Goal: Task Accomplishment & Management: Manage account settings

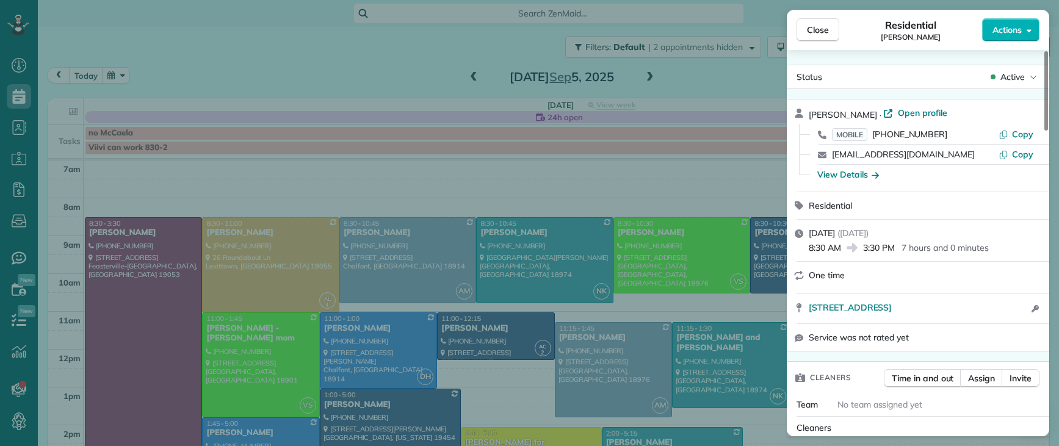
scroll to position [5, 5]
click at [805, 31] on button "Close" at bounding box center [817, 29] width 43 height 23
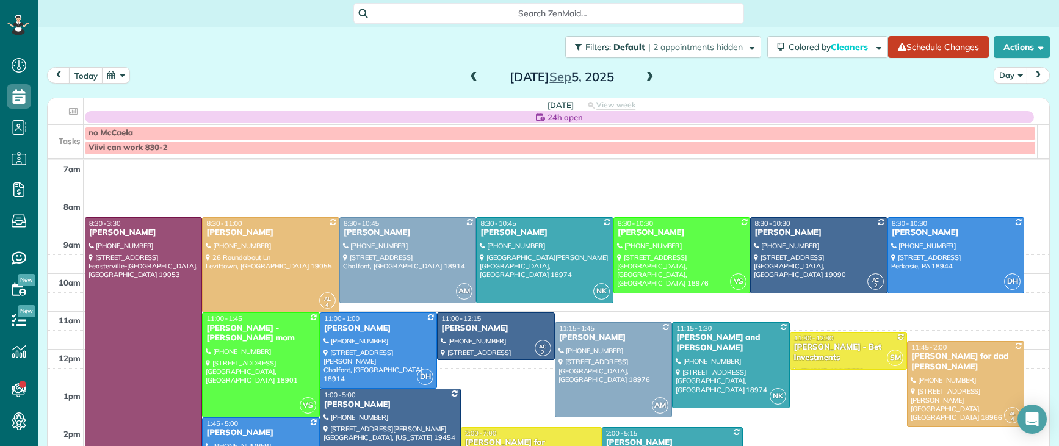
click at [644, 74] on span at bounding box center [649, 77] width 13 height 11
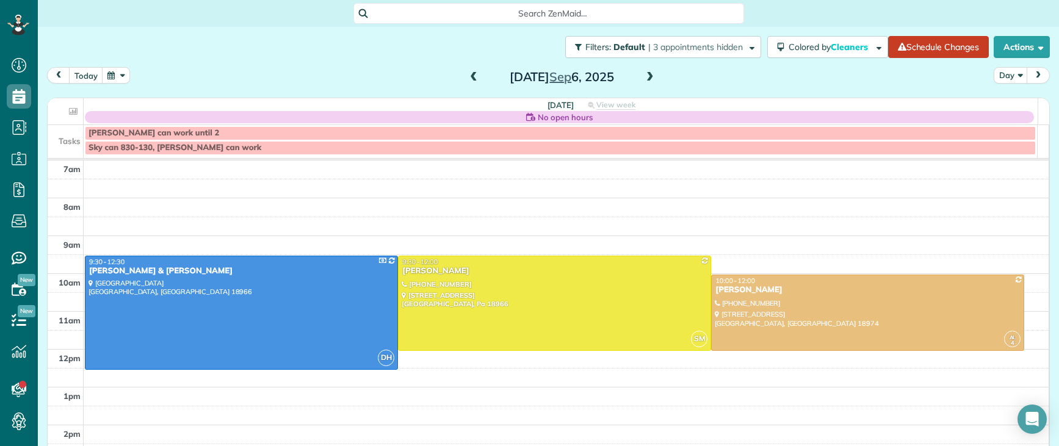
click at [467, 75] on span at bounding box center [473, 77] width 13 height 11
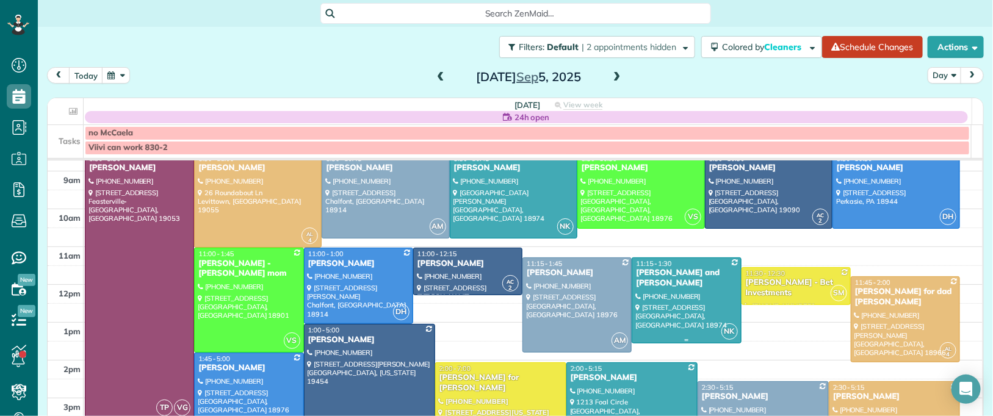
scroll to position [65, 0]
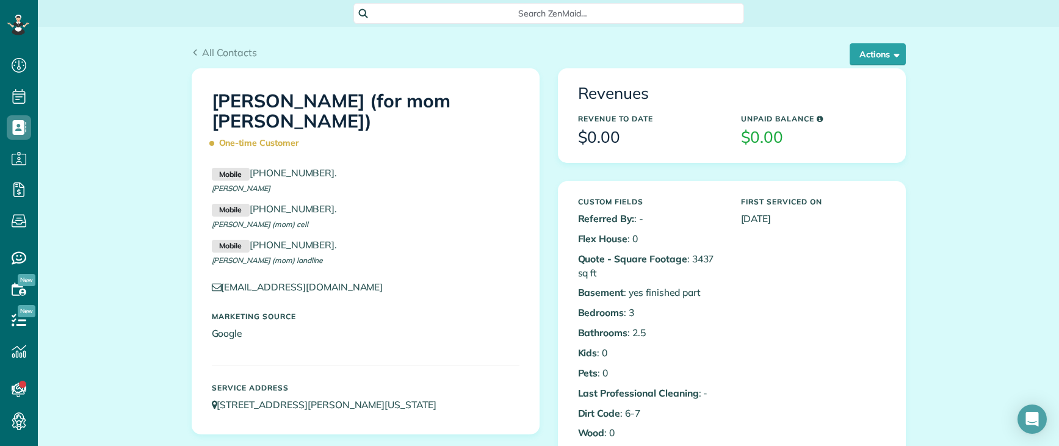
scroll to position [5, 5]
click at [208, 48] on span "All Contacts" at bounding box center [229, 52] width 55 height 12
click at [218, 51] on span "All Contacts" at bounding box center [229, 52] width 55 height 12
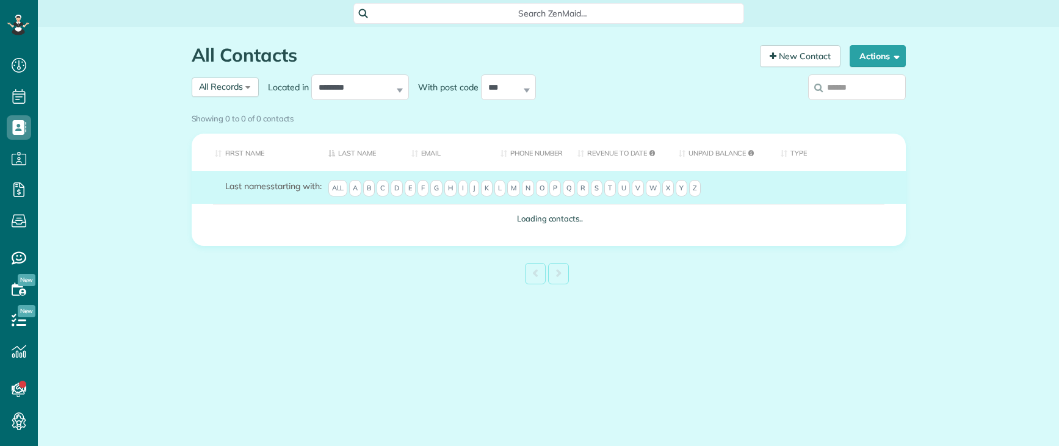
scroll to position [5, 5]
click at [869, 90] on input "search" at bounding box center [857, 87] width 98 height 26
click at [890, 87] on input "**********" at bounding box center [857, 87] width 98 height 26
click at [883, 83] on input "**********" at bounding box center [857, 87] width 98 height 26
click at [888, 84] on input "**********" at bounding box center [857, 87] width 98 height 26
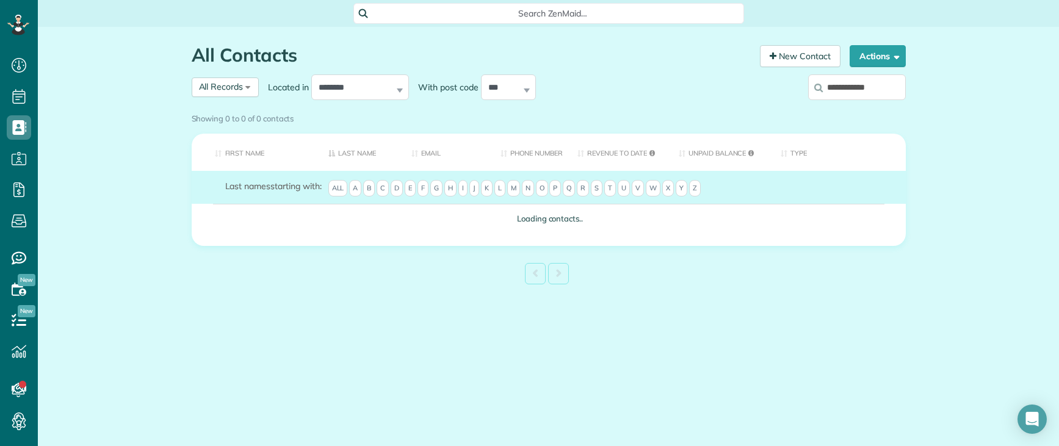
click at [862, 91] on input "**********" at bounding box center [857, 87] width 98 height 26
click at [887, 79] on input "**********" at bounding box center [857, 87] width 98 height 26
click at [879, 85] on input "**********" at bounding box center [857, 87] width 98 height 26
click at [843, 92] on input "**********" at bounding box center [857, 87] width 98 height 26
drag, startPoint x: 887, startPoint y: 87, endPoint x: 811, endPoint y: 92, distance: 76.5
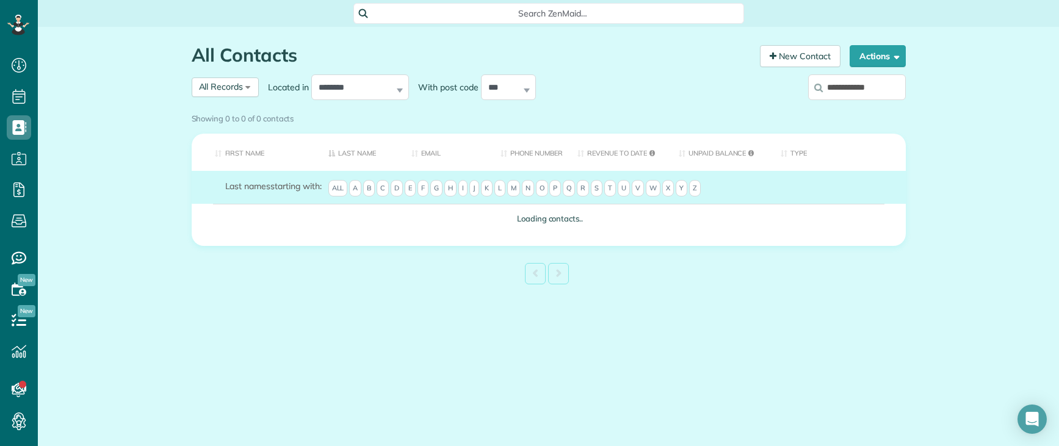
click at [809, 92] on input "**********" at bounding box center [857, 87] width 98 height 26
drag, startPoint x: 884, startPoint y: 84, endPoint x: 818, endPoint y: 85, distance: 65.9
click at [815, 85] on label "**********" at bounding box center [857, 87] width 98 height 32
type input "*****"
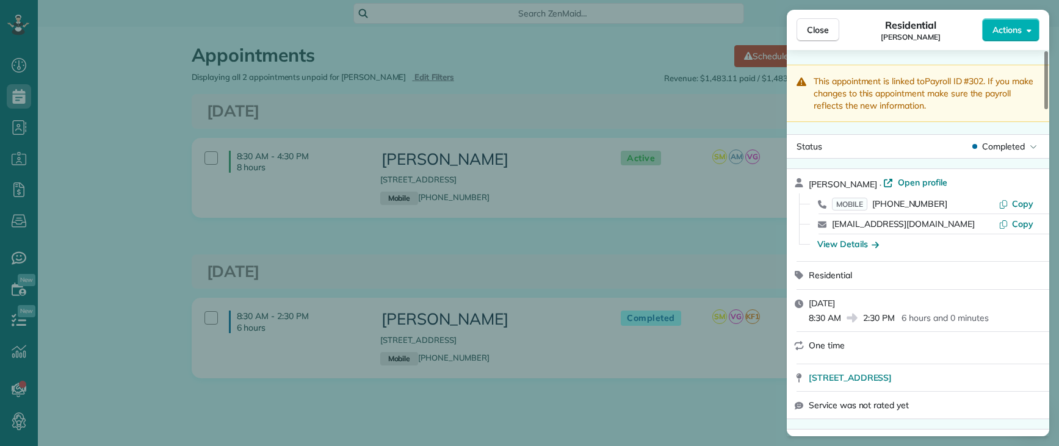
click at [815, 26] on span "Close" at bounding box center [818, 30] width 22 height 12
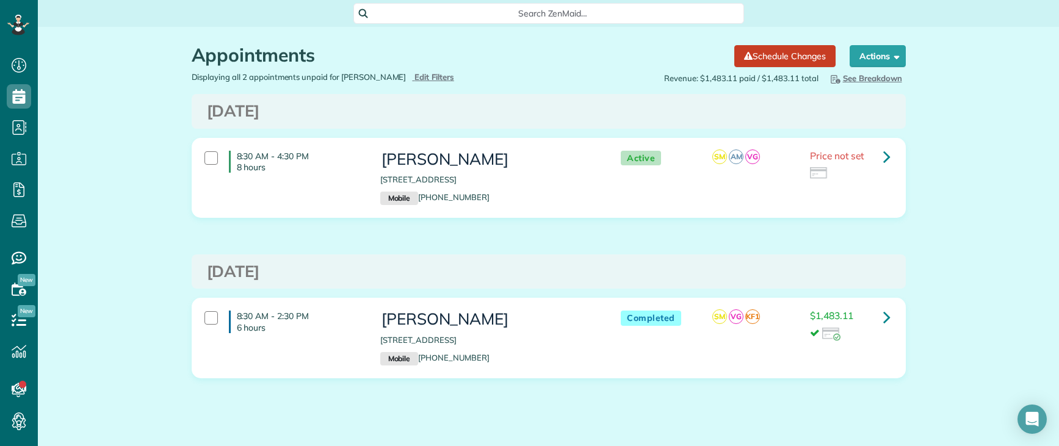
scroll to position [5, 5]
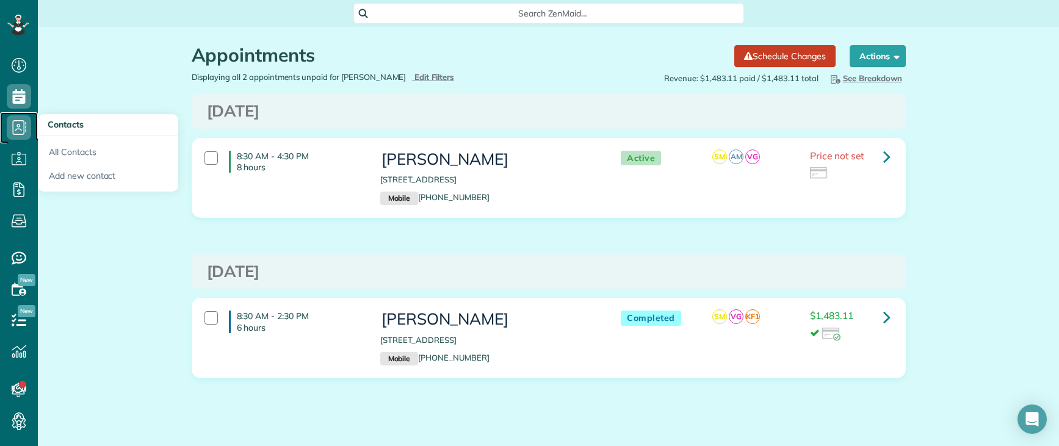
click at [21, 128] on icon at bounding box center [19, 127] width 24 height 24
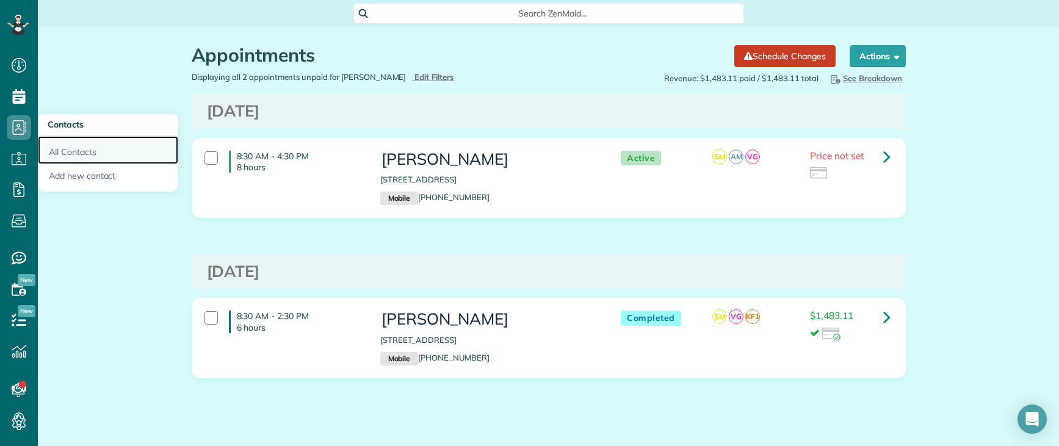
click at [113, 159] on link "All Contacts" at bounding box center [108, 150] width 140 height 28
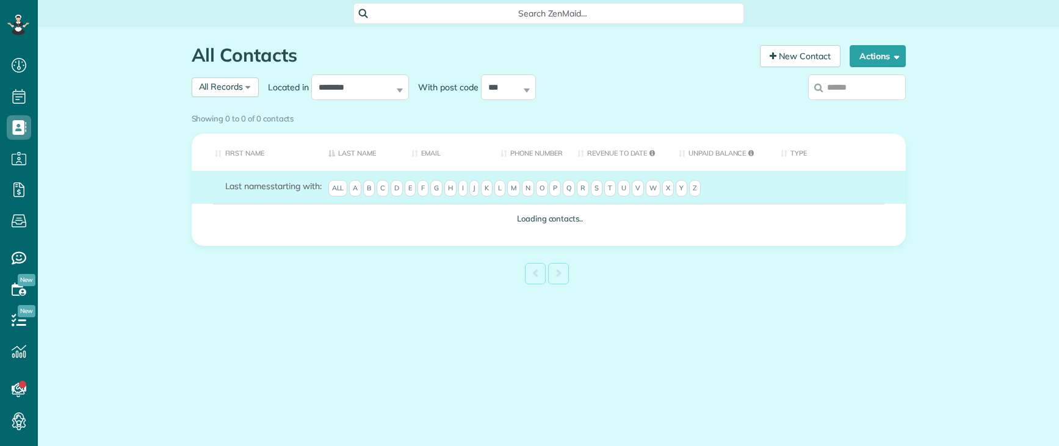
scroll to position [5, 5]
type input "***"
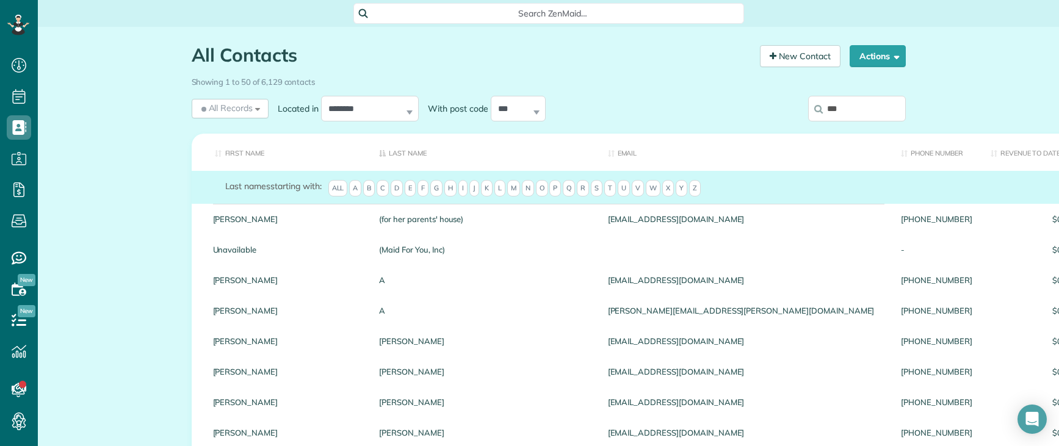
type input "*****"
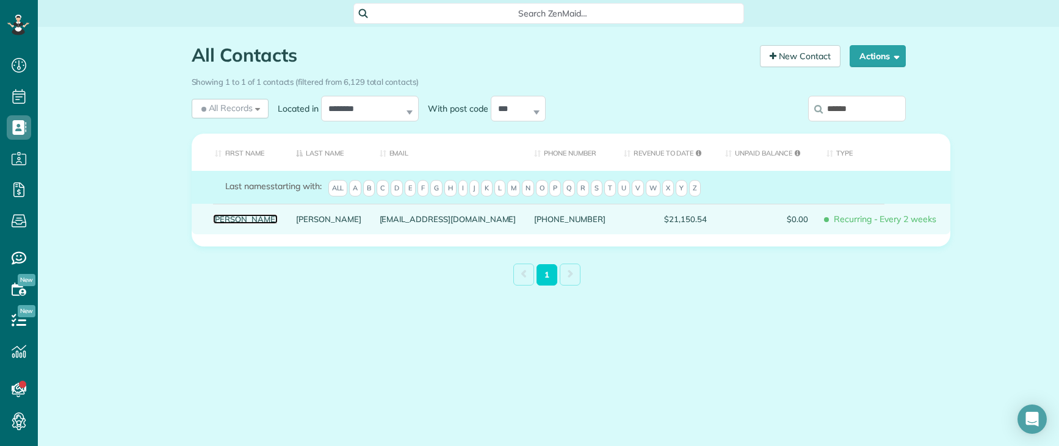
click at [228, 223] on link "Denny" at bounding box center [245, 219] width 65 height 9
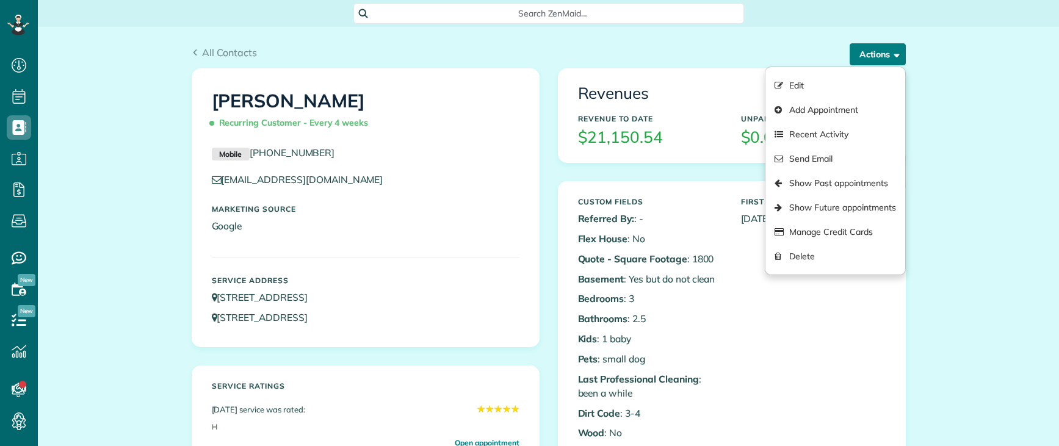
scroll to position [5, 5]
click at [813, 190] on link "Show Past appointments" at bounding box center [834, 183] width 139 height 24
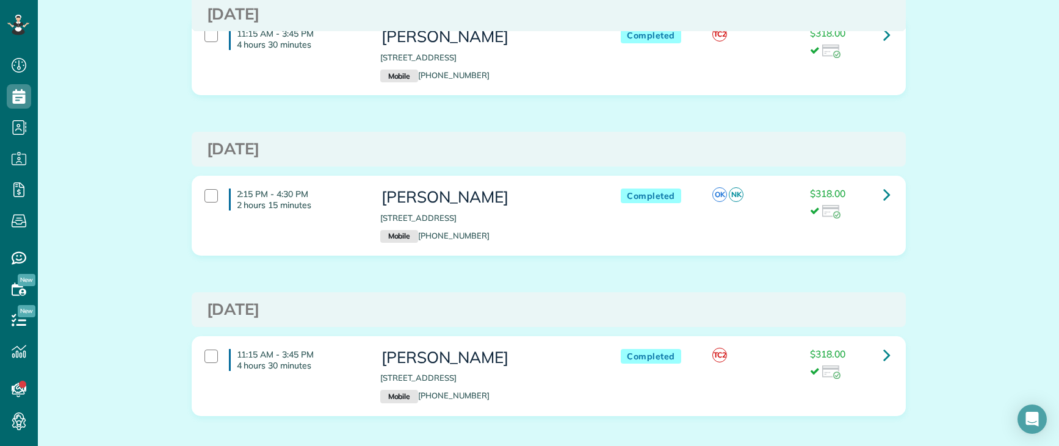
scroll to position [2769, 0]
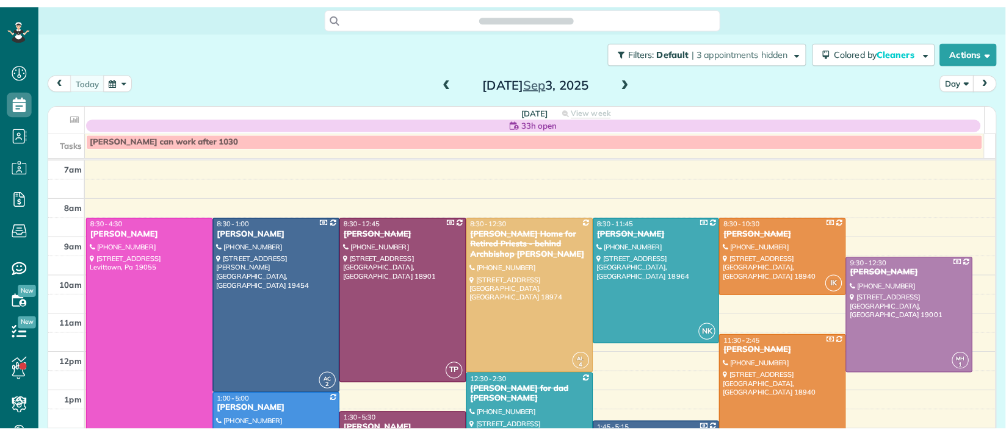
scroll to position [5, 5]
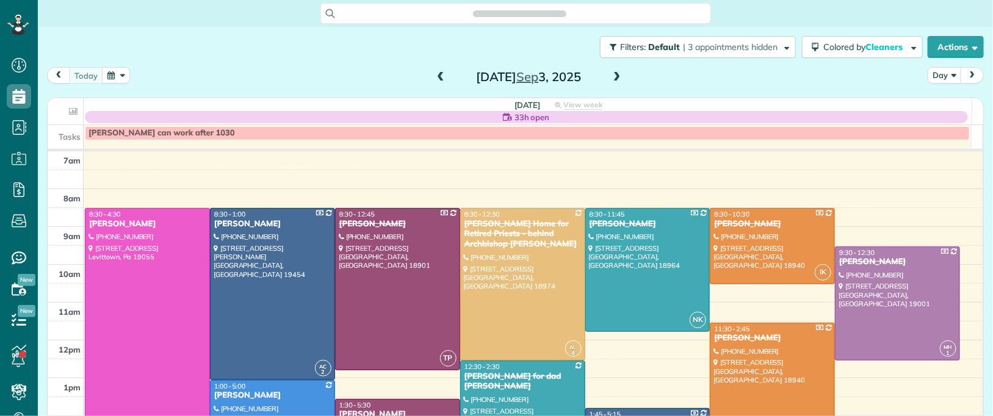
click at [611, 79] on span at bounding box center [616, 77] width 13 height 11
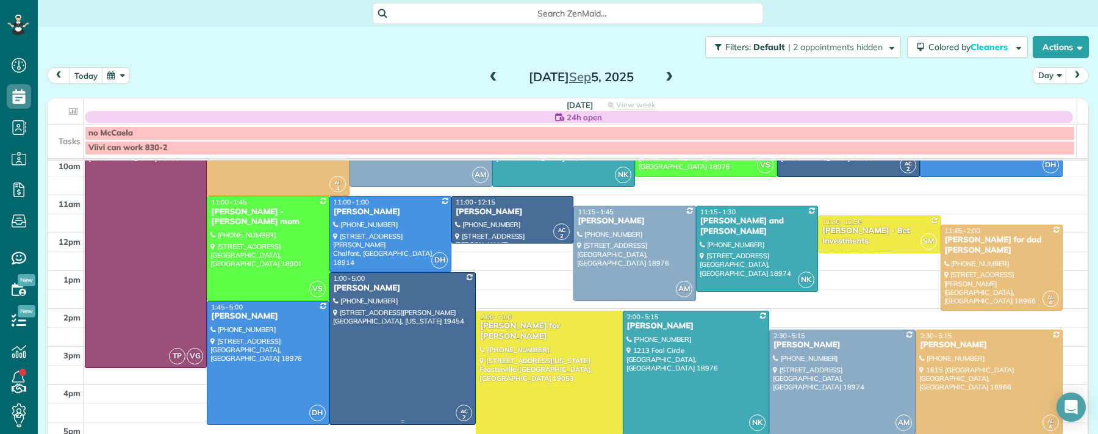
scroll to position [141, 0]
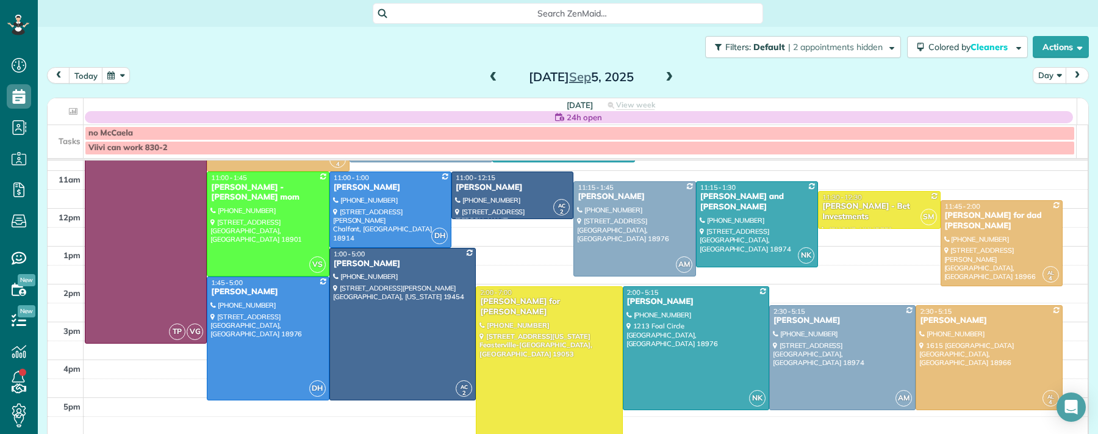
click at [489, 78] on span at bounding box center [493, 77] width 13 height 11
click at [489, 77] on span at bounding box center [493, 77] width 13 height 11
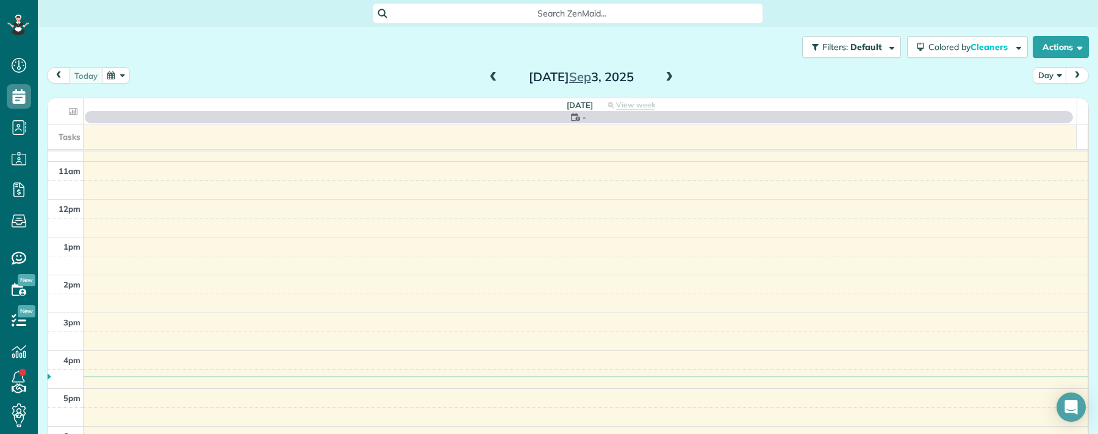
scroll to position [0, 0]
click at [488, 77] on span at bounding box center [493, 77] width 13 height 11
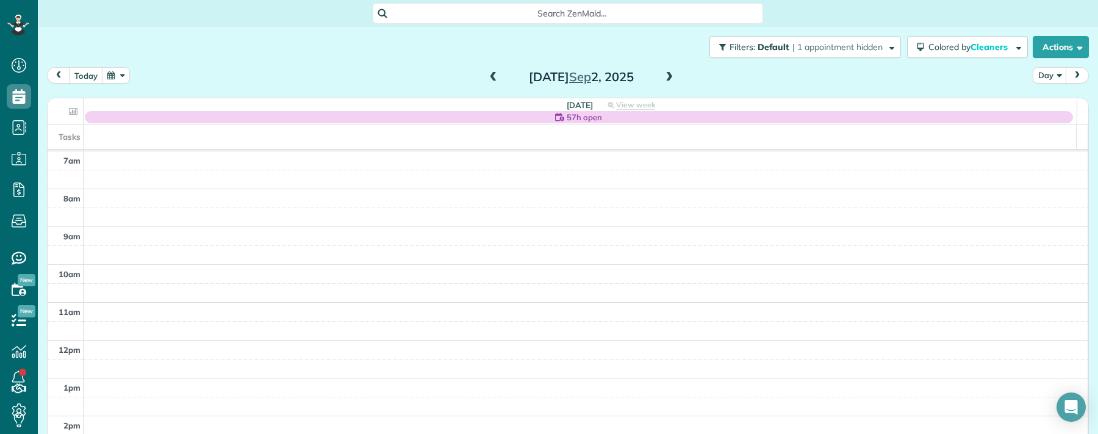
drag, startPoint x: 487, startPoint y: 77, endPoint x: 563, endPoint y: 78, distance: 76.3
click at [488, 76] on span at bounding box center [493, 77] width 13 height 11
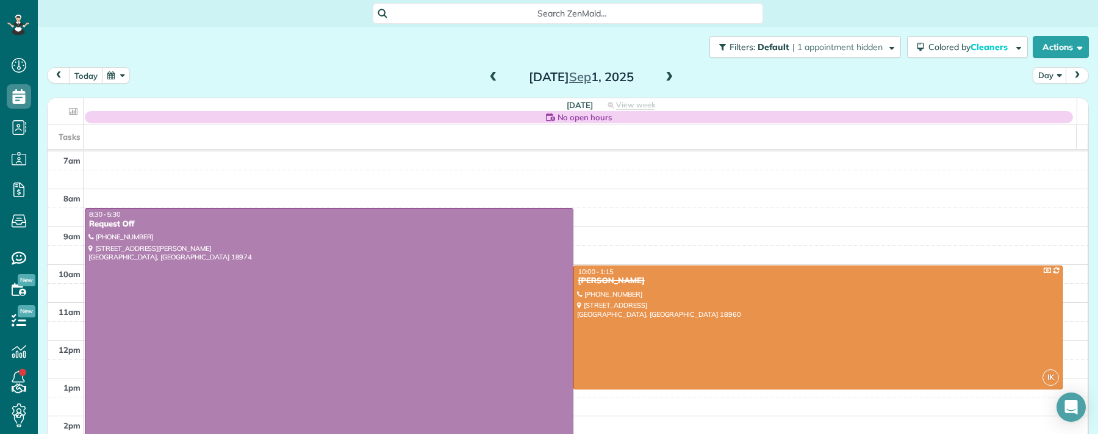
click at [666, 76] on span at bounding box center [669, 77] width 13 height 11
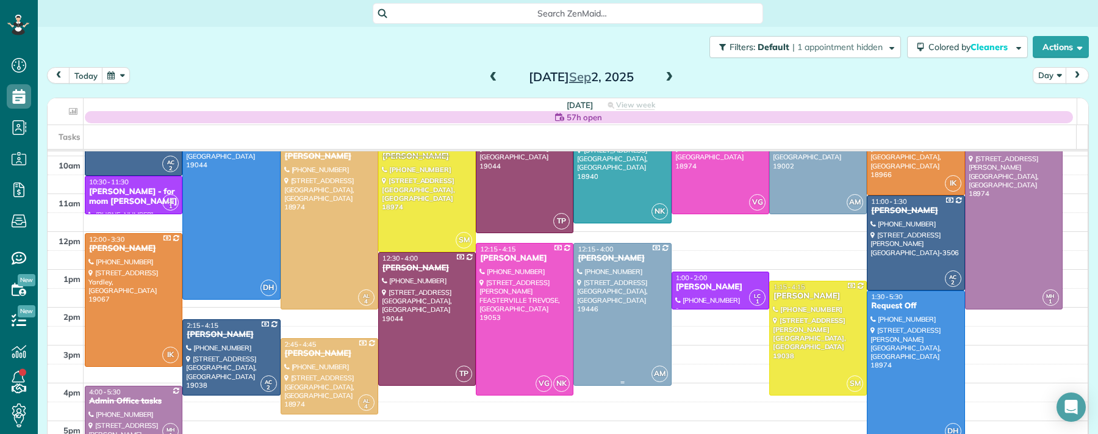
scroll to position [140, 0]
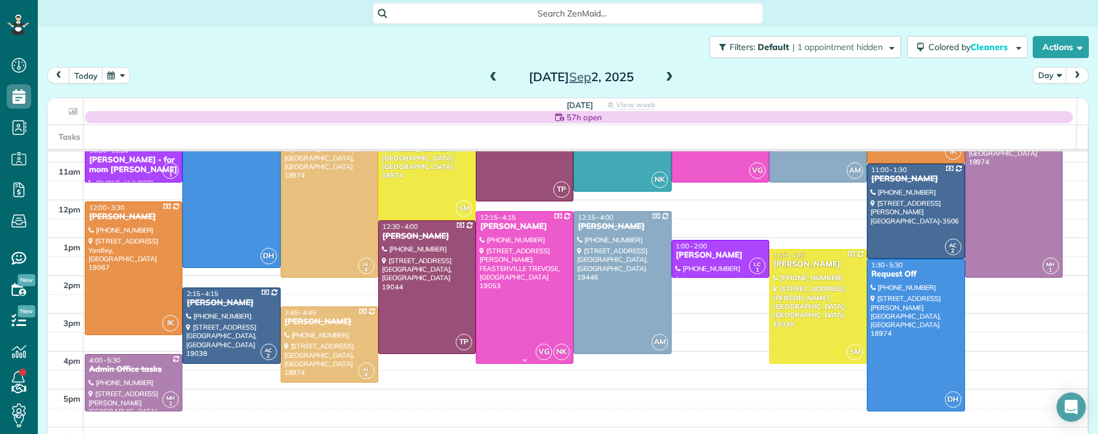
click at [506, 224] on div "Tina E Frascella" at bounding box center [525, 226] width 90 height 10
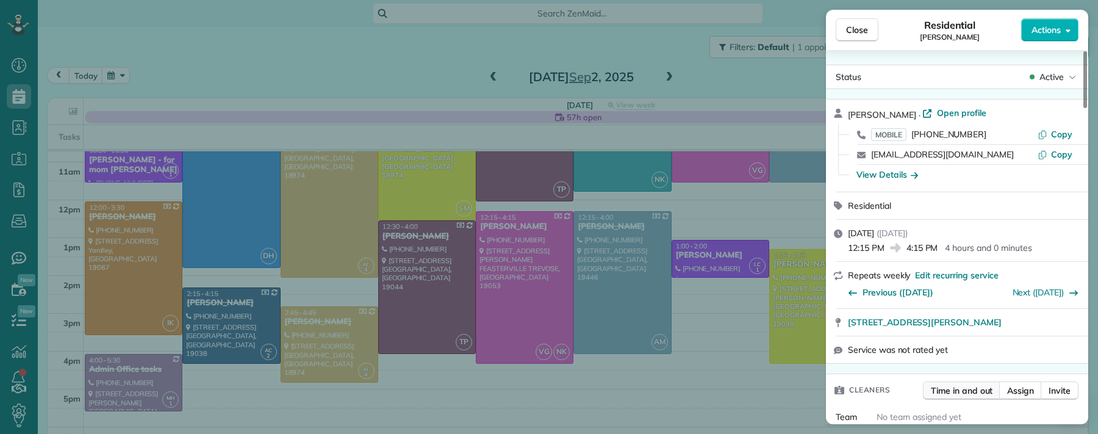
scroll to position [261, 0]
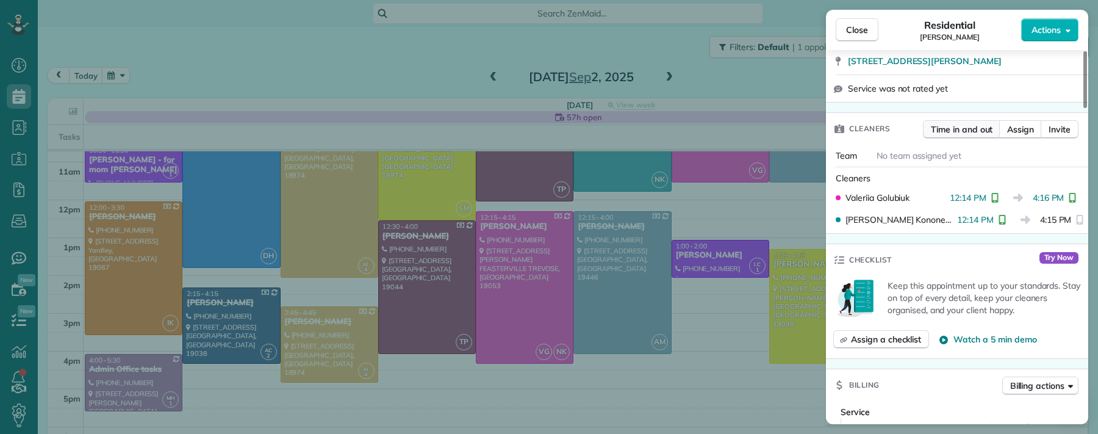
click at [965, 135] on span "Time in and out" at bounding box center [962, 129] width 62 height 12
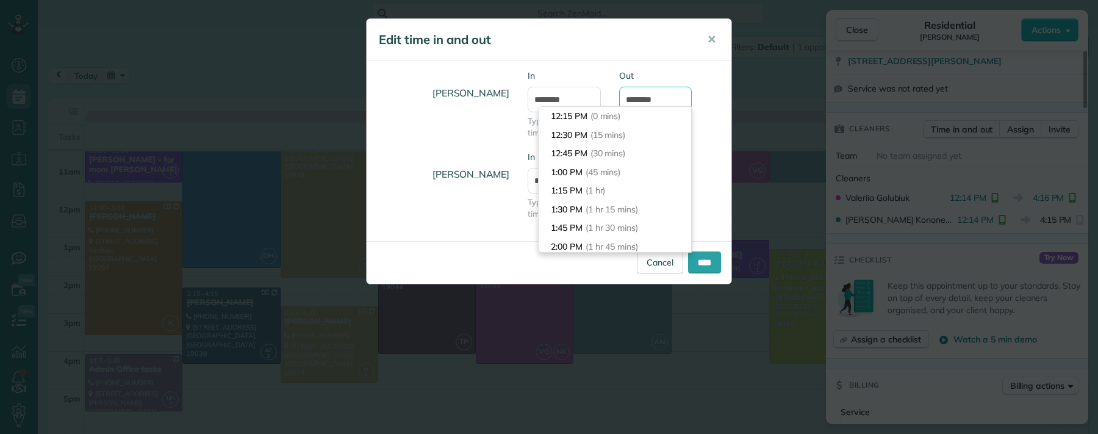
click at [646, 97] on input "*******" at bounding box center [655, 100] width 73 height 26
type input "*******"
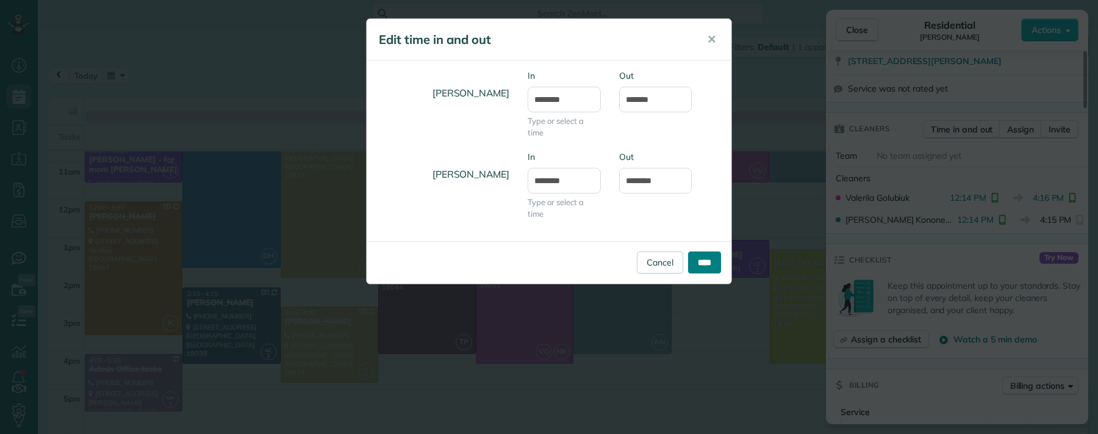
click at [714, 272] on input "****" at bounding box center [704, 262] width 33 height 22
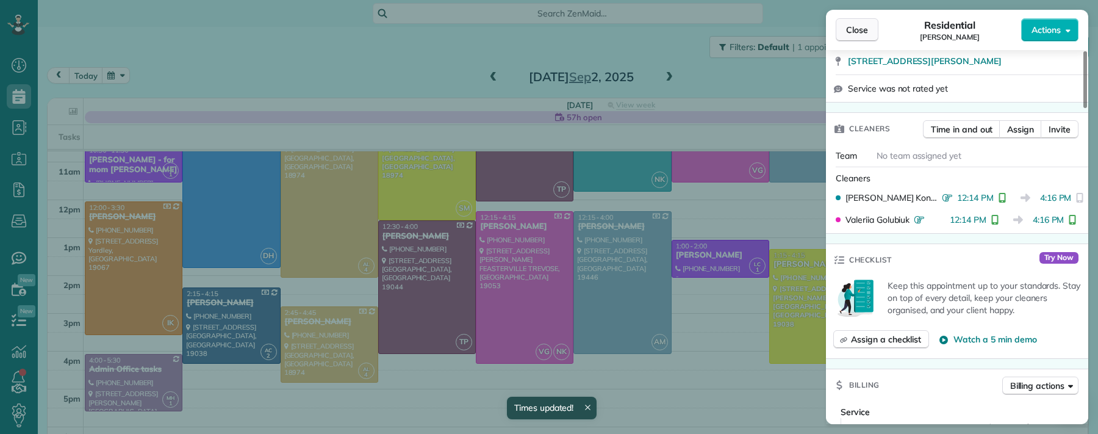
click at [862, 28] on span "Close" at bounding box center [857, 30] width 22 height 12
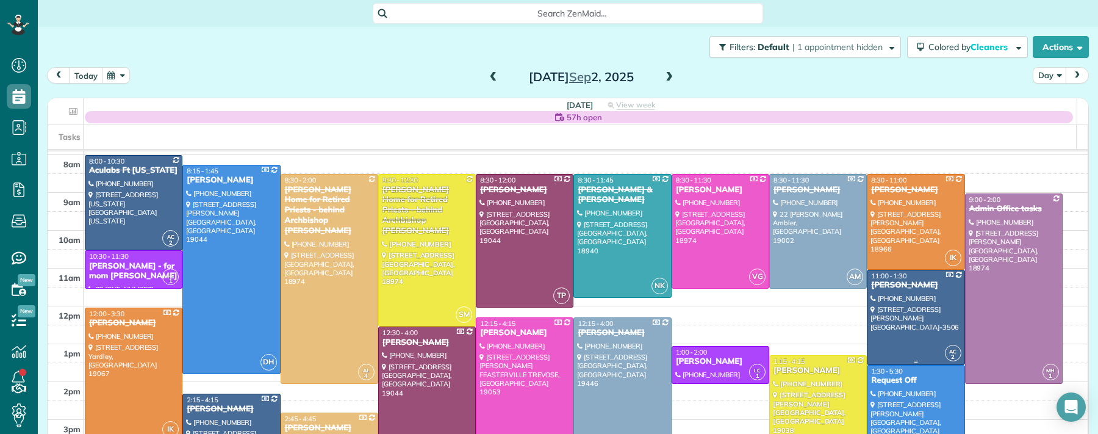
scroll to position [15, 0]
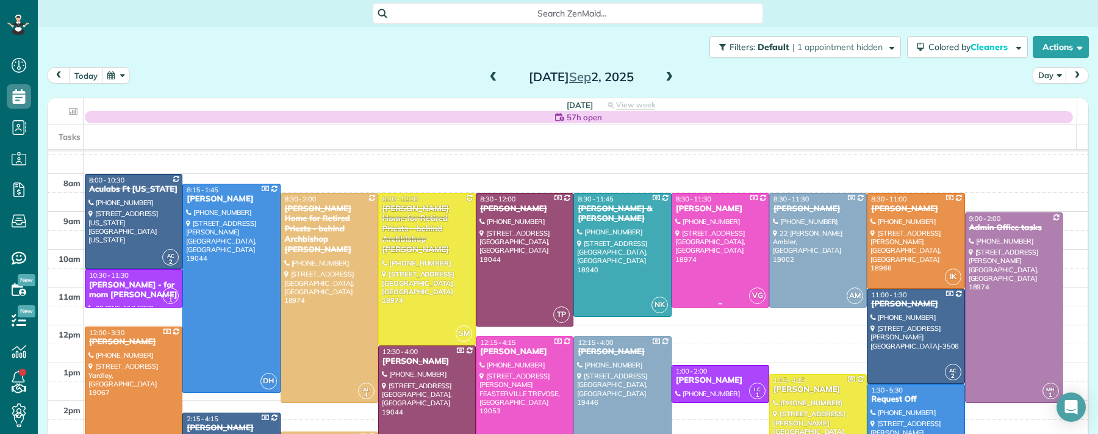
click at [687, 211] on div "Megan Coonelly" at bounding box center [720, 209] width 90 height 10
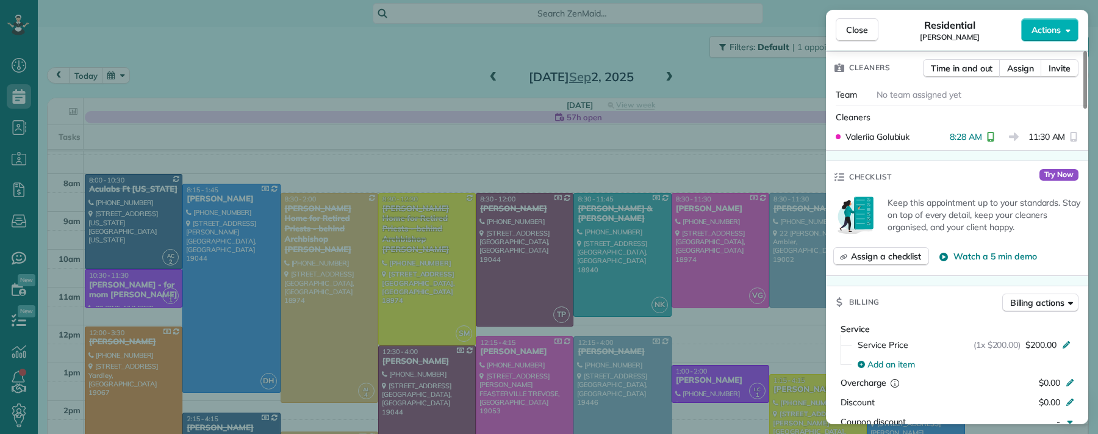
scroll to position [232, 0]
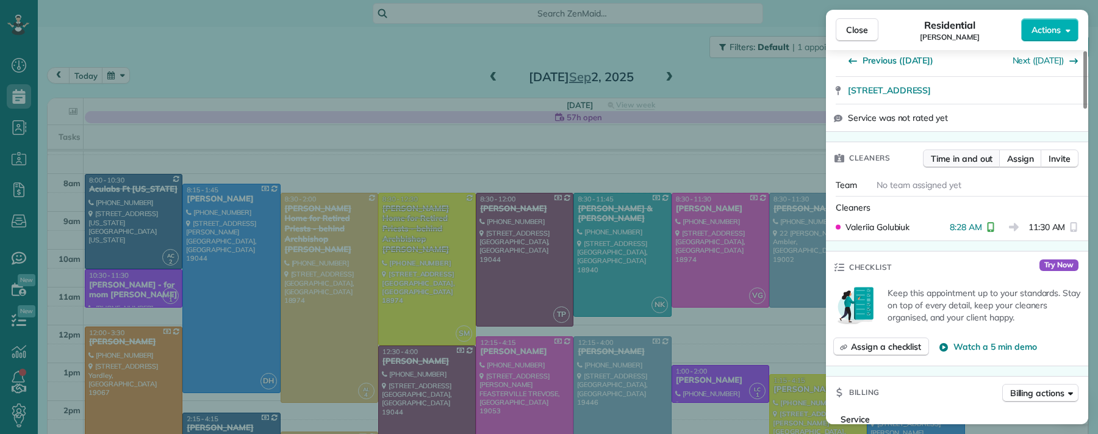
click at [950, 152] on button "Time in and out" at bounding box center [961, 158] width 77 height 18
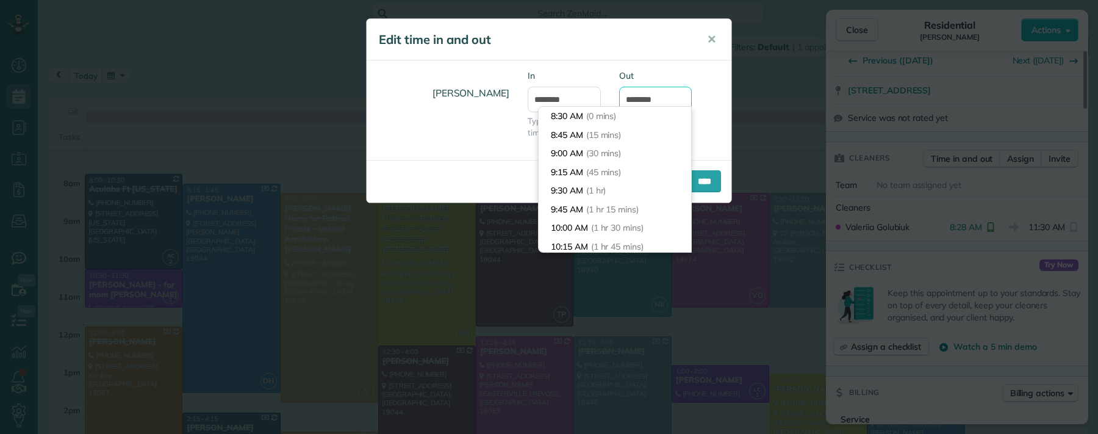
click at [649, 100] on input "********" at bounding box center [655, 100] width 73 height 26
type input "********"
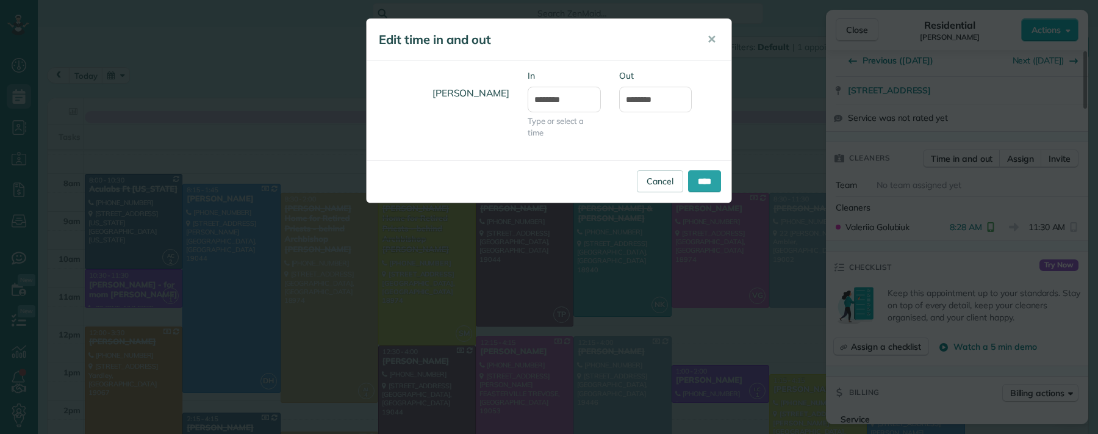
click at [703, 137] on div "Valeriia Golubiuk In ******* Type or select a time Out ********" at bounding box center [549, 110] width 365 height 81
click at [710, 174] on div "Cancel ****" at bounding box center [549, 181] width 365 height 43
click at [710, 175] on input "****" at bounding box center [704, 181] width 33 height 22
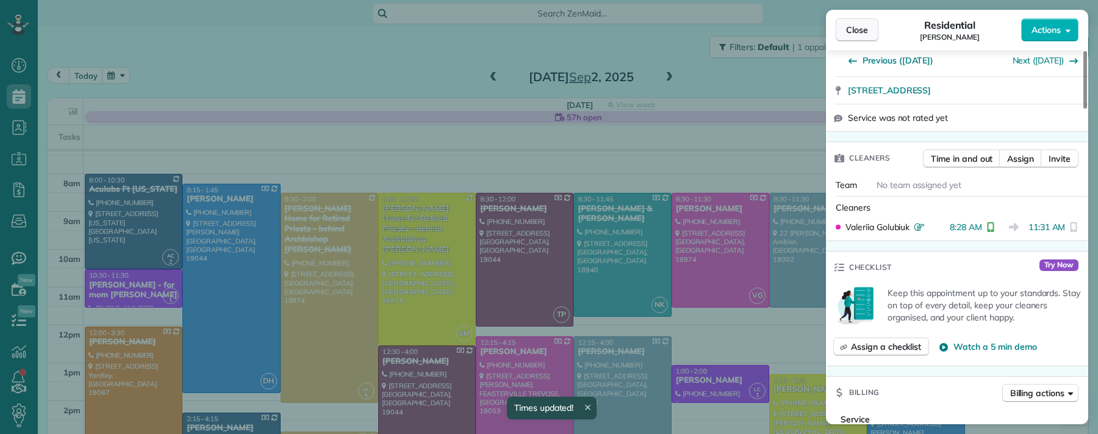
click at [851, 28] on span "Close" at bounding box center [857, 30] width 22 height 12
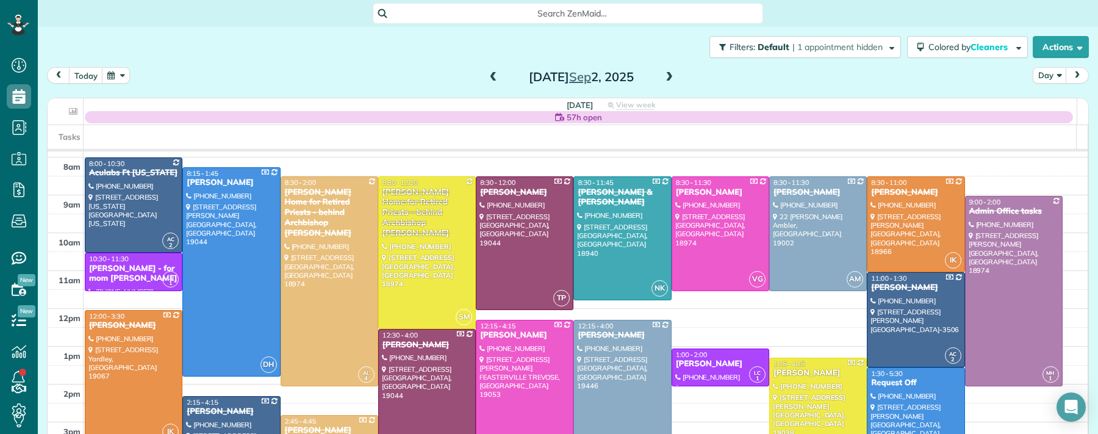
scroll to position [35, 0]
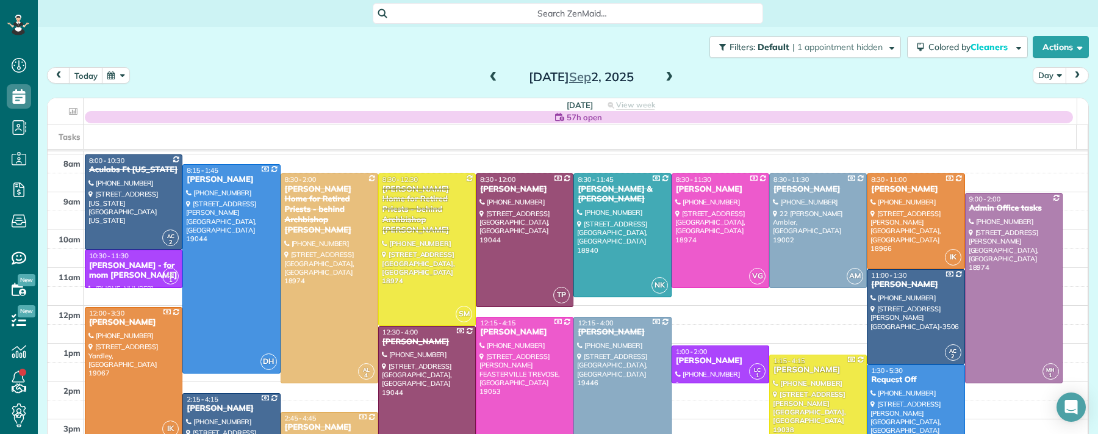
click at [413, 343] on div "Michael Ahern" at bounding box center [427, 342] width 90 height 10
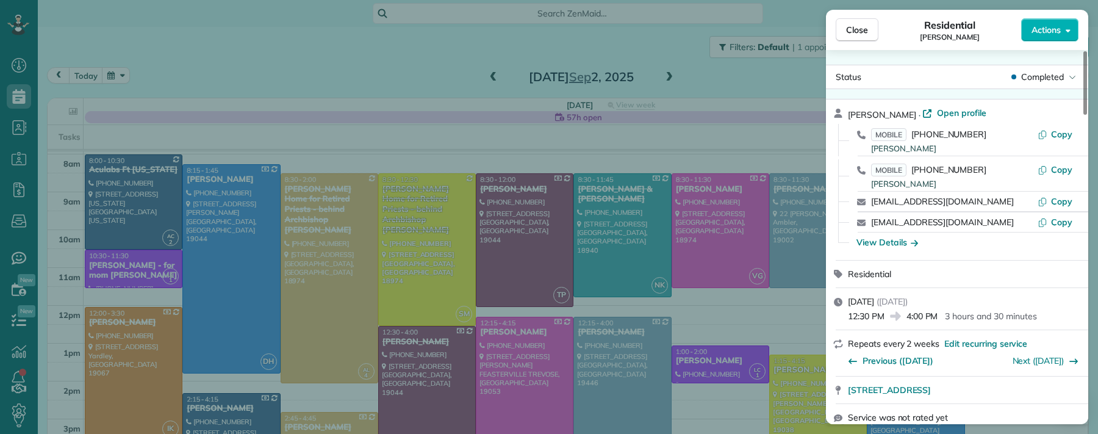
scroll to position [260, 0]
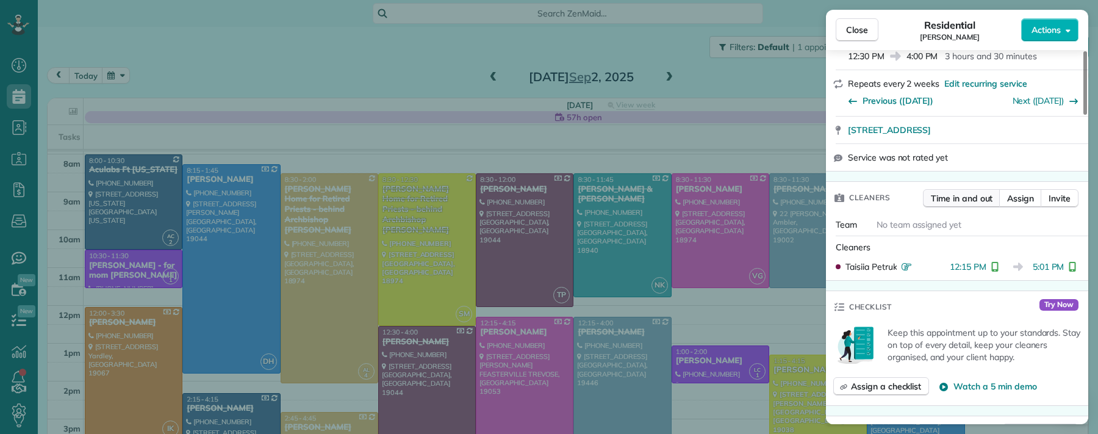
click at [960, 201] on span "Time in and out" at bounding box center [962, 198] width 62 height 12
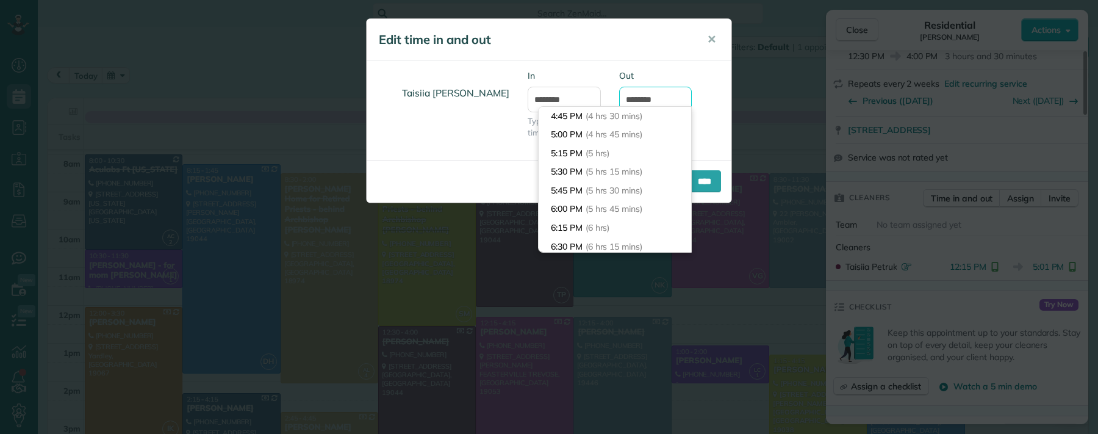
drag, startPoint x: 644, startPoint y: 99, endPoint x: 619, endPoint y: 104, distance: 25.6
click at [615, 99] on div "Out *******" at bounding box center [656, 97] width 92 height 55
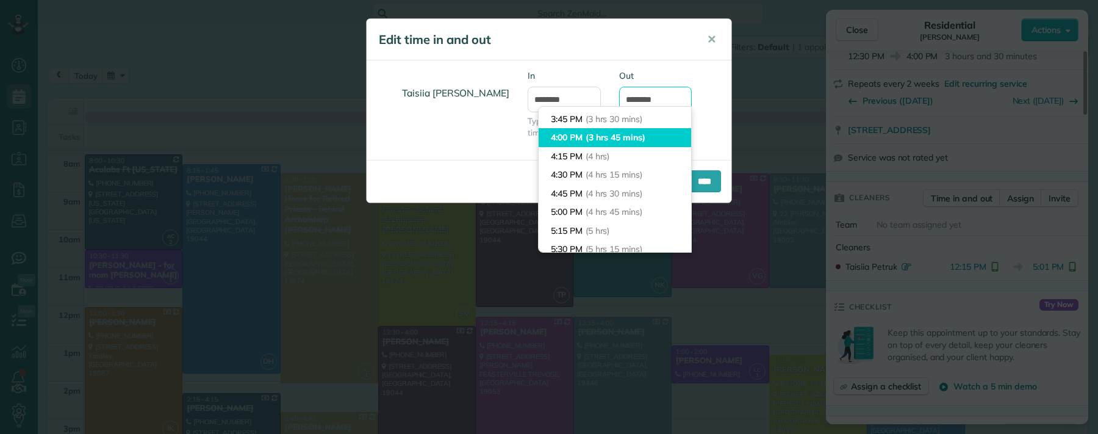
scroll to position [195, 0]
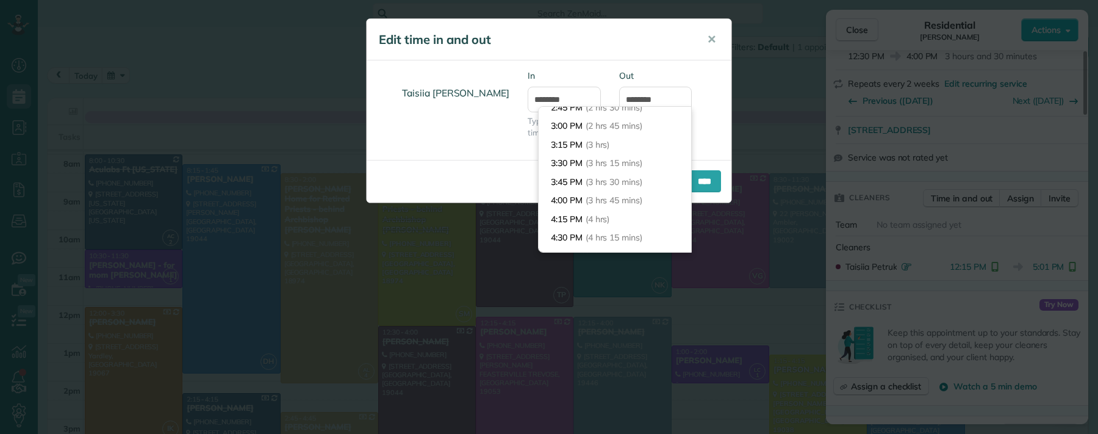
type input "*******"
click at [608, 181] on body "Dashboard Scheduling Calendar View List View Dispatch View - Weekly scheduling …" at bounding box center [549, 217] width 1098 height 434
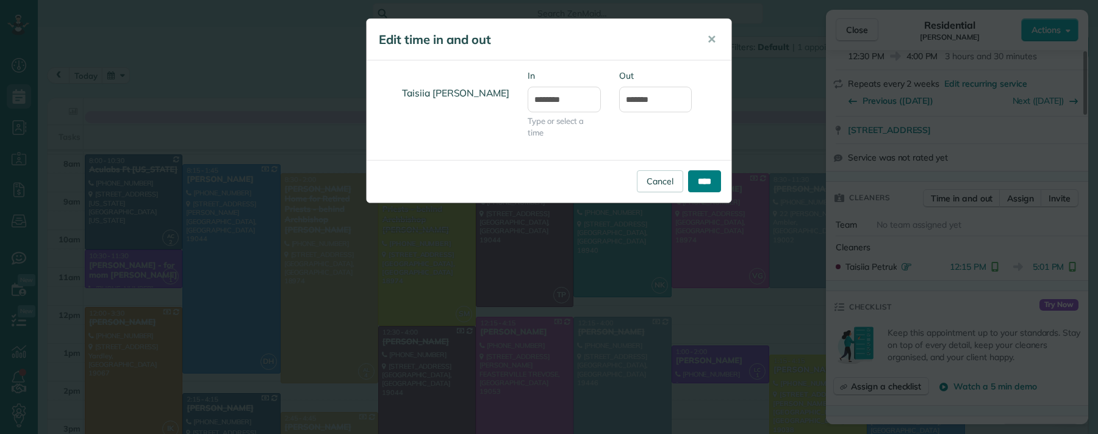
click at [699, 182] on input "****" at bounding box center [704, 181] width 33 height 22
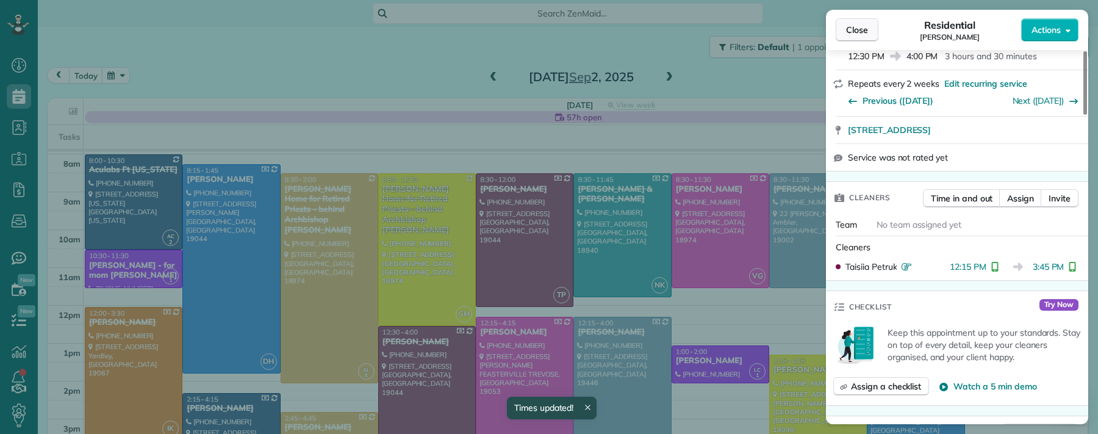
drag, startPoint x: 844, startPoint y: 27, endPoint x: 847, endPoint y: 21, distance: 6.3
click at [844, 26] on button "Close" at bounding box center [857, 29] width 43 height 23
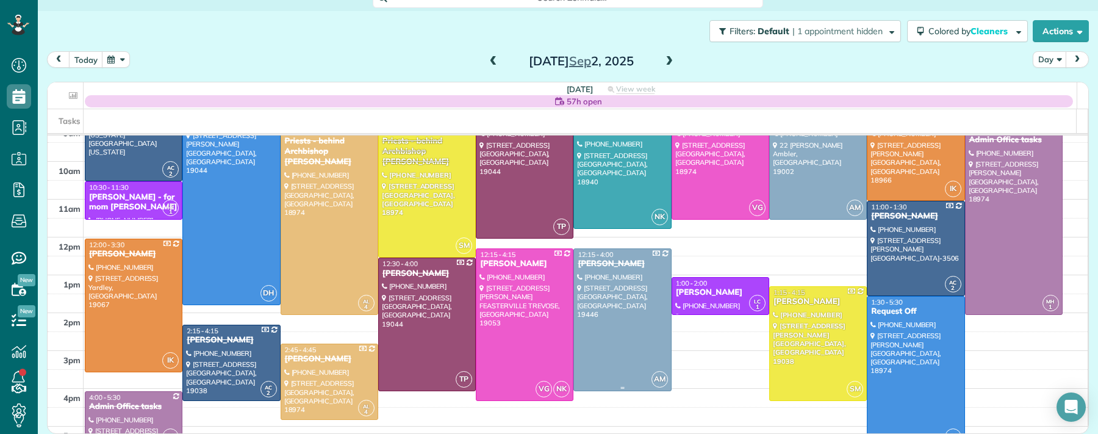
scroll to position [104, 0]
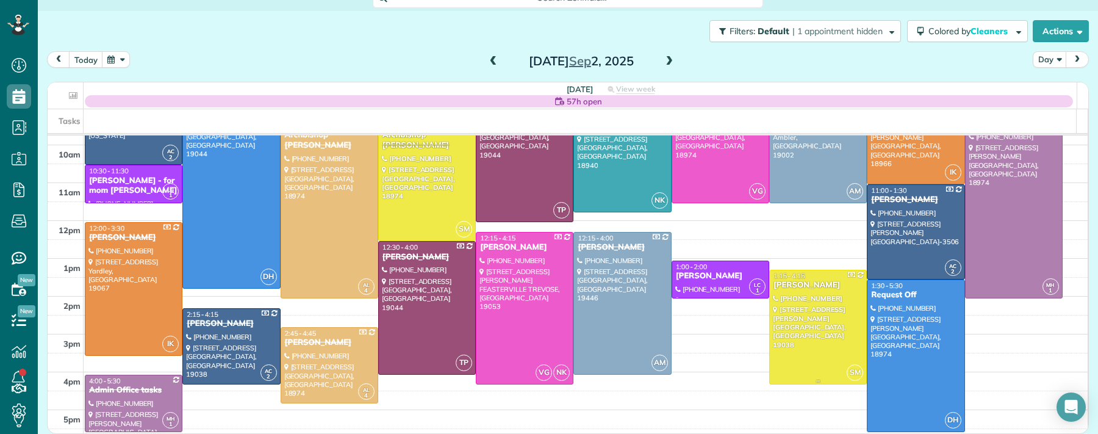
click at [785, 287] on div "Anita Smith" at bounding box center [818, 285] width 90 height 10
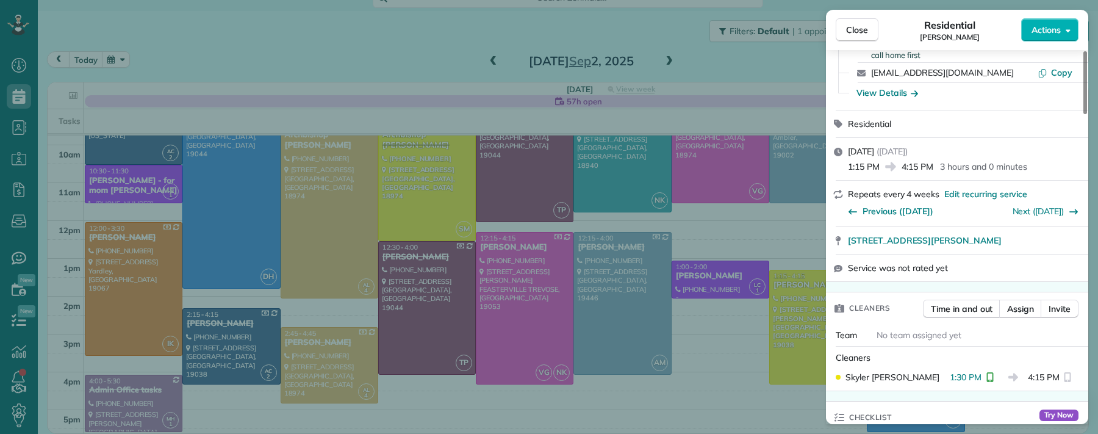
scroll to position [235, 0]
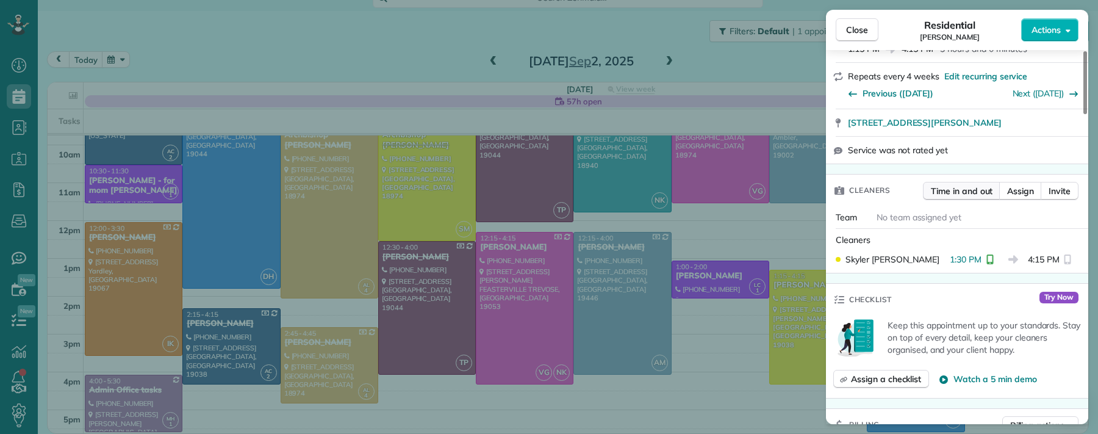
click at [957, 192] on span "Time in and out" at bounding box center [962, 191] width 62 height 12
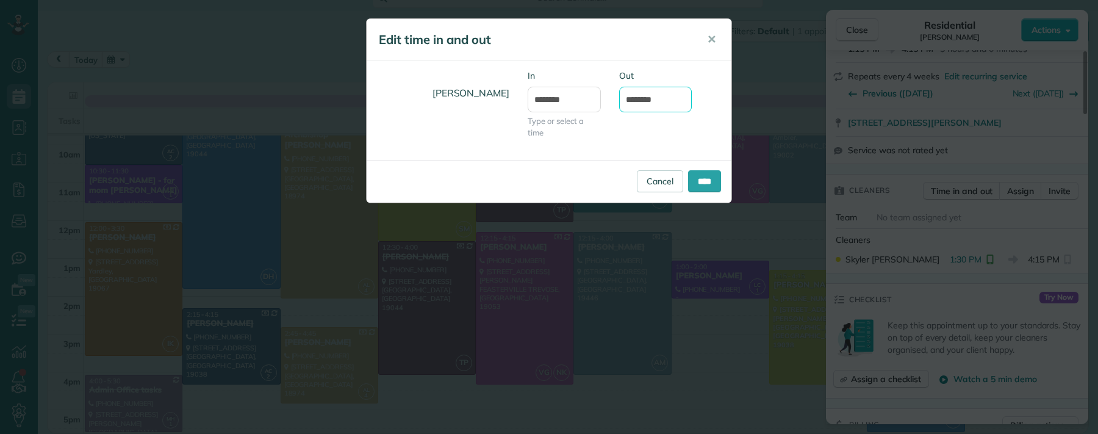
click at [645, 99] on input "*******" at bounding box center [655, 100] width 73 height 26
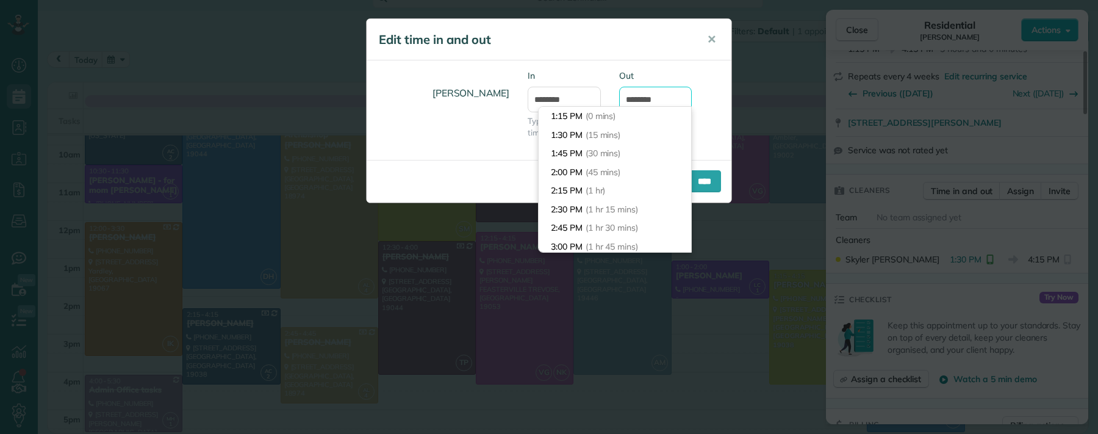
scroll to position [205, 0]
type input "*******"
click at [719, 117] on div "Skyler Miller In ******* Type or select a time Out *******" at bounding box center [549, 110] width 365 height 81
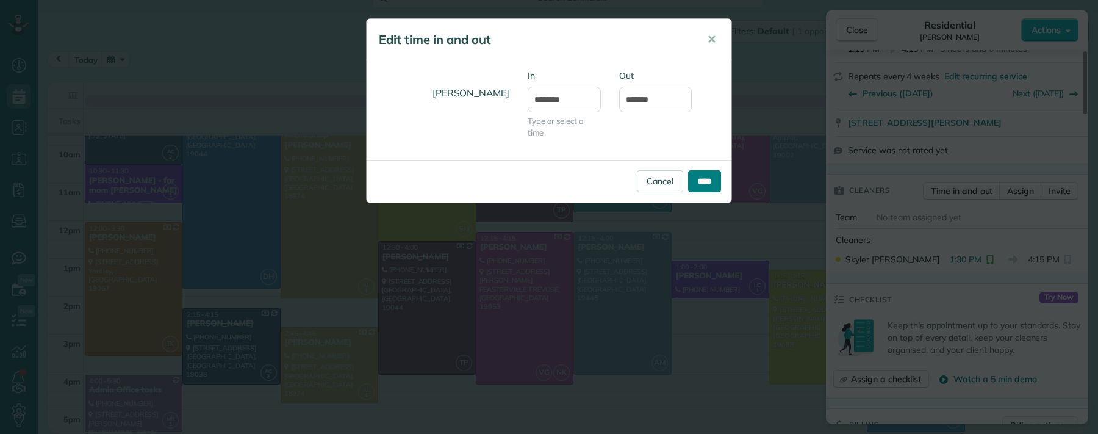
click at [709, 182] on input "****" at bounding box center [704, 181] width 33 height 22
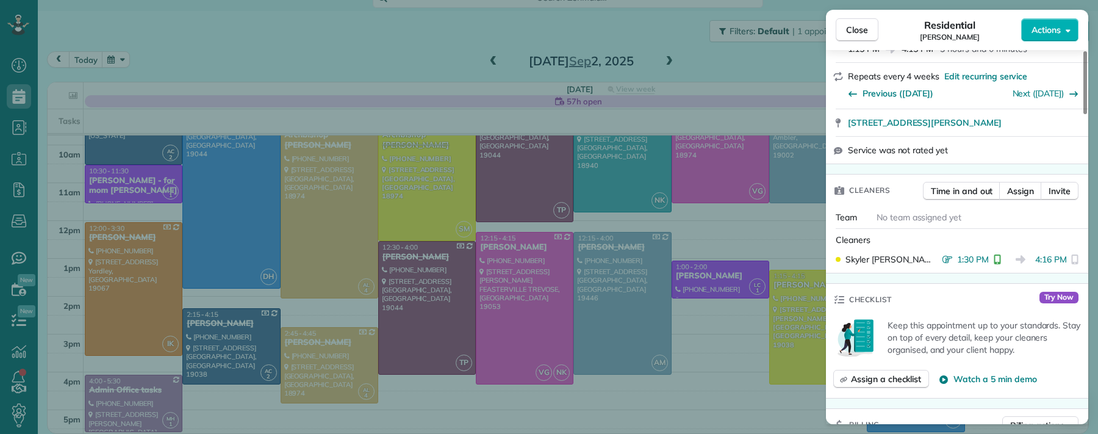
drag, startPoint x: 858, startPoint y: 34, endPoint x: 945, endPoint y: 302, distance: 281.5
click at [858, 35] on span "Close" at bounding box center [857, 30] width 22 height 12
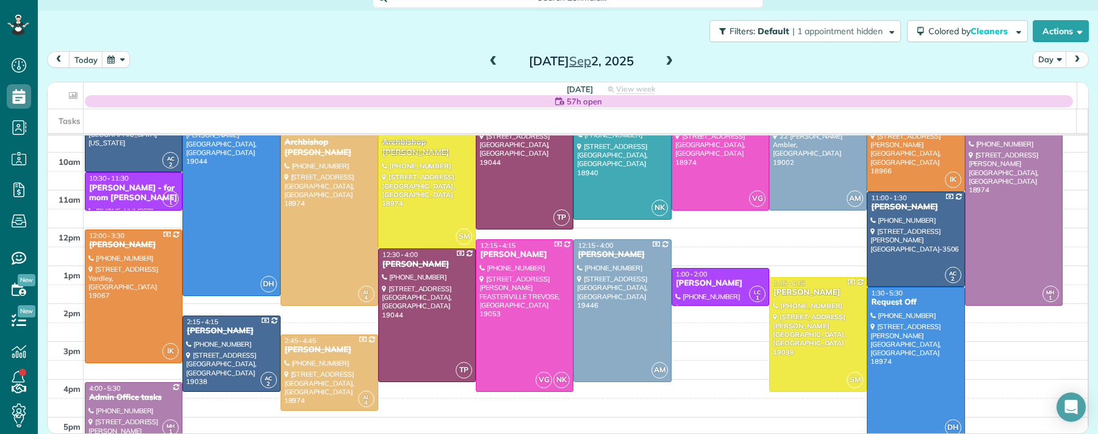
scroll to position [87, 0]
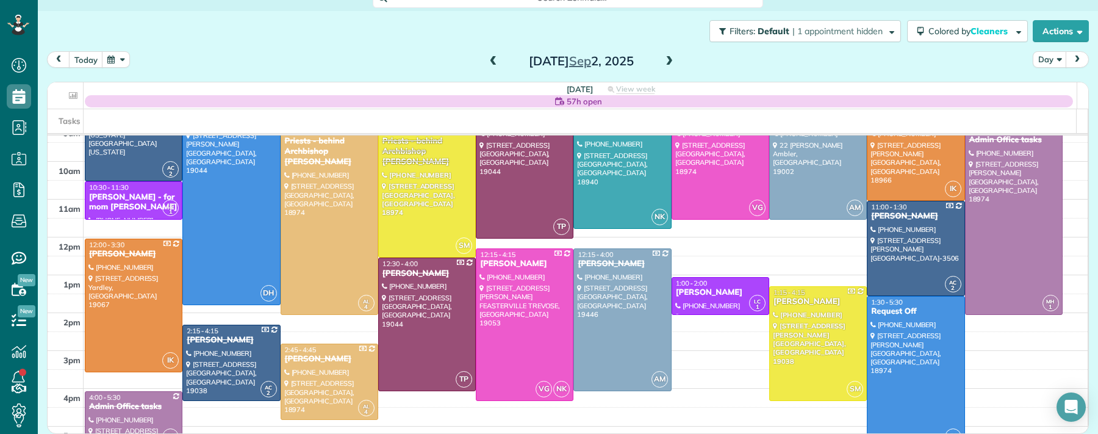
drag, startPoint x: 664, startPoint y: 59, endPoint x: 666, endPoint y: 65, distance: 6.4
click at [664, 59] on span at bounding box center [669, 61] width 13 height 11
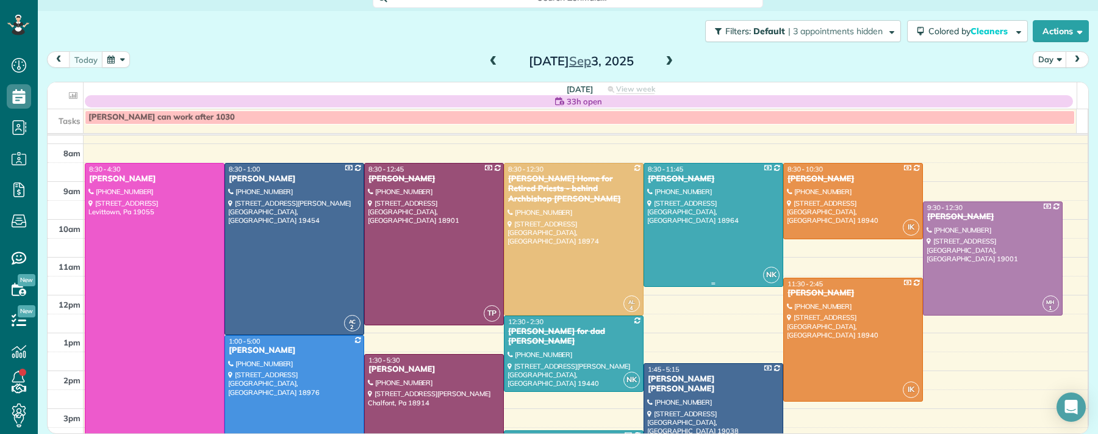
scroll to position [32, 0]
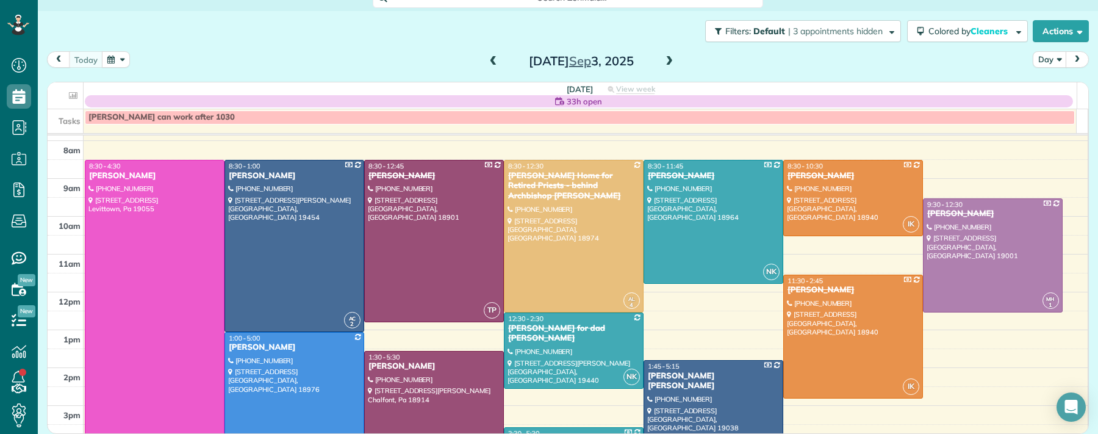
click at [663, 60] on span at bounding box center [669, 61] width 13 height 11
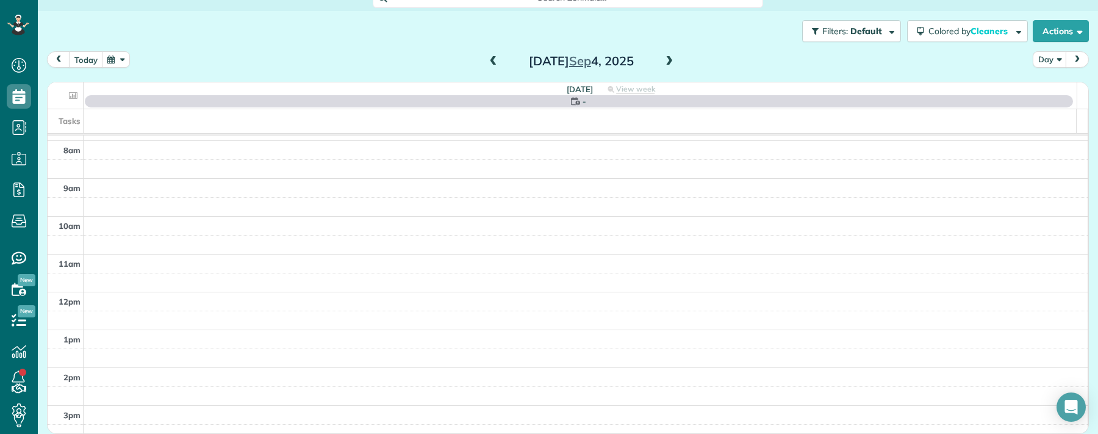
scroll to position [0, 0]
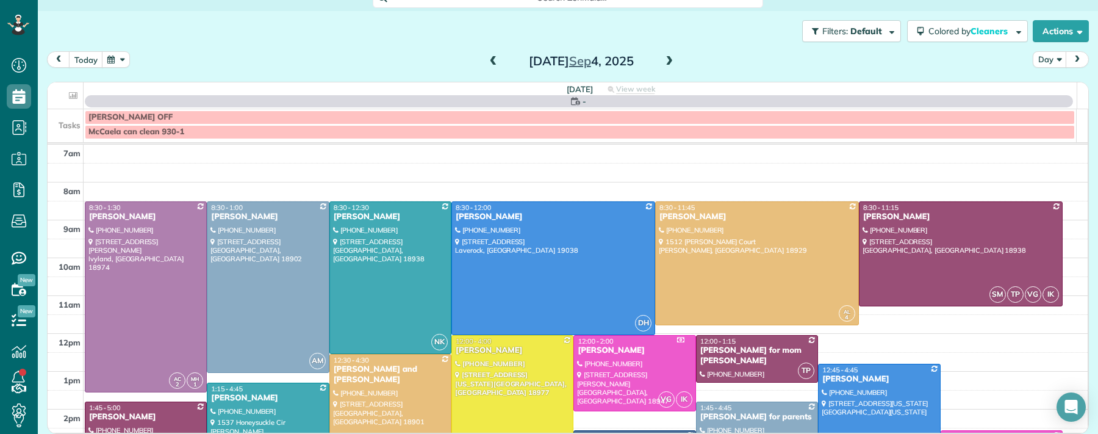
click at [663, 60] on span at bounding box center [669, 61] width 13 height 11
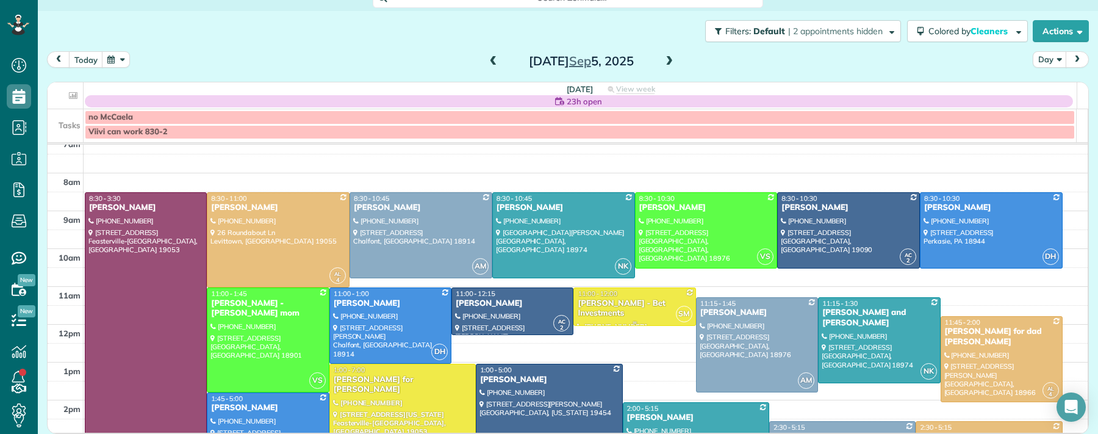
scroll to position [17, 0]
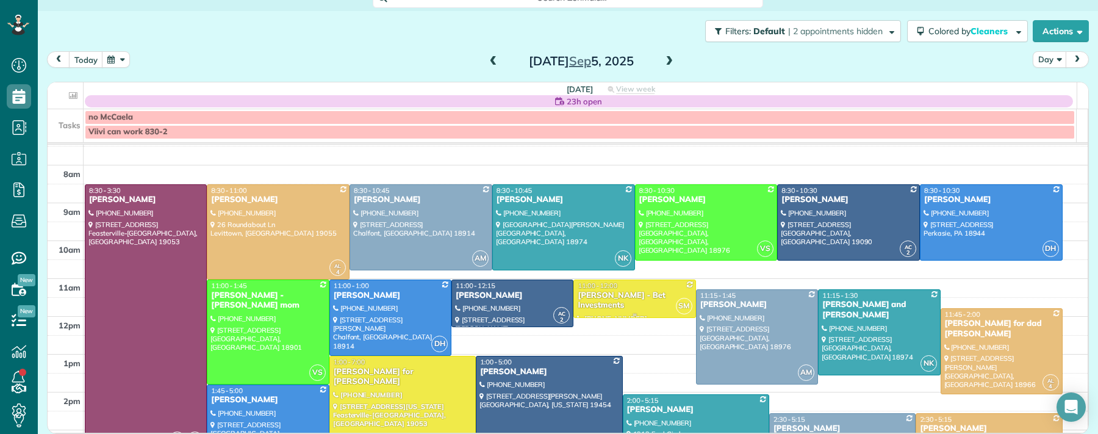
click at [605, 300] on div "Julie Sulpizio - Bet Investments" at bounding box center [634, 300] width 115 height 21
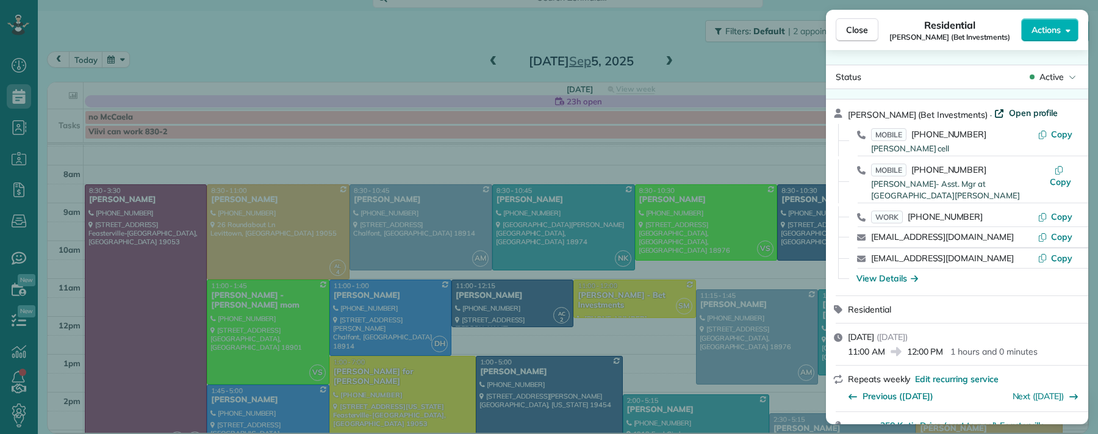
click at [992, 113] on span "Open profile" at bounding box center [1033, 113] width 49 height 12
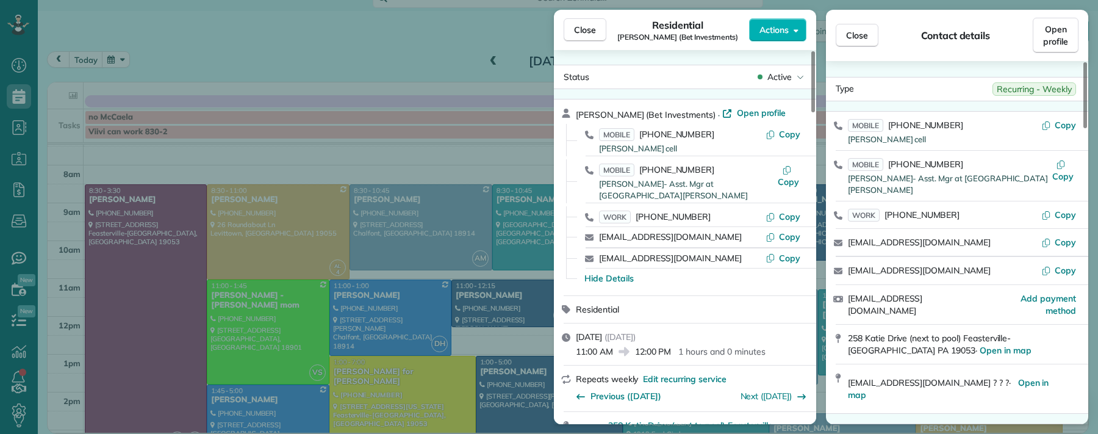
click at [571, 13] on div "Close Residential Julie Sulpizio (Bet Investments) Actions" at bounding box center [685, 30] width 262 height 40
click at [569, 39] on button "Close" at bounding box center [585, 29] width 43 height 23
click at [578, 22] on button "Close" at bounding box center [585, 29] width 43 height 23
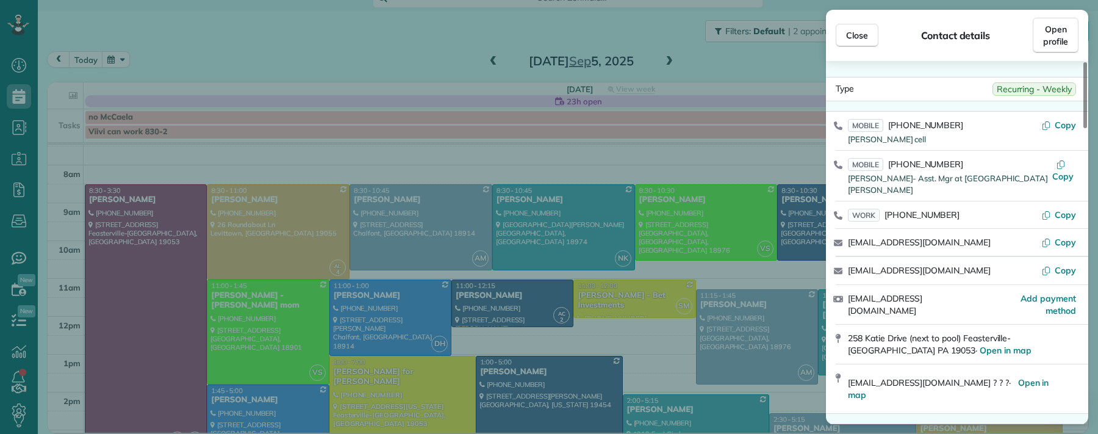
click at [594, 30] on button "Close" at bounding box center [585, 29] width 43 height 23
click at [590, 32] on span "Close" at bounding box center [585, 30] width 22 height 12
click at [589, 32] on span "Close" at bounding box center [585, 30] width 22 height 12
click at [489, 62] on div "Close Residential Julie Sulpizio (Bet Investments) Actions Status Active Julie …" at bounding box center [549, 217] width 1098 height 434
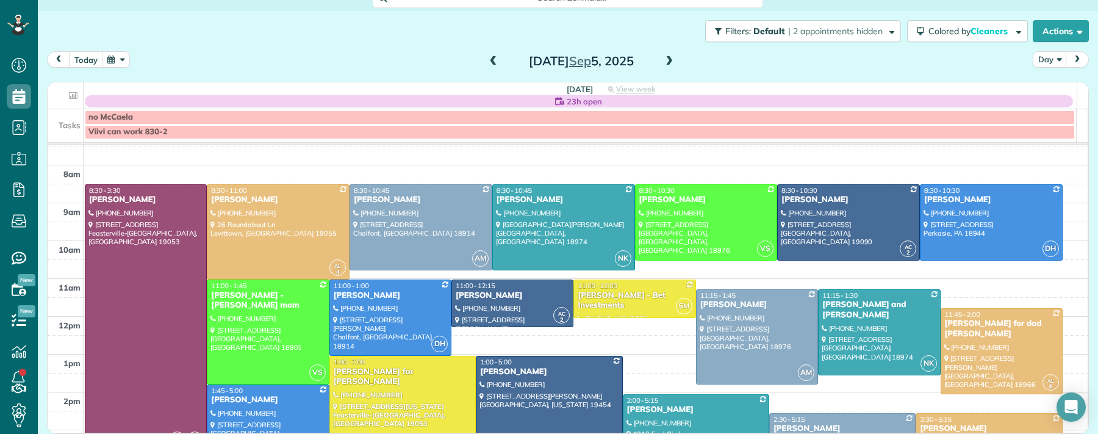
click at [487, 60] on span at bounding box center [493, 61] width 13 height 11
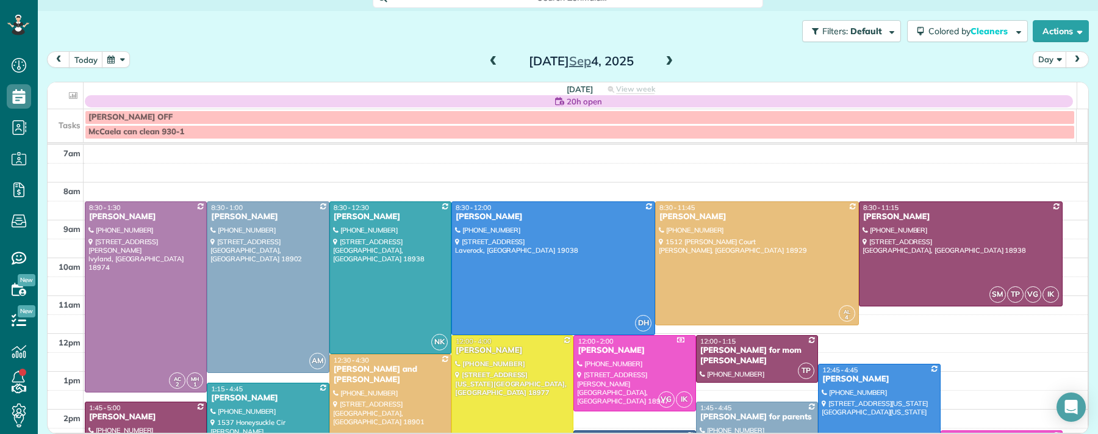
click at [487, 60] on span at bounding box center [493, 61] width 13 height 11
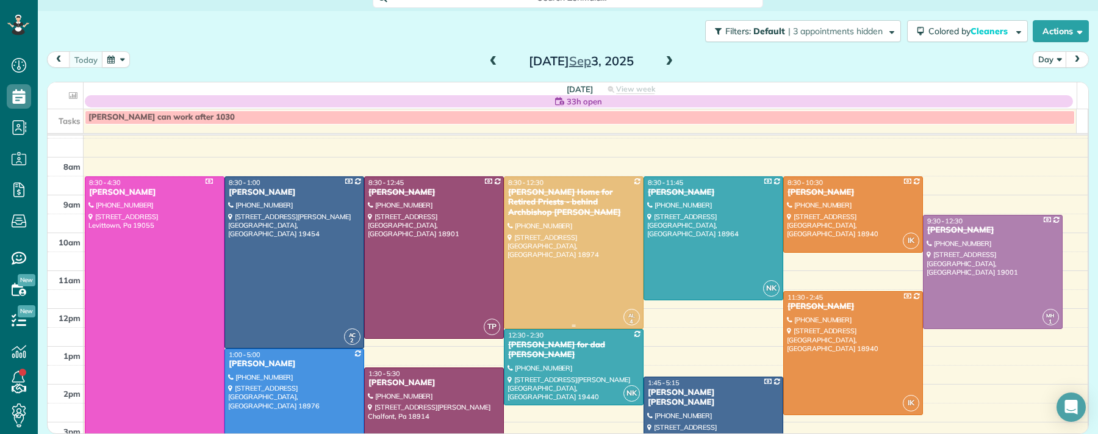
scroll to position [40, 0]
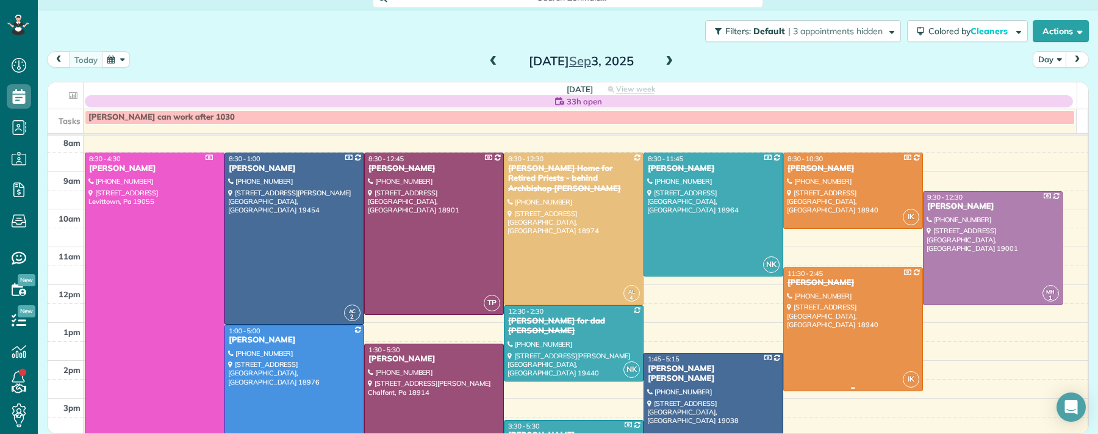
click at [819, 282] on div "Vanessa Shubert" at bounding box center [853, 283] width 132 height 10
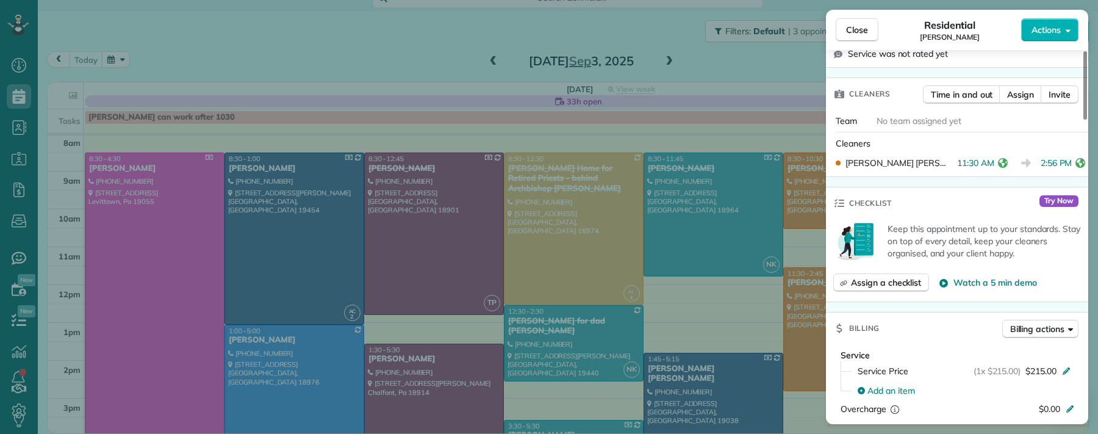
scroll to position [309, 0]
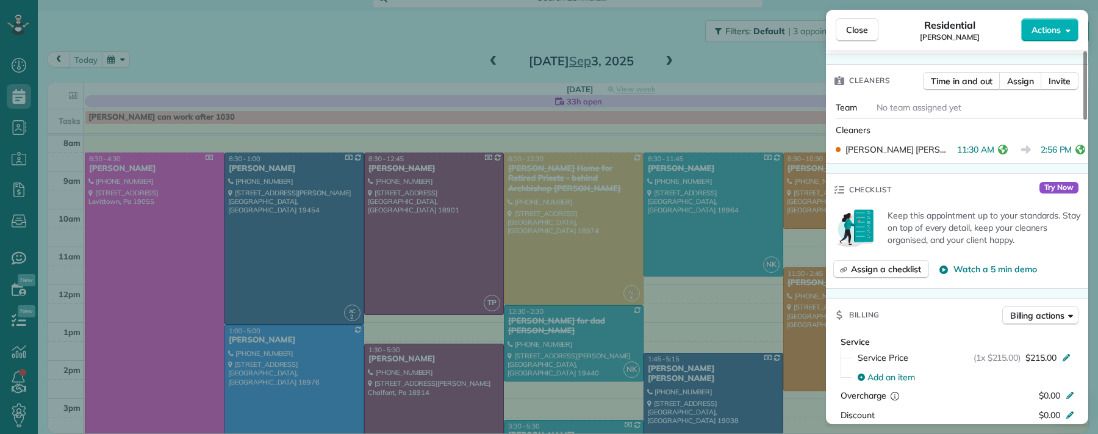
drag, startPoint x: 863, startPoint y: 27, endPoint x: 782, endPoint y: 346, distance: 328.5
click at [863, 27] on span "Close" at bounding box center [857, 30] width 22 height 12
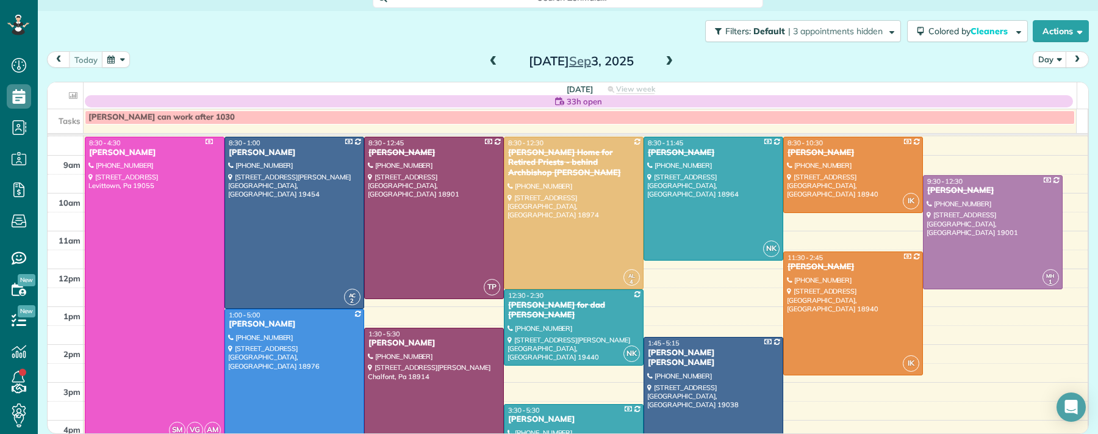
scroll to position [46, 0]
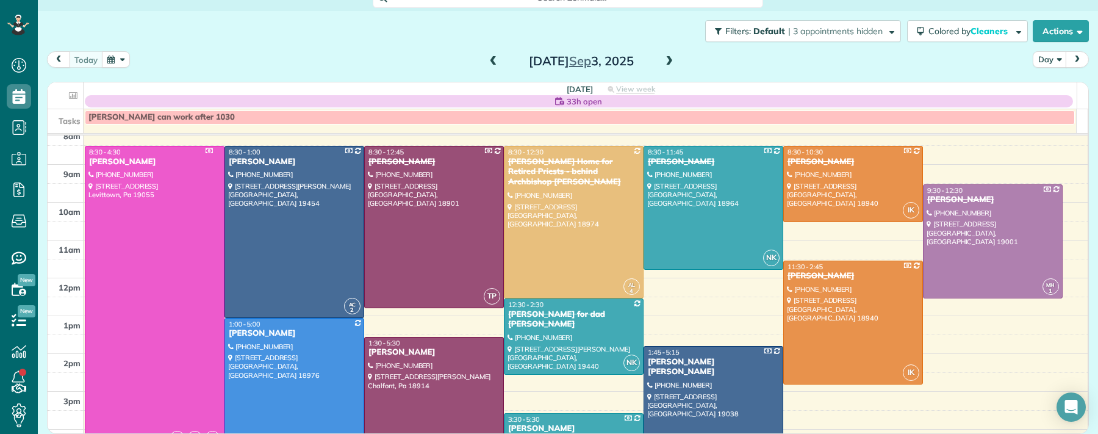
click at [655, 60] on div "Wednesday Sep 3, 2025" at bounding box center [581, 61] width 195 height 20
click at [663, 62] on span at bounding box center [669, 61] width 13 height 11
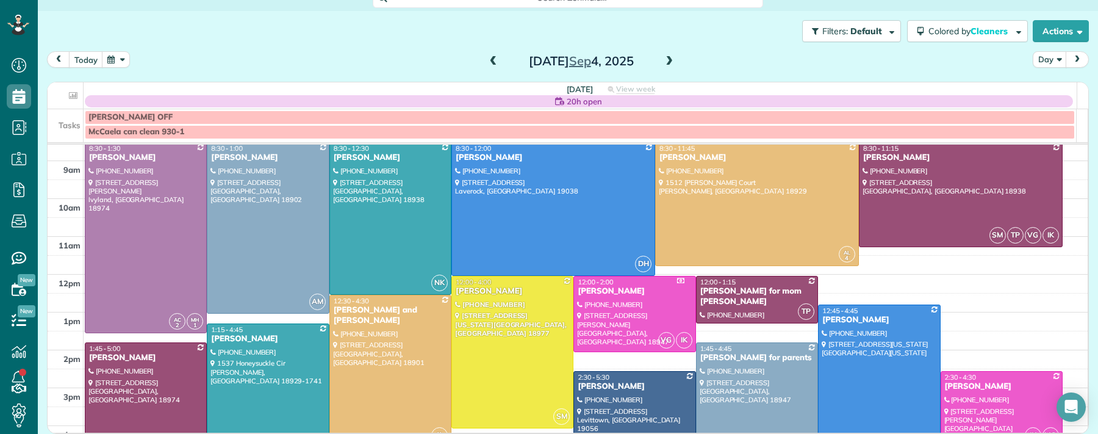
scroll to position [66, 0]
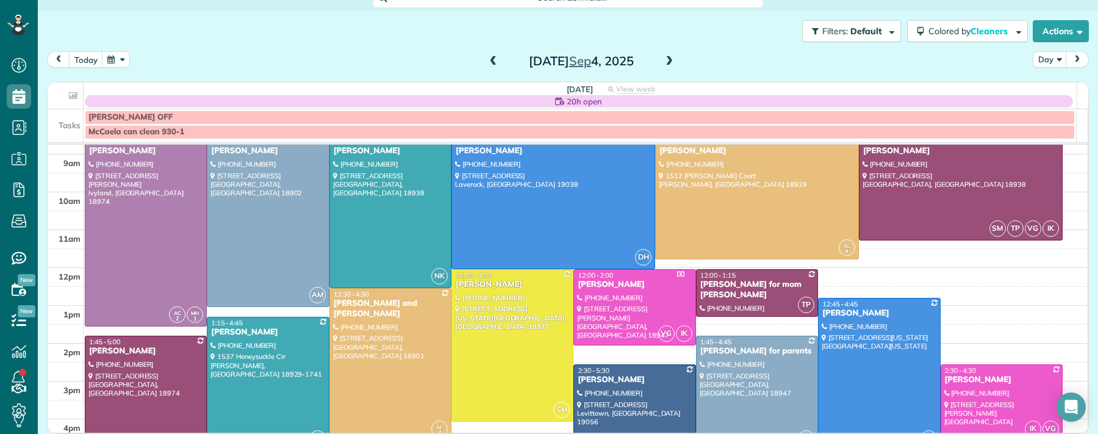
click at [131, 348] on div "Megan Mitchell" at bounding box center [145, 351] width 115 height 10
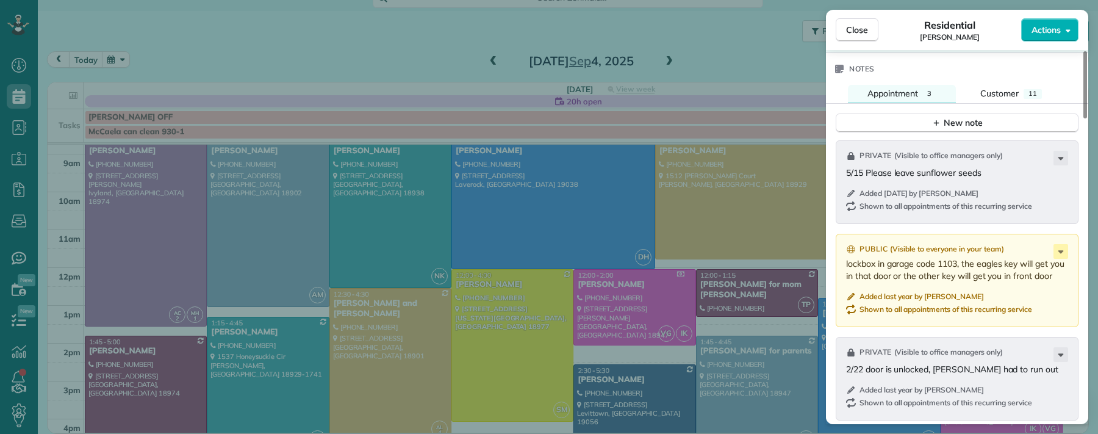
scroll to position [1256, 0]
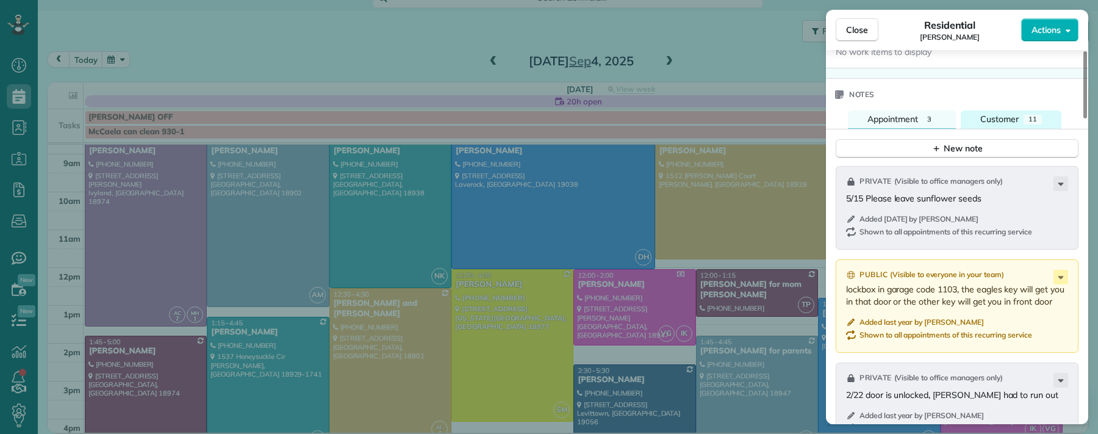
click at [992, 119] on span "Customer" at bounding box center [1000, 118] width 38 height 11
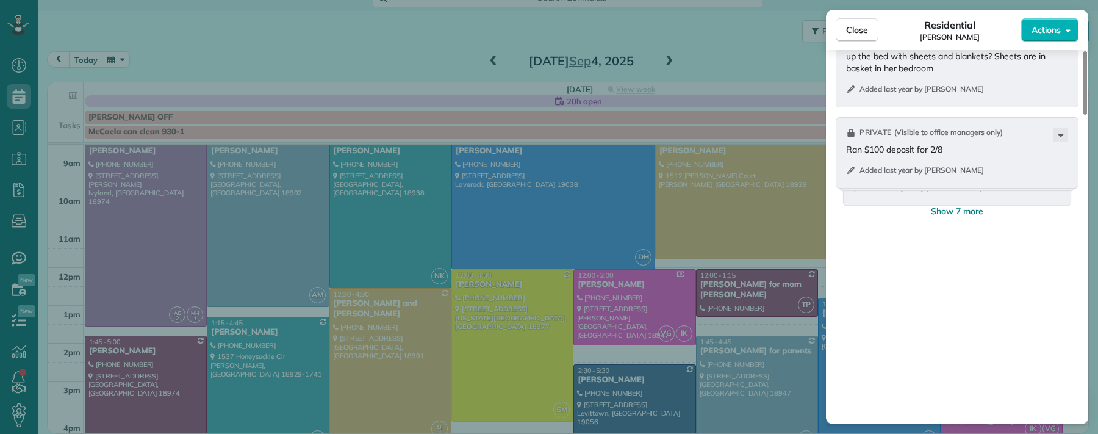
scroll to position [1623, 0]
click at [962, 215] on span "Show 7 more" at bounding box center [957, 209] width 52 height 12
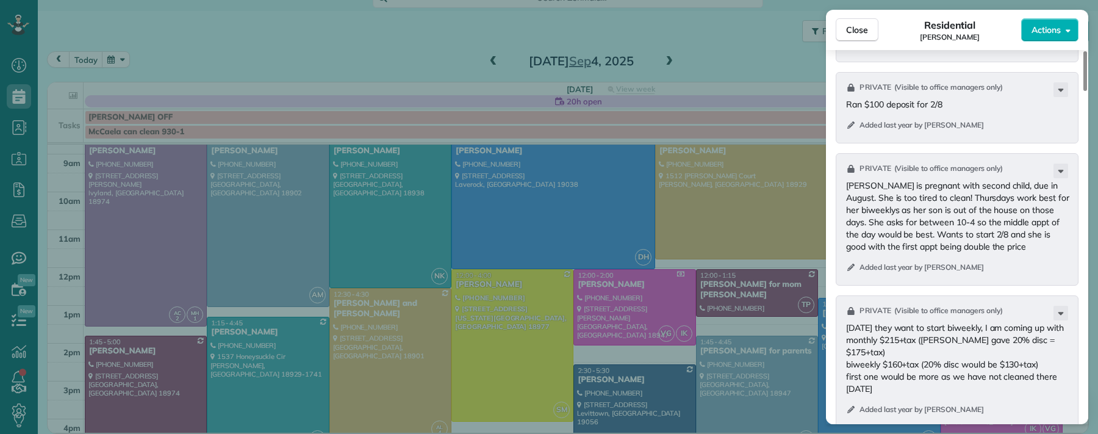
scroll to position [1663, 0]
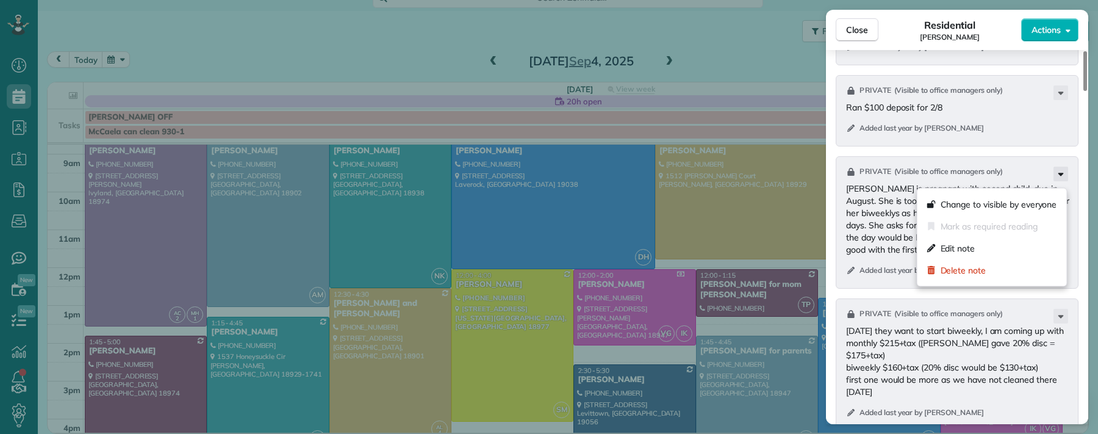
click at [992, 179] on icon at bounding box center [1061, 174] width 15 height 15
click at [986, 273] on div "Delete note" at bounding box center [993, 270] width 140 height 22
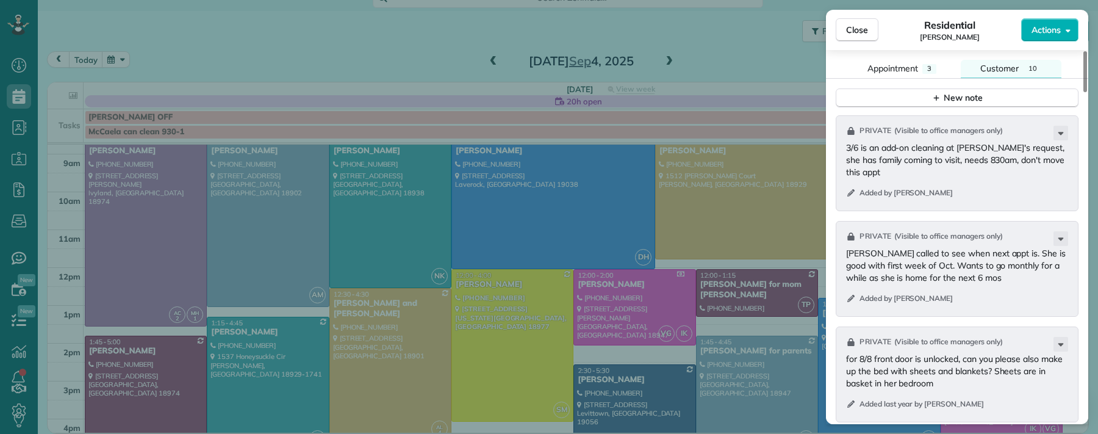
scroll to position [1209, 0]
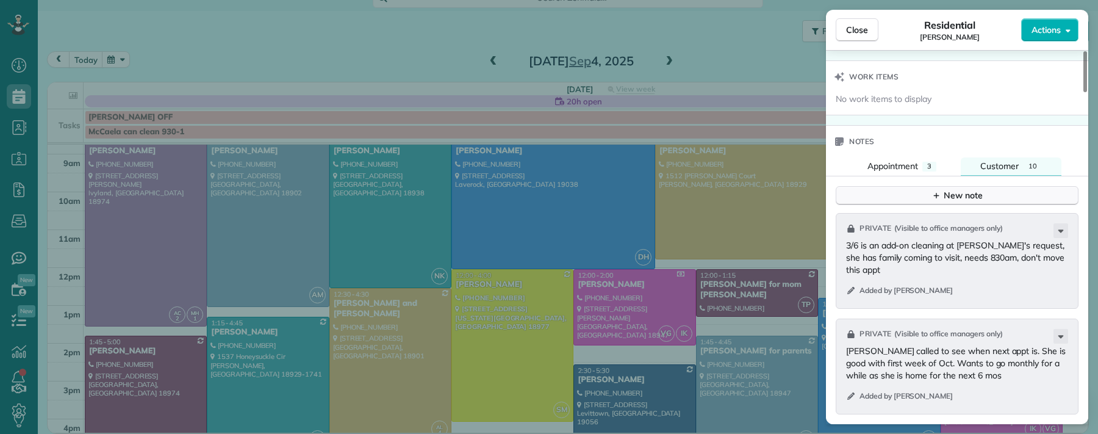
click at [954, 200] on div "New note" at bounding box center [957, 195] width 51 height 13
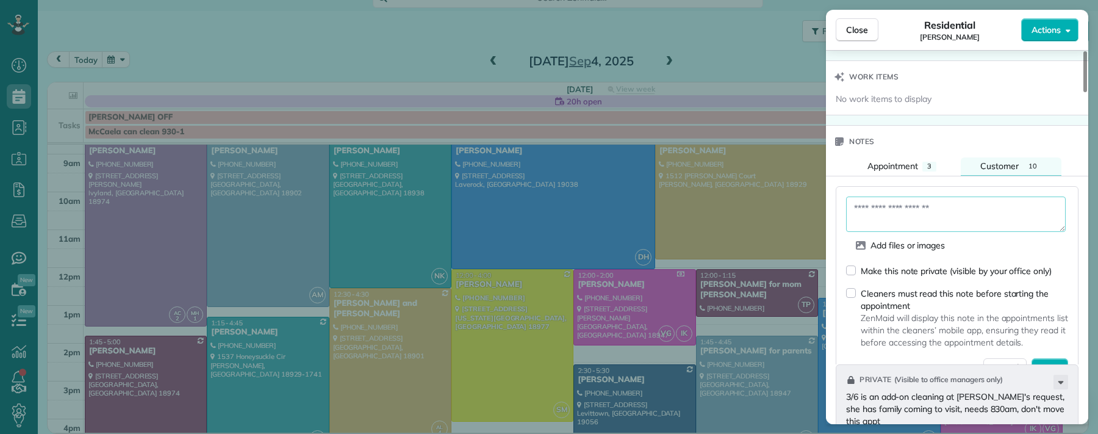
click at [904, 216] on textarea at bounding box center [956, 213] width 220 height 35
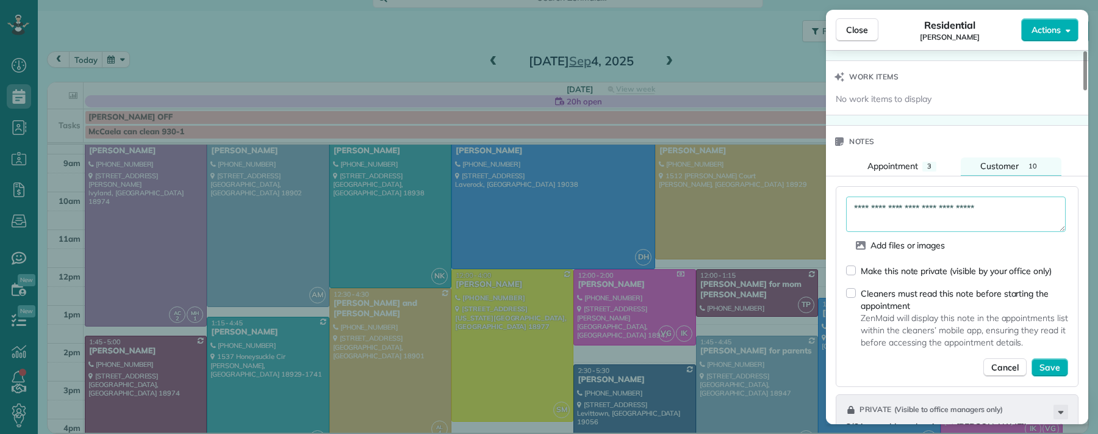
type textarea "**********"
click at [992, 373] on span "Save" at bounding box center [1050, 367] width 21 height 12
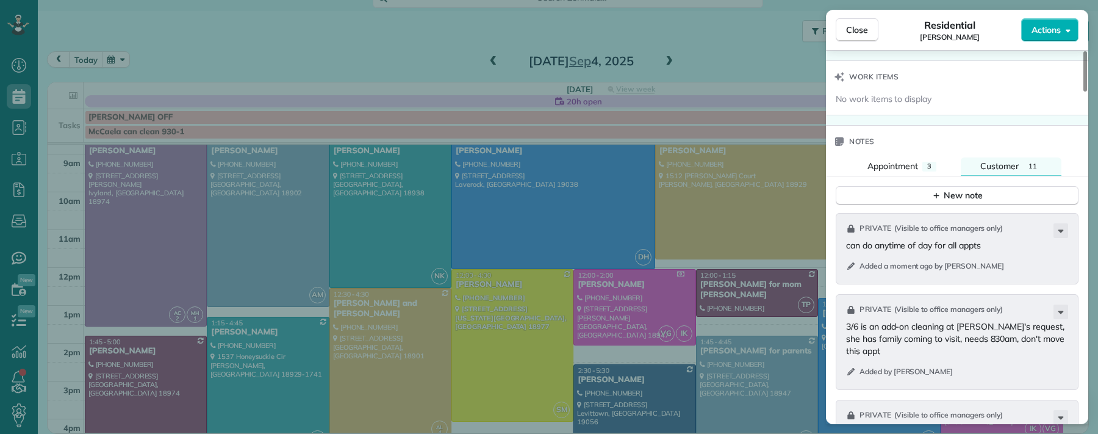
drag, startPoint x: 862, startPoint y: 20, endPoint x: 821, endPoint y: 151, distance: 137.4
click at [862, 29] on button "Close" at bounding box center [857, 29] width 43 height 23
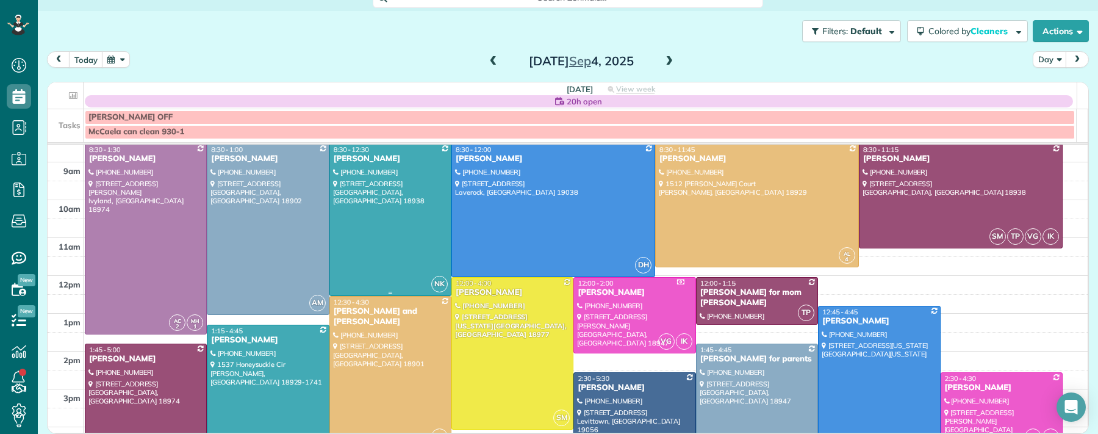
scroll to position [59, 0]
click at [663, 60] on span at bounding box center [669, 61] width 13 height 11
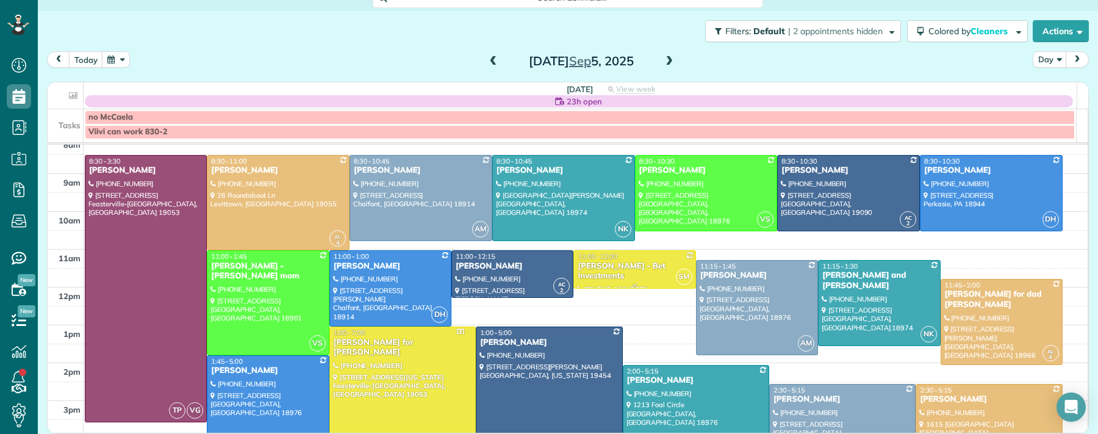
scroll to position [49, 0]
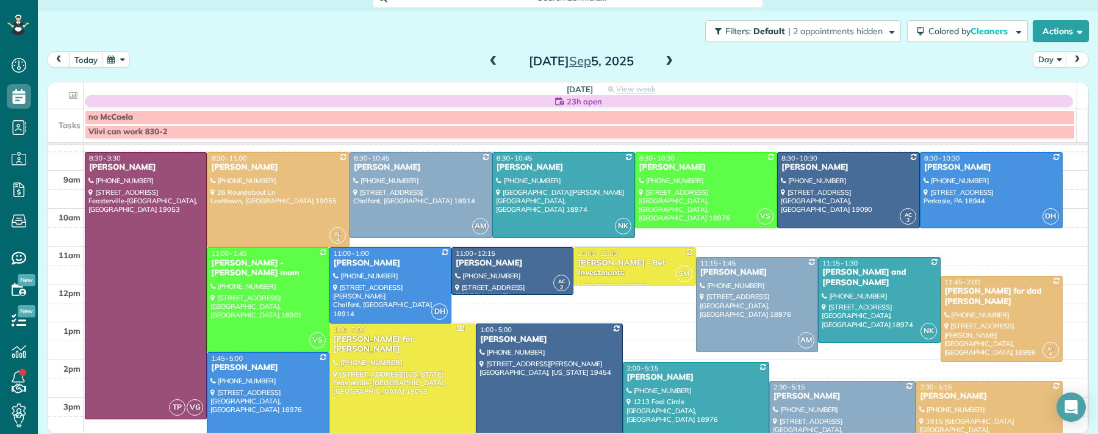
click at [663, 61] on span at bounding box center [669, 61] width 13 height 11
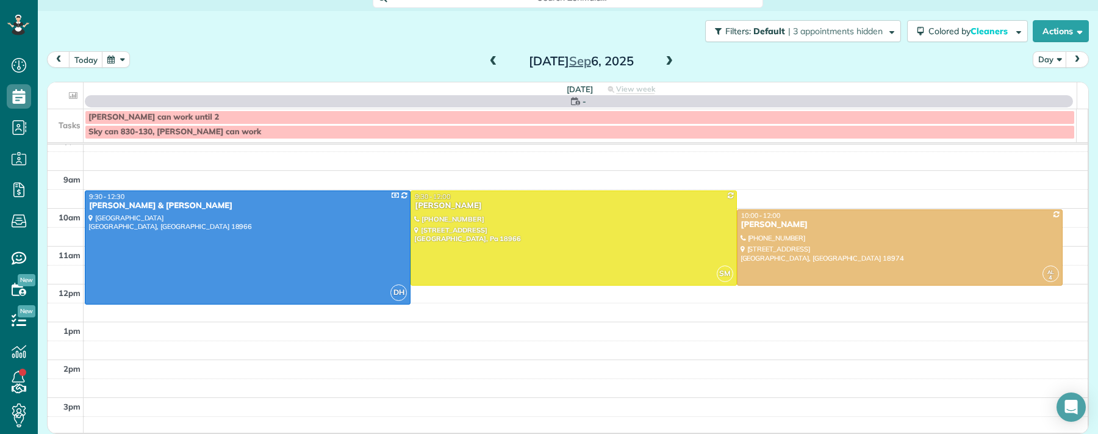
scroll to position [0, 0]
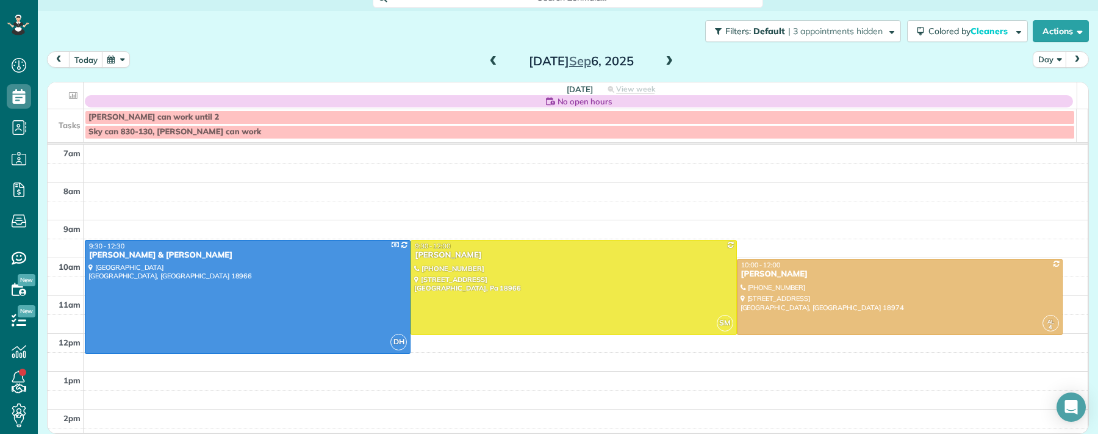
click at [487, 56] on span at bounding box center [493, 61] width 13 height 11
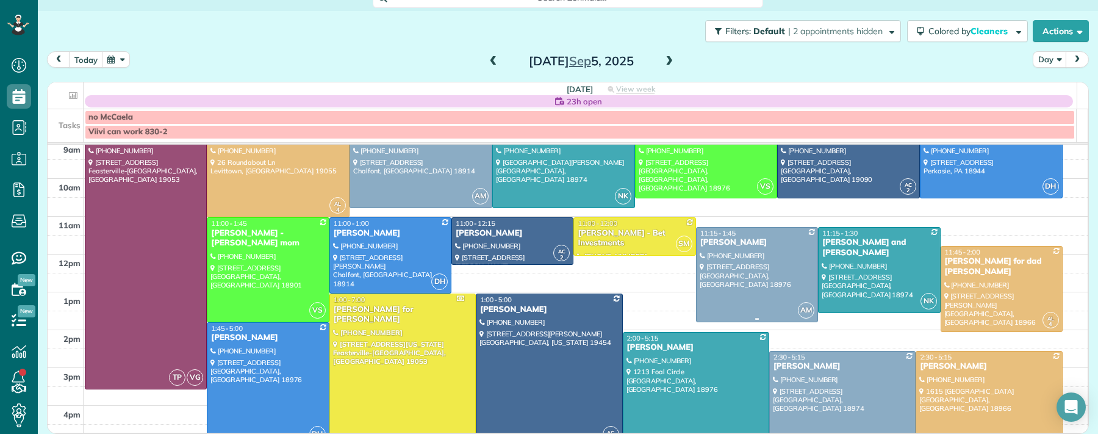
scroll to position [52, 0]
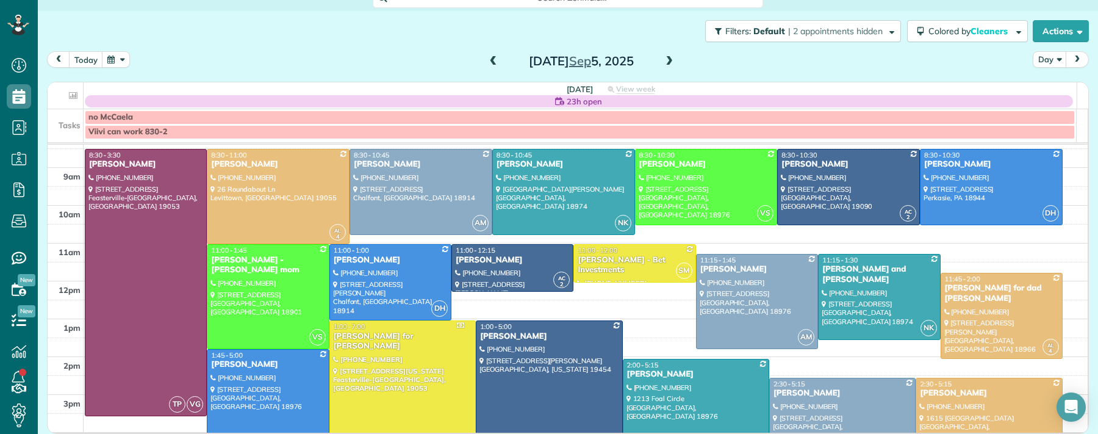
click at [487, 63] on span at bounding box center [493, 61] width 13 height 11
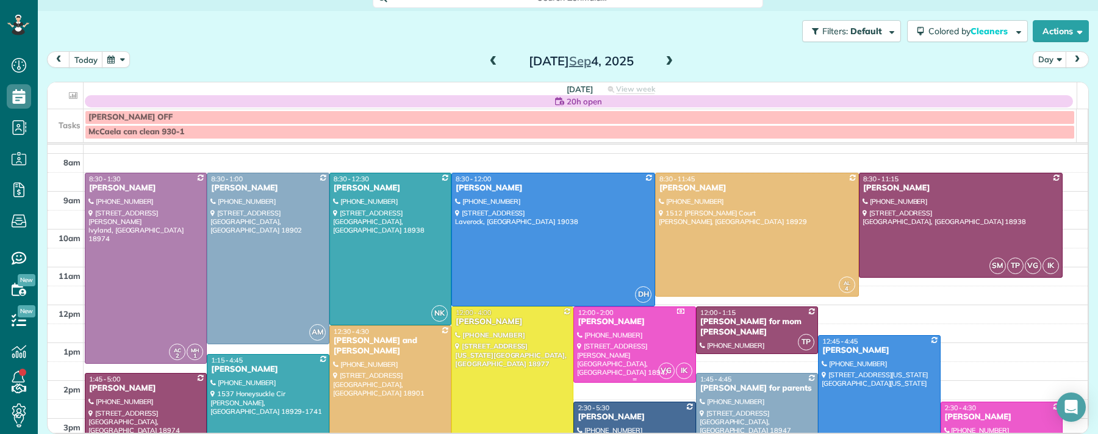
scroll to position [29, 0]
click at [663, 58] on span at bounding box center [669, 61] width 13 height 11
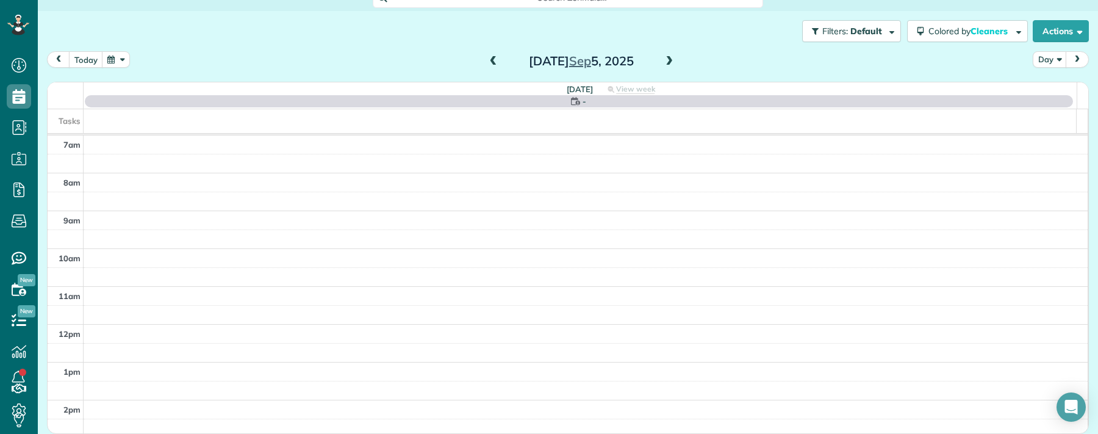
click at [663, 58] on span at bounding box center [669, 61] width 13 height 11
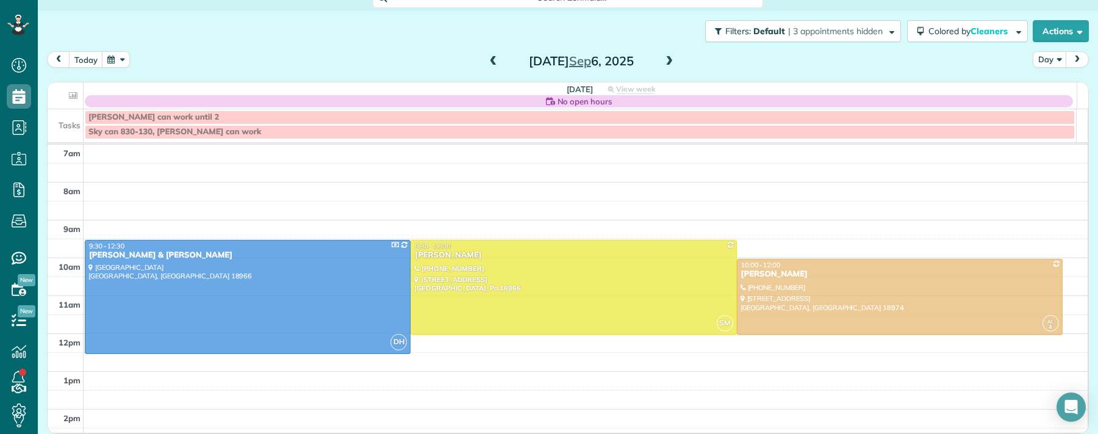
click at [663, 58] on span at bounding box center [669, 61] width 13 height 11
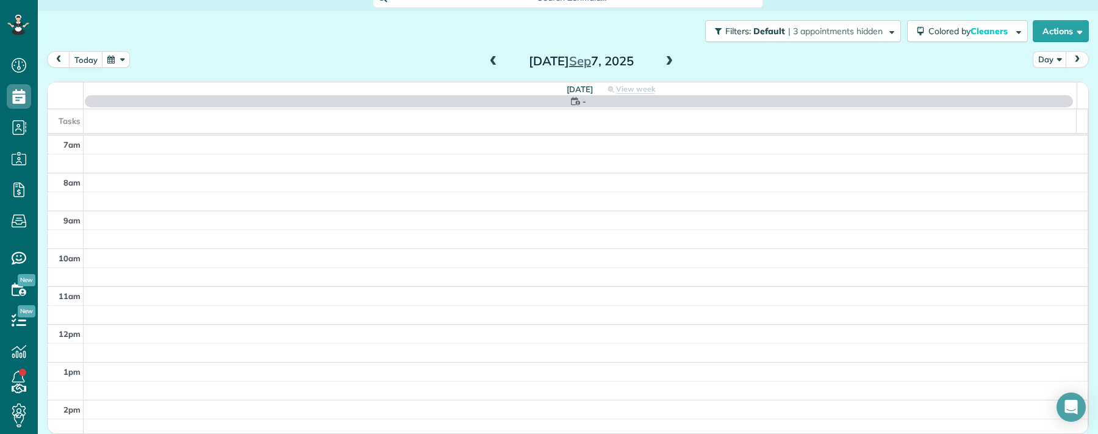
click at [663, 58] on span at bounding box center [669, 61] width 13 height 11
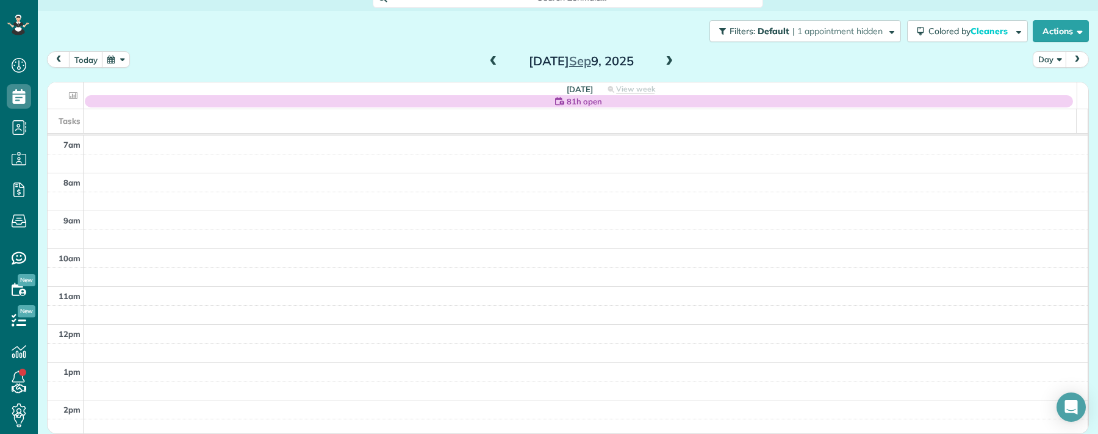
click at [663, 58] on span at bounding box center [669, 61] width 13 height 11
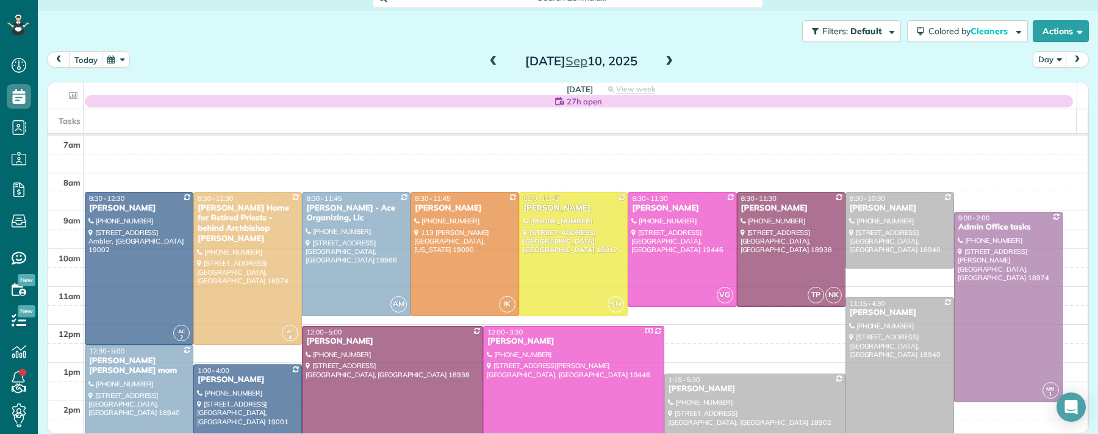
click at [663, 58] on span at bounding box center [669, 61] width 13 height 11
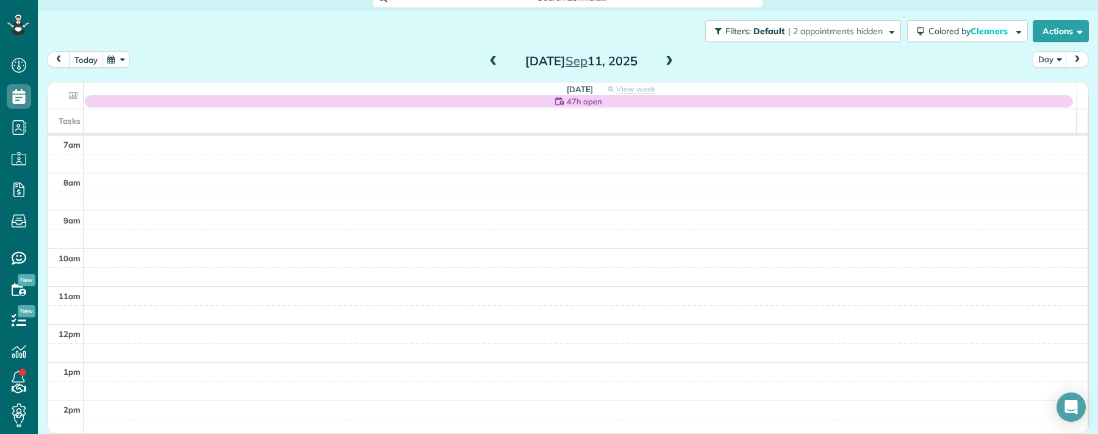
scroll to position [3, 0]
click at [490, 59] on span at bounding box center [493, 61] width 13 height 11
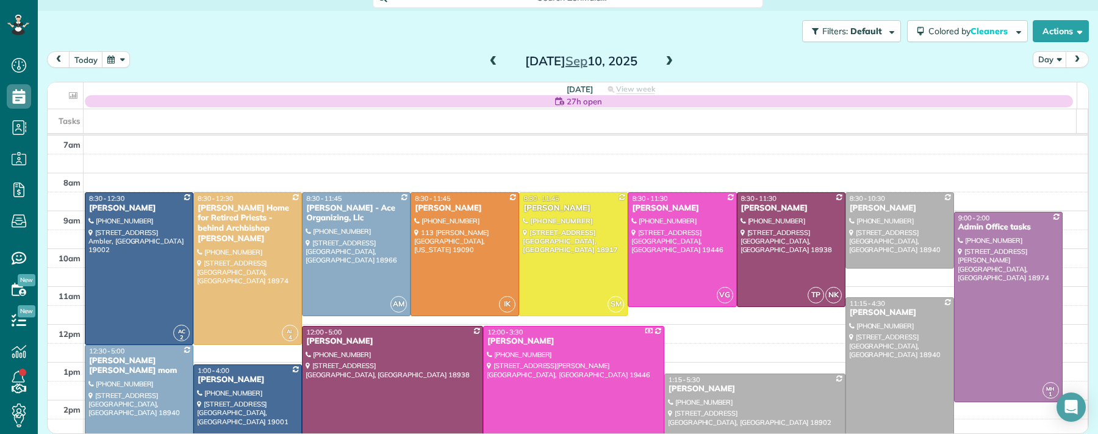
click at [663, 59] on span at bounding box center [669, 61] width 13 height 11
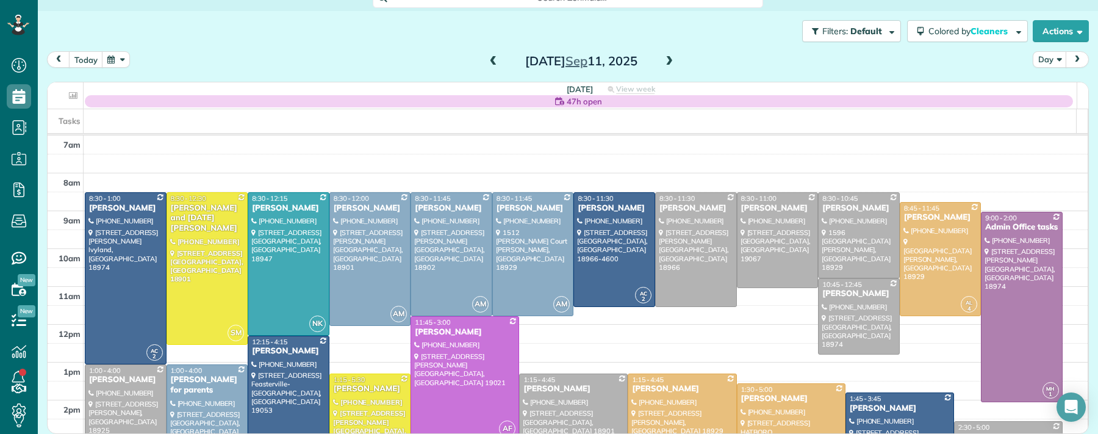
drag, startPoint x: 489, startPoint y: 59, endPoint x: 501, endPoint y: 78, distance: 23.0
click at [489, 59] on span at bounding box center [493, 61] width 13 height 11
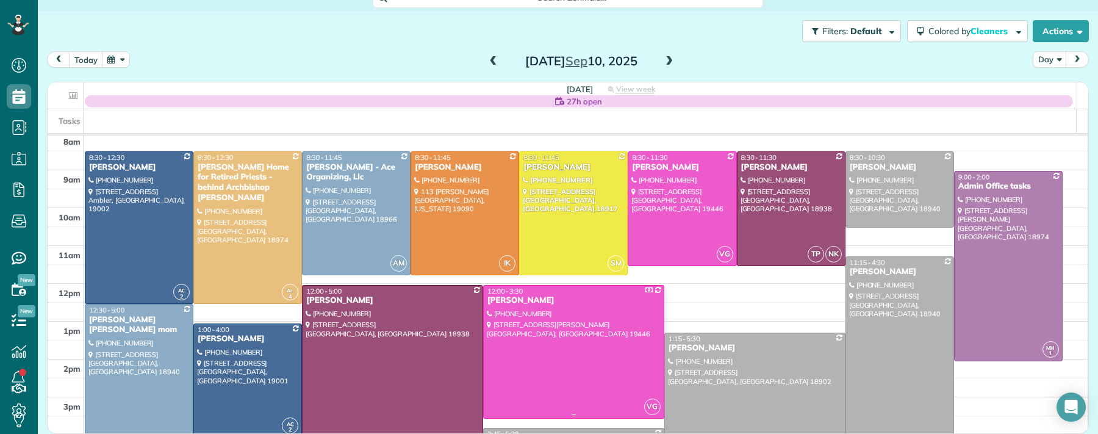
scroll to position [44, 0]
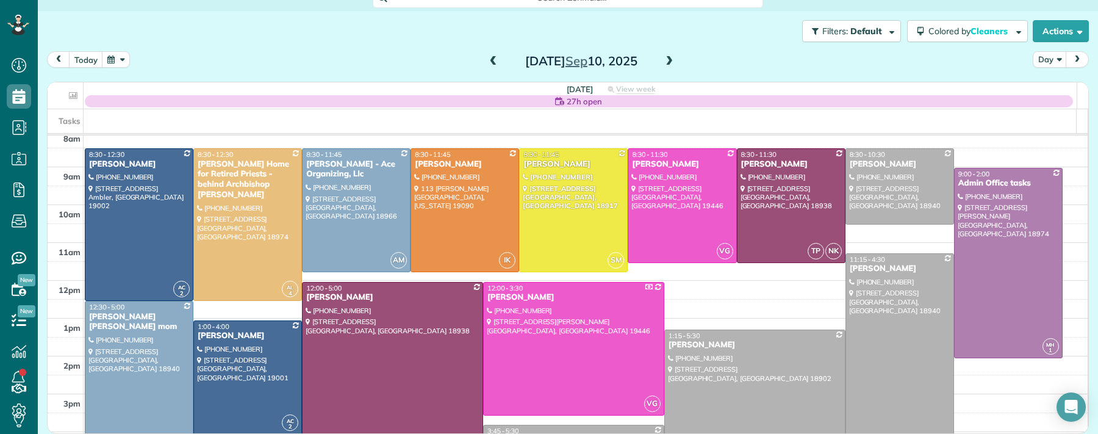
click at [663, 62] on span at bounding box center [669, 61] width 13 height 11
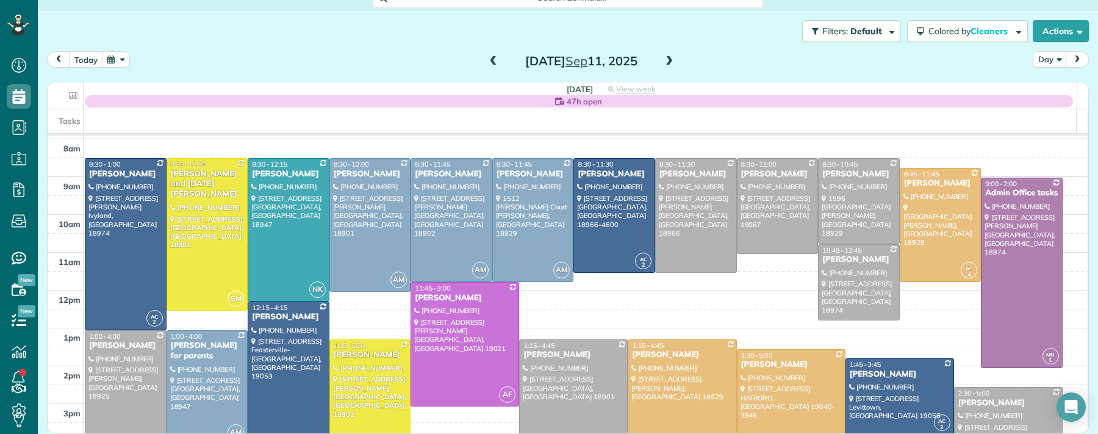
scroll to position [35, 0]
click at [666, 58] on span at bounding box center [669, 61] width 13 height 11
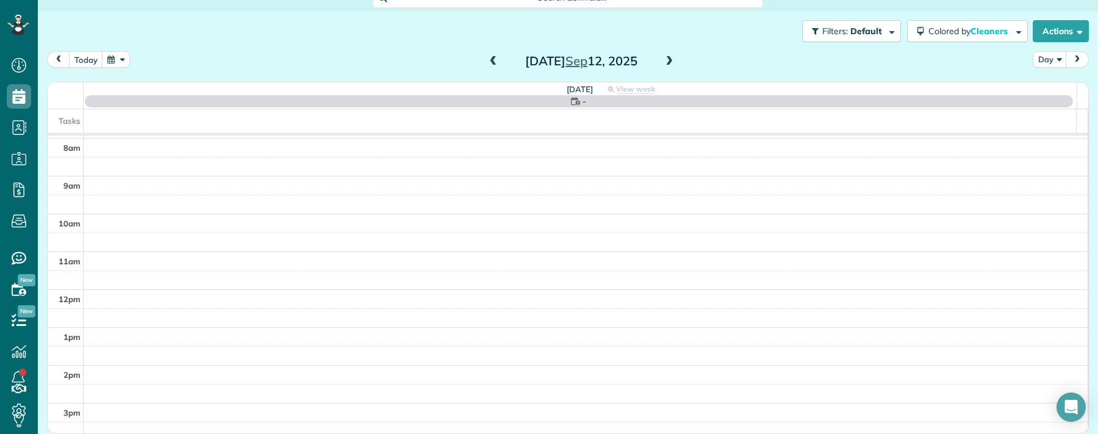
scroll to position [0, 0]
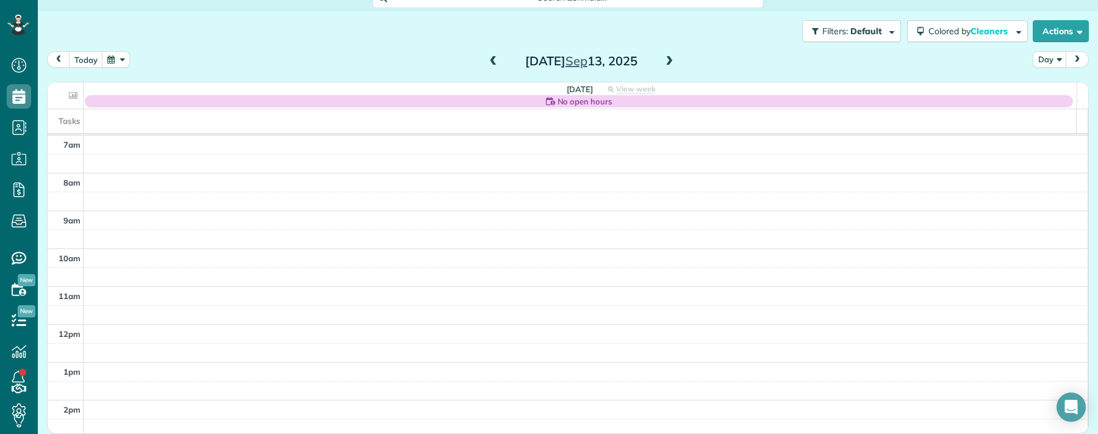
click at [666, 57] on span at bounding box center [669, 61] width 13 height 11
click at [487, 58] on span at bounding box center [493, 61] width 13 height 11
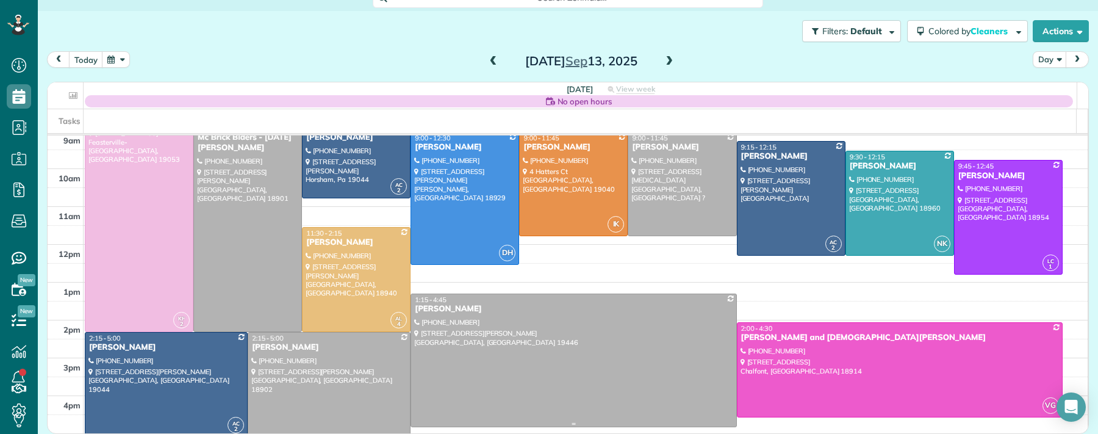
scroll to position [77, 0]
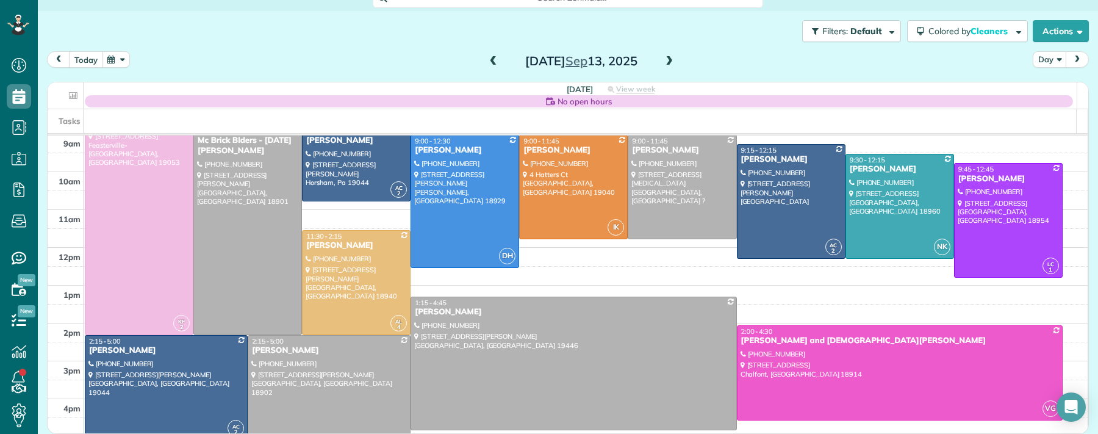
click at [84, 57] on button "today" at bounding box center [86, 59] width 34 height 16
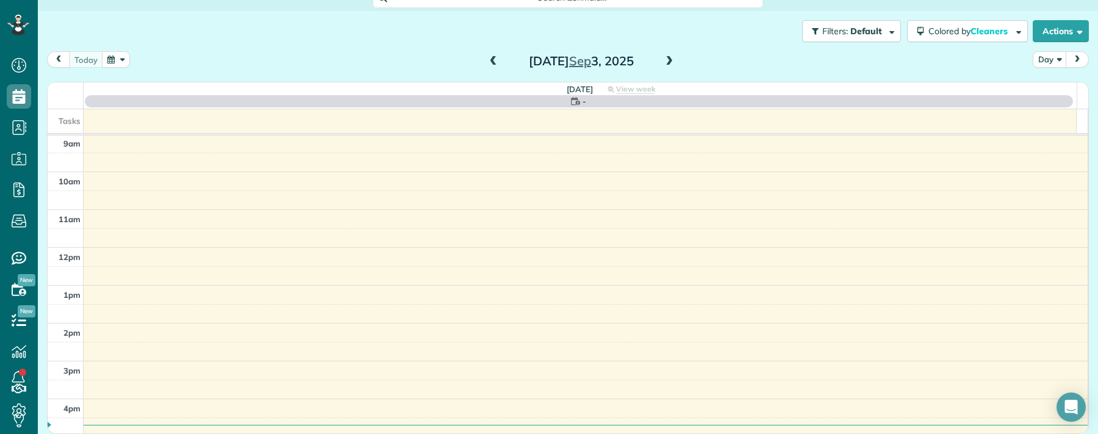
scroll to position [0, 0]
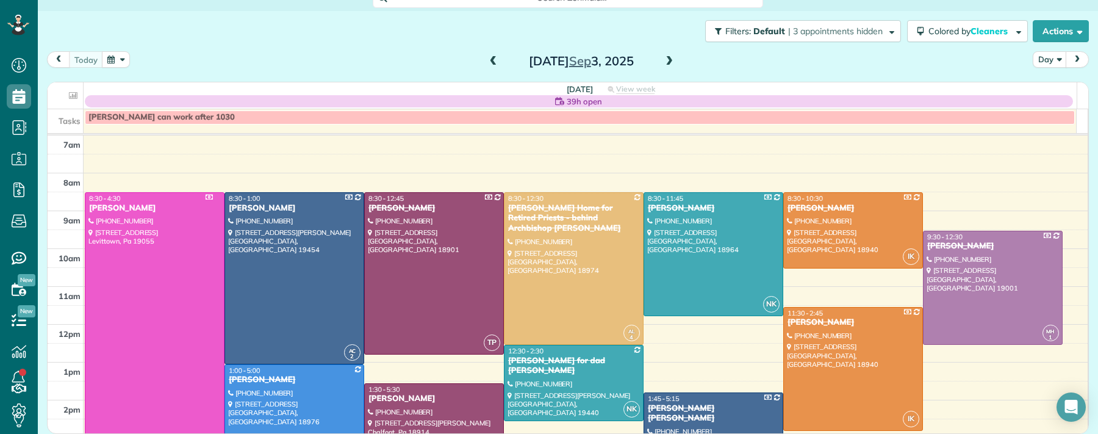
click at [668, 59] on span at bounding box center [669, 61] width 13 height 11
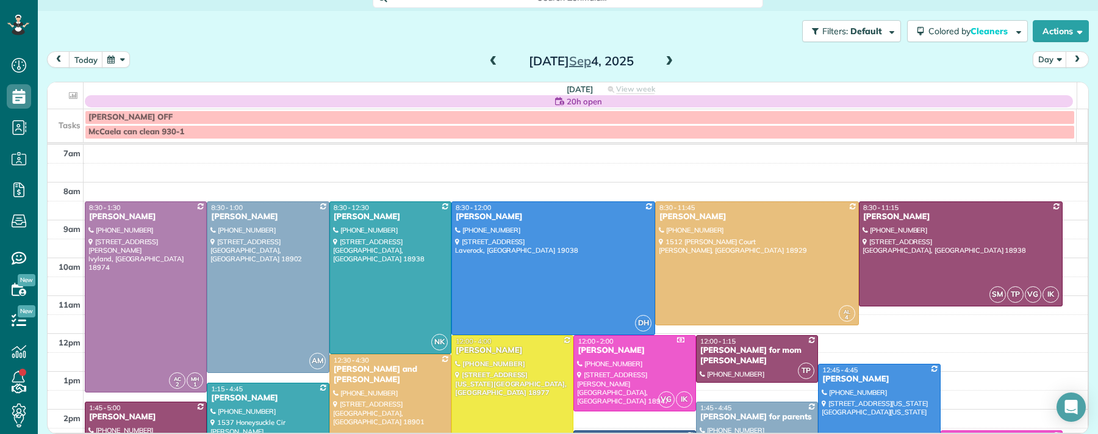
click at [668, 59] on span at bounding box center [669, 61] width 13 height 11
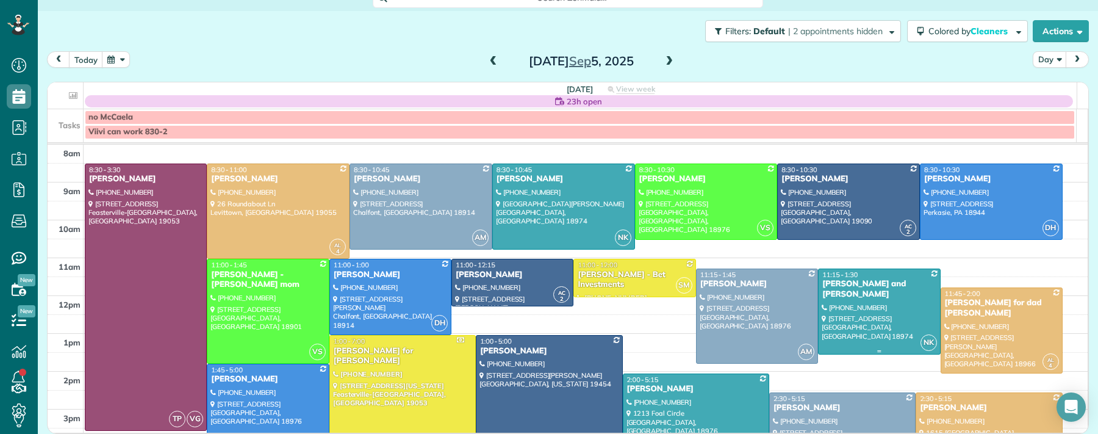
scroll to position [38, 0]
click at [668, 61] on span at bounding box center [669, 61] width 13 height 11
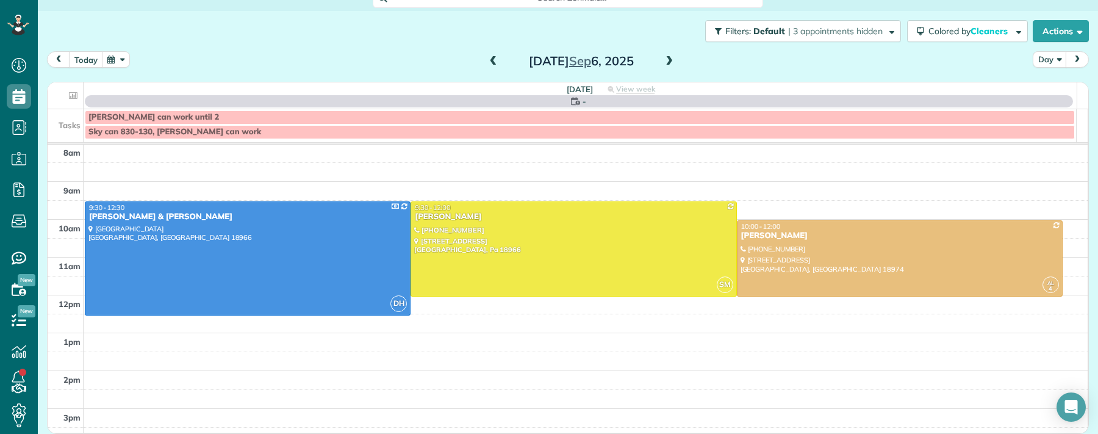
scroll to position [0, 0]
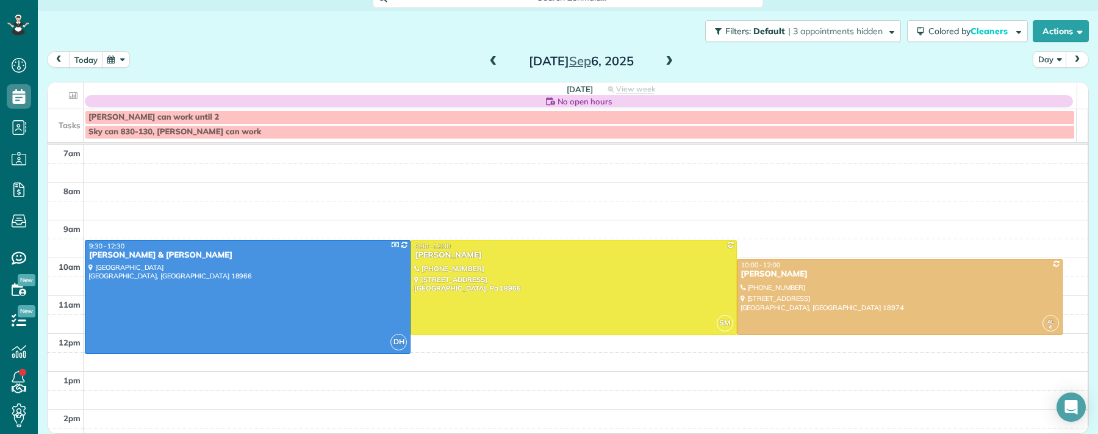
click at [668, 61] on span at bounding box center [669, 61] width 13 height 11
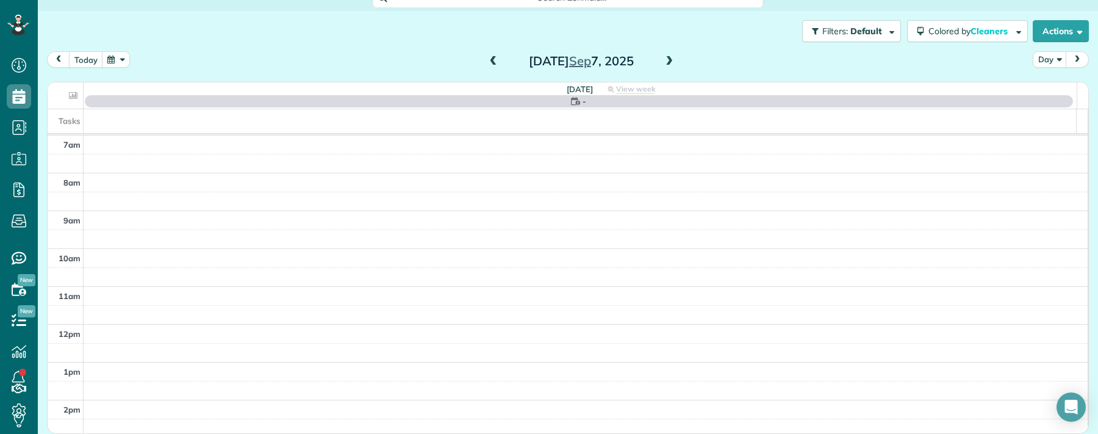
click at [668, 62] on span at bounding box center [669, 61] width 13 height 11
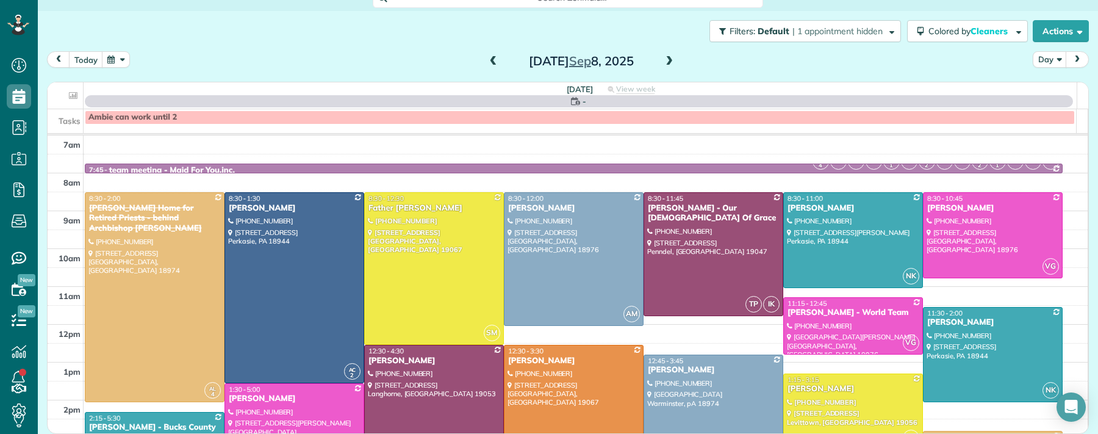
click at [668, 61] on span at bounding box center [669, 61] width 13 height 11
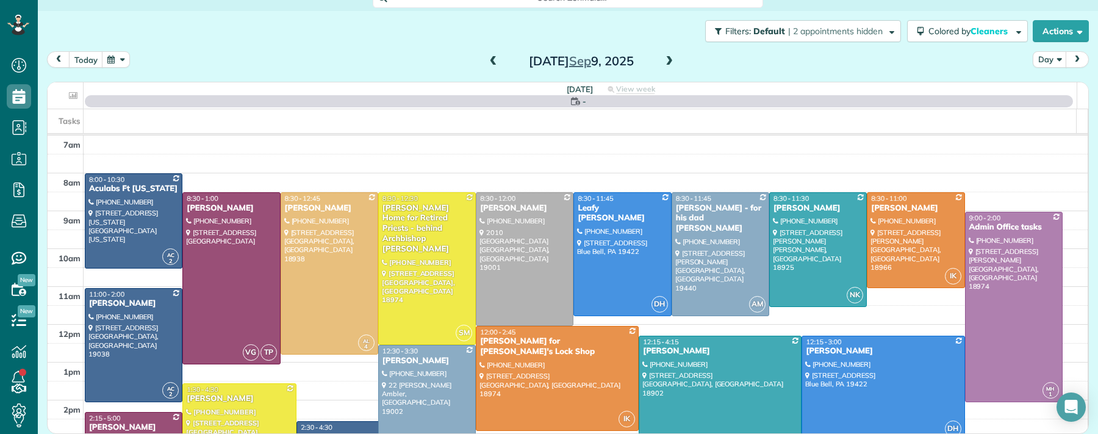
click at [668, 61] on span at bounding box center [669, 61] width 13 height 11
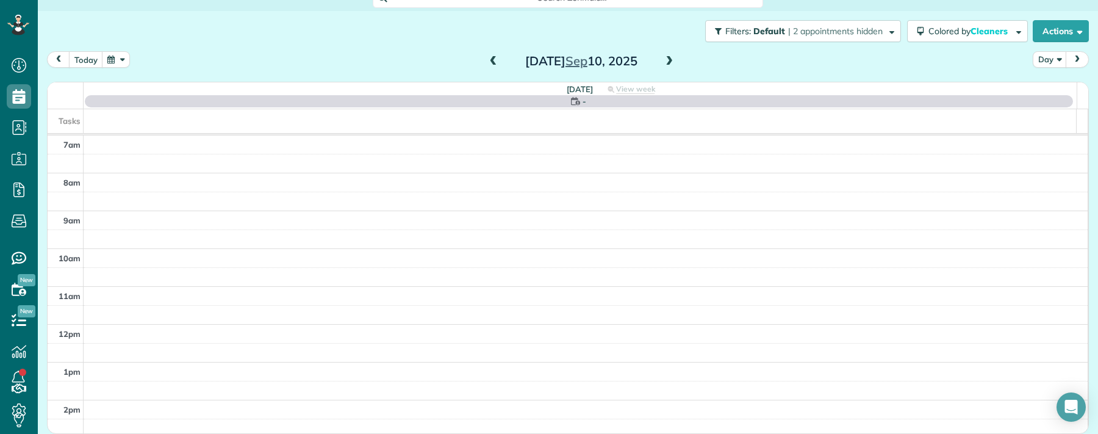
click at [668, 61] on span at bounding box center [669, 61] width 13 height 11
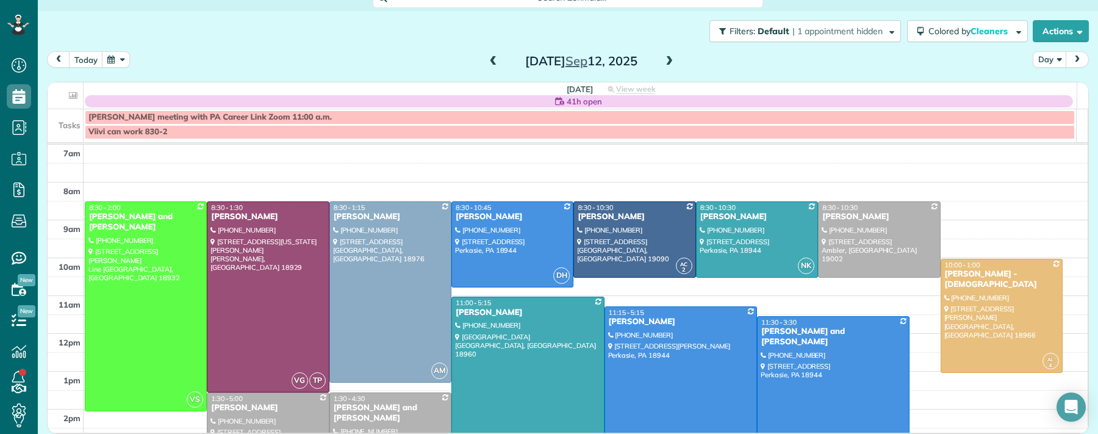
click at [669, 60] on span at bounding box center [669, 61] width 13 height 11
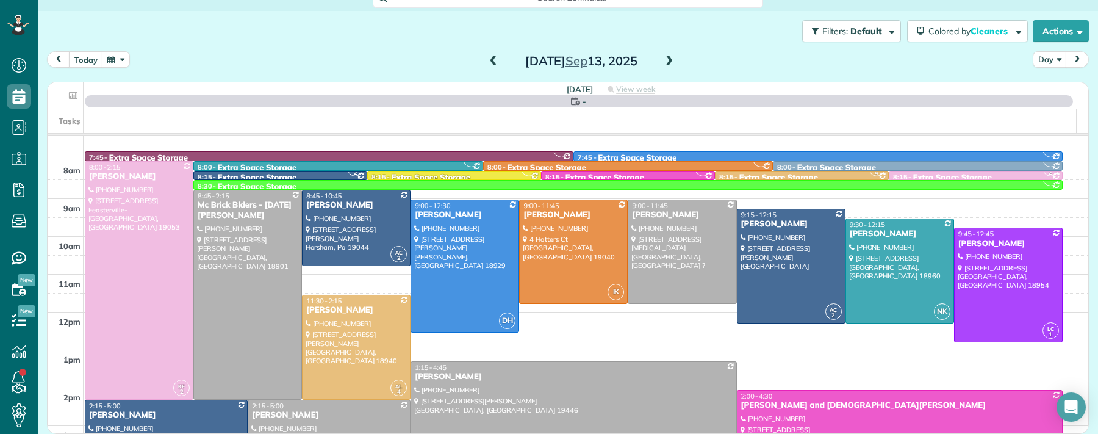
scroll to position [13, 0]
click at [647, 208] on span "9:00 - 11:45" at bounding box center [649, 205] width 35 height 9
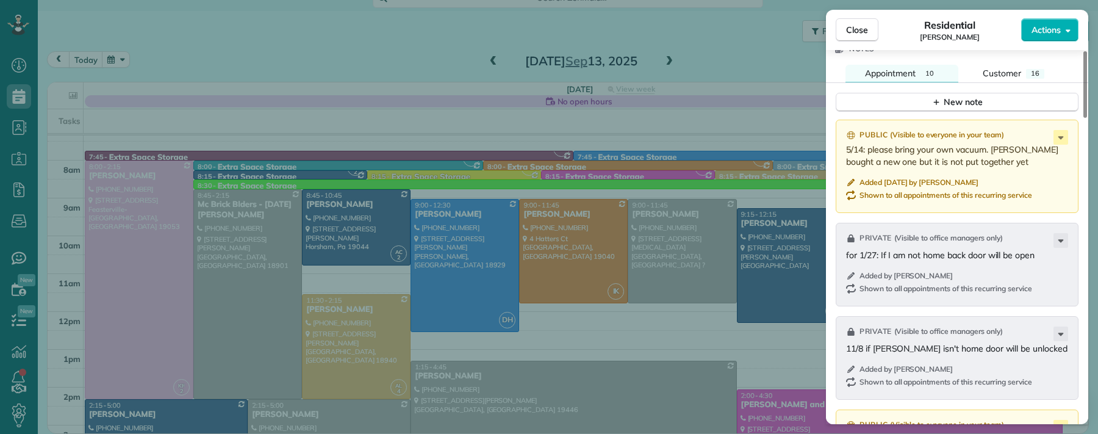
scroll to position [1282, 0]
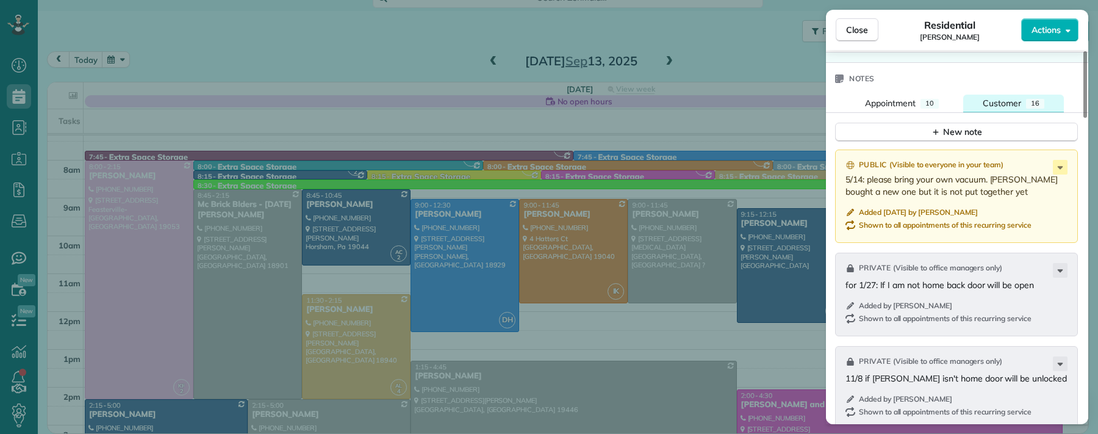
drag, startPoint x: 1003, startPoint y: 95, endPoint x: 1006, endPoint y: 101, distance: 6.6
click at [992, 98] on span "Customer" at bounding box center [1002, 103] width 38 height 11
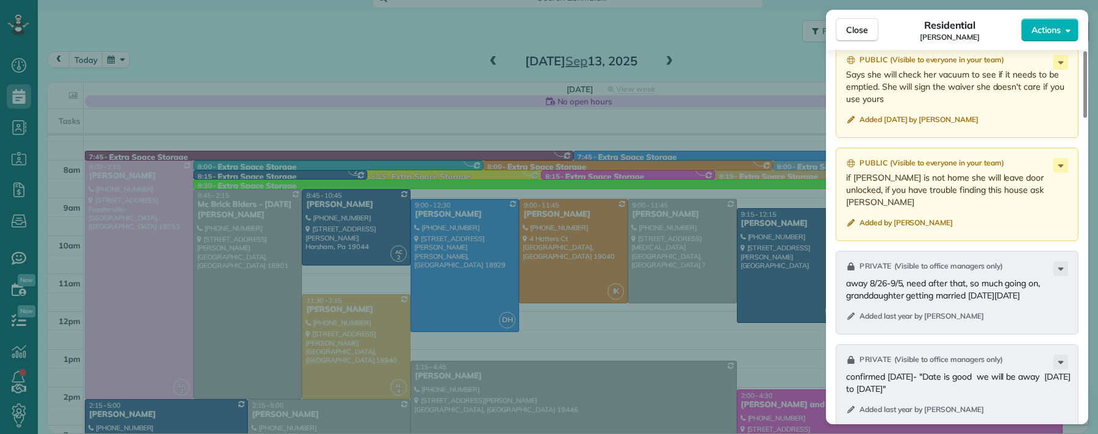
scroll to position [1390, 0]
drag, startPoint x: 873, startPoint y: 31, endPoint x: 880, endPoint y: 43, distance: 14.2
click at [873, 32] on button "Close" at bounding box center [857, 29] width 43 height 23
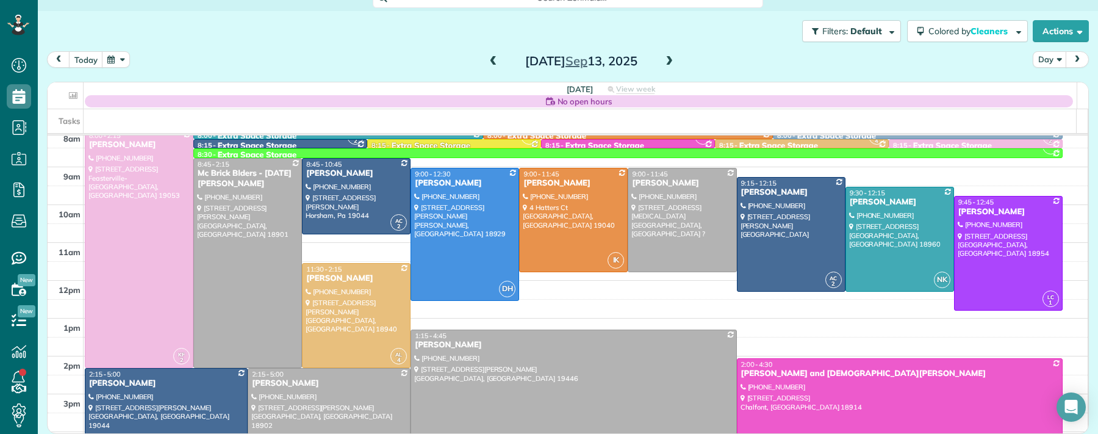
scroll to position [55, 0]
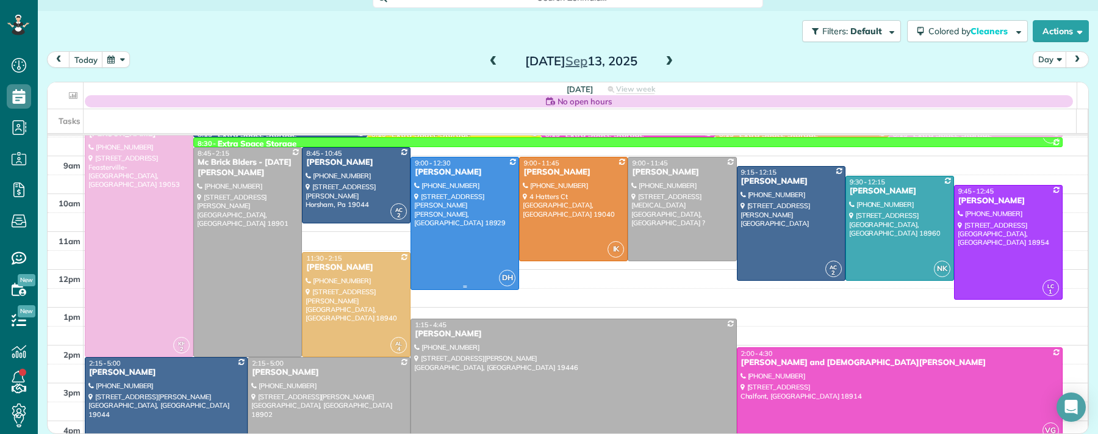
click at [432, 171] on div "Kathleen Blalock" at bounding box center [464, 172] width 101 height 10
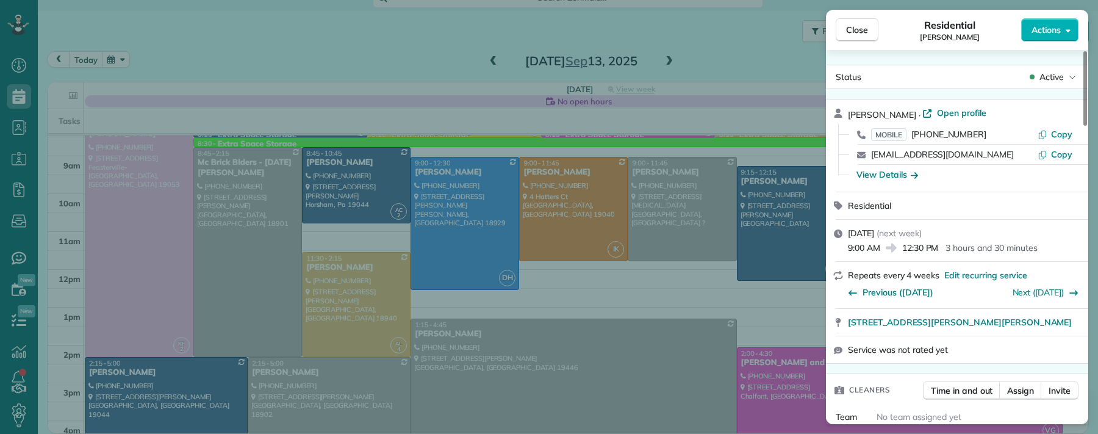
drag, startPoint x: 868, startPoint y: 29, endPoint x: 809, endPoint y: 13, distance: 60.7
click at [868, 28] on span "Close" at bounding box center [857, 30] width 22 height 12
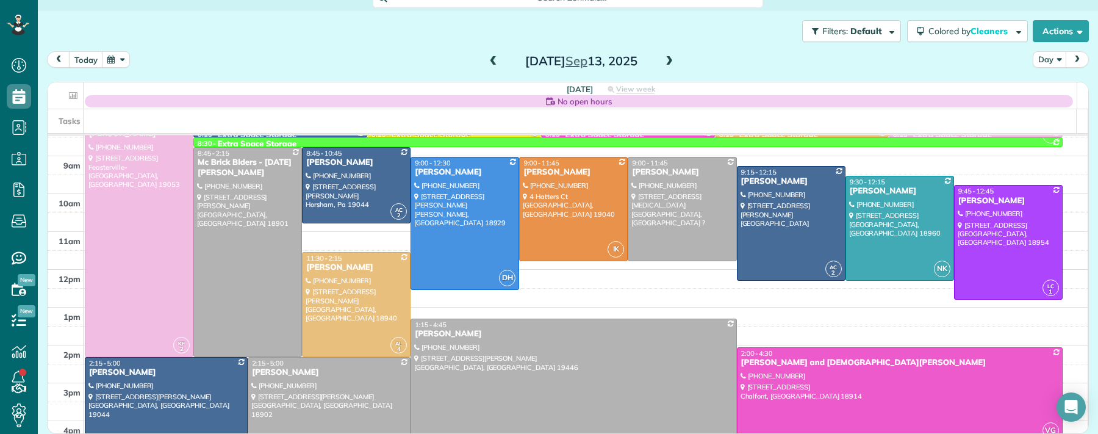
click at [494, 65] on div "Saturday Sep 13, 2025" at bounding box center [581, 61] width 195 height 20
click at [488, 67] on span at bounding box center [493, 61] width 13 height 11
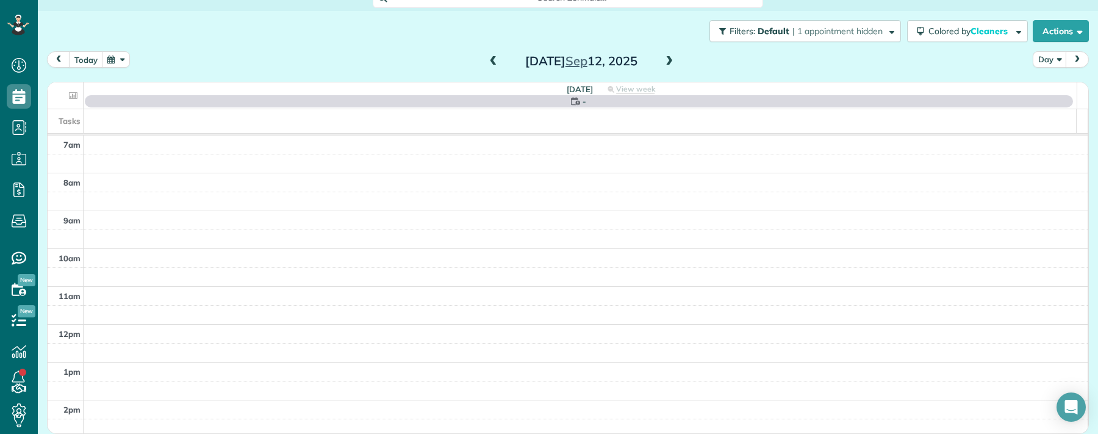
click at [488, 67] on span at bounding box center [493, 61] width 13 height 11
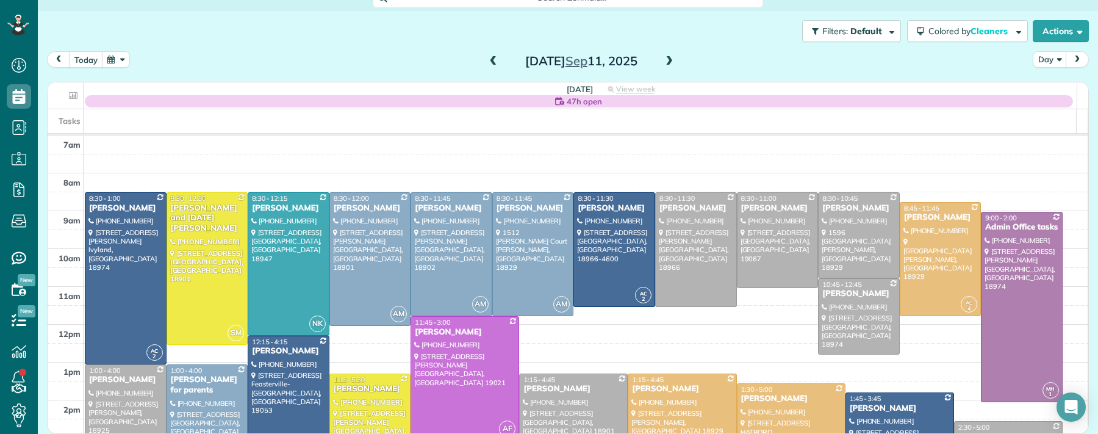
click at [488, 61] on span at bounding box center [493, 61] width 13 height 11
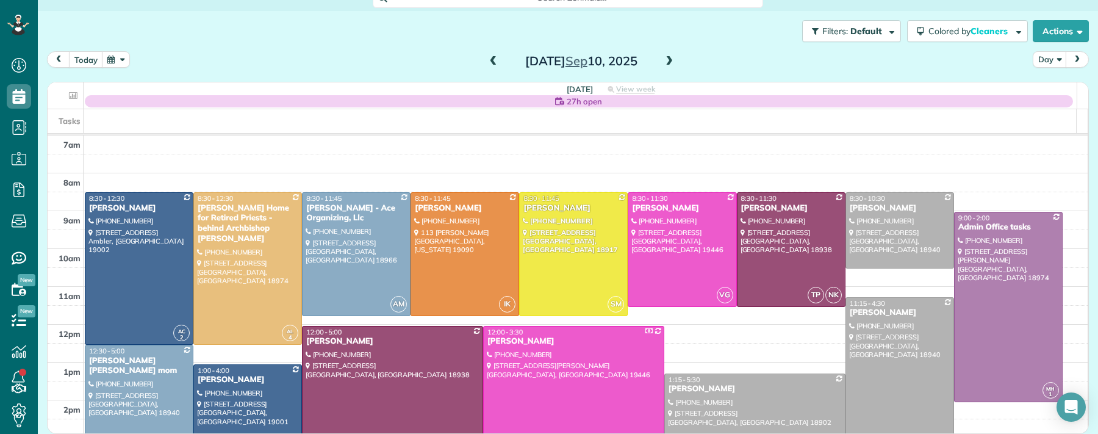
click at [663, 54] on span at bounding box center [669, 61] width 13 height 18
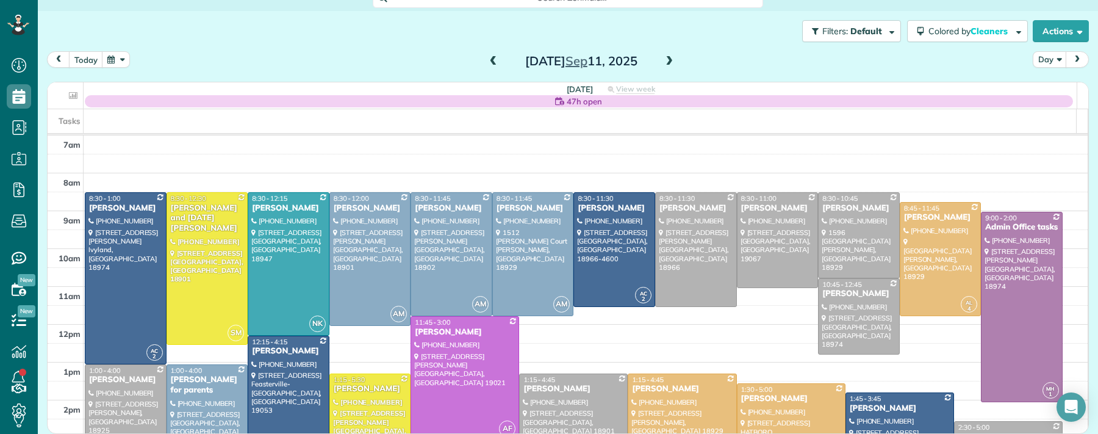
click at [664, 57] on span at bounding box center [669, 61] width 13 height 11
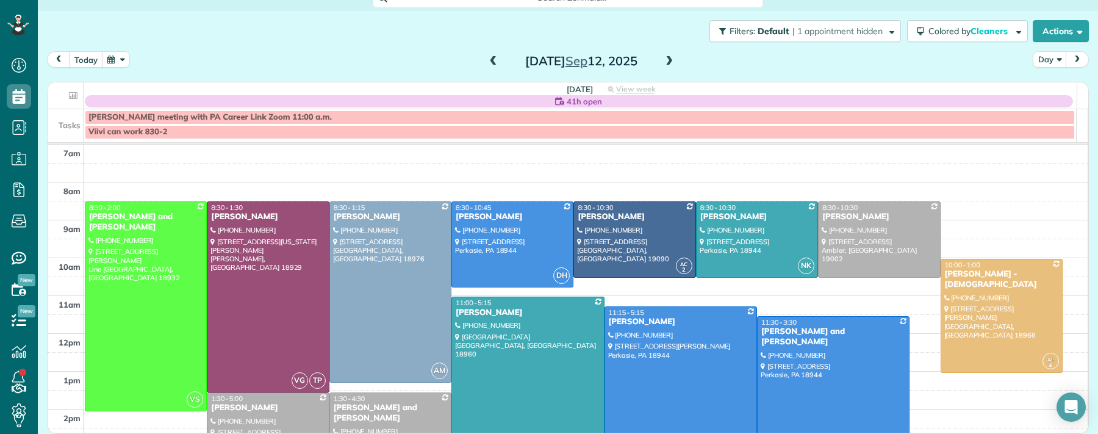
click at [487, 62] on span at bounding box center [493, 61] width 13 height 11
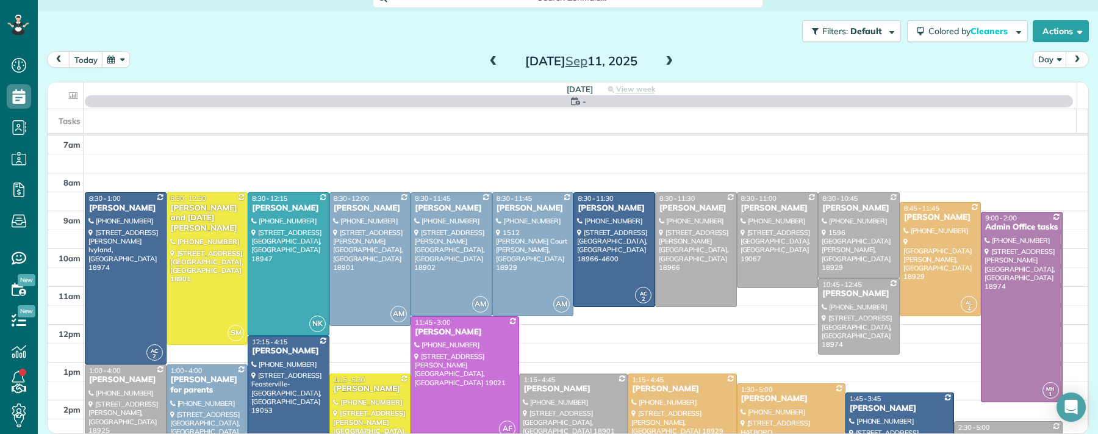
click at [487, 61] on span at bounding box center [493, 61] width 13 height 11
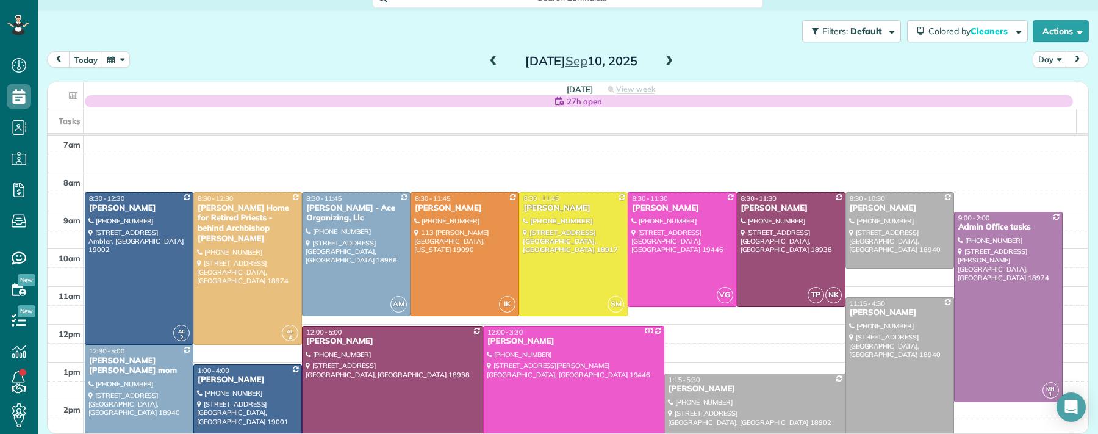
click at [487, 62] on span at bounding box center [493, 61] width 13 height 11
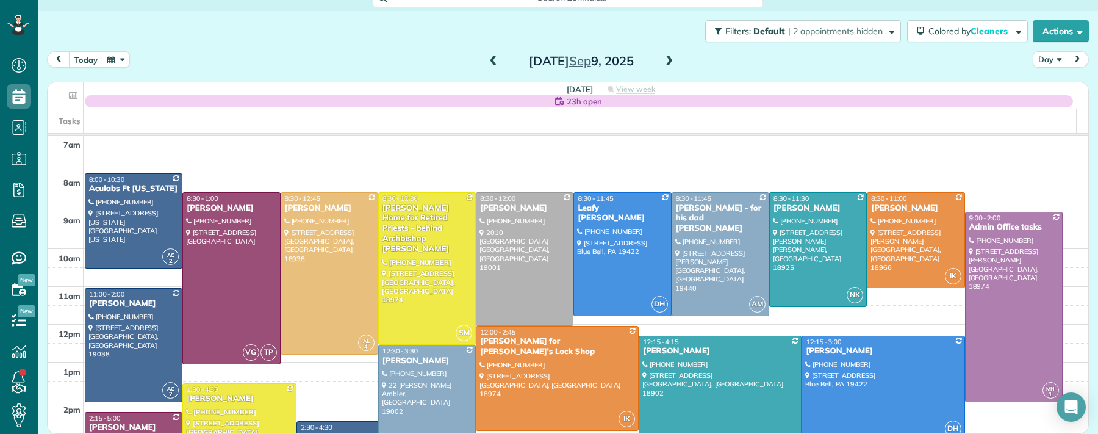
click at [487, 62] on span at bounding box center [493, 61] width 13 height 11
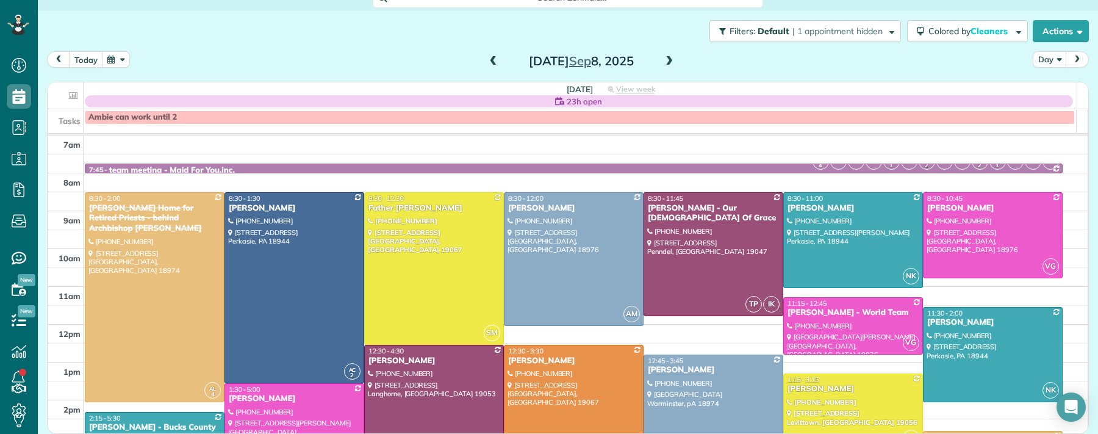
click at [665, 56] on span at bounding box center [669, 61] width 13 height 11
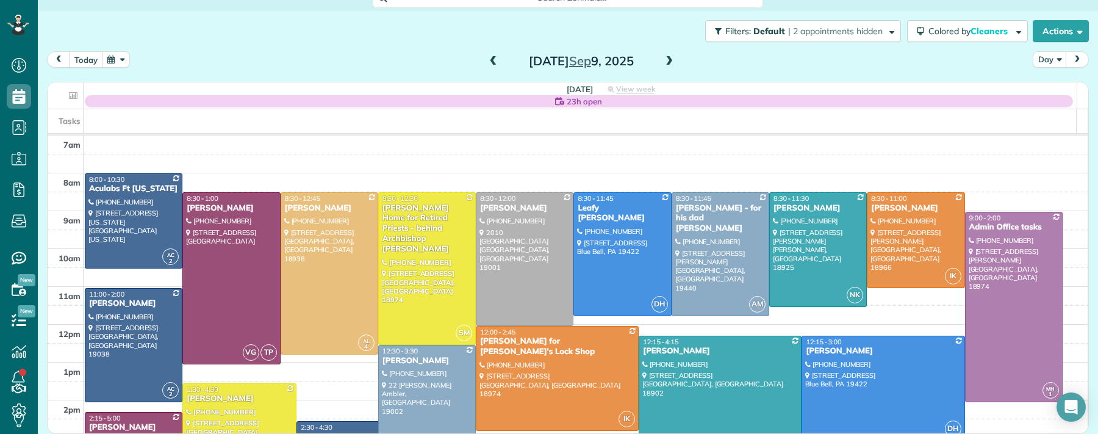
click at [665, 56] on span at bounding box center [669, 61] width 13 height 11
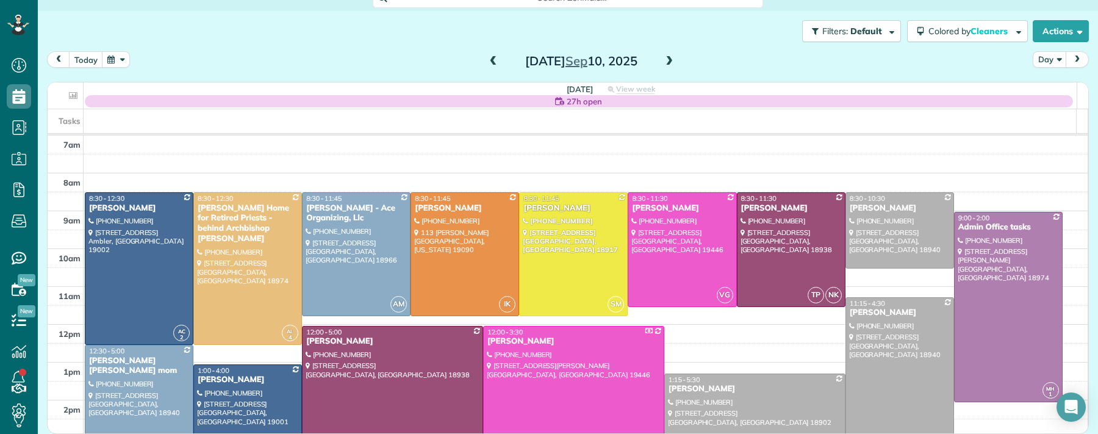
click at [655, 65] on div "Wednesday Sep 10, 2025" at bounding box center [581, 61] width 195 height 20
click at [663, 61] on span at bounding box center [669, 61] width 13 height 11
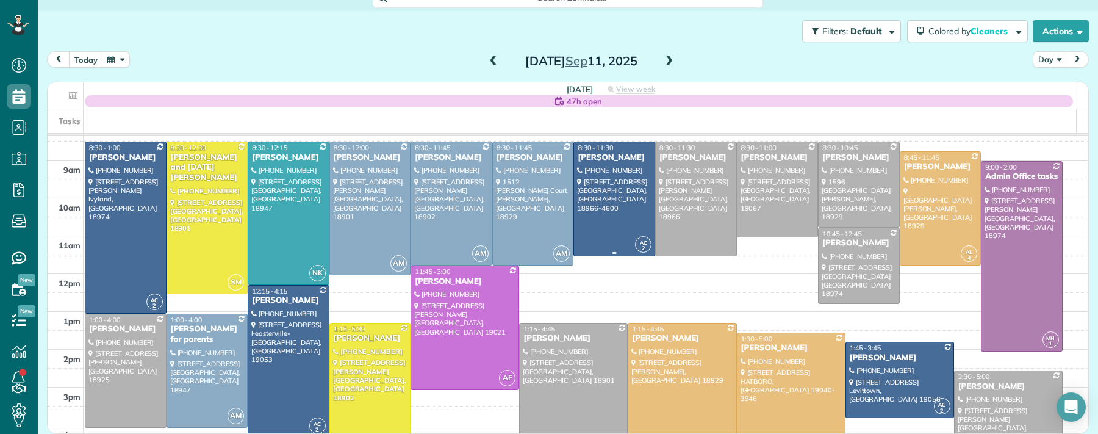
scroll to position [50, 0]
click at [178, 162] on div "Christine and Noel Weiss" at bounding box center [207, 168] width 74 height 31
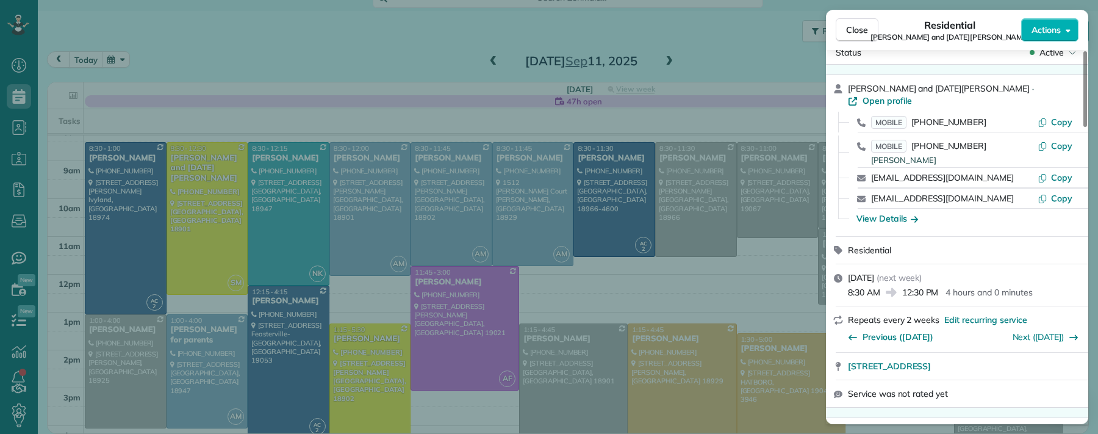
scroll to position [70, 0]
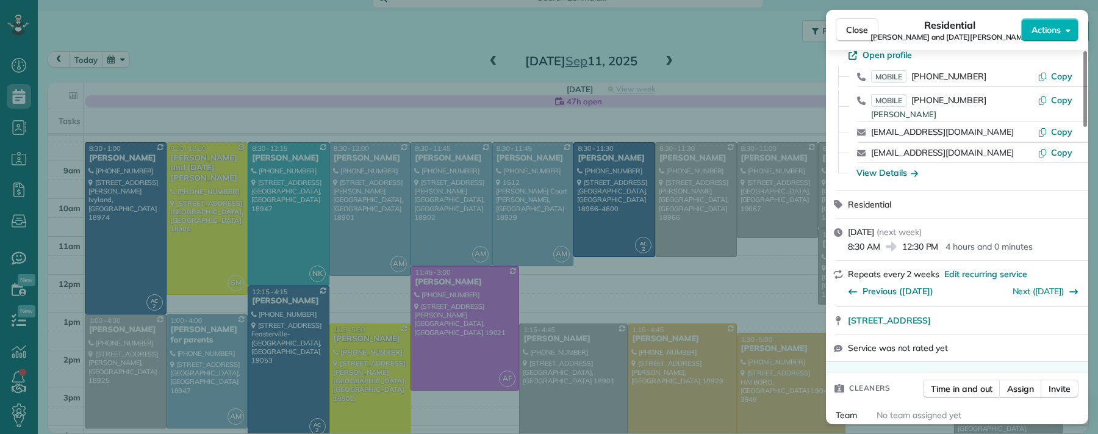
drag, startPoint x: 851, startPoint y: 36, endPoint x: 604, endPoint y: 243, distance: 321.8
click at [851, 37] on button "Close" at bounding box center [857, 29] width 43 height 23
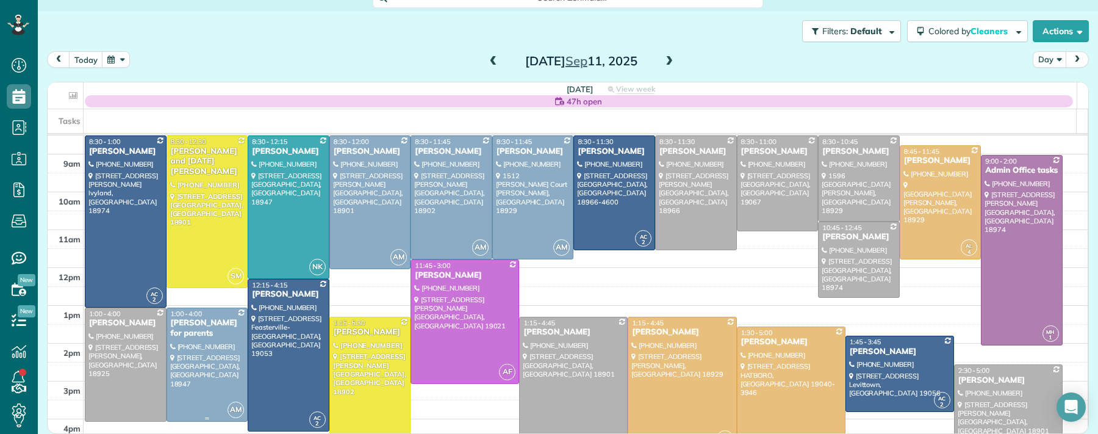
scroll to position [56, 0]
click at [116, 325] on div "Cynthia Estep" at bounding box center [125, 324] width 74 height 10
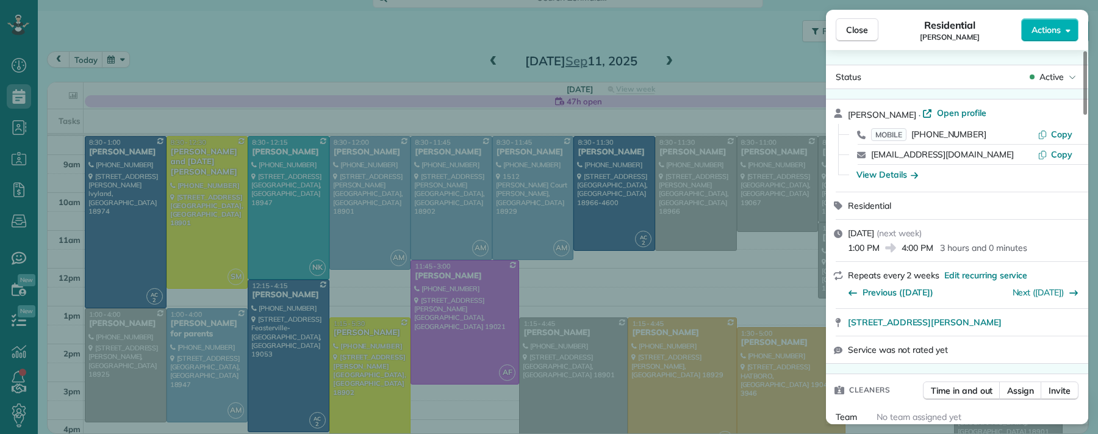
drag, startPoint x: 863, startPoint y: 36, endPoint x: 345, endPoint y: 248, distance: 559.9
click at [863, 36] on button "Close" at bounding box center [857, 29] width 43 height 23
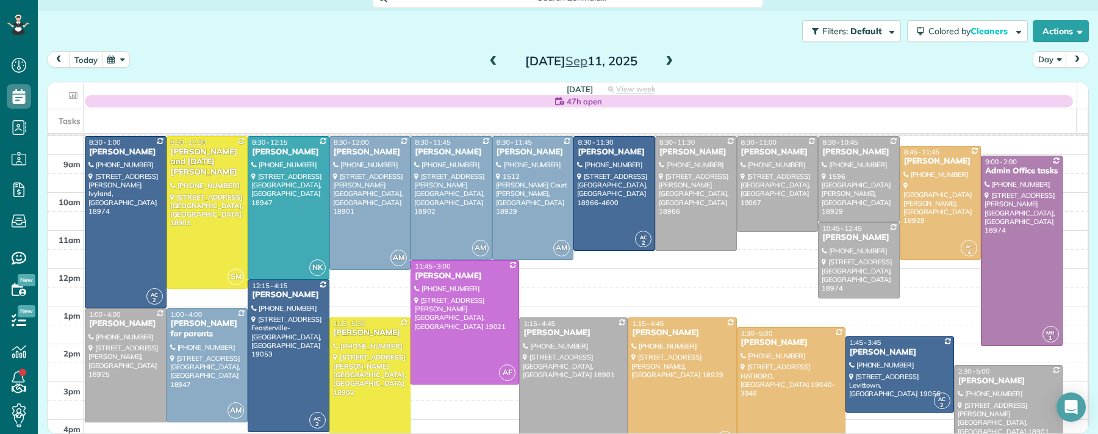
click at [360, 333] on div "Rebecca Malamis" at bounding box center [370, 333] width 74 height 10
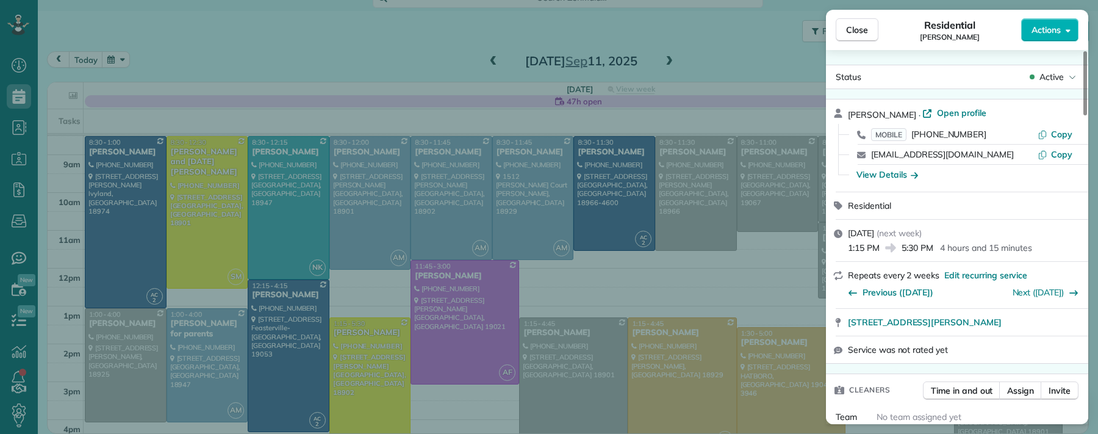
drag, startPoint x: 839, startPoint y: 31, endPoint x: 525, endPoint y: 235, distance: 374.0
click at [840, 31] on button "Close" at bounding box center [857, 29] width 43 height 23
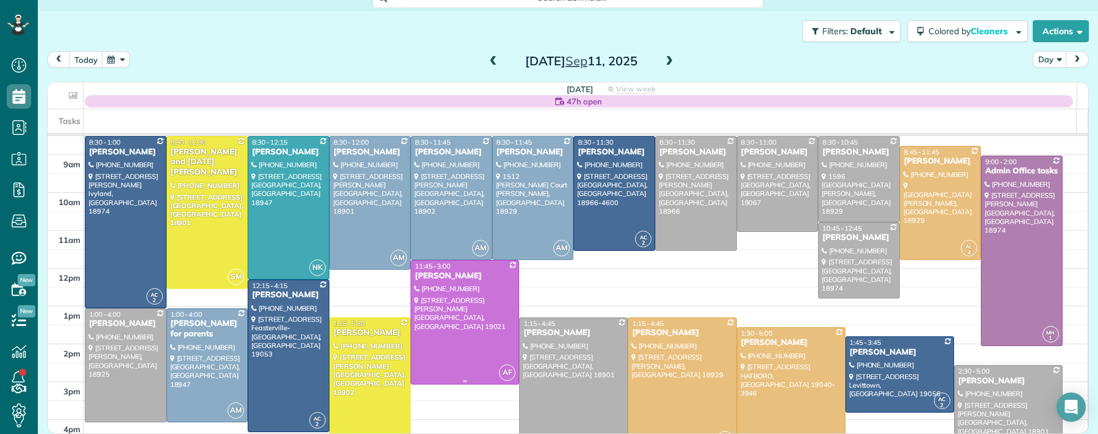
click at [450, 275] on div "Jennifer Farr" at bounding box center [464, 276] width 101 height 10
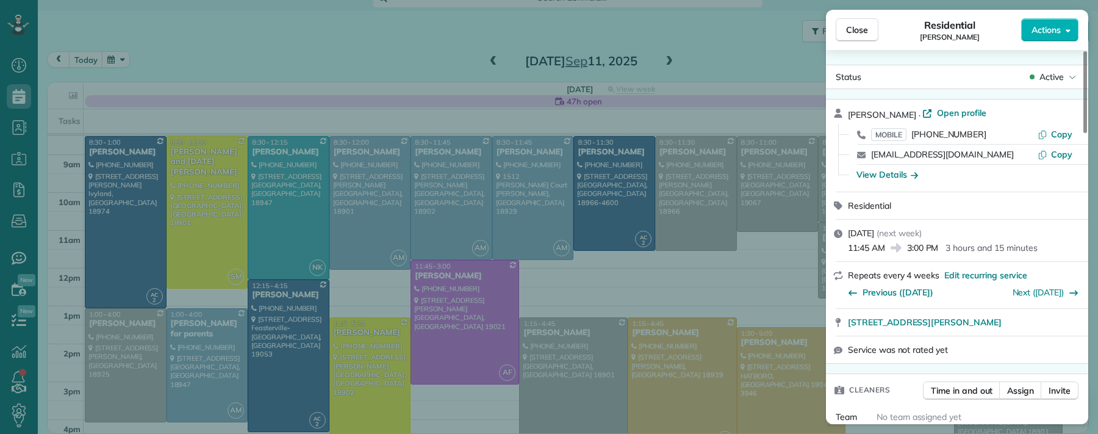
drag, startPoint x: 852, startPoint y: 29, endPoint x: 549, endPoint y: 300, distance: 407.1
click at [852, 29] on span "Close" at bounding box center [857, 30] width 22 height 12
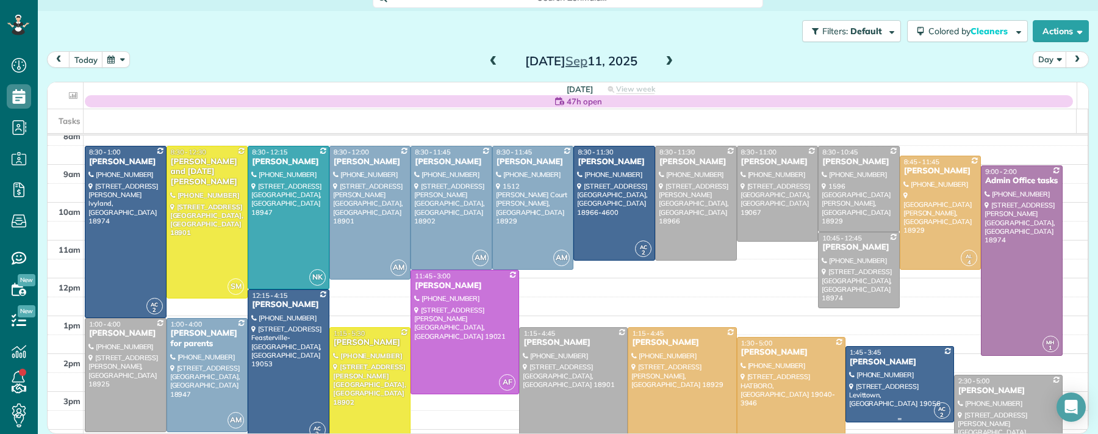
scroll to position [45, 0]
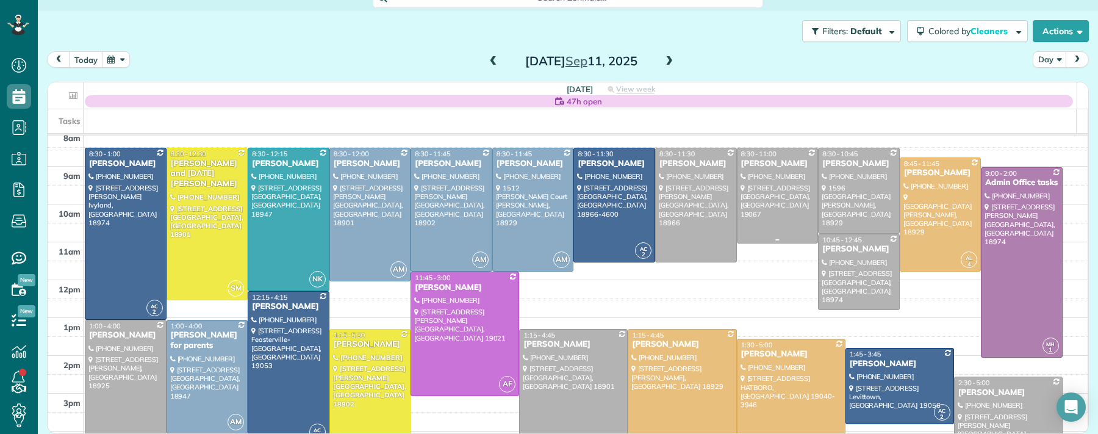
click at [757, 159] on div "Kathleen Heitmann" at bounding box center [778, 164] width 74 height 10
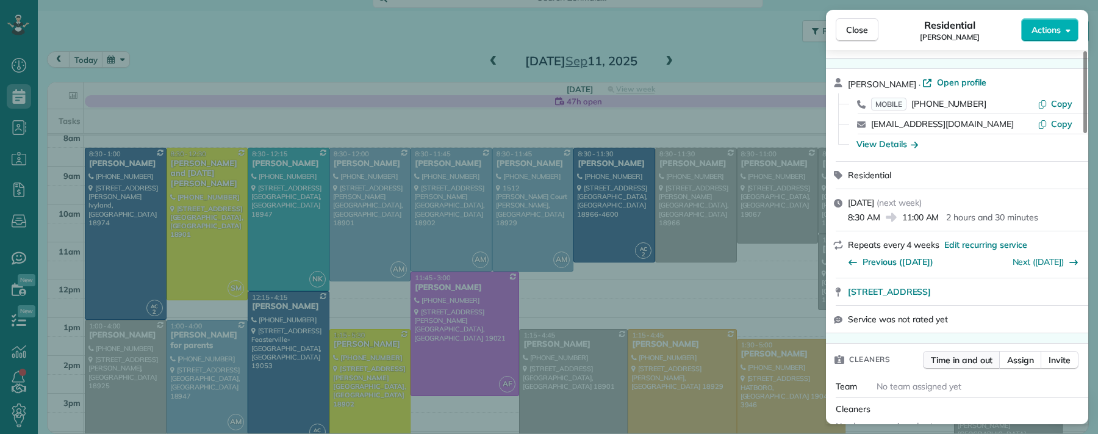
scroll to position [139, 0]
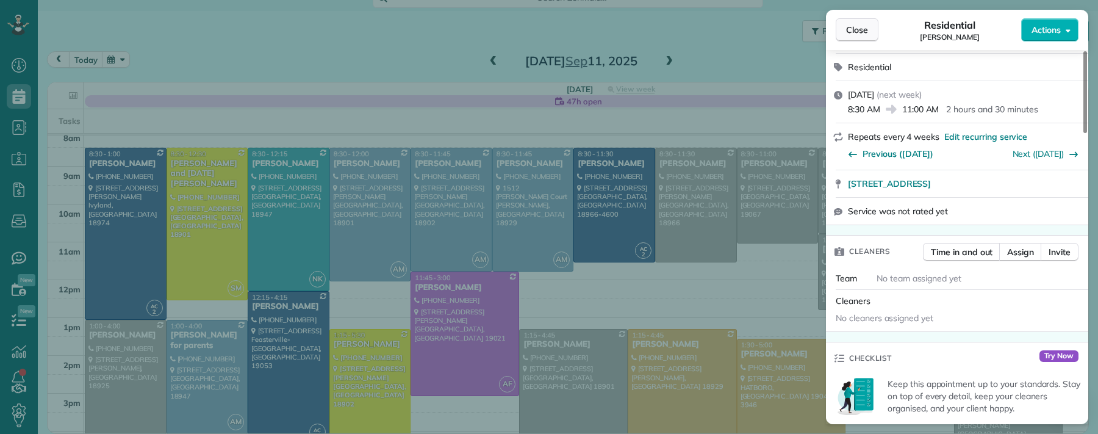
drag, startPoint x: 856, startPoint y: 34, endPoint x: 870, endPoint y: 20, distance: 19.8
click at [856, 34] on span "Close" at bounding box center [857, 30] width 22 height 12
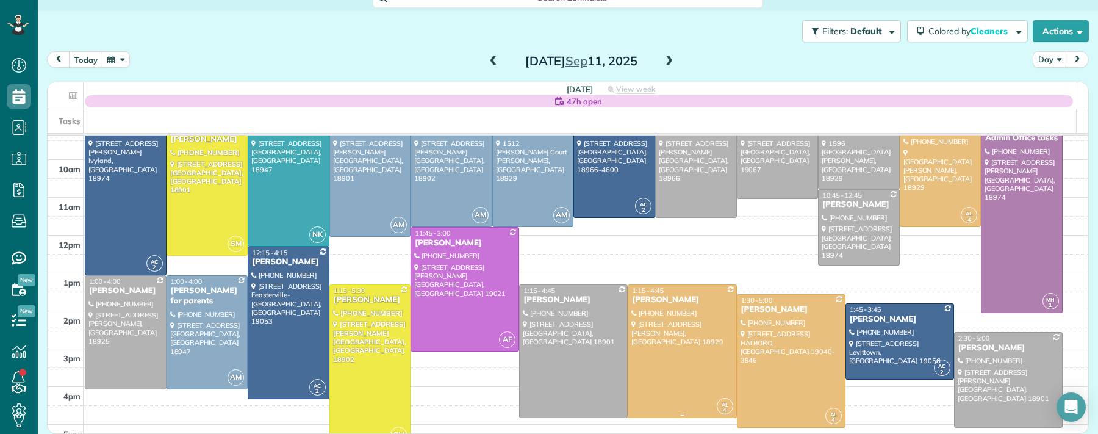
scroll to position [88, 0]
click at [632, 297] on div "Heather Giampapa" at bounding box center [682, 300] width 101 height 10
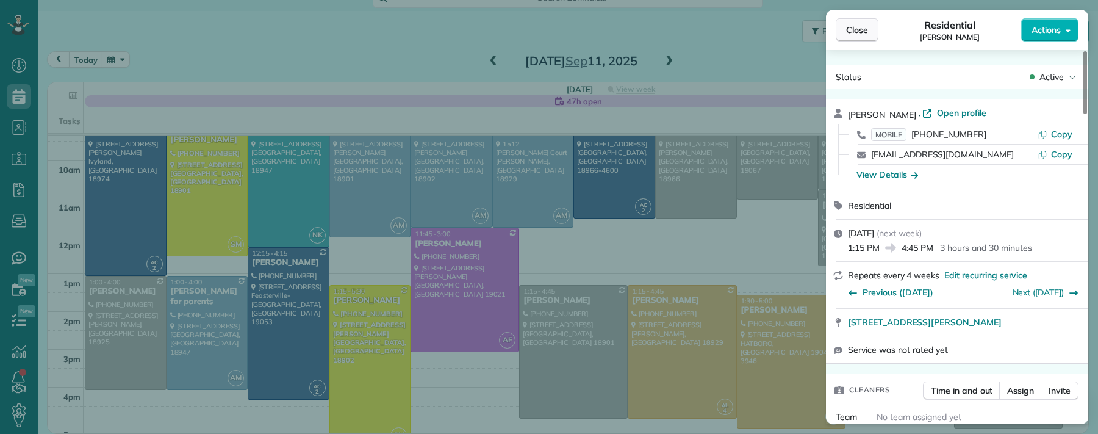
click at [868, 26] on button "Close" at bounding box center [857, 29] width 43 height 23
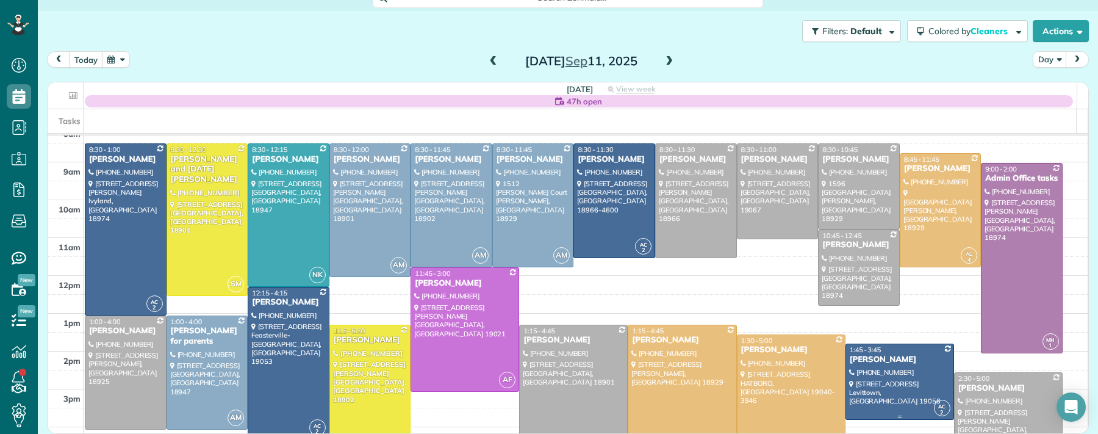
scroll to position [52, 0]
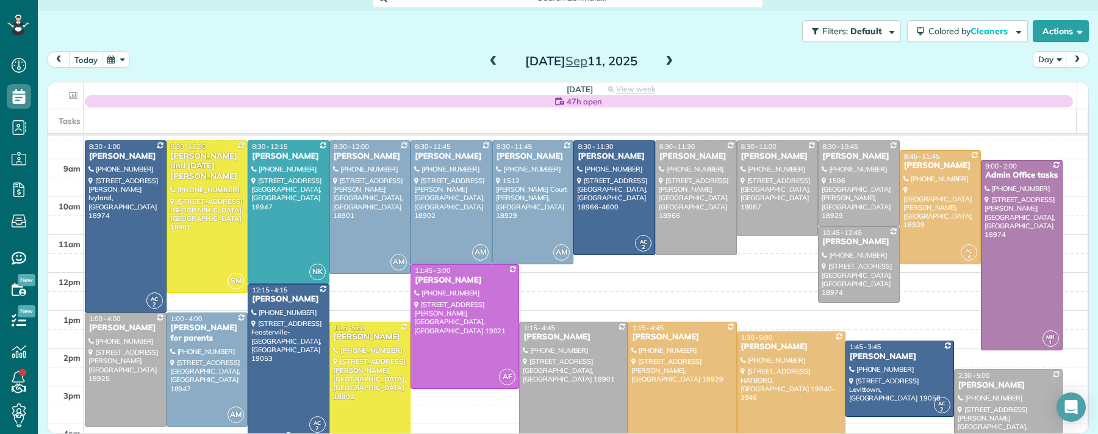
click at [263, 295] on div "Charles Haggerty" at bounding box center [288, 299] width 74 height 10
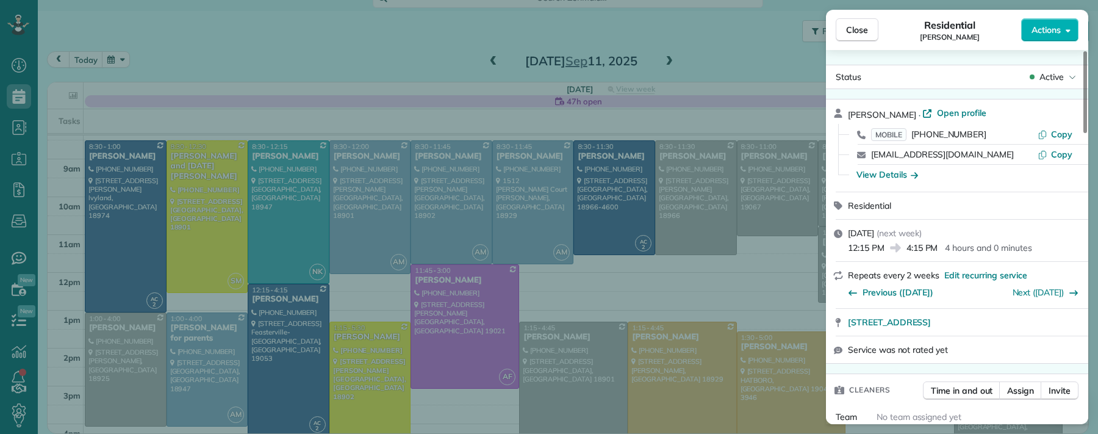
drag, startPoint x: 851, startPoint y: 29, endPoint x: 505, endPoint y: 289, distance: 432.7
click at [851, 29] on span "Close" at bounding box center [857, 30] width 22 height 12
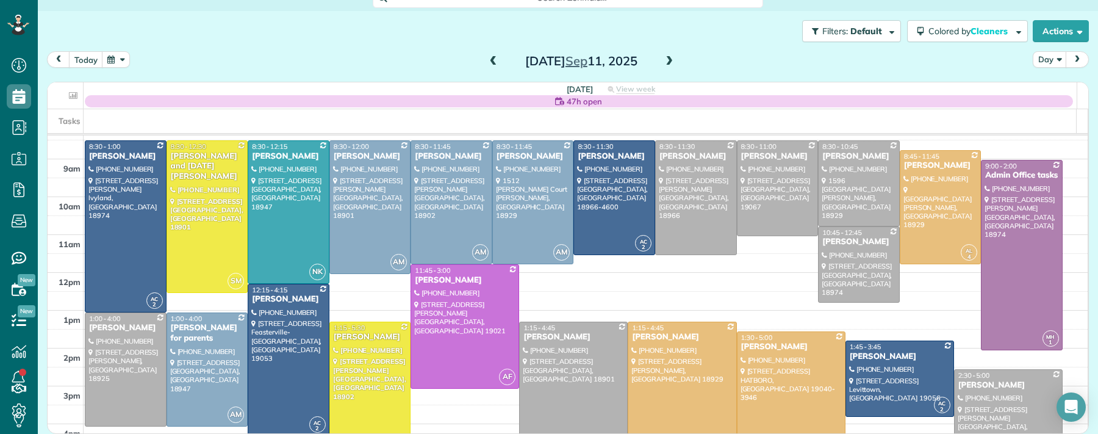
click at [653, 339] on div "Heather Giampapa" at bounding box center [682, 337] width 101 height 10
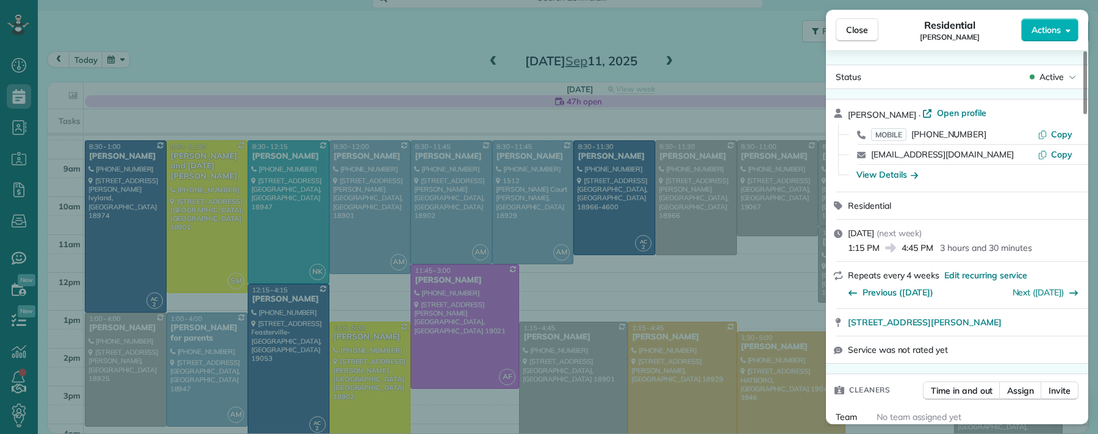
drag, startPoint x: 865, startPoint y: 34, endPoint x: 626, endPoint y: 363, distance: 406.7
click at [865, 34] on span "Close" at bounding box center [857, 30] width 22 height 12
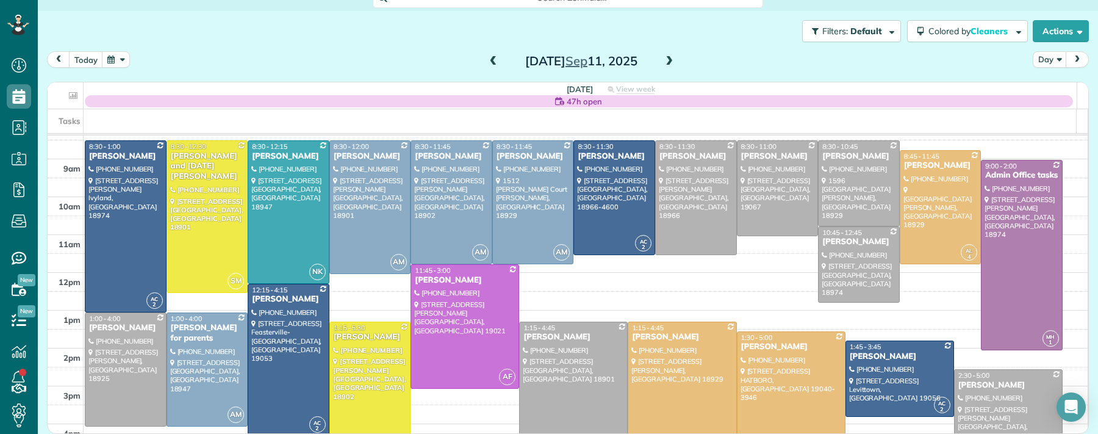
click at [492, 58] on span at bounding box center [493, 61] width 13 height 11
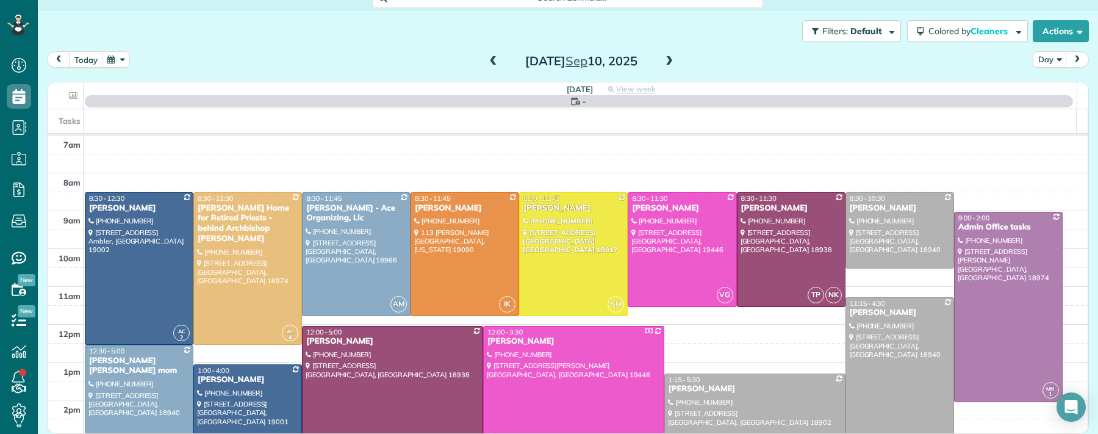
click at [492, 58] on span at bounding box center [493, 61] width 13 height 11
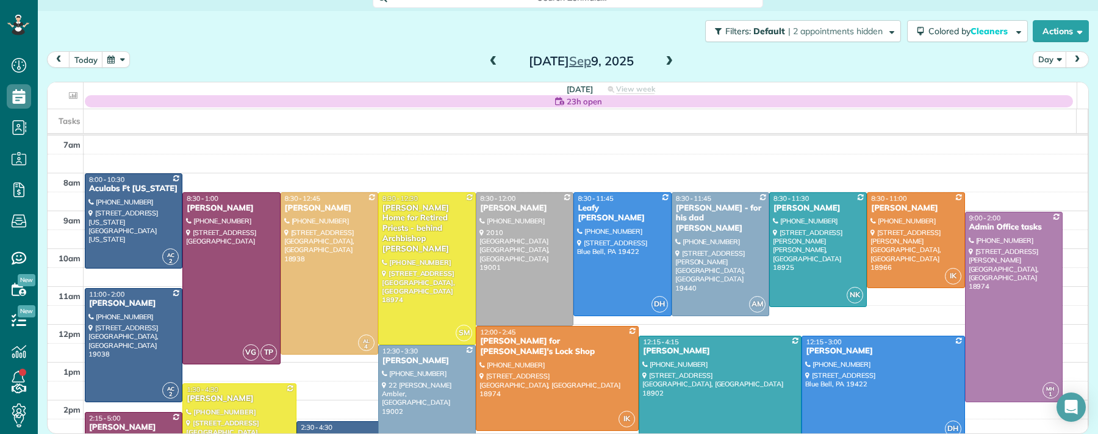
click at [492, 58] on span at bounding box center [493, 61] width 13 height 11
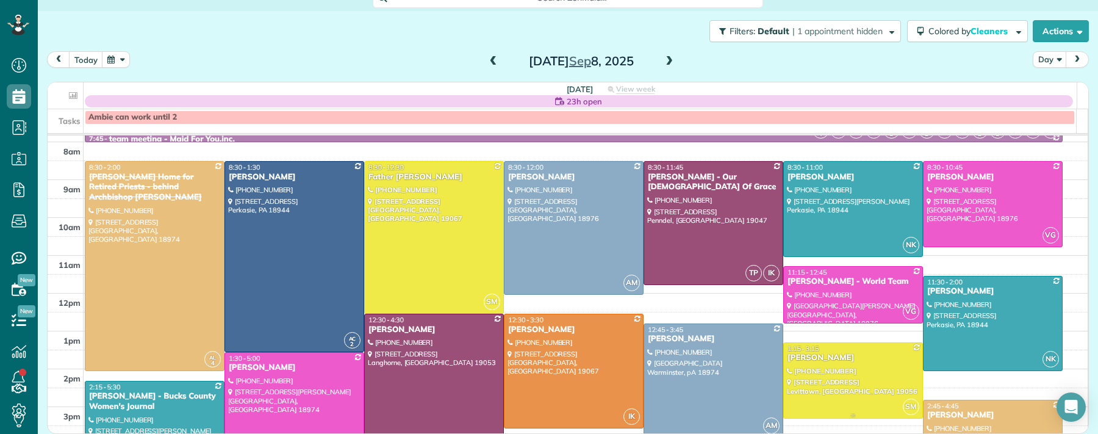
scroll to position [51, 0]
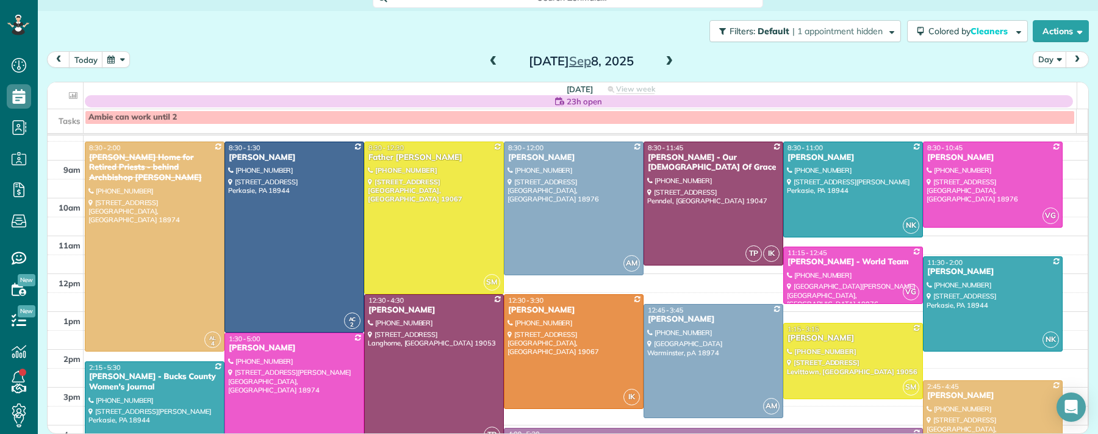
click at [665, 59] on span at bounding box center [669, 61] width 13 height 11
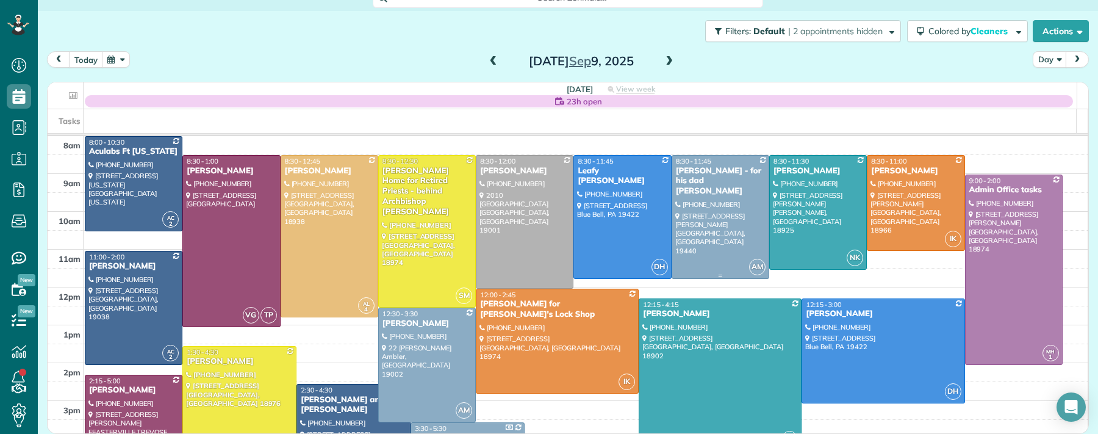
scroll to position [34, 0]
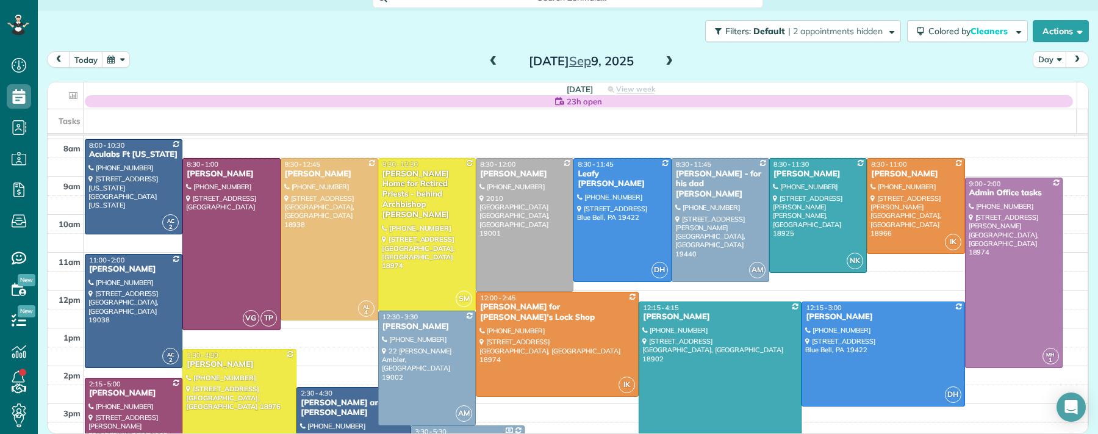
click at [666, 315] on div "Katie Jacoby" at bounding box center [720, 317] width 156 height 10
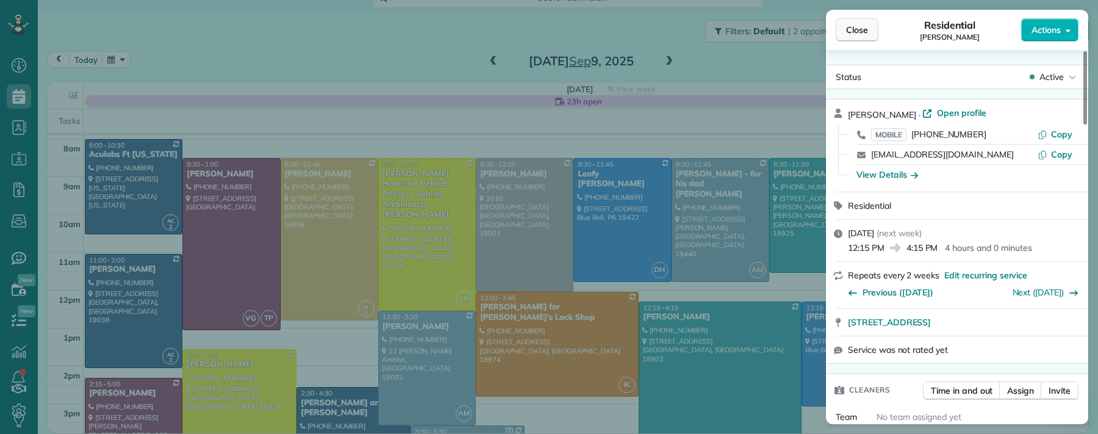
click at [866, 26] on span "Close" at bounding box center [857, 30] width 22 height 12
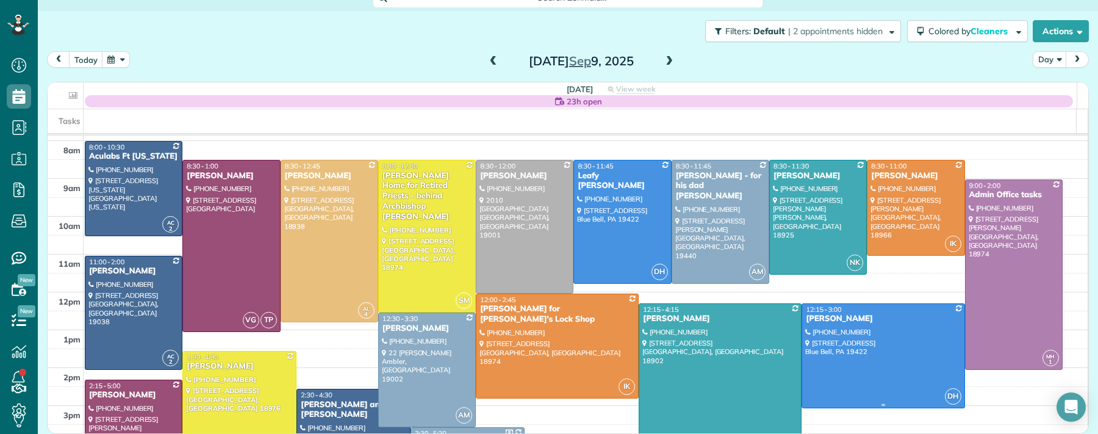
scroll to position [16, 0]
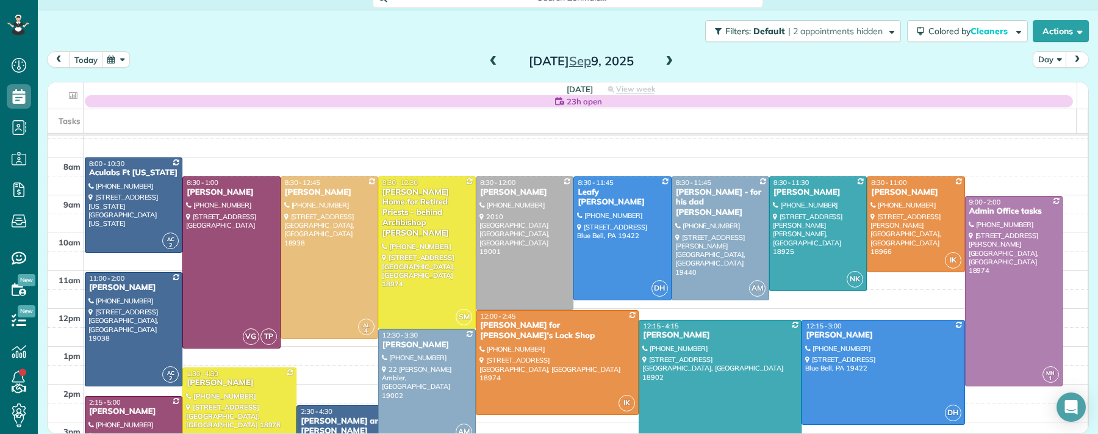
click at [491, 62] on span at bounding box center [493, 61] width 13 height 11
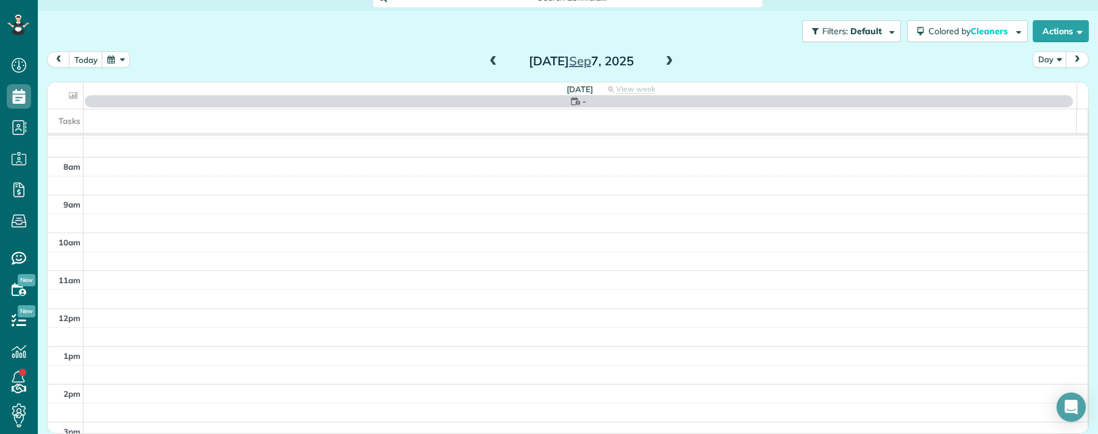
scroll to position [0, 0]
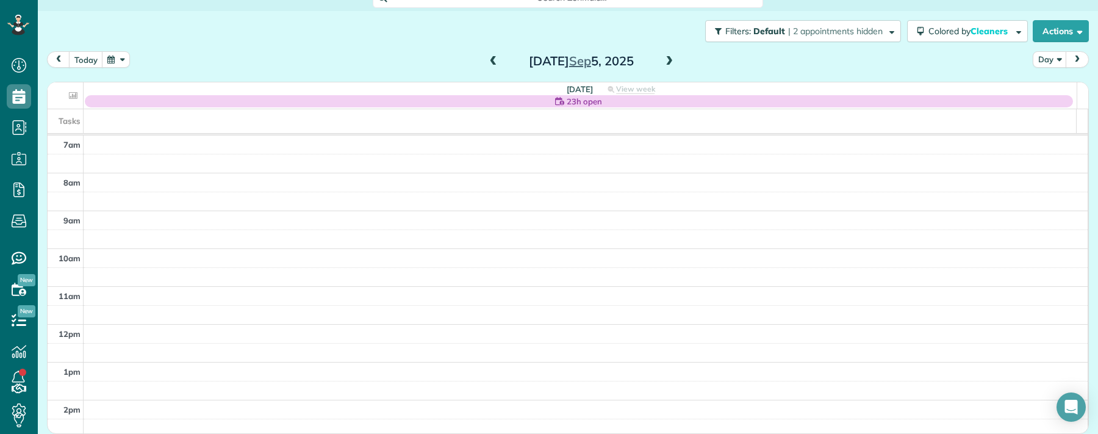
click at [666, 63] on span at bounding box center [669, 61] width 13 height 11
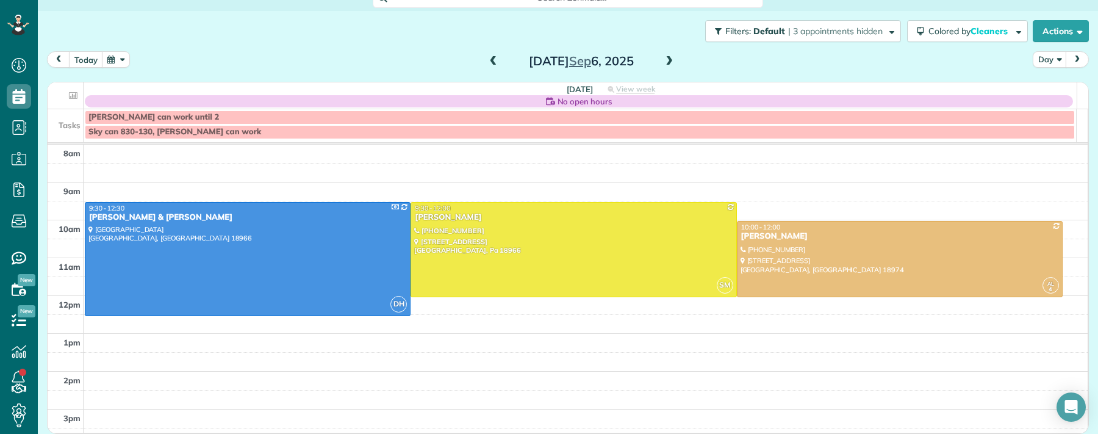
scroll to position [35, 0]
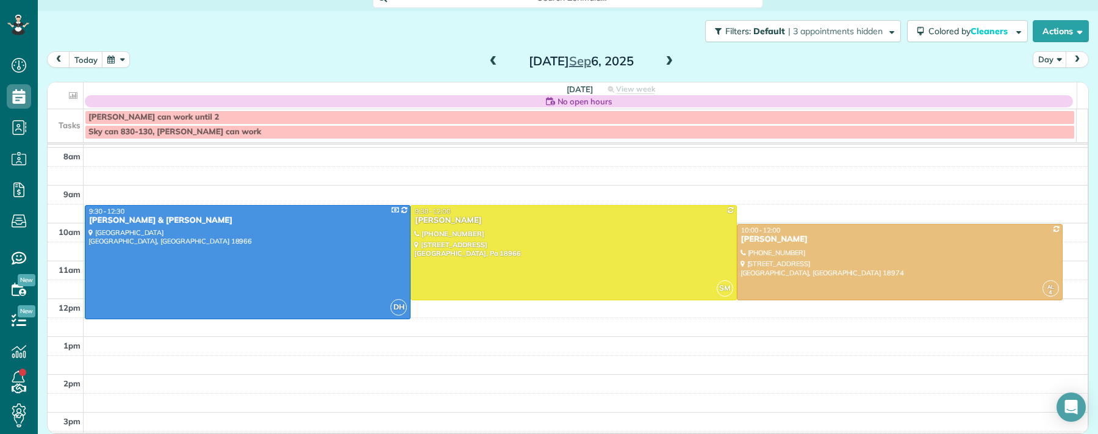
click at [487, 64] on span at bounding box center [493, 61] width 13 height 11
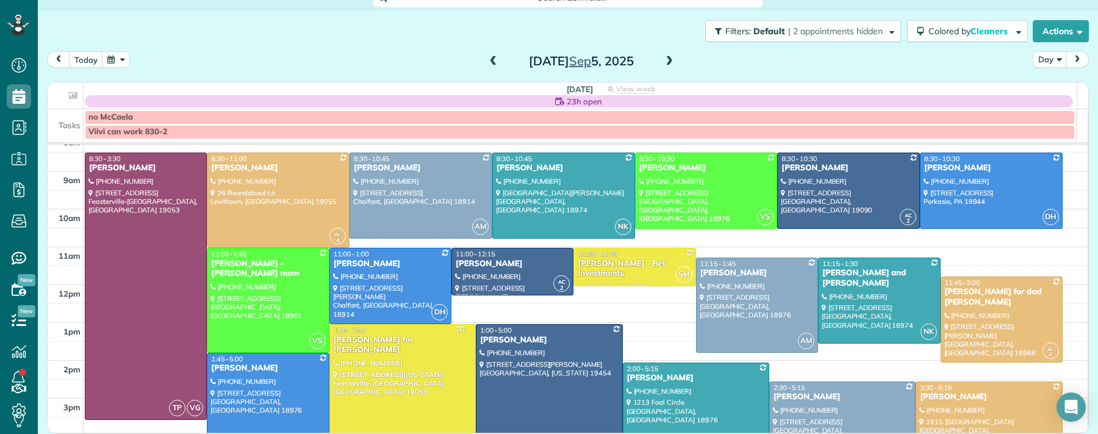
scroll to position [62, 0]
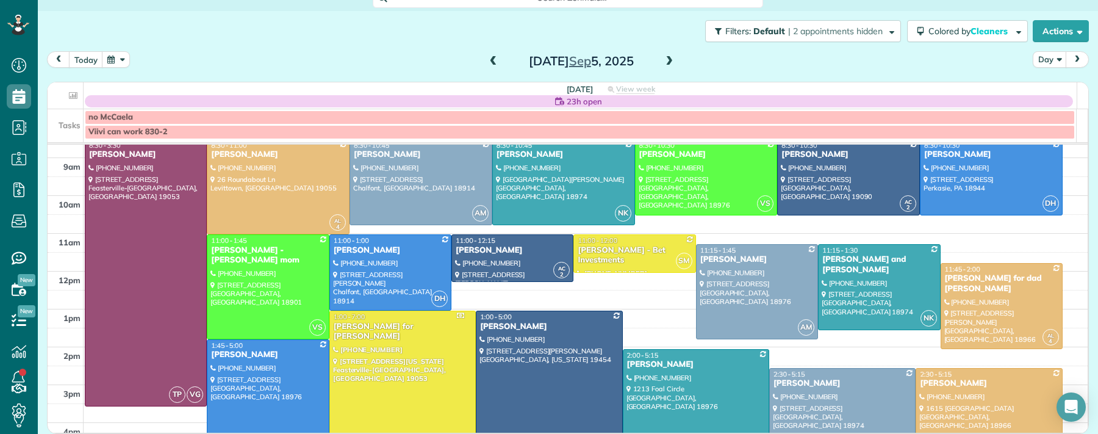
click at [663, 62] on span at bounding box center [669, 61] width 13 height 11
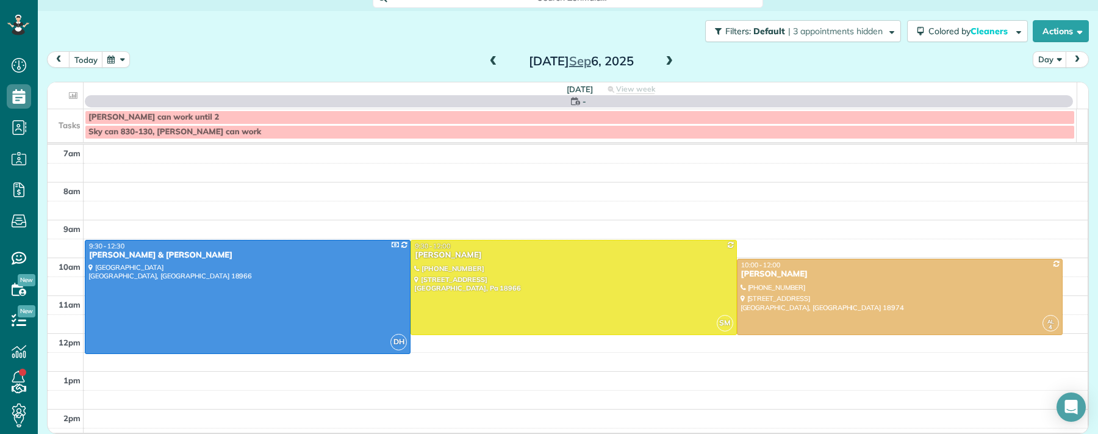
click at [664, 63] on span at bounding box center [669, 61] width 13 height 11
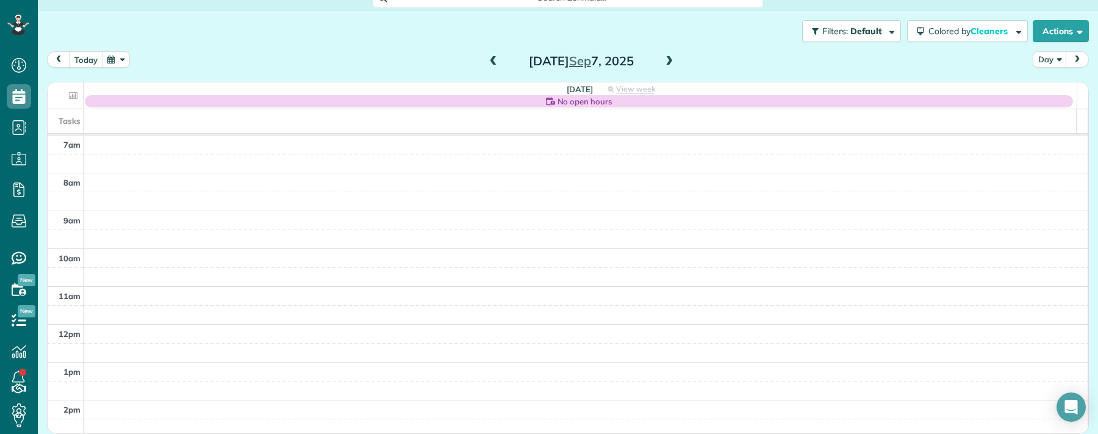
click at [664, 63] on span at bounding box center [669, 61] width 13 height 11
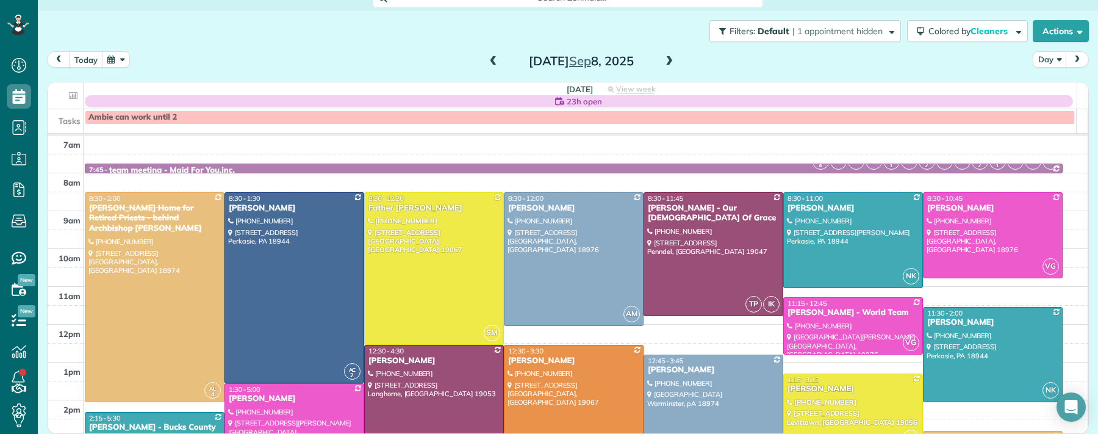
click at [665, 63] on span at bounding box center [669, 61] width 13 height 11
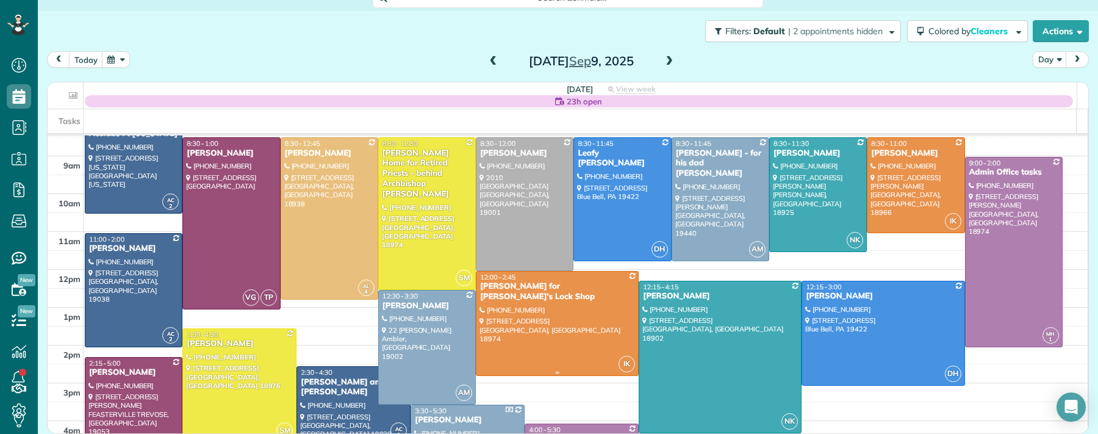
scroll to position [56, 0]
click at [663, 62] on span at bounding box center [669, 61] width 13 height 11
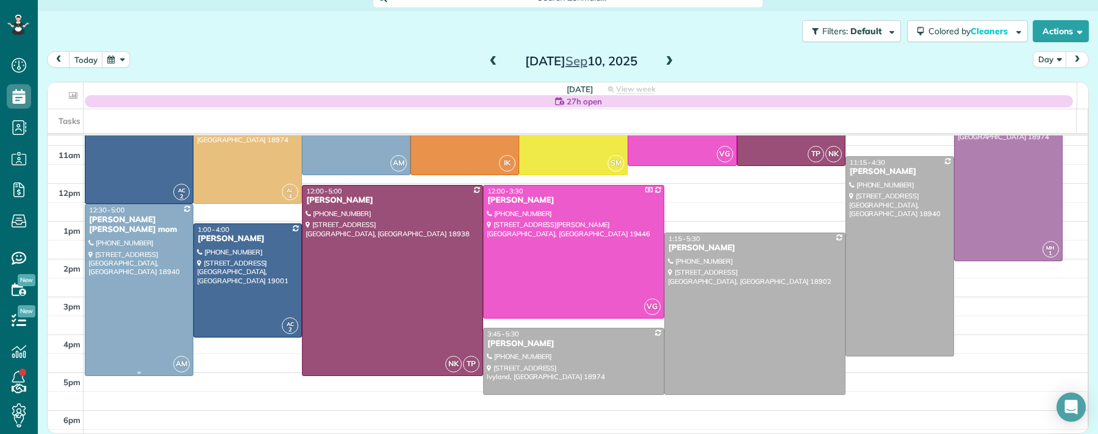
scroll to position [132, 0]
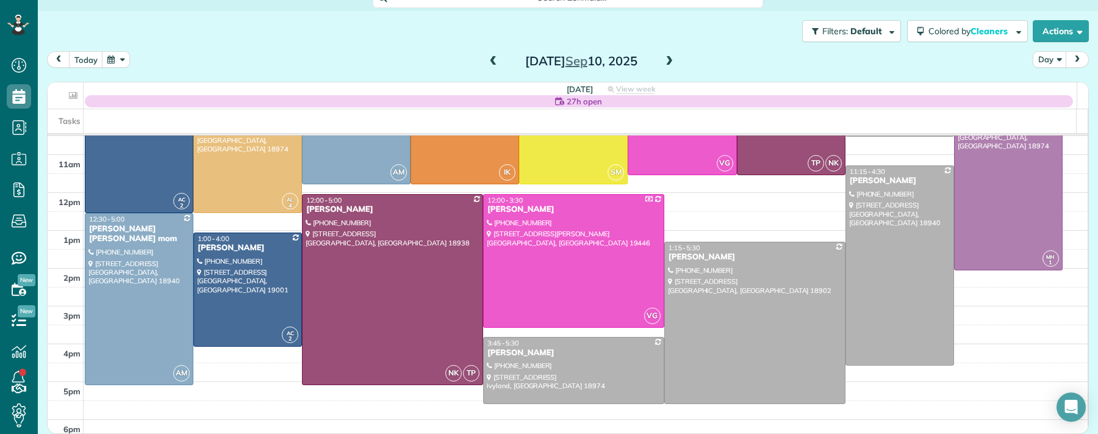
click at [665, 68] on span at bounding box center [669, 61] width 13 height 18
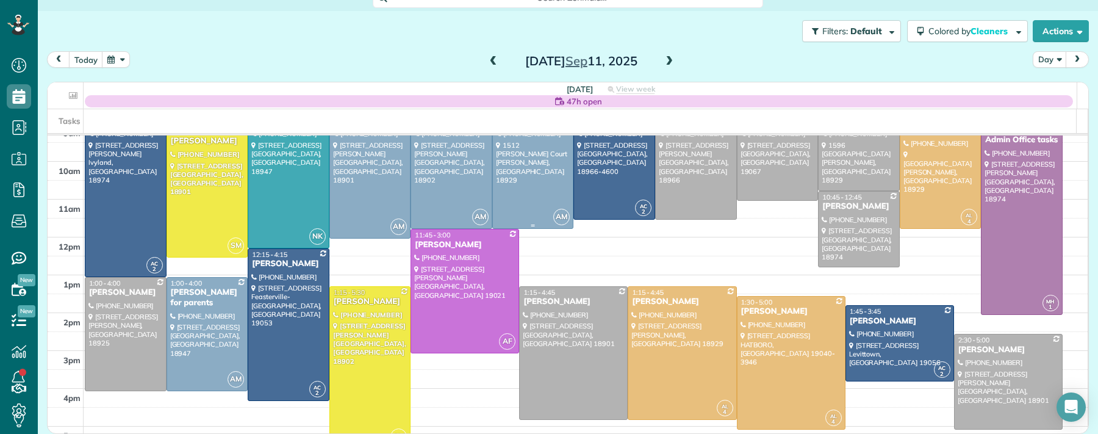
scroll to position [84, 0]
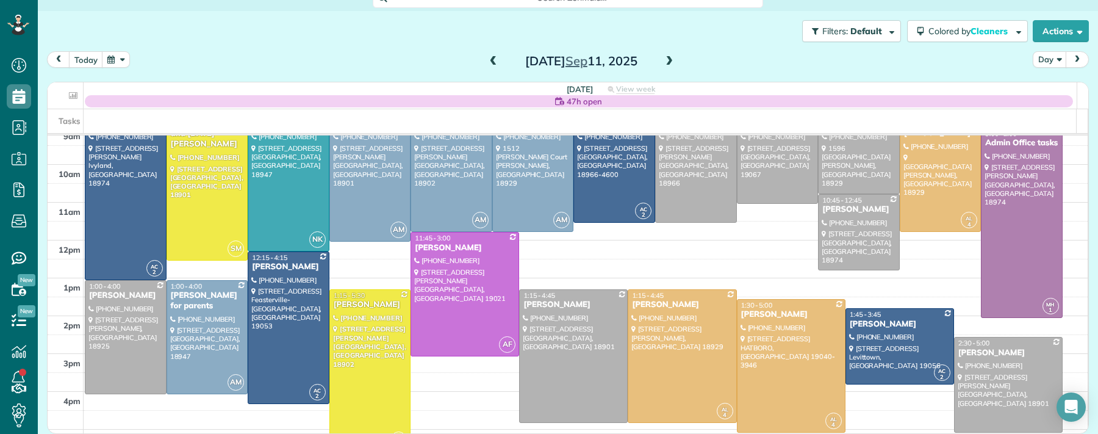
click at [487, 53] on span at bounding box center [493, 61] width 13 height 18
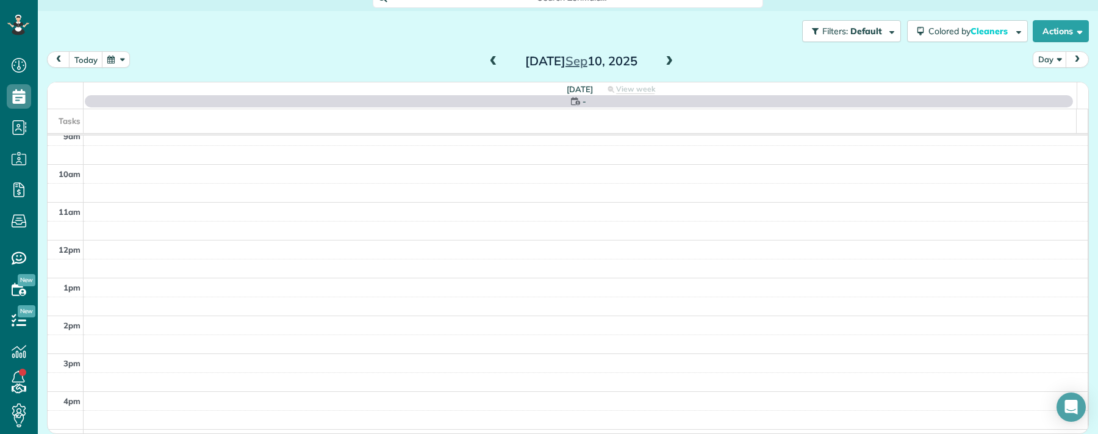
scroll to position [0, 0]
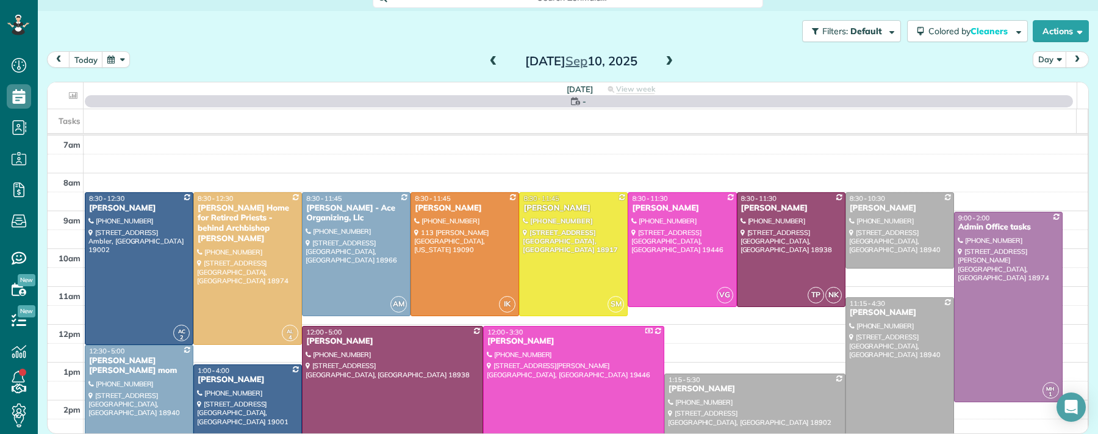
click at [487, 56] on span at bounding box center [493, 61] width 13 height 11
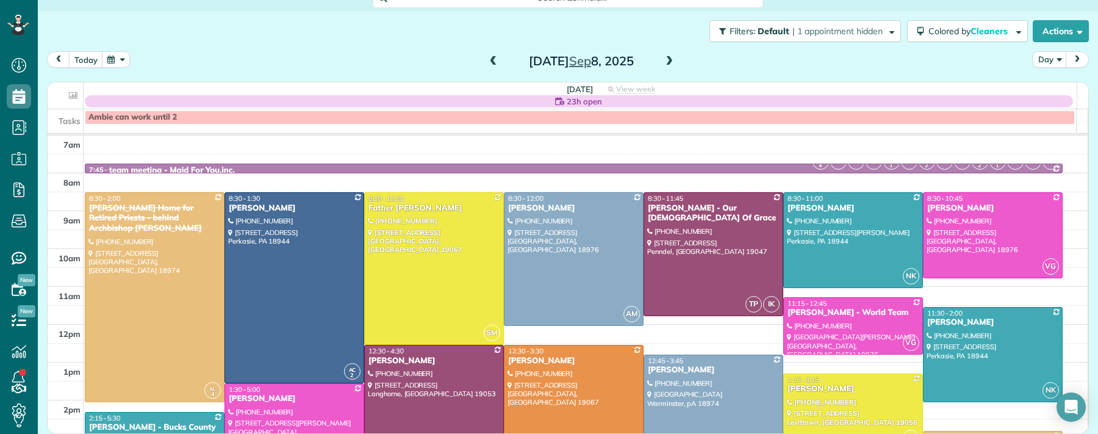
click at [487, 58] on span at bounding box center [493, 61] width 13 height 11
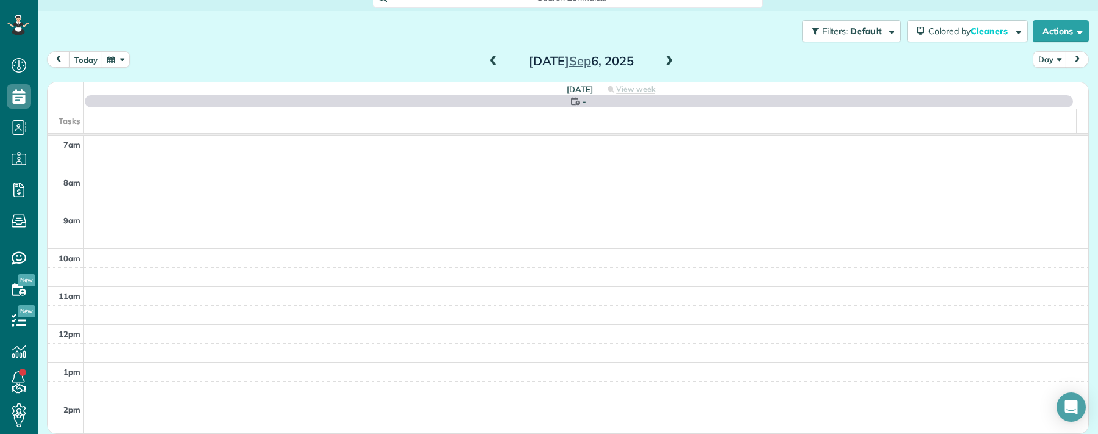
click at [487, 58] on span at bounding box center [493, 61] width 13 height 11
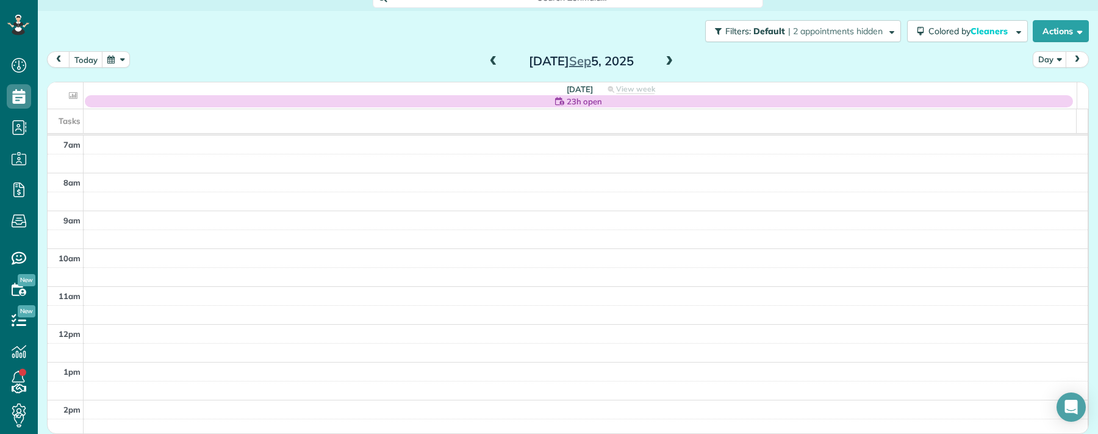
click at [669, 59] on span at bounding box center [669, 61] width 13 height 11
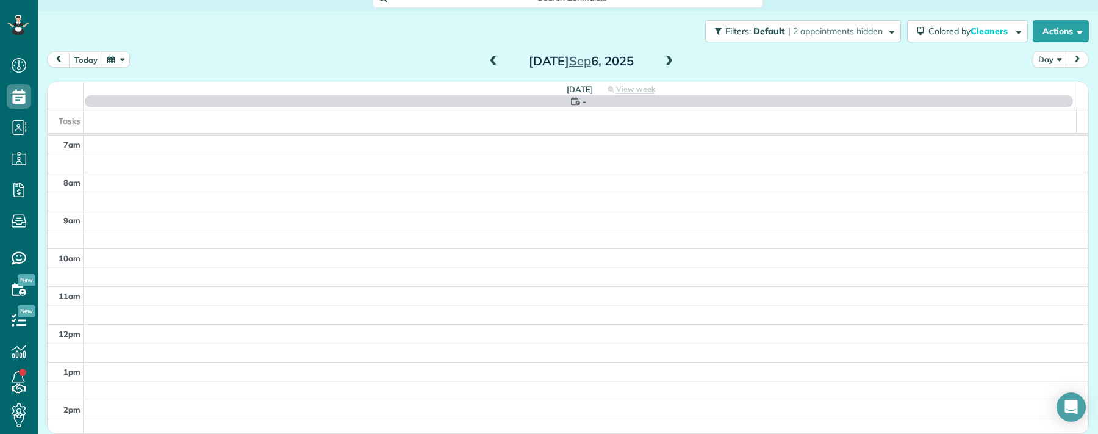
click at [487, 62] on span at bounding box center [493, 61] width 13 height 11
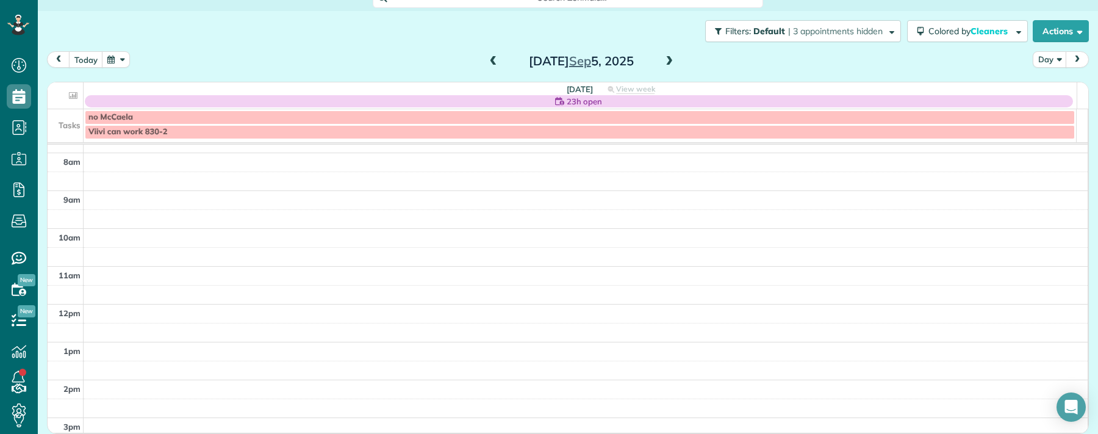
scroll to position [14, 0]
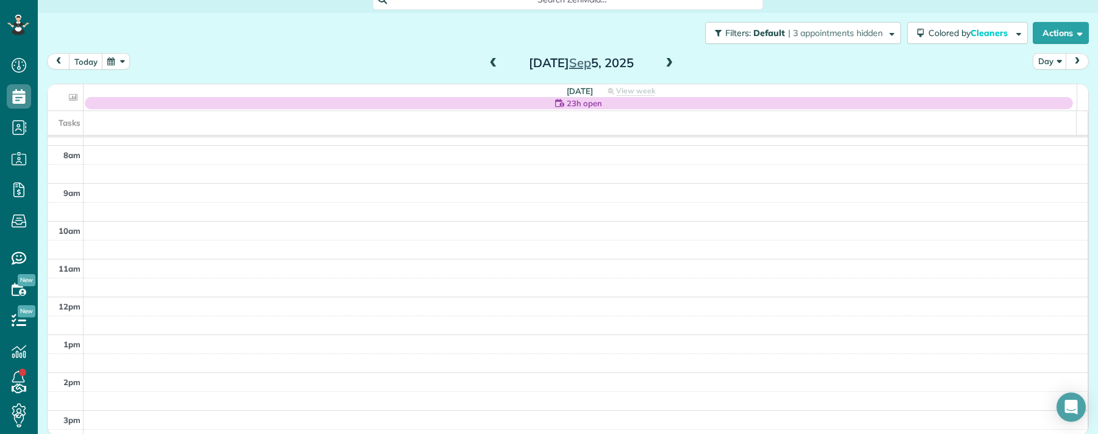
click at [663, 62] on span at bounding box center [669, 63] width 13 height 11
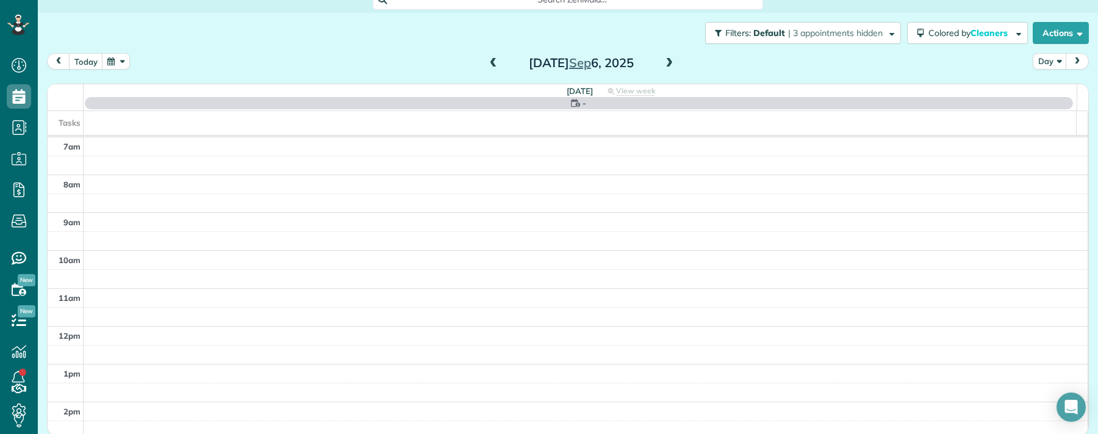
click at [489, 60] on span at bounding box center [493, 63] width 13 height 11
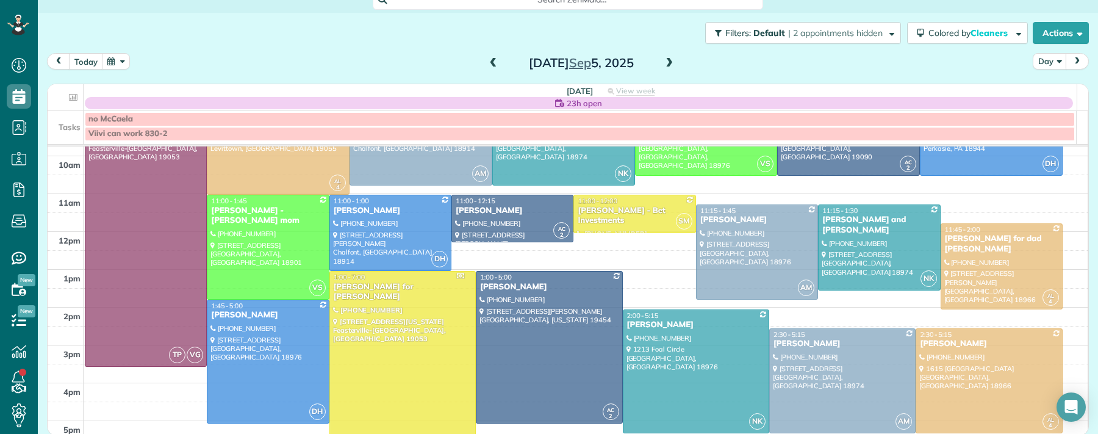
scroll to position [107, 0]
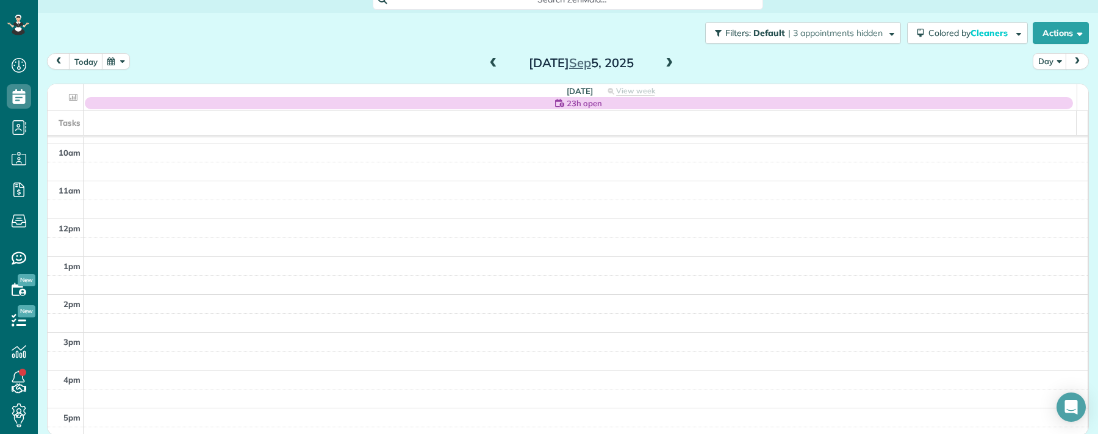
click at [663, 65] on span at bounding box center [669, 63] width 13 height 11
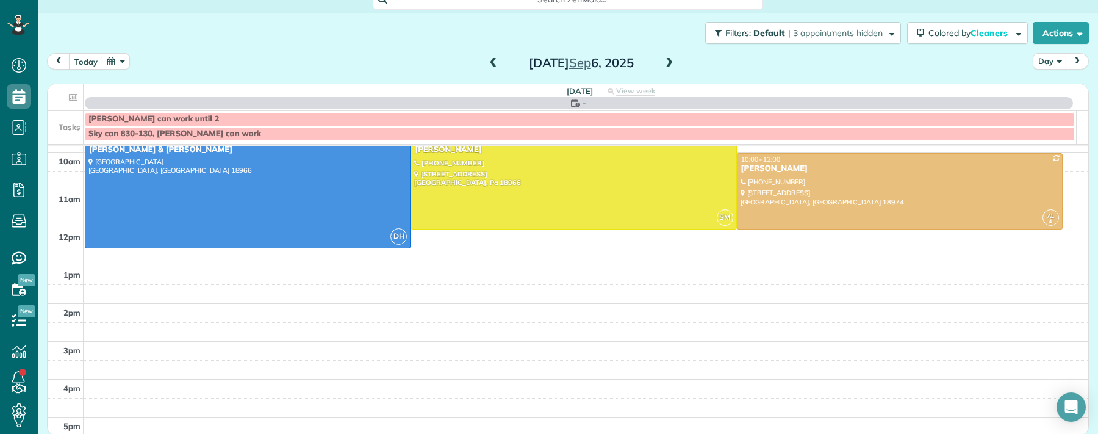
scroll to position [0, 0]
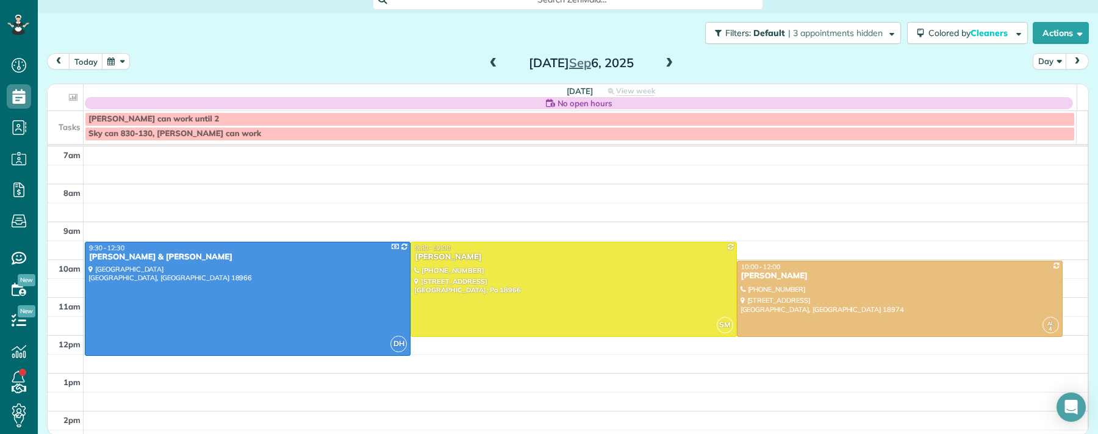
click at [487, 68] on span at bounding box center [493, 63] width 13 height 18
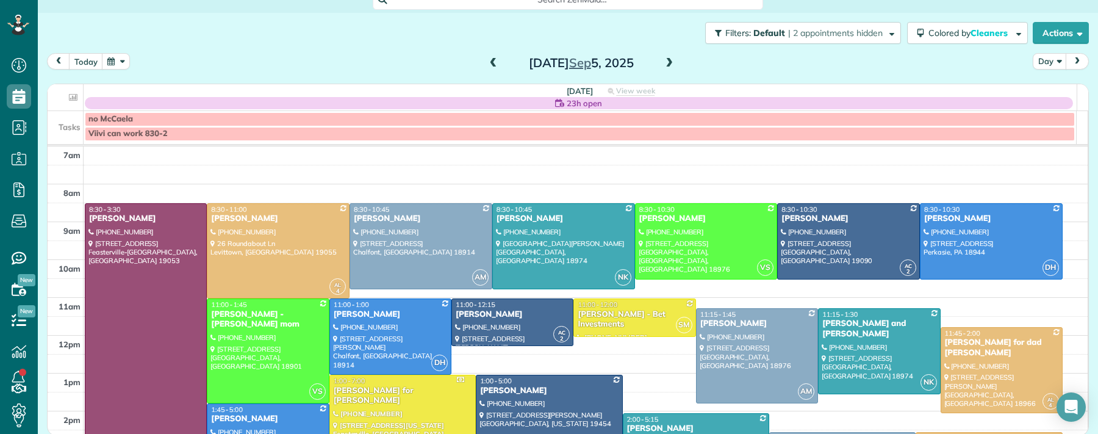
click at [487, 63] on span at bounding box center [493, 63] width 13 height 11
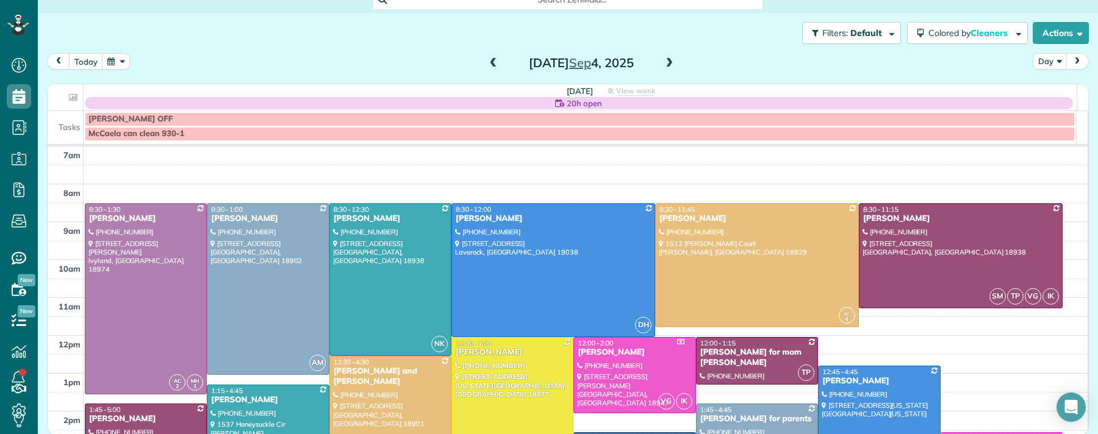
click at [671, 60] on div "Thursday Sep 4, 2025" at bounding box center [581, 63] width 195 height 20
click at [664, 65] on span at bounding box center [669, 63] width 13 height 11
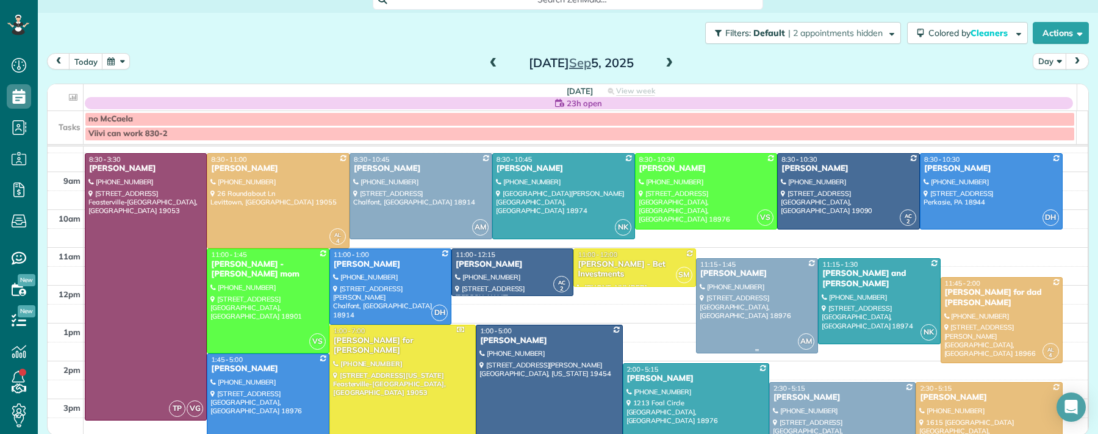
scroll to position [38, 0]
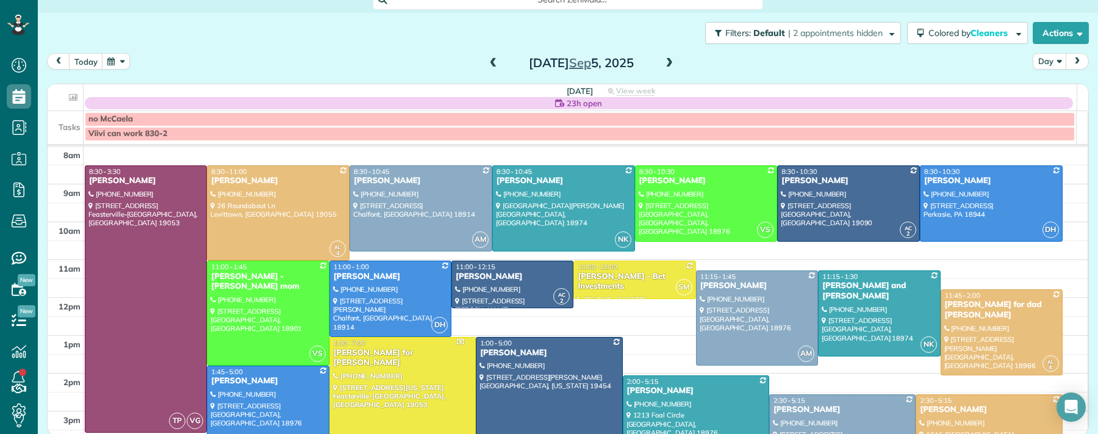
click at [666, 62] on span at bounding box center [669, 63] width 13 height 11
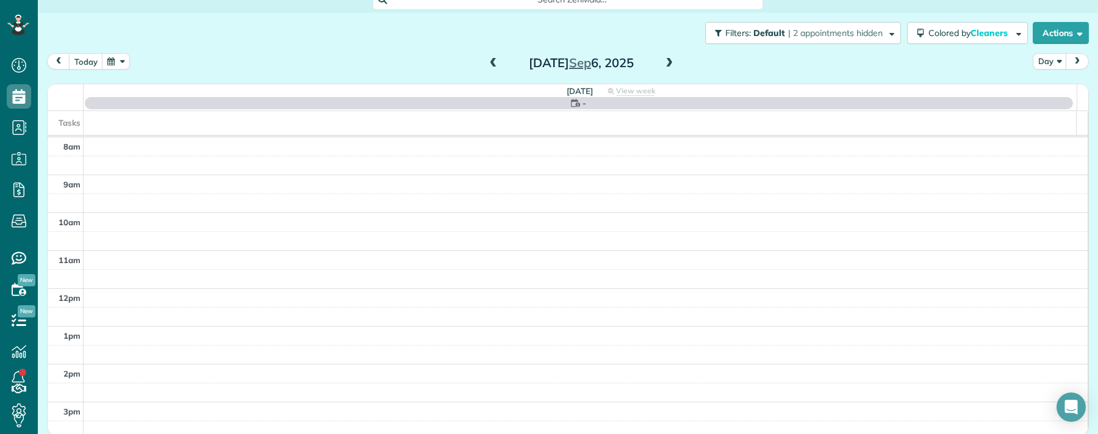
click at [666, 61] on span at bounding box center [669, 63] width 13 height 11
click at [665, 60] on span at bounding box center [669, 63] width 13 height 11
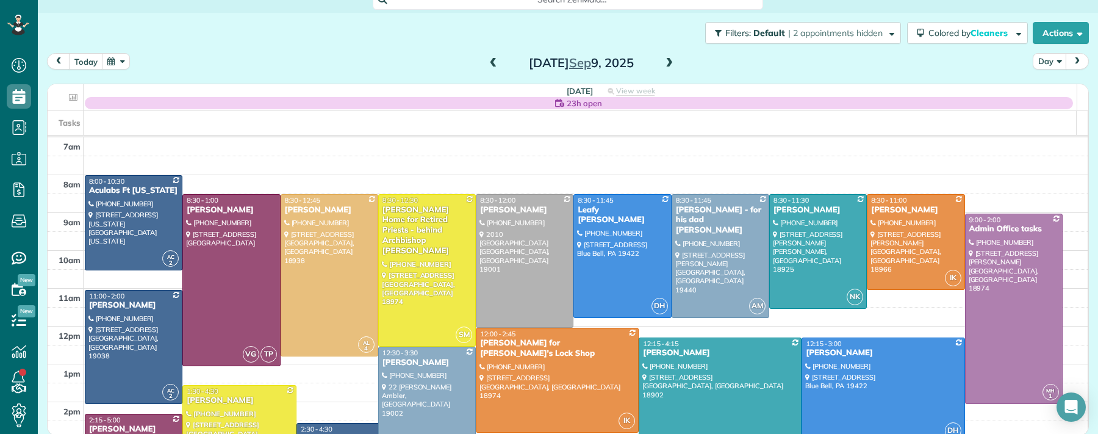
click at [665, 60] on span at bounding box center [669, 63] width 13 height 11
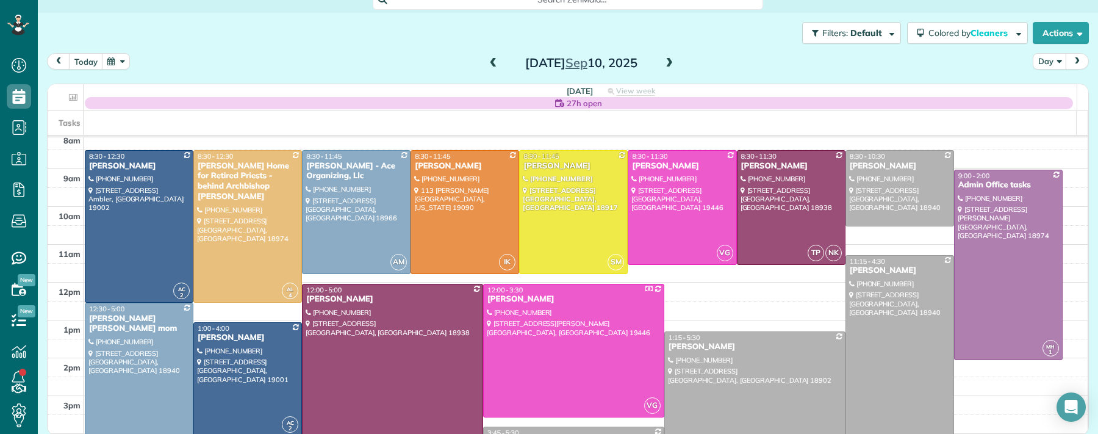
scroll to position [45, 0]
click at [688, 346] on div "Susan Cramer" at bounding box center [755, 346] width 174 height 10
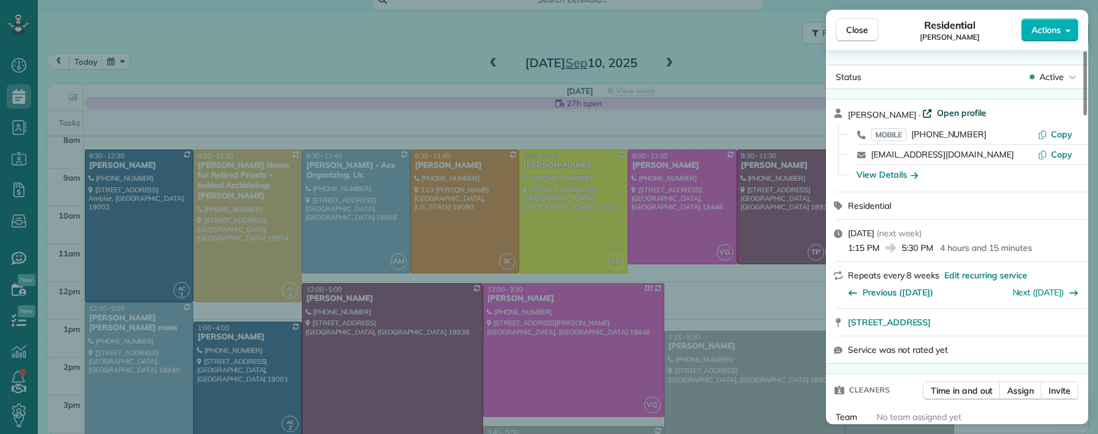
click at [949, 107] on span "Open profile" at bounding box center [961, 113] width 49 height 12
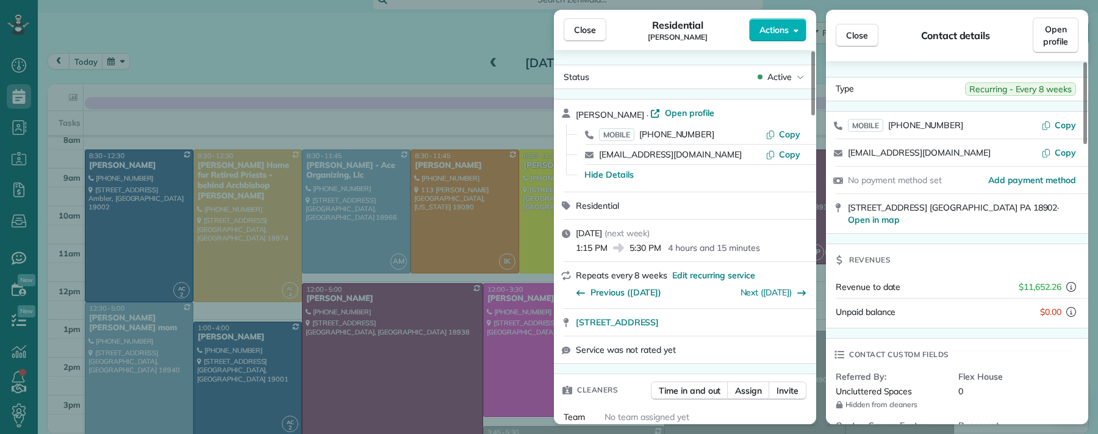
click at [592, 26] on span "Close" at bounding box center [585, 30] width 22 height 12
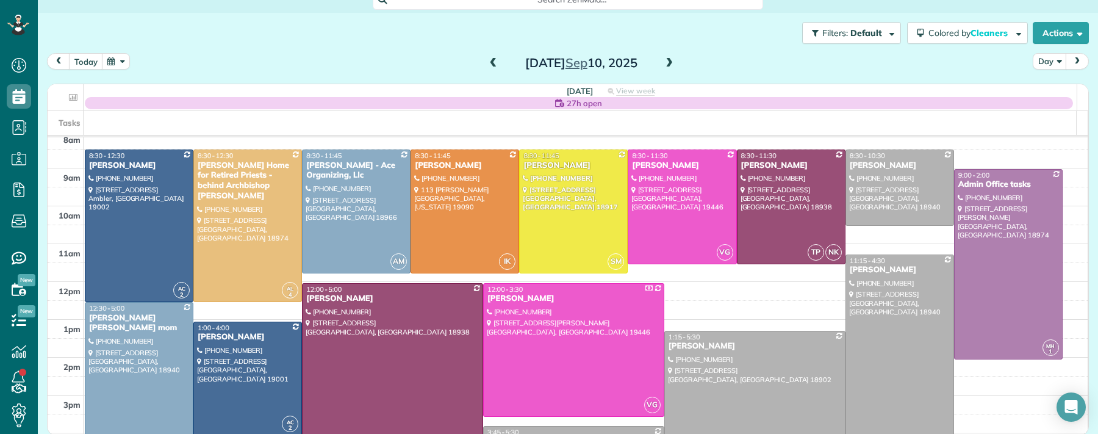
click at [663, 62] on span at bounding box center [669, 63] width 13 height 11
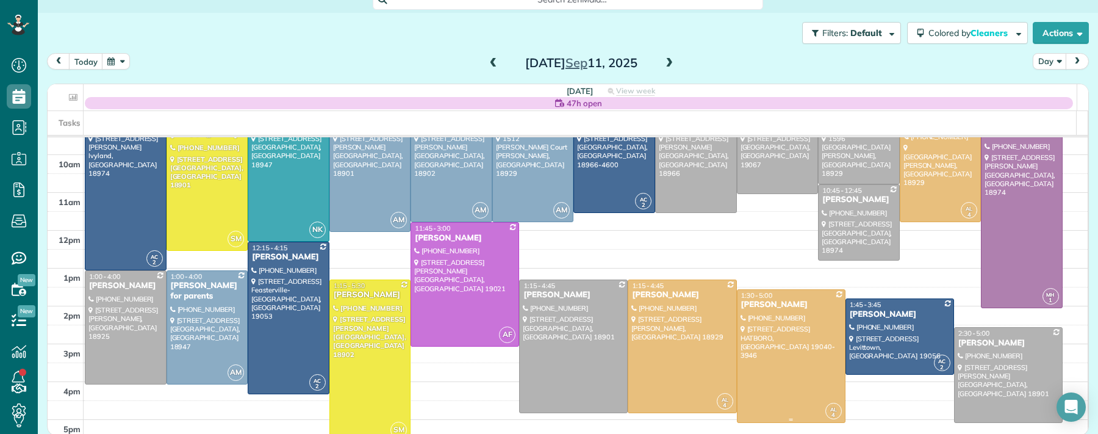
scroll to position [96, 0]
click at [965, 344] on div "Christine Howard" at bounding box center [1008, 342] width 101 height 10
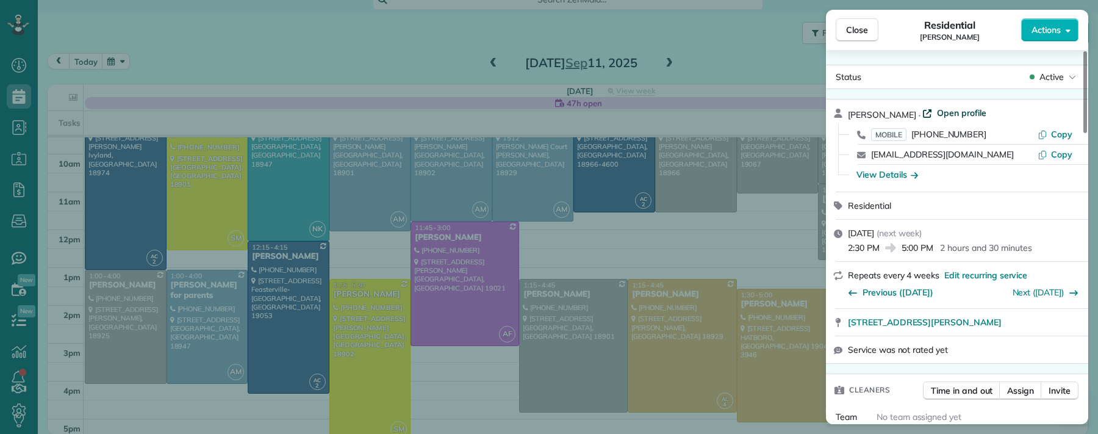
click at [953, 112] on span "Open profile" at bounding box center [961, 113] width 49 height 12
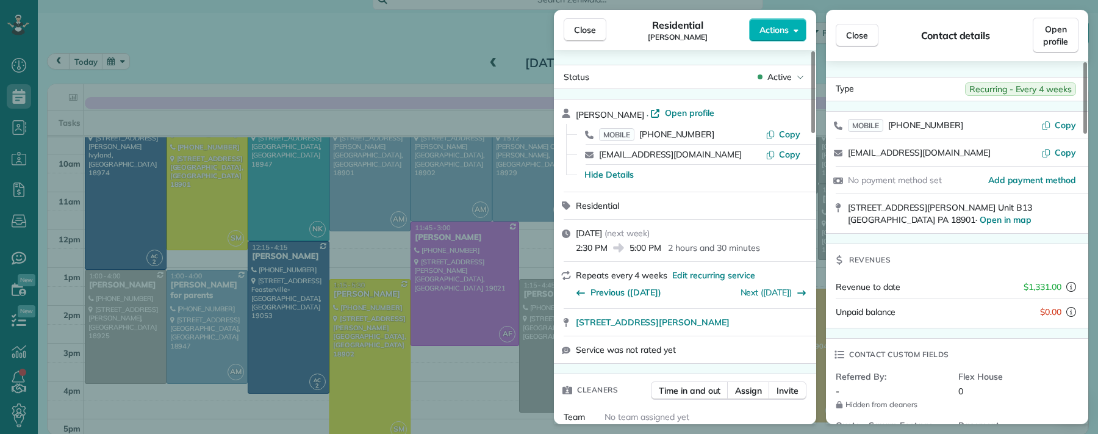
drag, startPoint x: 584, startPoint y: 39, endPoint x: 692, endPoint y: 243, distance: 231.2
click at [584, 40] on button "Close" at bounding box center [585, 29] width 43 height 23
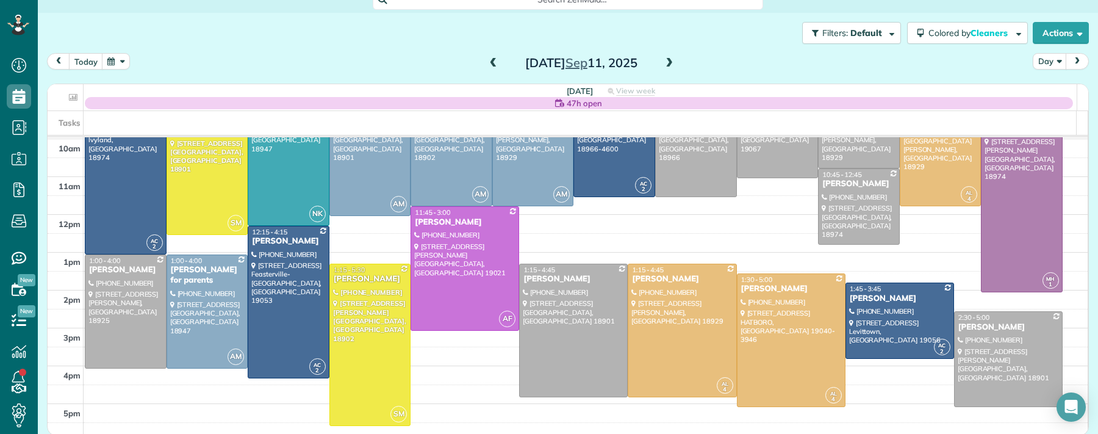
scroll to position [111, 0]
click at [667, 283] on div "Heather Giampapa" at bounding box center [682, 280] width 101 height 10
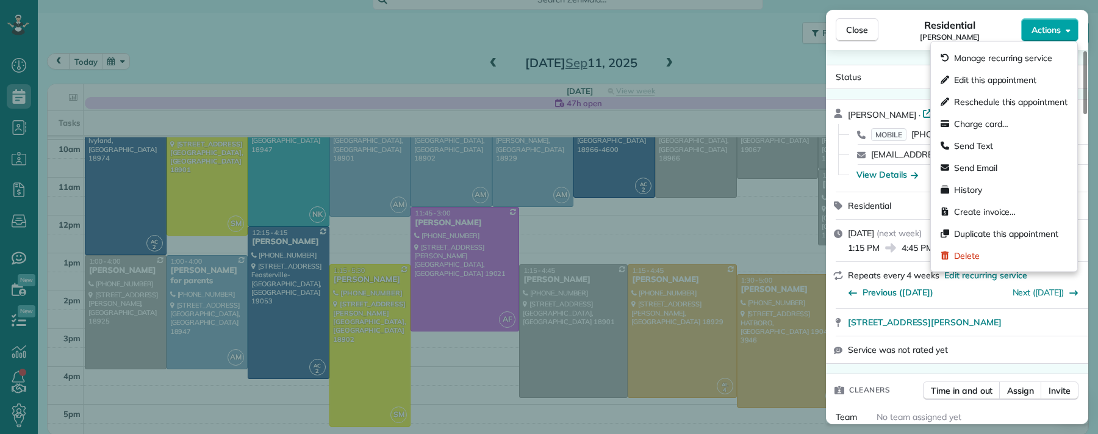
click at [992, 34] on span "Actions" at bounding box center [1046, 30] width 29 height 12
click at [992, 88] on div "Edit this appointment" at bounding box center [1004, 80] width 137 height 22
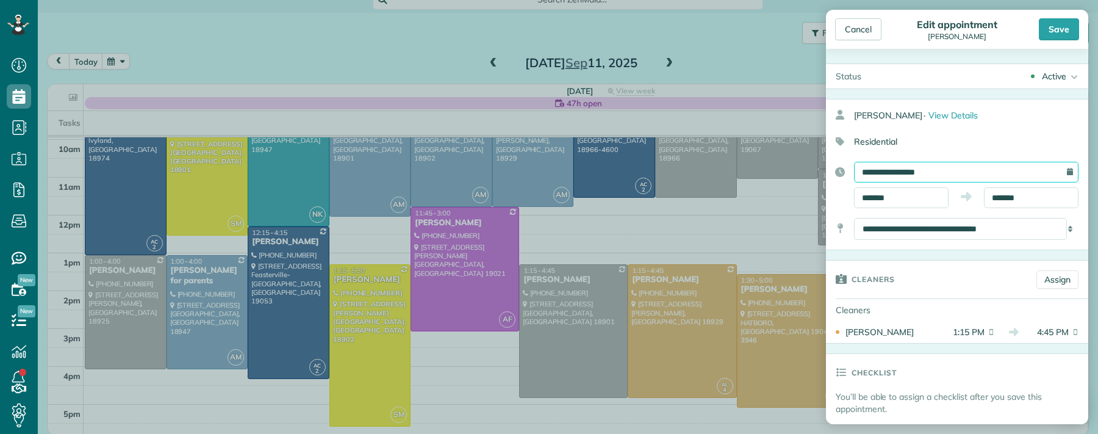
click at [924, 178] on input "**********" at bounding box center [966, 172] width 225 height 21
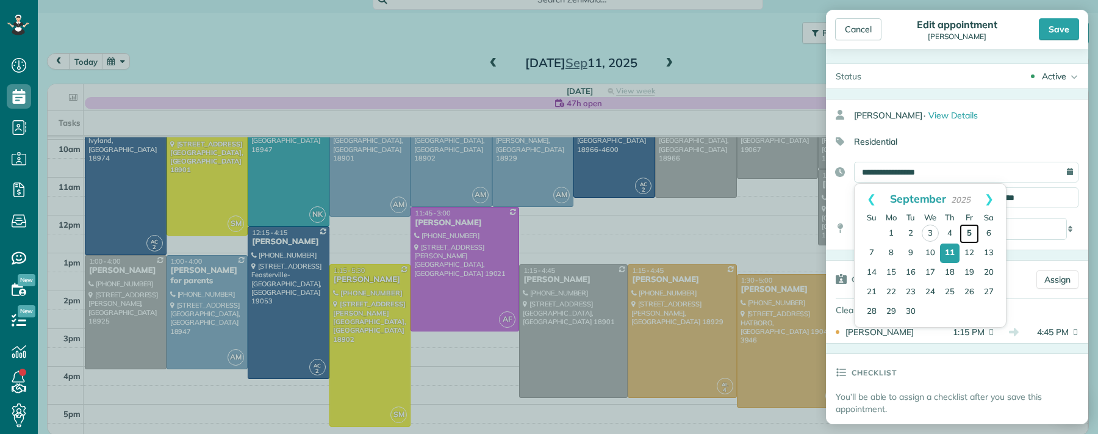
click at [976, 236] on link "5" at bounding box center [970, 234] width 20 height 20
type input "**********"
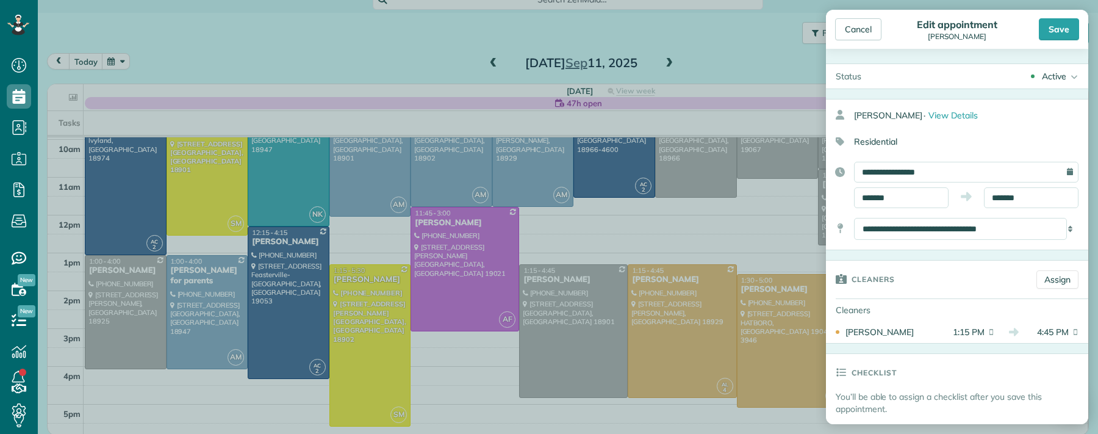
drag, startPoint x: 1051, startPoint y: 29, endPoint x: 1022, endPoint y: 54, distance: 37.7
click at [992, 29] on div "Save" at bounding box center [1059, 29] width 40 height 22
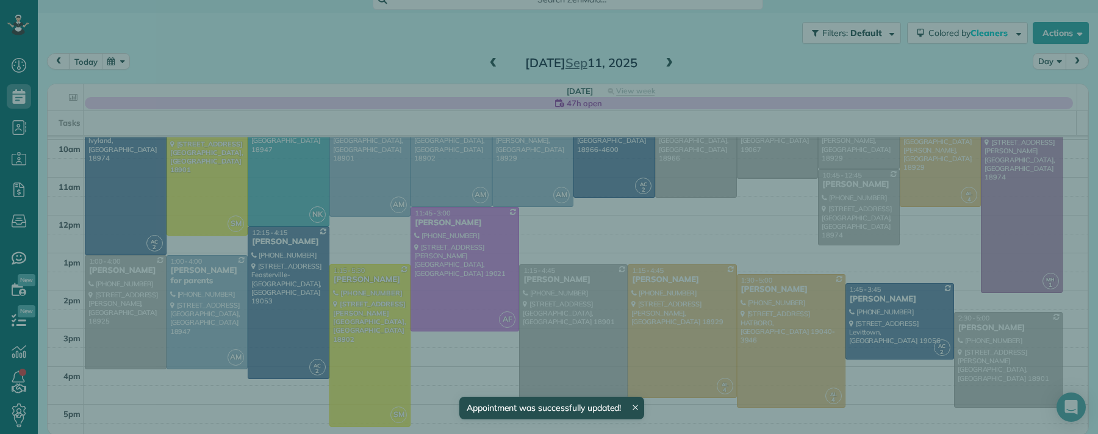
click at [486, 57] on div "Close Residential Heather Giampapa Actions Status Active Heather Giampapa · Ope…" at bounding box center [549, 217] width 1098 height 434
click at [486, 58] on div "Close Residential Heather Giampapa Actions Status Active Heather Giampapa · Ope…" at bounding box center [549, 217] width 1098 height 434
click at [854, 37] on button "Close" at bounding box center [857, 29] width 43 height 23
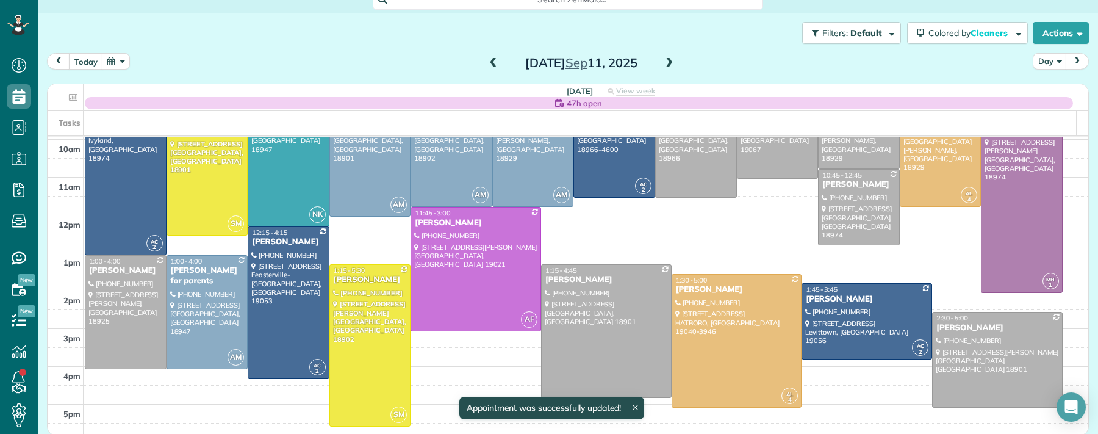
click at [491, 61] on div "Close Residential Heather Giampapa Actions Status Active Heather Giampapa · Ope…" at bounding box center [549, 217] width 1098 height 434
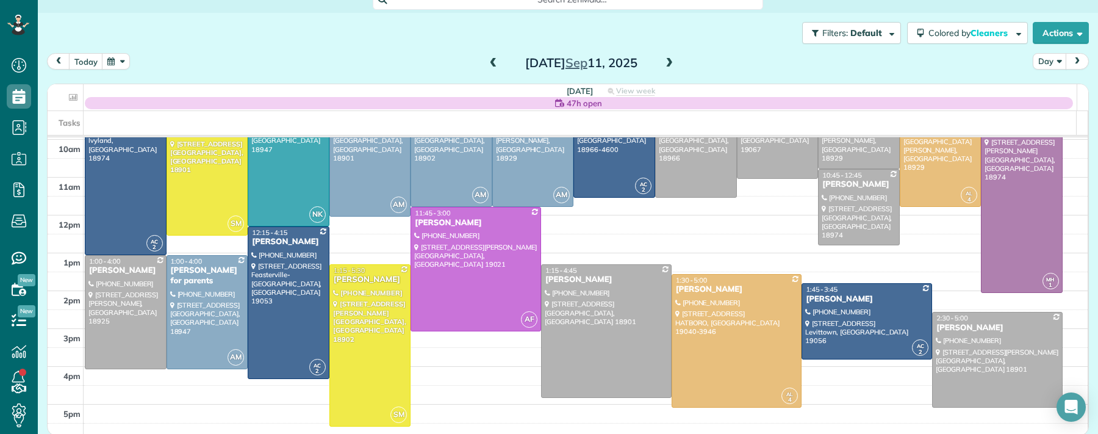
click at [488, 63] on span at bounding box center [493, 63] width 13 height 11
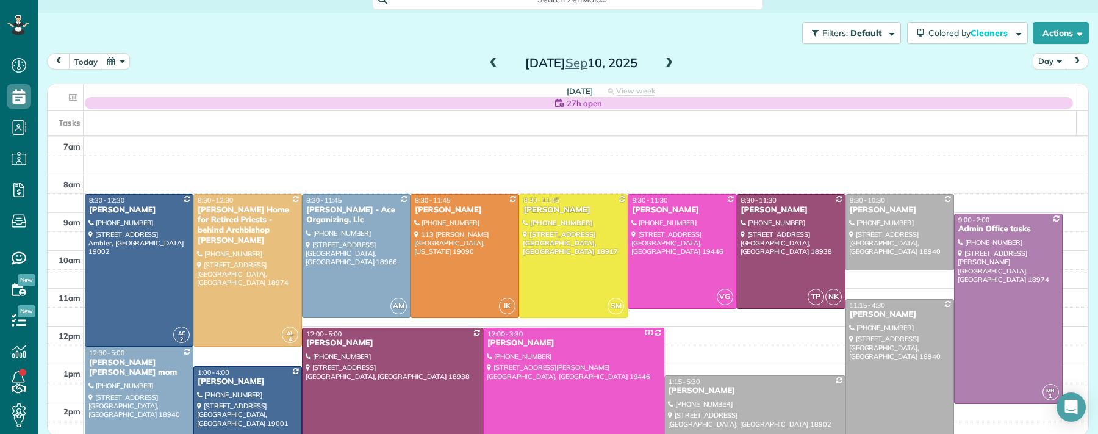
click at [488, 63] on span at bounding box center [493, 63] width 13 height 11
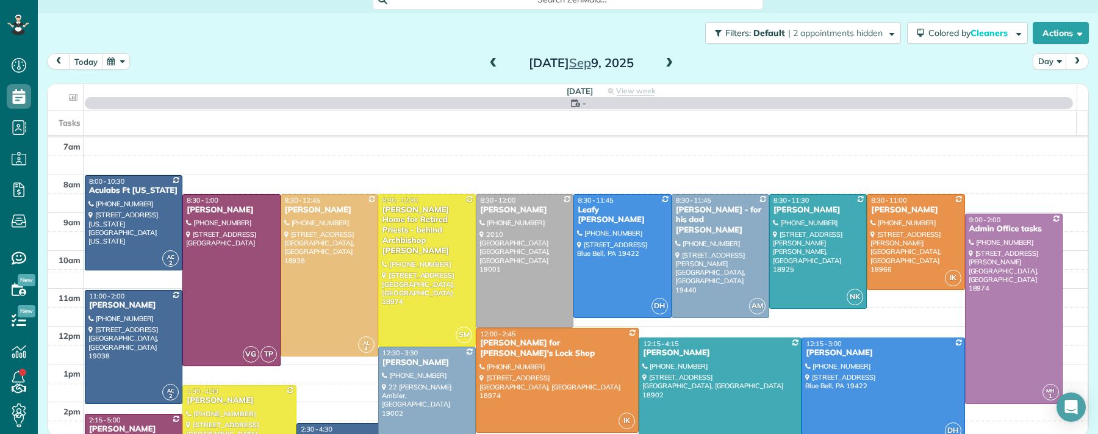
click at [488, 63] on span at bounding box center [493, 63] width 13 height 11
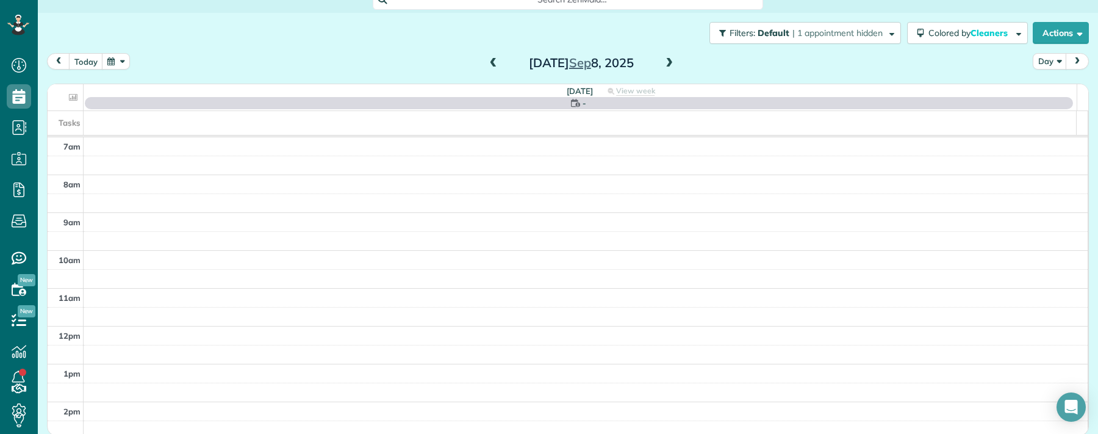
click at [489, 63] on span at bounding box center [493, 63] width 13 height 11
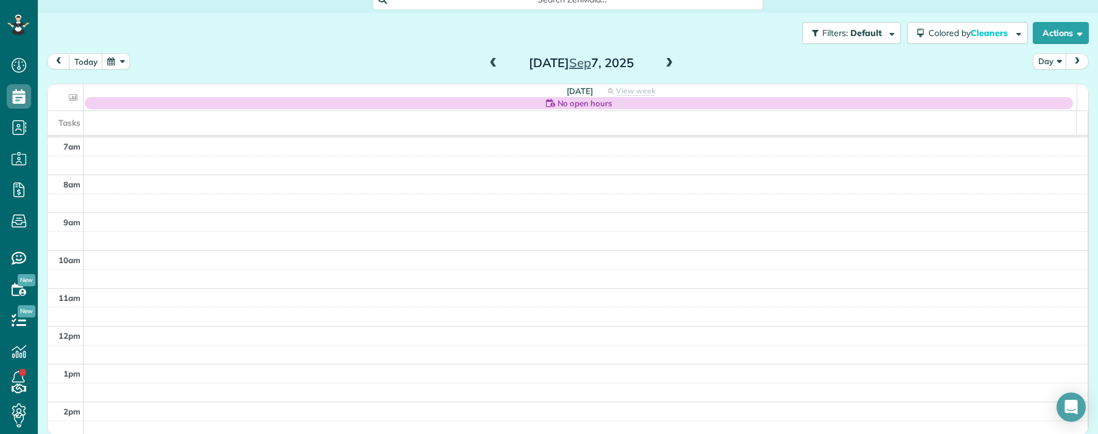
click at [489, 63] on span at bounding box center [493, 63] width 13 height 11
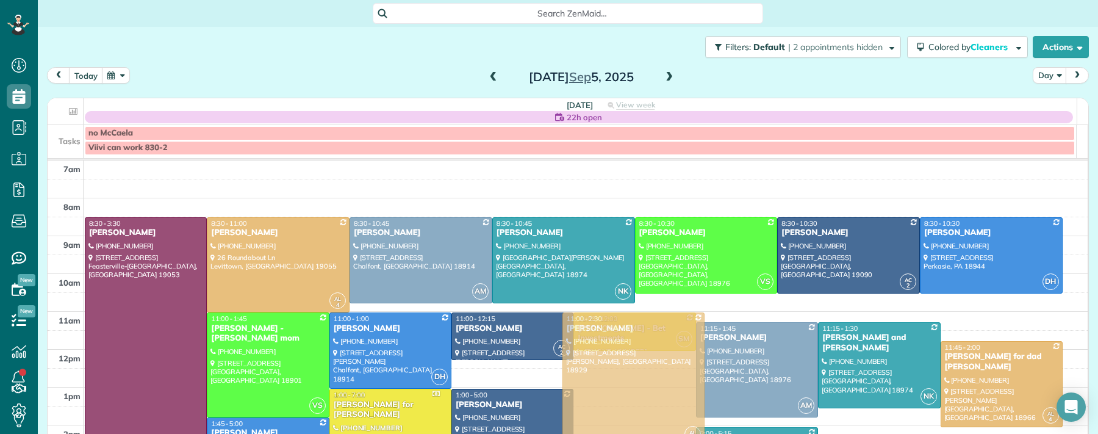
drag, startPoint x: 614, startPoint y: 337, endPoint x: 682, endPoint y: 248, distance: 111.9
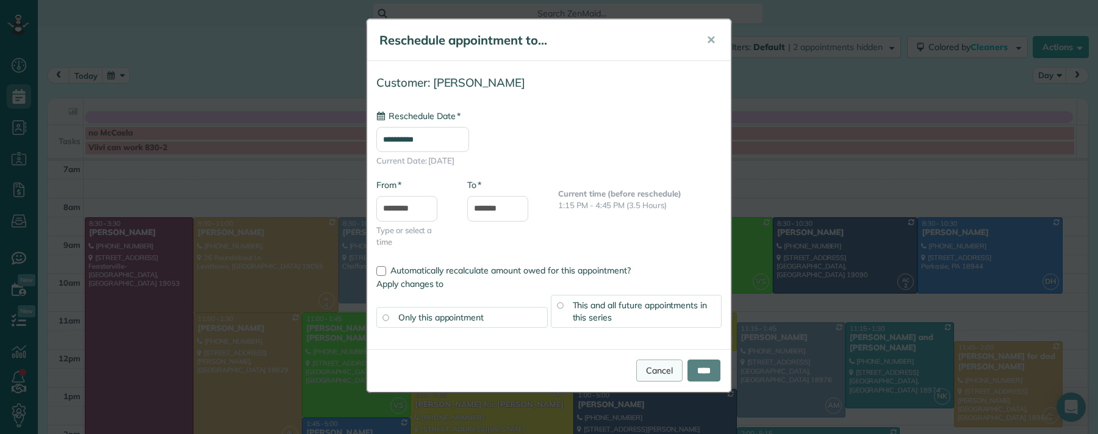
type input "**********"
drag, startPoint x: 650, startPoint y: 363, endPoint x: 638, endPoint y: 386, distance: 26.5
click at [651, 363] on link "Cancel" at bounding box center [659, 370] width 46 height 22
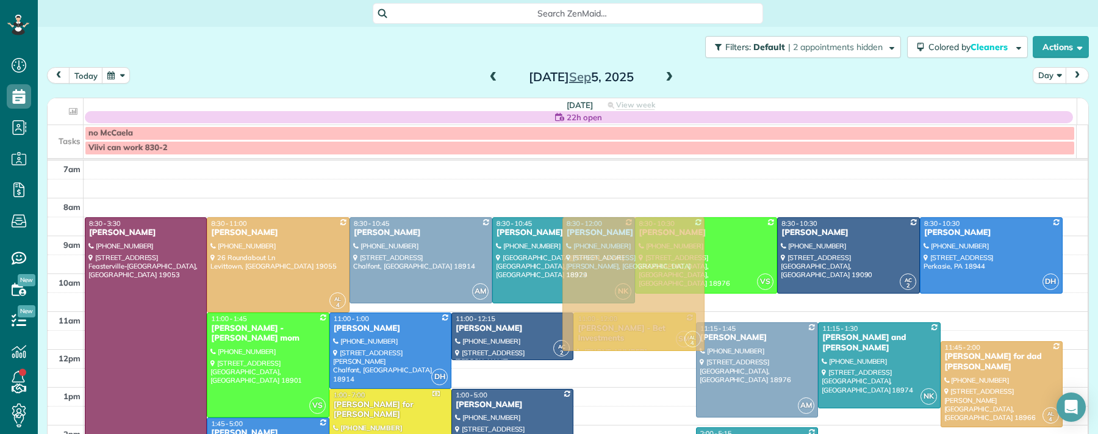
drag, startPoint x: 626, startPoint y: 405, endPoint x: 644, endPoint y: 226, distance: 179.0
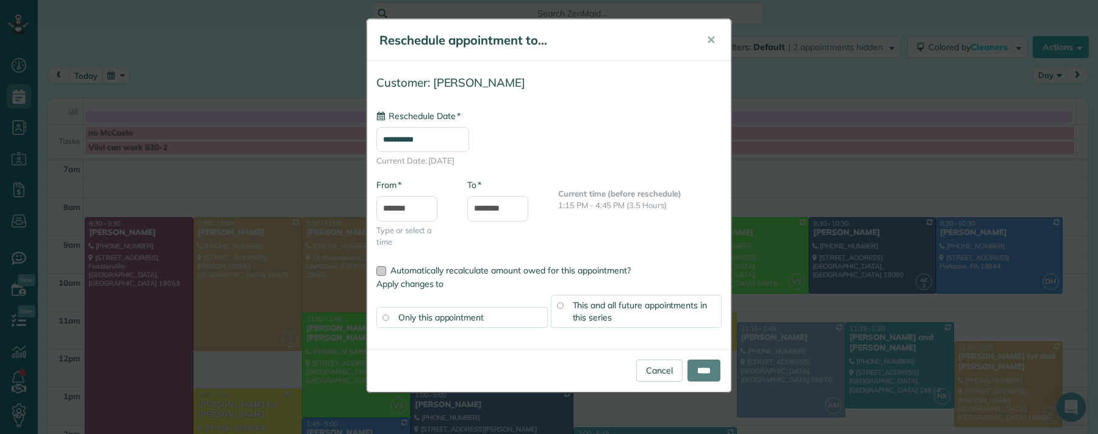
type input "**********"
click at [695, 373] on input "****" at bounding box center [704, 370] width 33 height 22
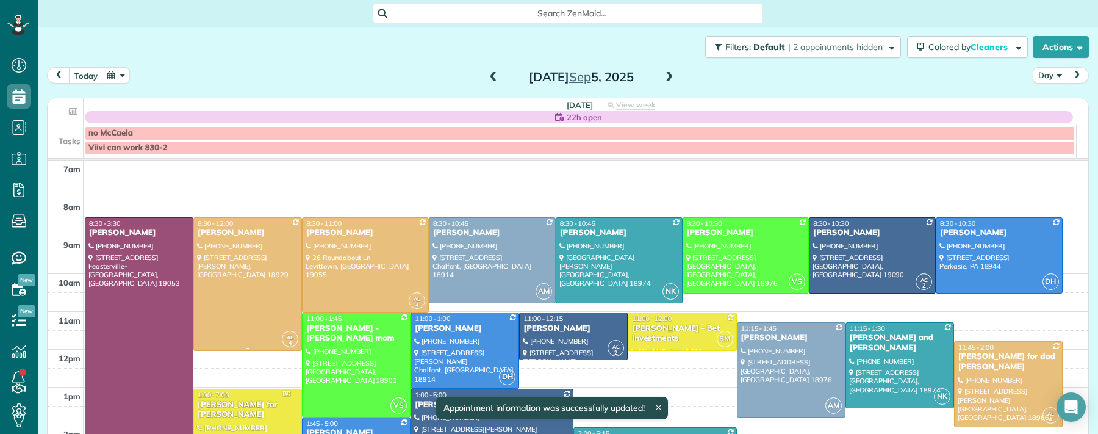
click at [231, 233] on div "Heather Giampapa" at bounding box center [247, 233] width 101 height 10
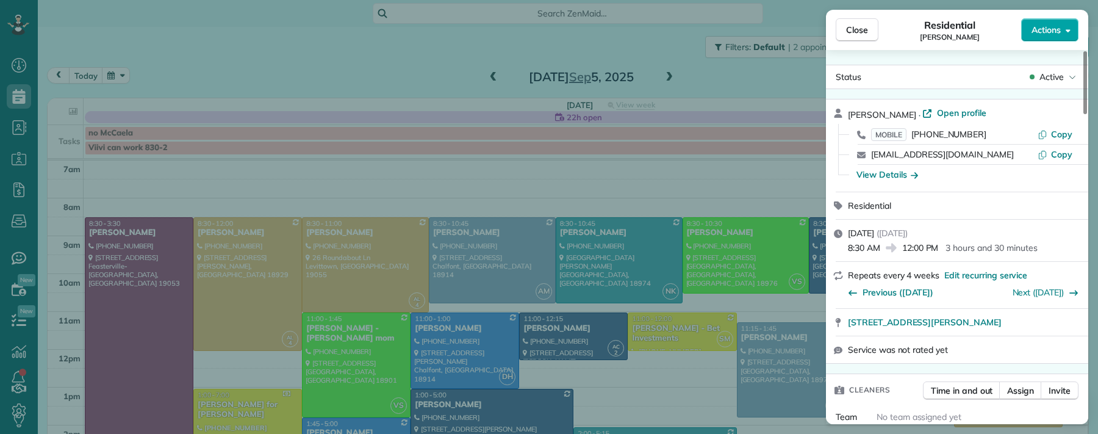
click at [992, 27] on span "Actions" at bounding box center [1046, 30] width 29 height 12
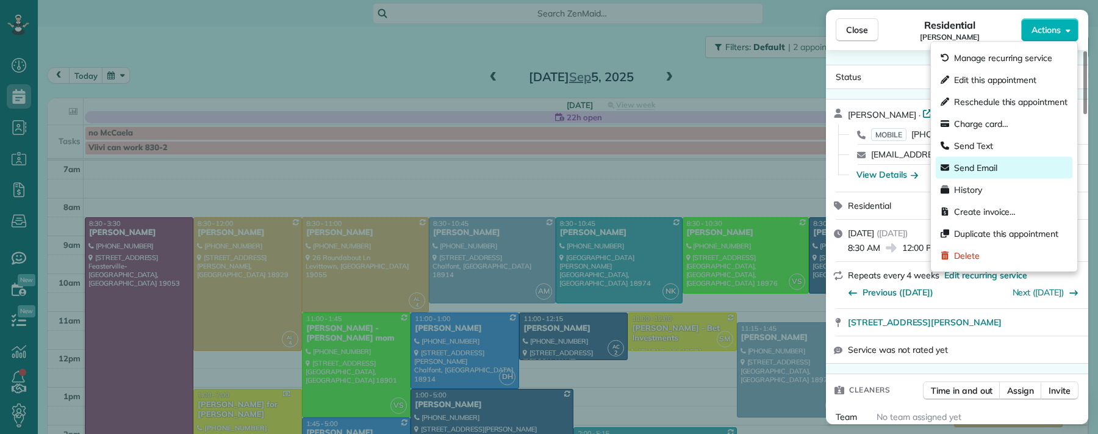
click at [974, 162] on span "Send Email" at bounding box center [975, 168] width 43 height 12
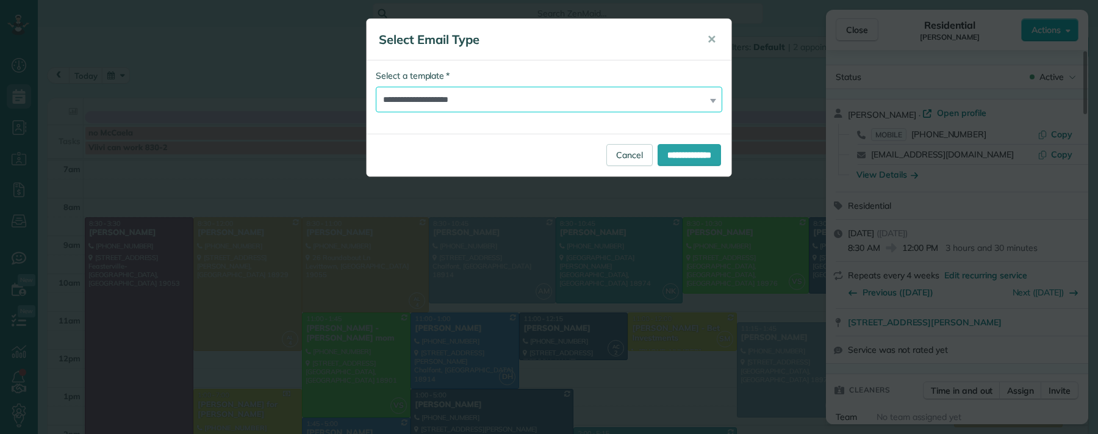
click at [550, 96] on select "**********" at bounding box center [549, 100] width 347 height 26
select select "*****"
click at [376, 87] on select "**********" at bounding box center [549, 100] width 347 height 26
click at [691, 156] on input "**********" at bounding box center [689, 155] width 63 height 22
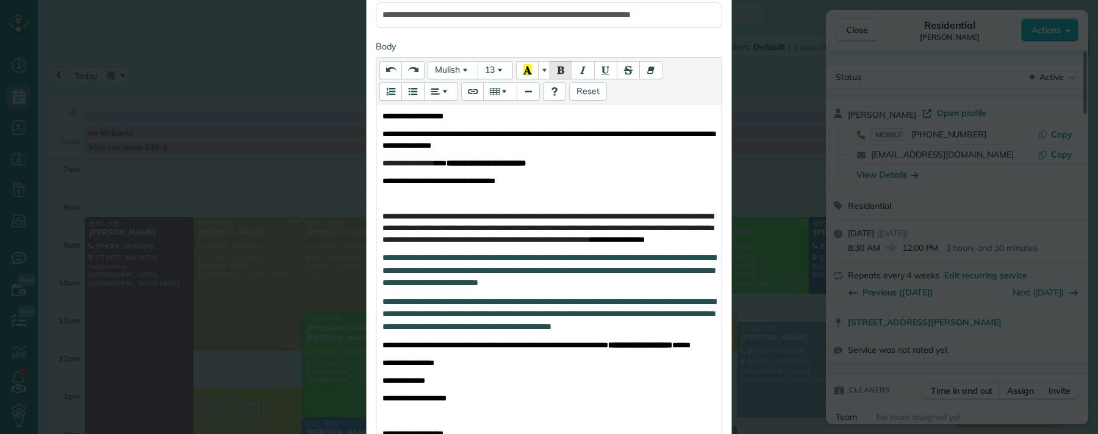
scroll to position [397, 0]
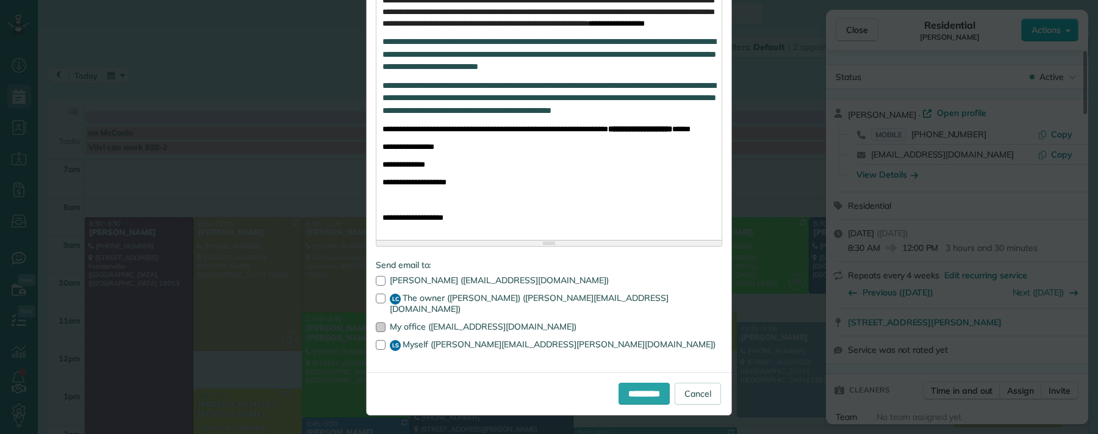
click at [376, 325] on div at bounding box center [381, 327] width 10 height 10
click at [376, 346] on div at bounding box center [381, 345] width 10 height 10
click at [620, 395] on input "**********" at bounding box center [644, 394] width 51 height 22
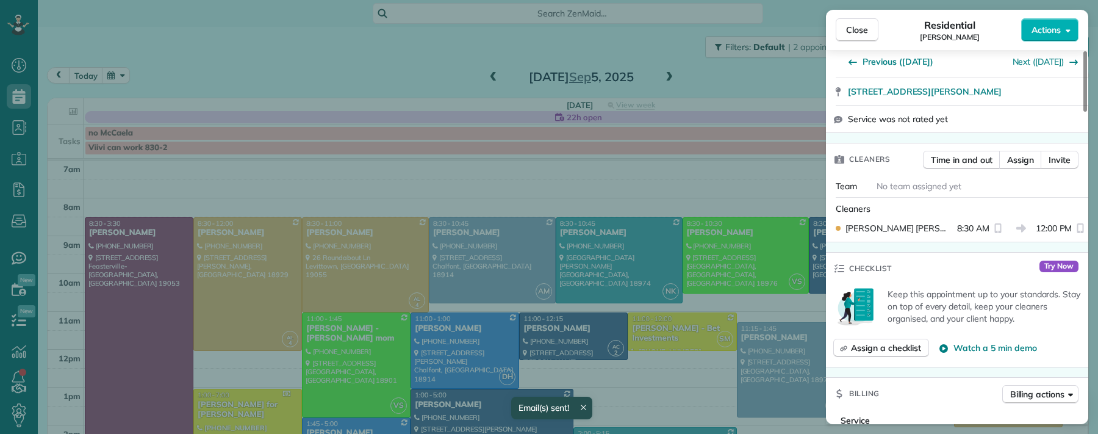
scroll to position [236, 0]
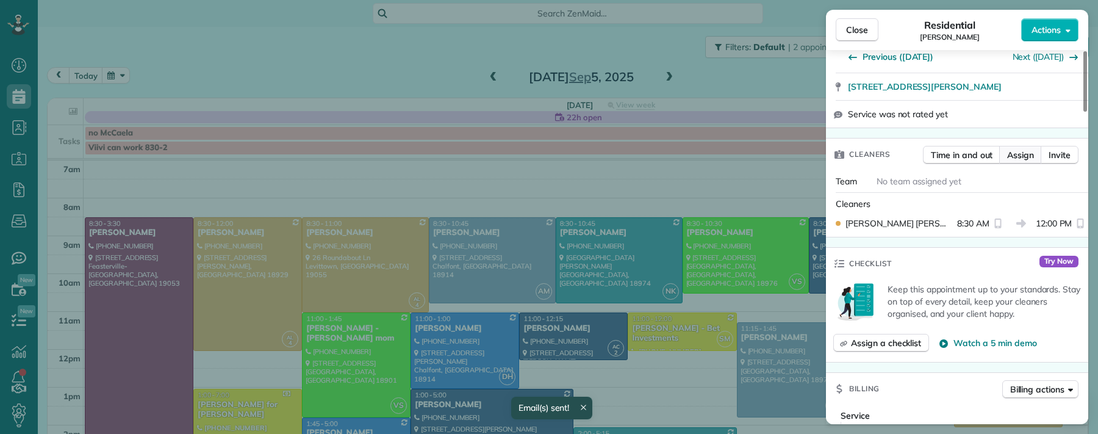
click at [992, 158] on span "Assign" at bounding box center [1020, 155] width 27 height 12
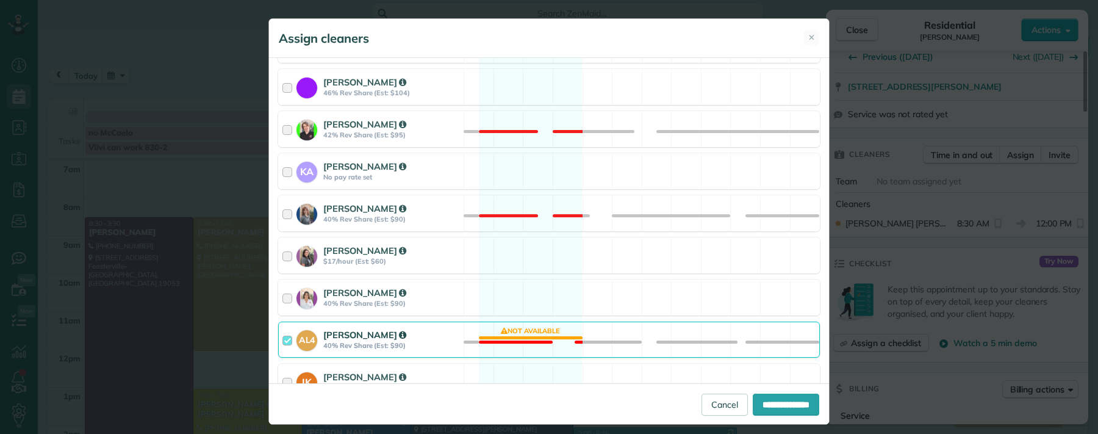
scroll to position [251, 0]
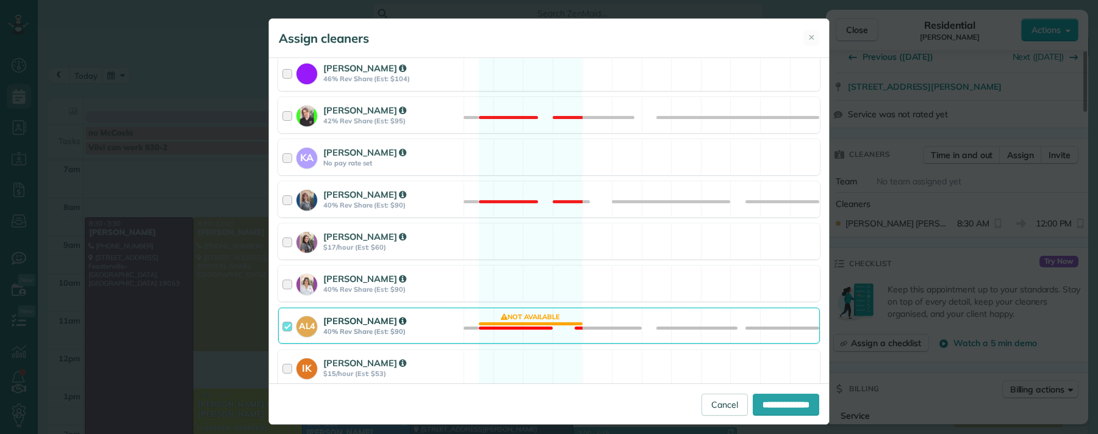
drag, startPoint x: 279, startPoint y: 325, endPoint x: 286, endPoint y: 324, distance: 7.3
click at [283, 325] on div at bounding box center [290, 325] width 14 height 23
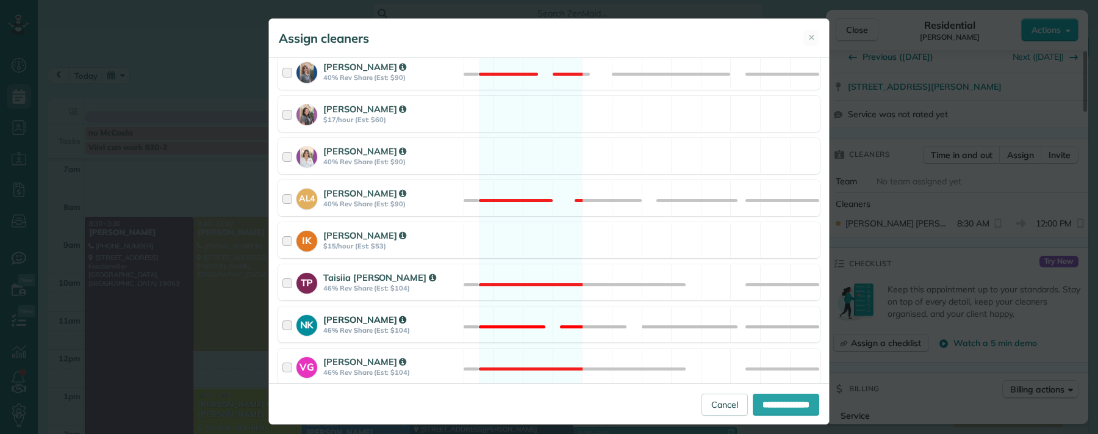
scroll to position [514, 0]
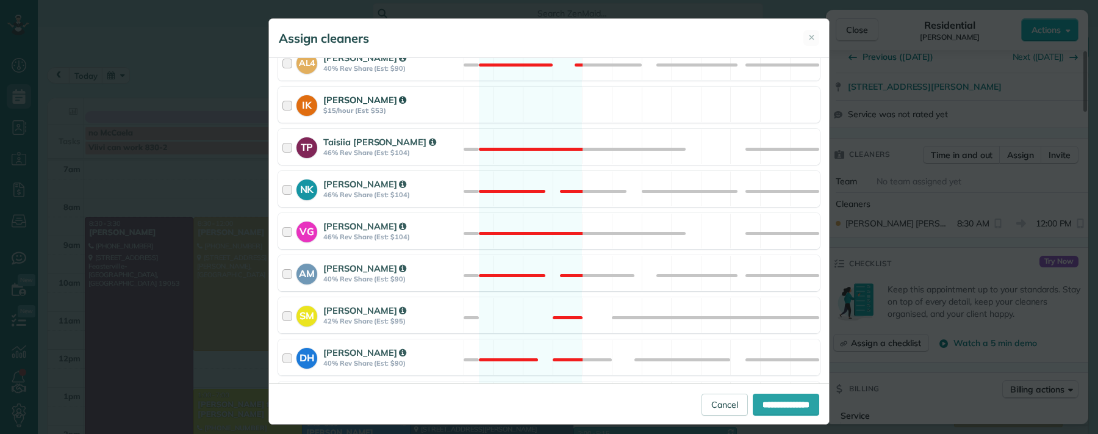
click at [283, 105] on div at bounding box center [290, 104] width 14 height 23
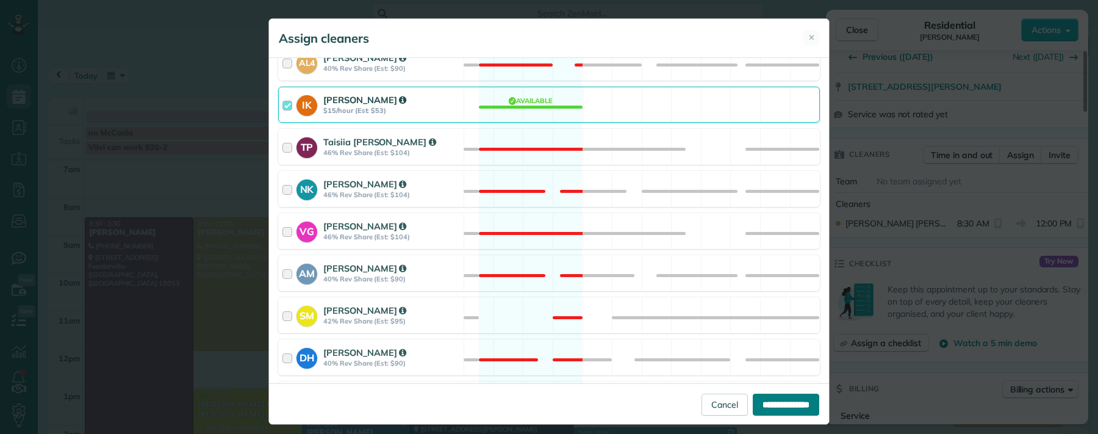
drag, startPoint x: 761, startPoint y: 411, endPoint x: 775, endPoint y: 407, distance: 14.1
click at [762, 411] on input "**********" at bounding box center [786, 405] width 67 height 22
type input "**********"
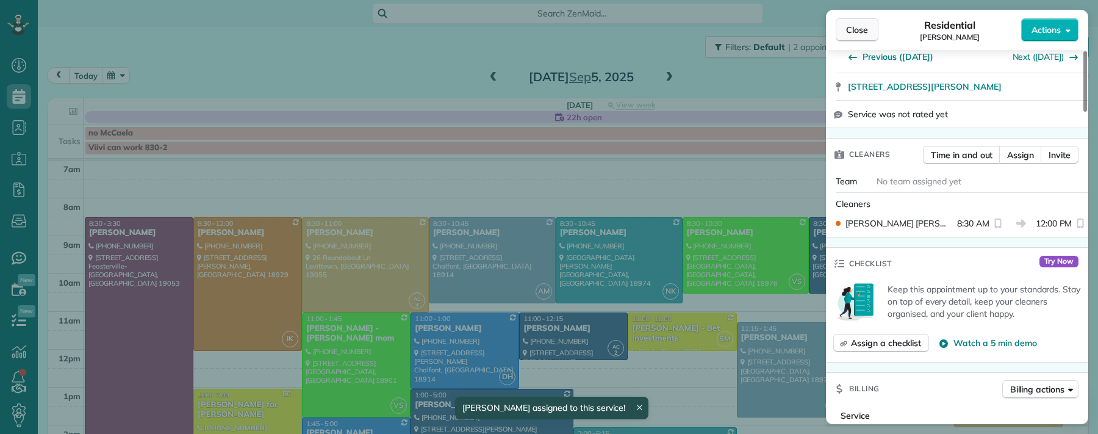
click at [862, 34] on span "Close" at bounding box center [857, 30] width 22 height 12
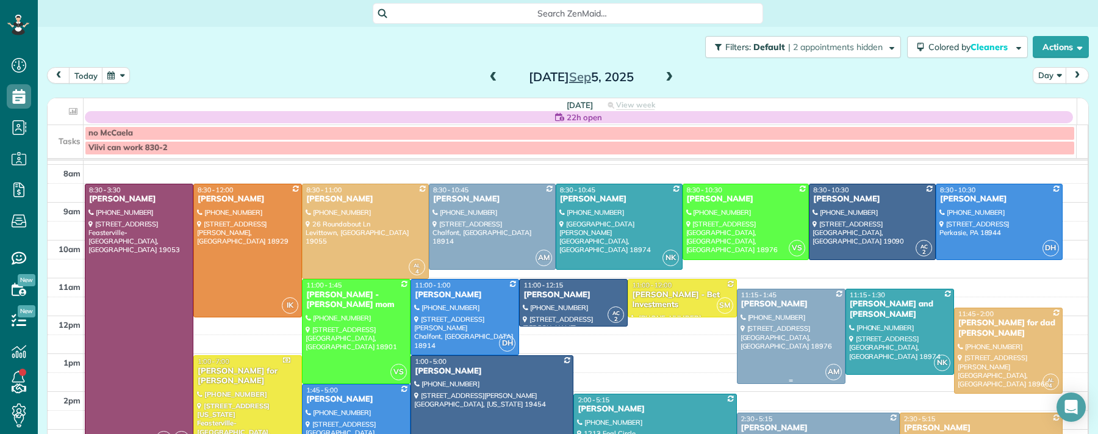
scroll to position [44, 0]
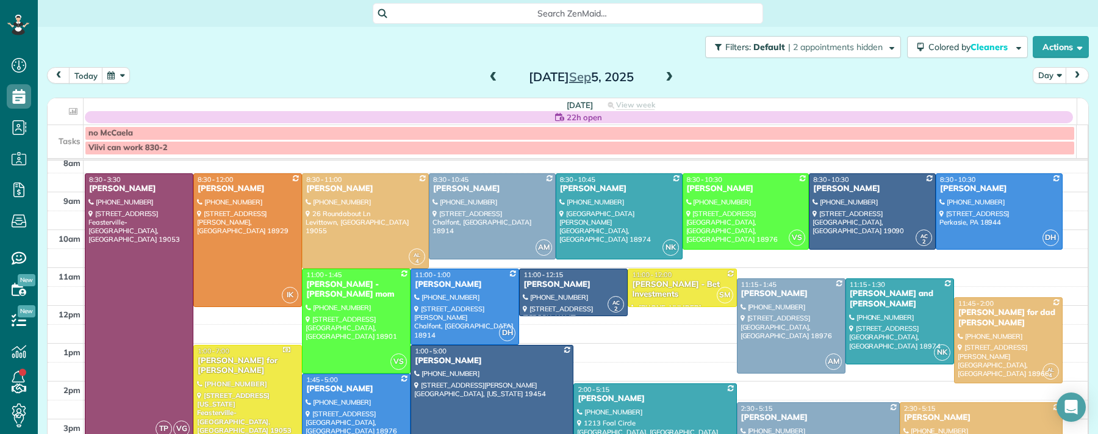
click at [487, 75] on span at bounding box center [493, 77] width 13 height 11
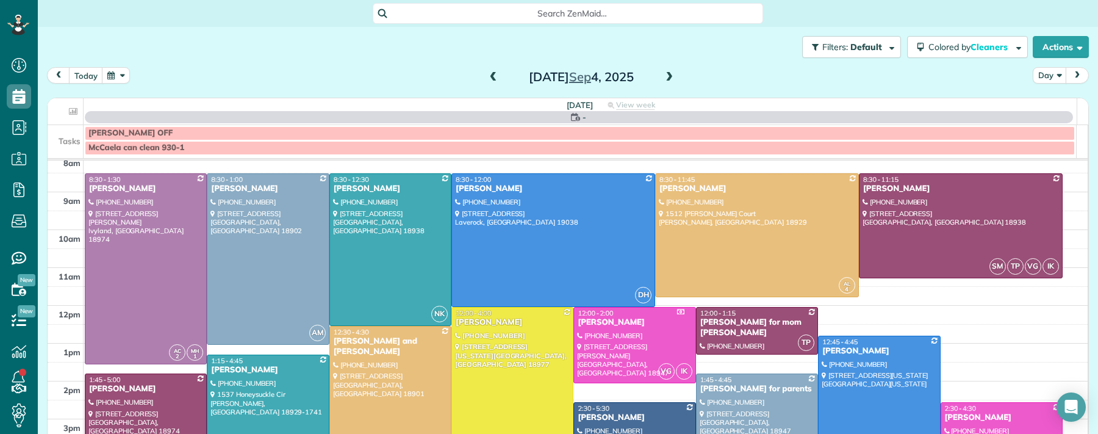
scroll to position [0, 0]
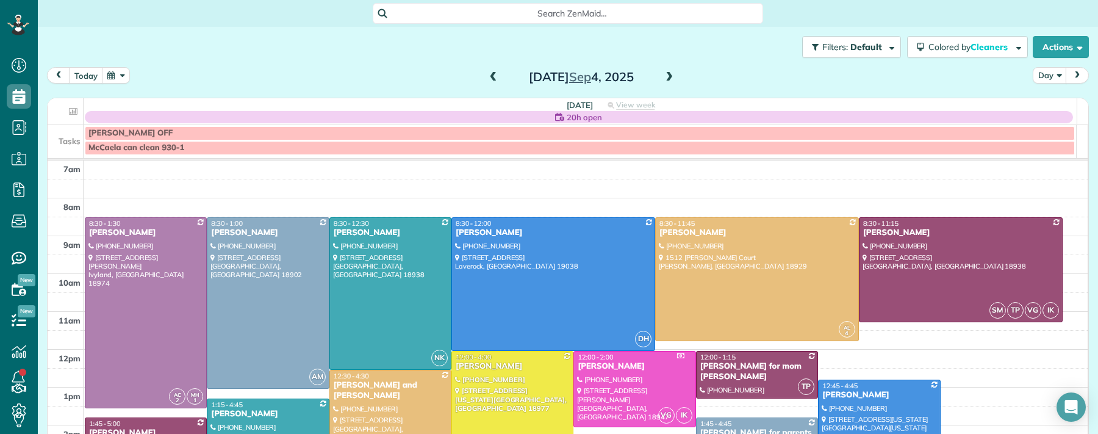
click at [487, 76] on span at bounding box center [493, 77] width 13 height 11
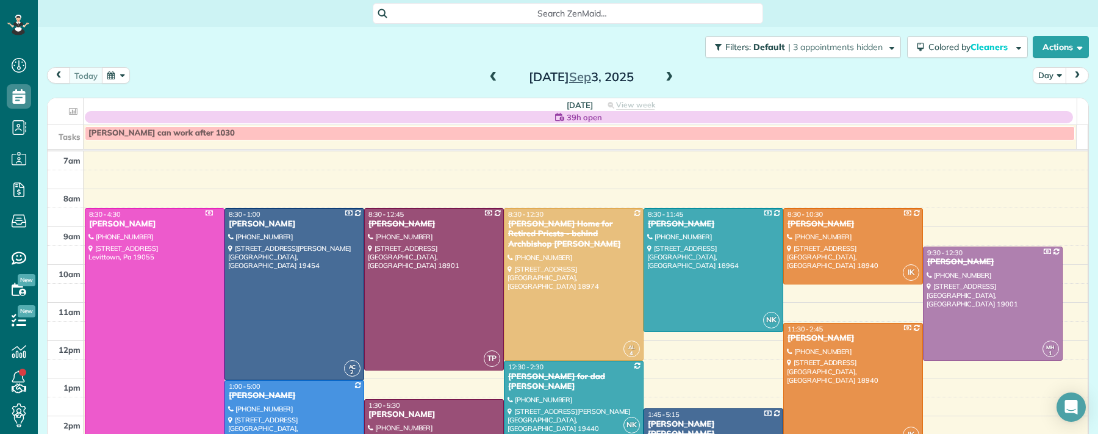
click at [125, 221] on div "Kelly Swartz" at bounding box center [154, 224] width 132 height 10
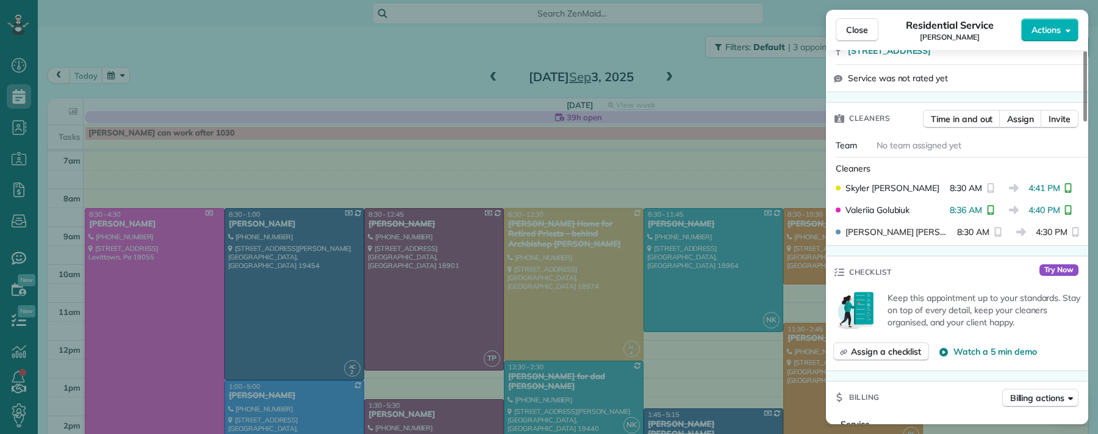
scroll to position [257, 0]
click at [965, 118] on span "Time in and out" at bounding box center [962, 118] width 62 height 12
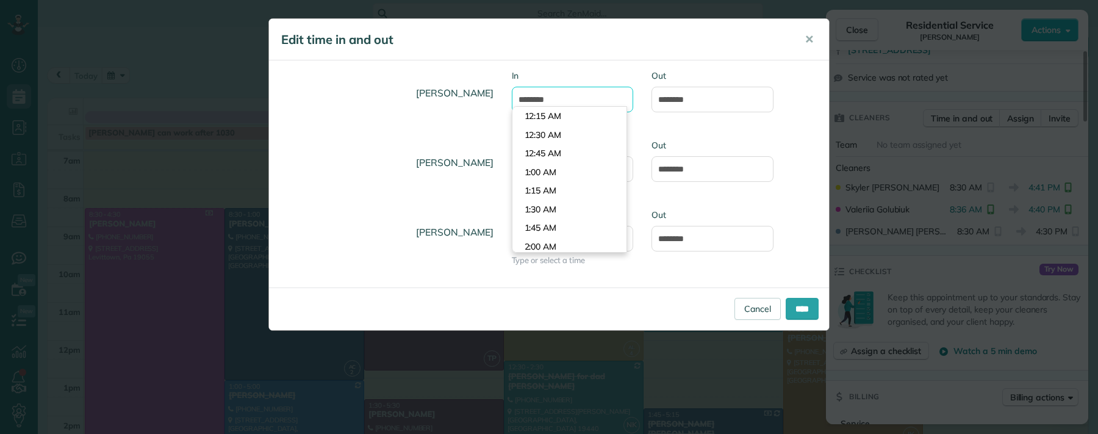
click at [537, 98] on input "*******" at bounding box center [573, 100] width 122 height 26
type input "*******"
click at [677, 129] on div "Allison McNamara In ******* Type or select a time Out *******" at bounding box center [549, 105] width 560 height 70
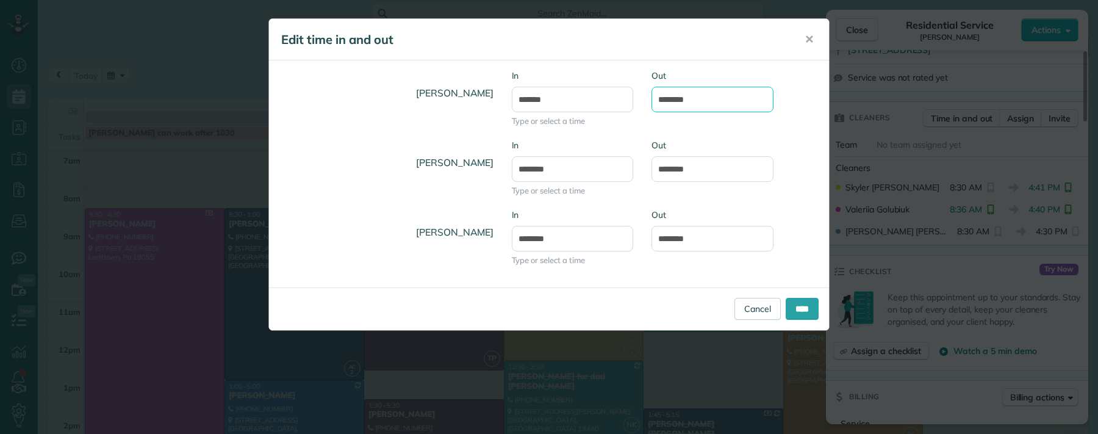
click at [672, 99] on input "*******" at bounding box center [713, 100] width 122 height 26
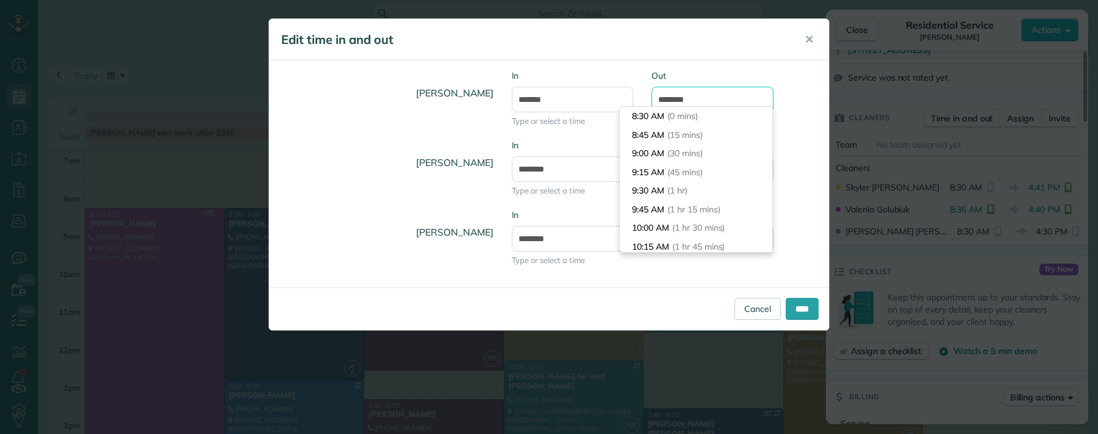
scroll to position [577, 0]
type input "*******"
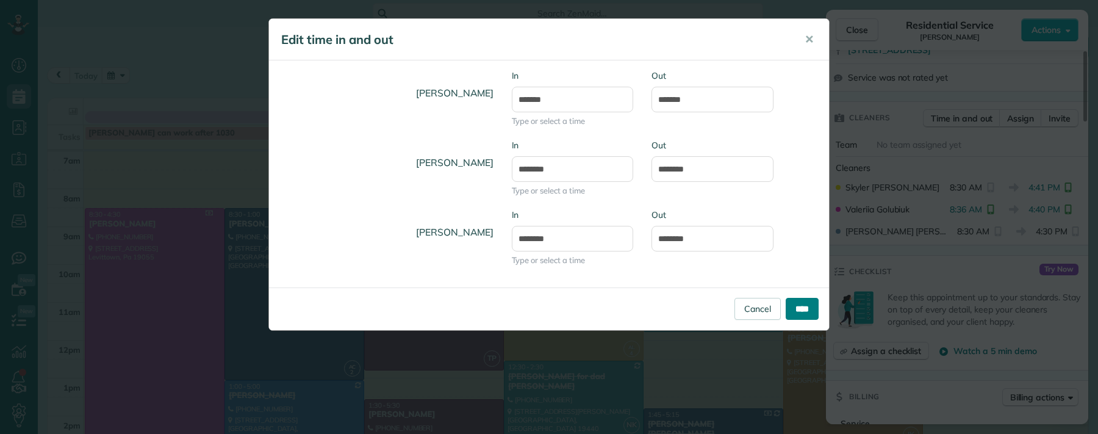
click at [805, 308] on input "****" at bounding box center [802, 309] width 33 height 22
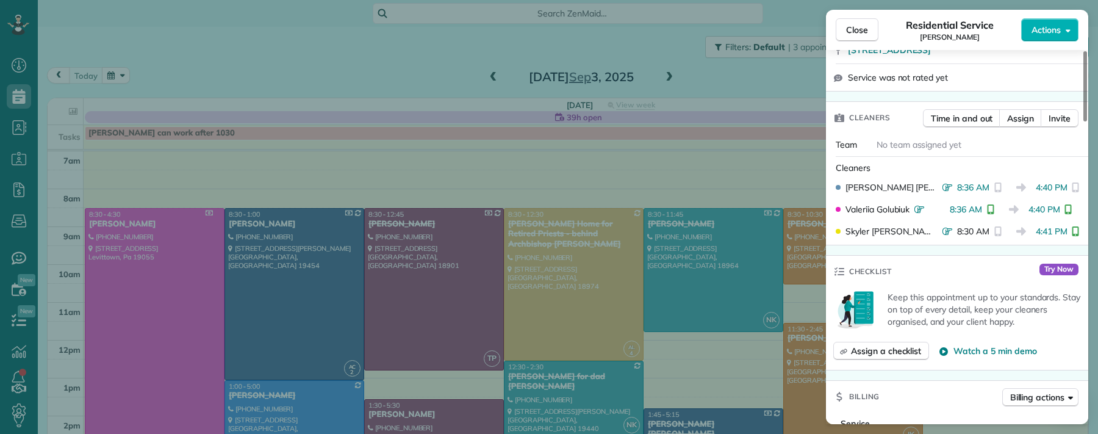
drag, startPoint x: 867, startPoint y: 26, endPoint x: 482, endPoint y: 347, distance: 501.6
click at [868, 25] on button "Close" at bounding box center [857, 29] width 43 height 23
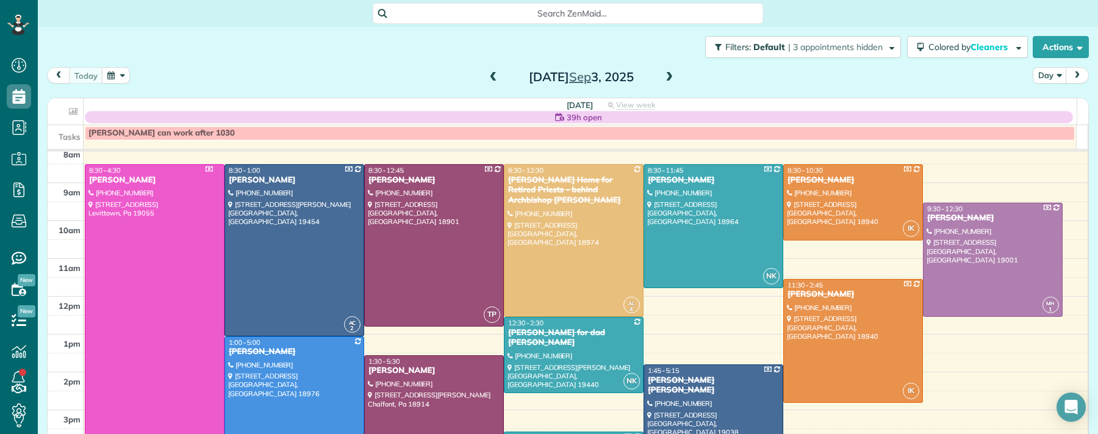
scroll to position [47, 0]
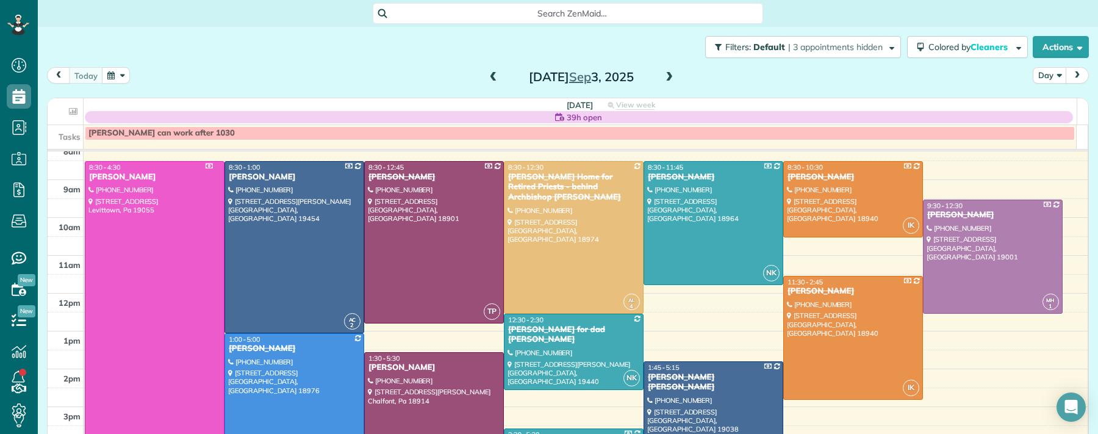
click at [493, 81] on span at bounding box center [493, 77] width 13 height 11
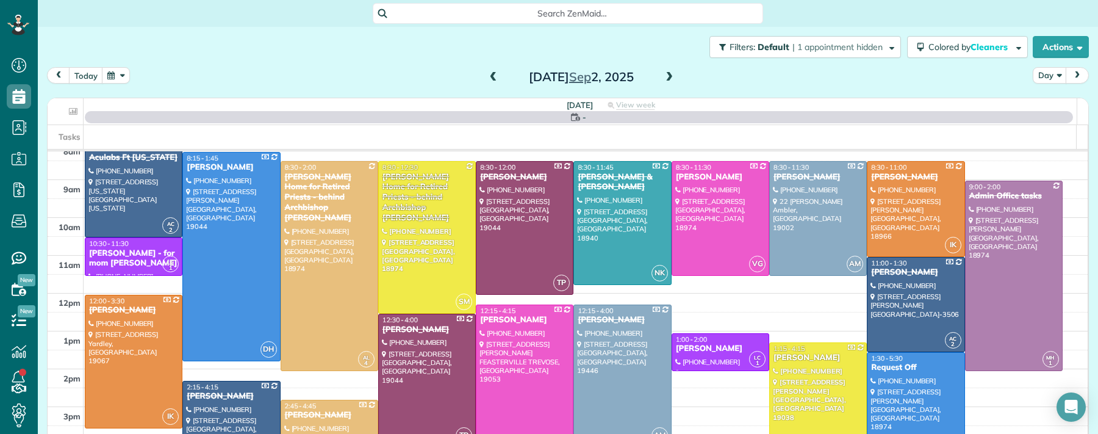
scroll to position [0, 0]
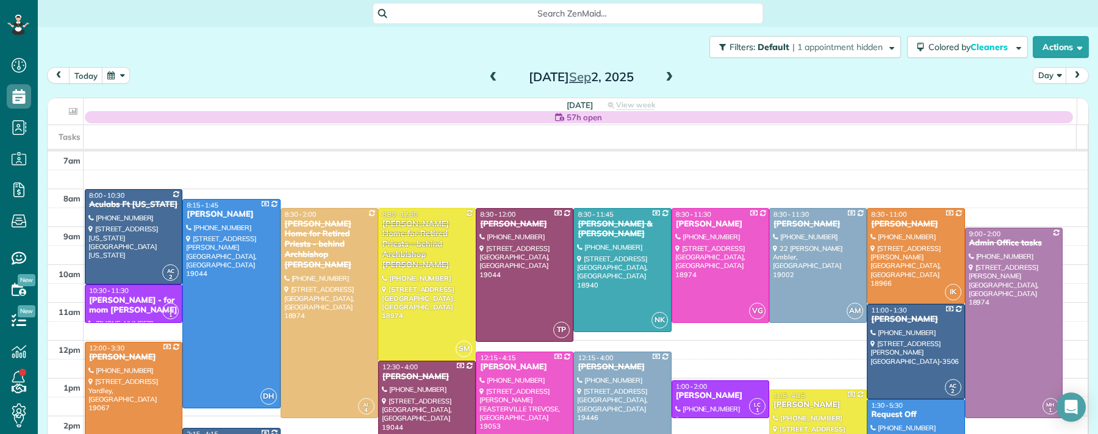
click at [489, 77] on span at bounding box center [493, 77] width 13 height 11
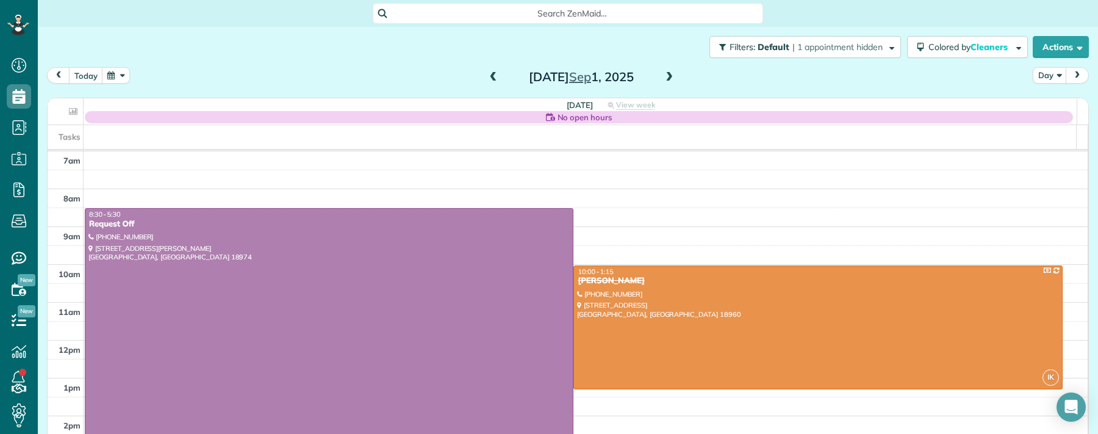
click at [490, 77] on span at bounding box center [493, 77] width 13 height 11
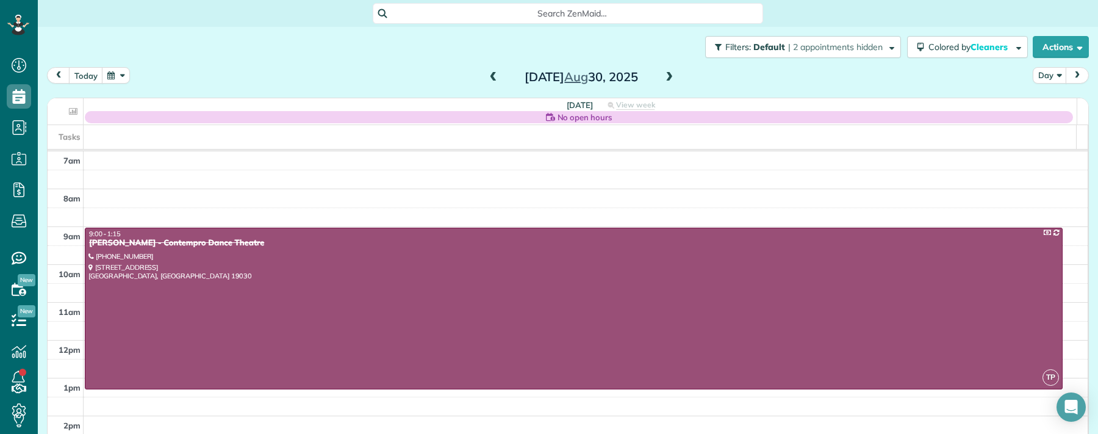
click at [490, 78] on span at bounding box center [493, 77] width 13 height 11
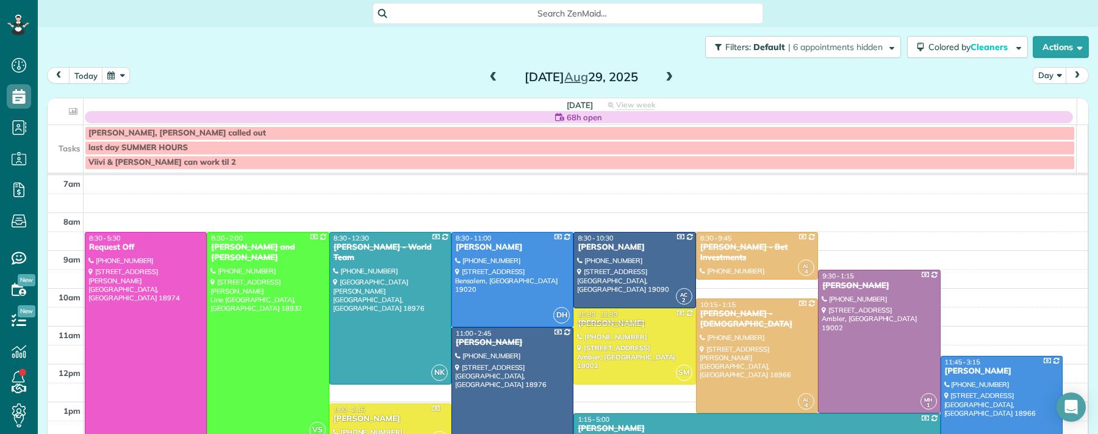
click at [663, 77] on span at bounding box center [669, 77] width 13 height 11
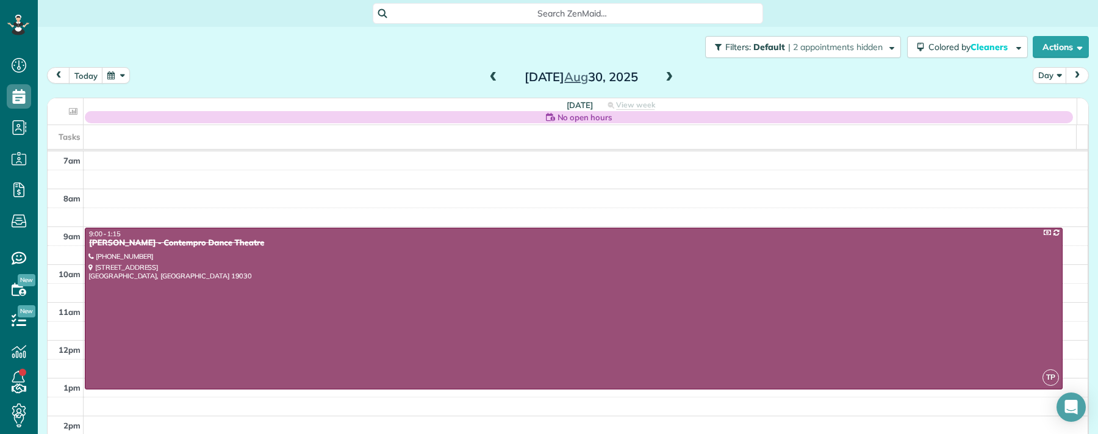
click at [663, 76] on span at bounding box center [669, 77] width 13 height 11
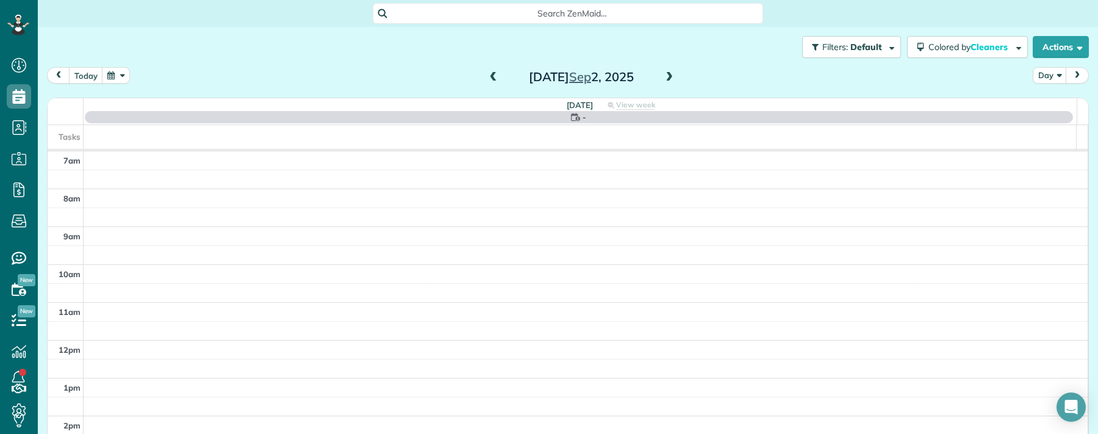
click at [663, 76] on span at bounding box center [669, 77] width 13 height 11
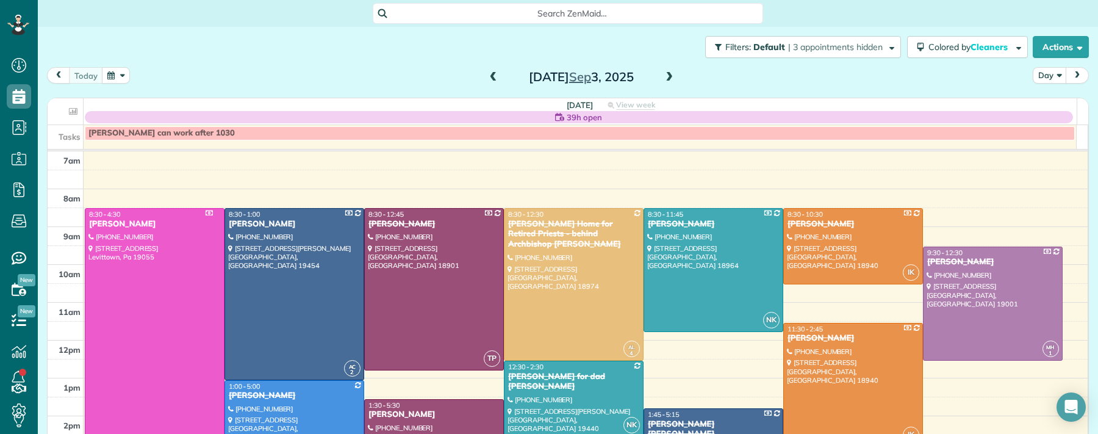
click at [663, 76] on span at bounding box center [669, 77] width 13 height 11
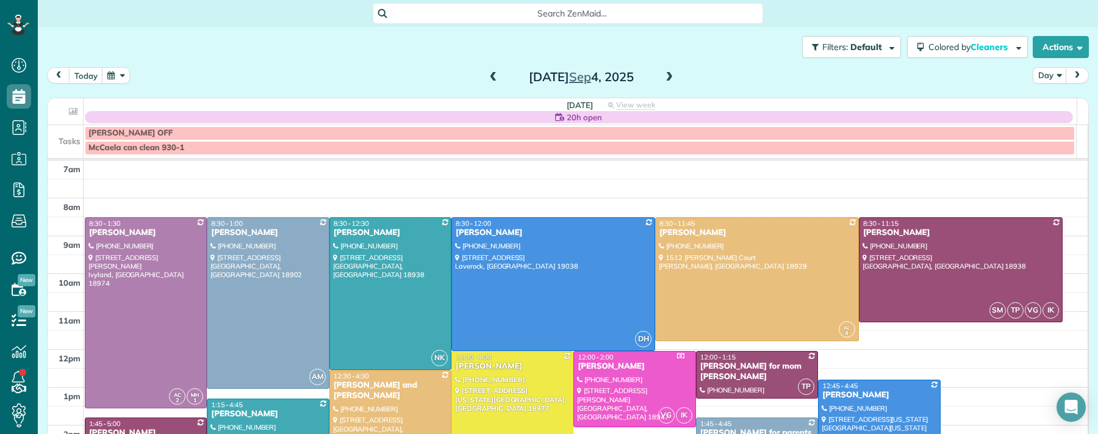
click at [663, 76] on span at bounding box center [669, 77] width 13 height 11
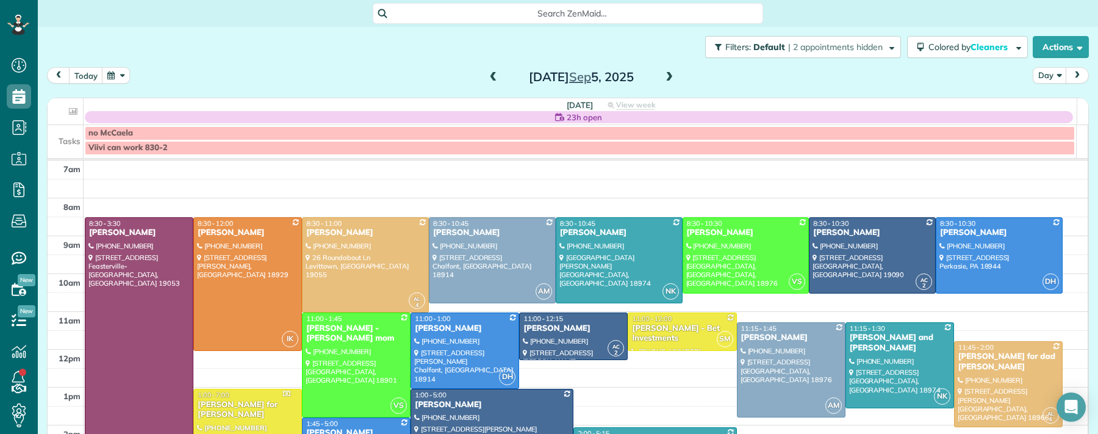
click at [663, 76] on span at bounding box center [669, 77] width 13 height 11
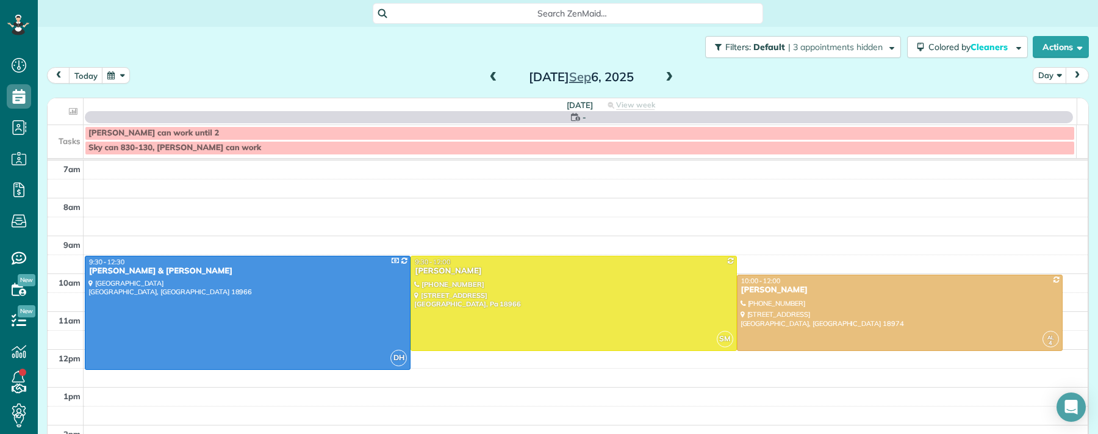
click at [663, 76] on span at bounding box center [669, 77] width 13 height 11
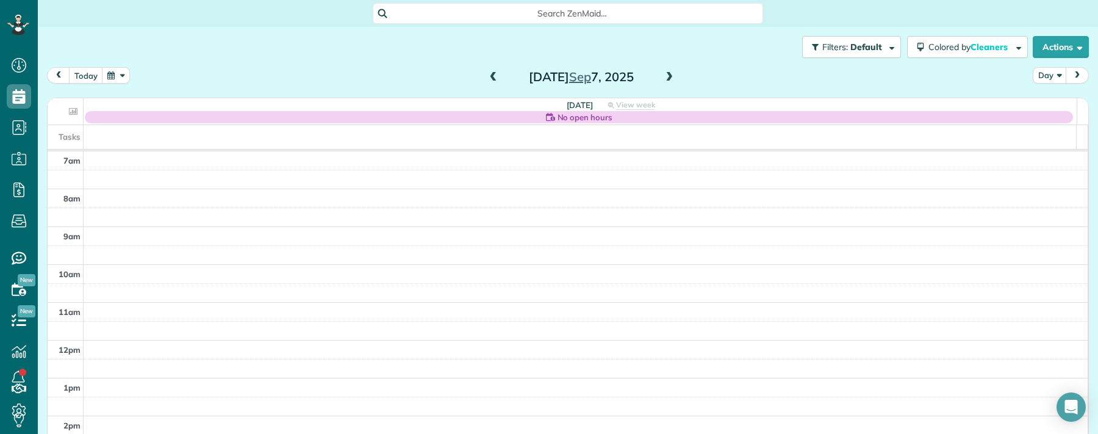
click at [663, 76] on span at bounding box center [669, 77] width 13 height 11
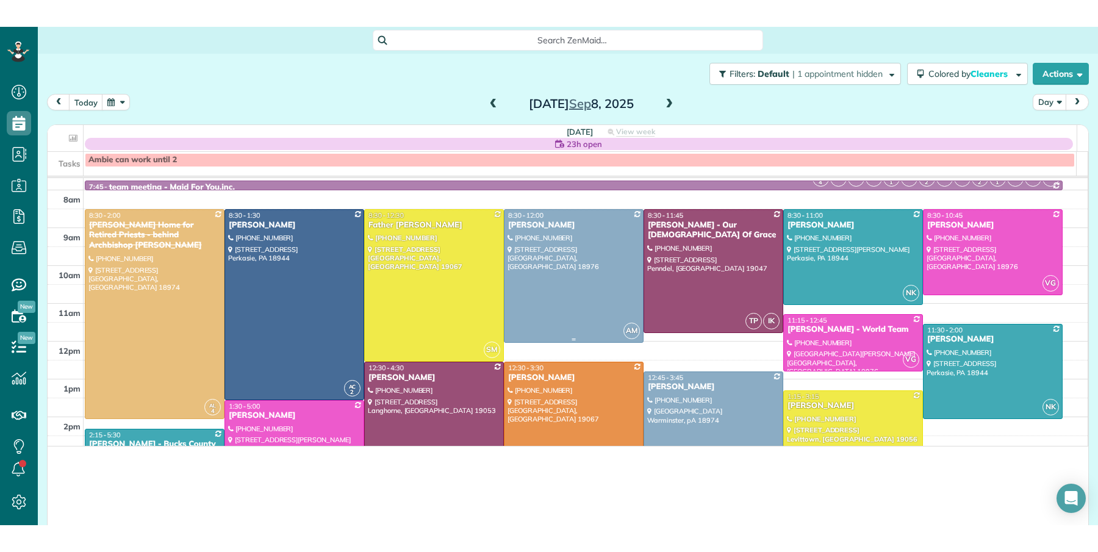
scroll to position [552, 37]
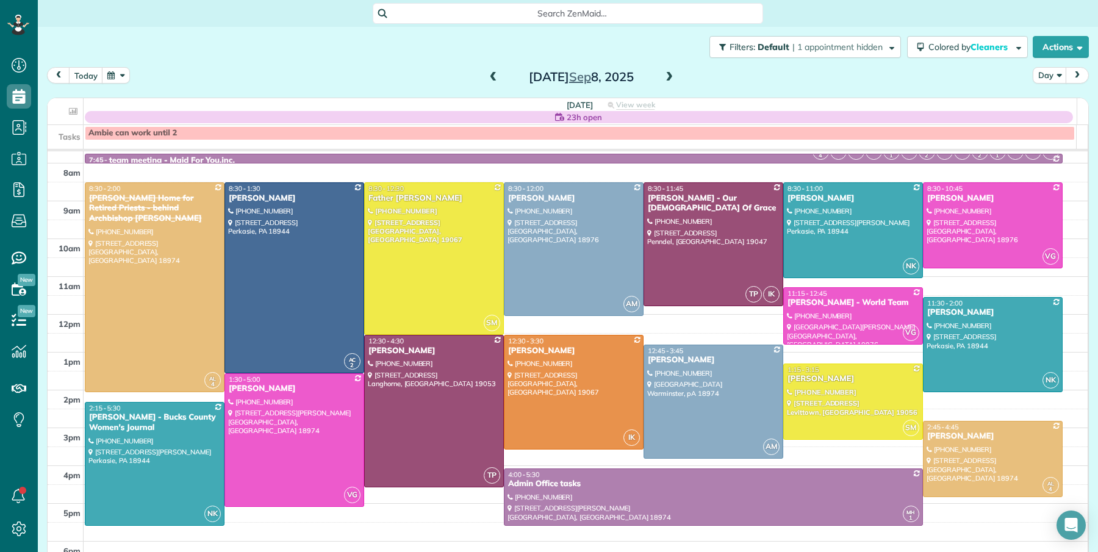
click at [488, 75] on span at bounding box center [493, 77] width 13 height 11
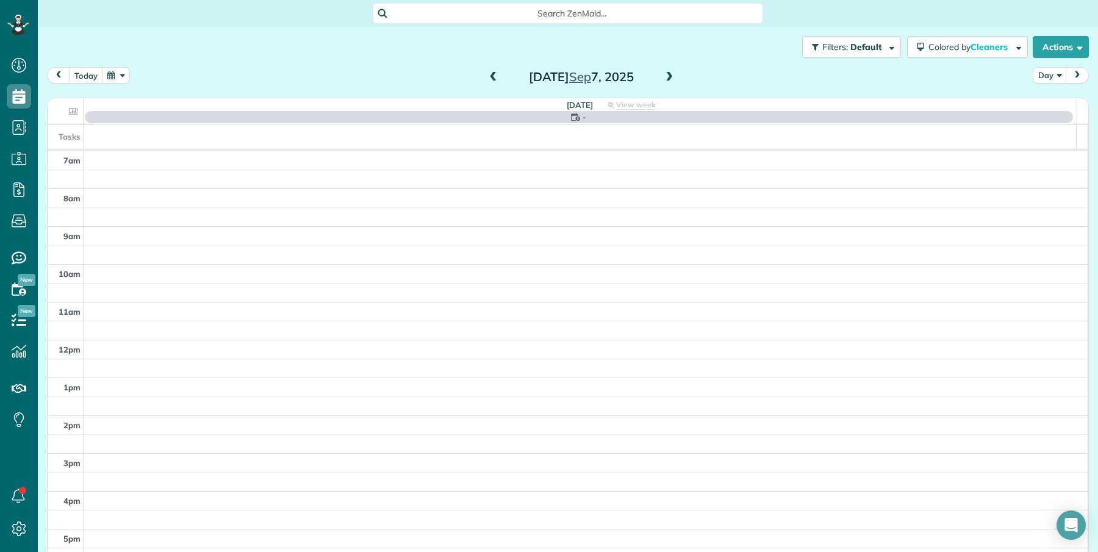
click at [488, 75] on span at bounding box center [493, 77] width 13 height 11
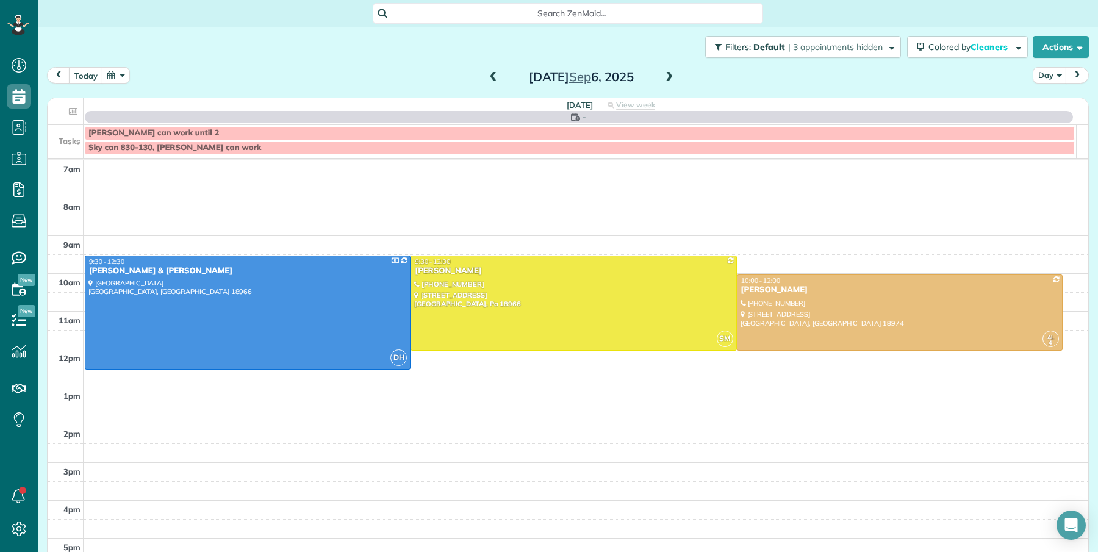
click at [488, 74] on span at bounding box center [493, 77] width 13 height 11
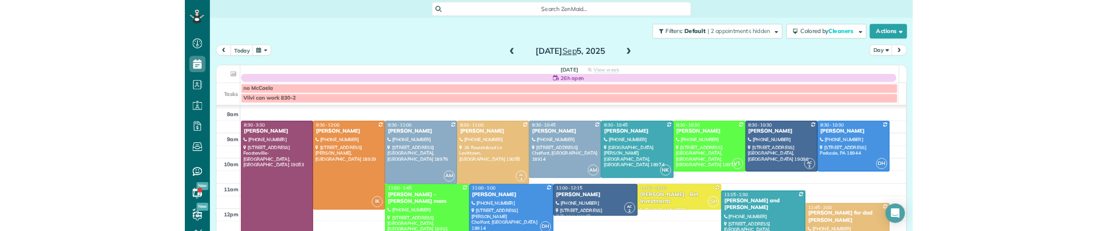
scroll to position [231, 37]
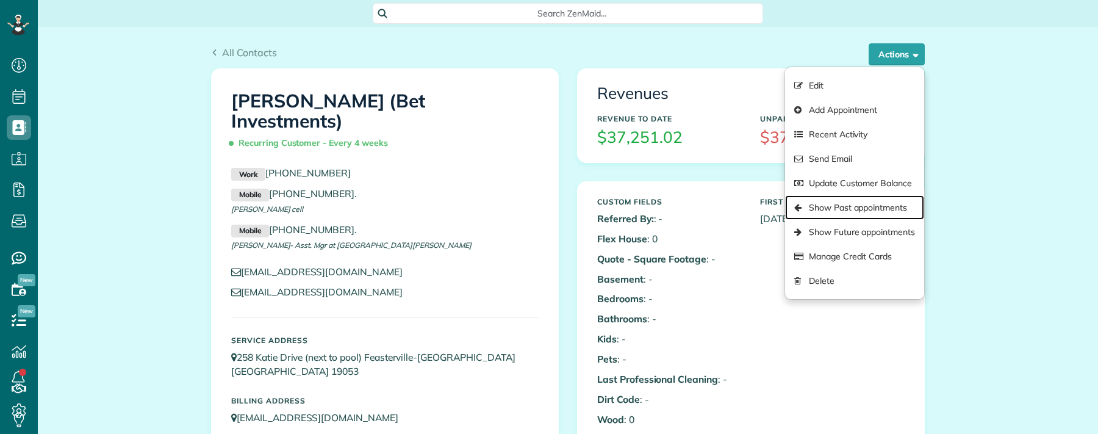
click at [848, 212] on link "Show Past appointments" at bounding box center [854, 207] width 139 height 24
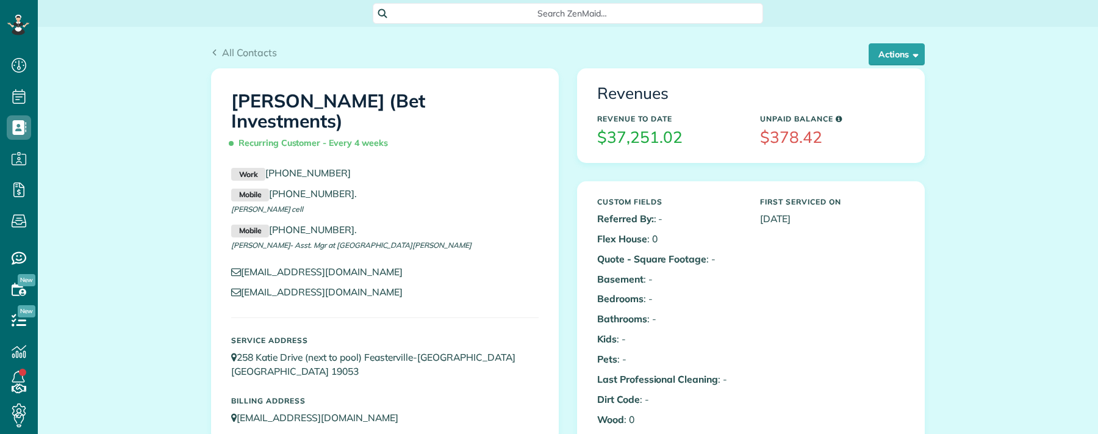
scroll to position [5, 5]
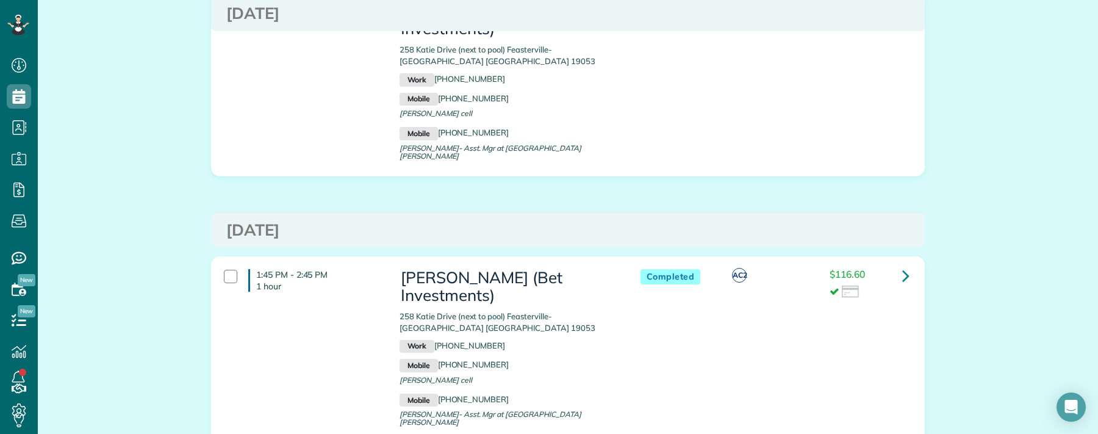
scroll to position [3638, 0]
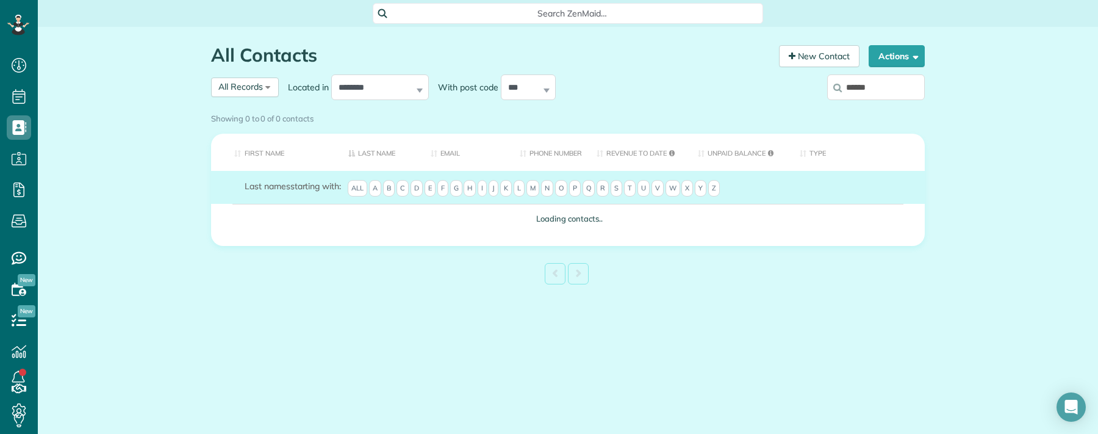
scroll to position [5, 5]
drag, startPoint x: 884, startPoint y: 90, endPoint x: 840, endPoint y: 86, distance: 44.1
click at [840, 86] on label "*****" at bounding box center [876, 87] width 98 height 32
type input "****"
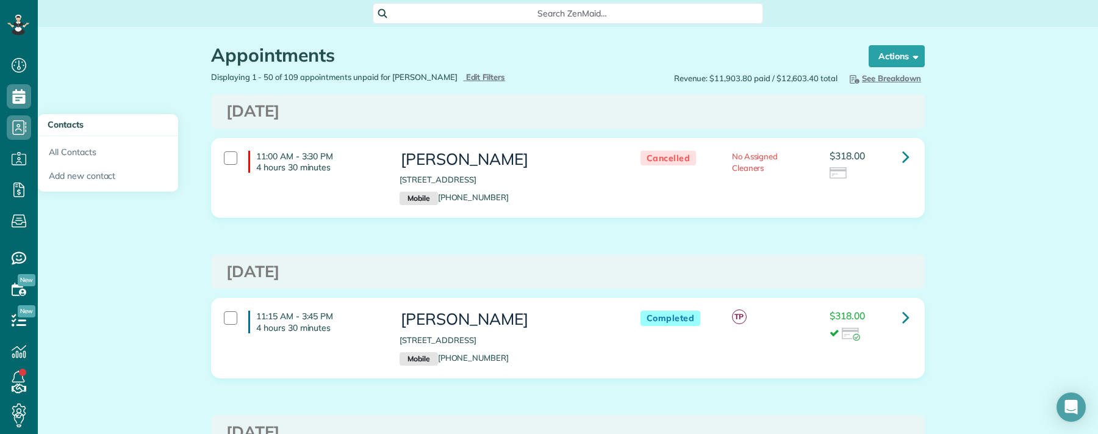
scroll to position [2769, 0]
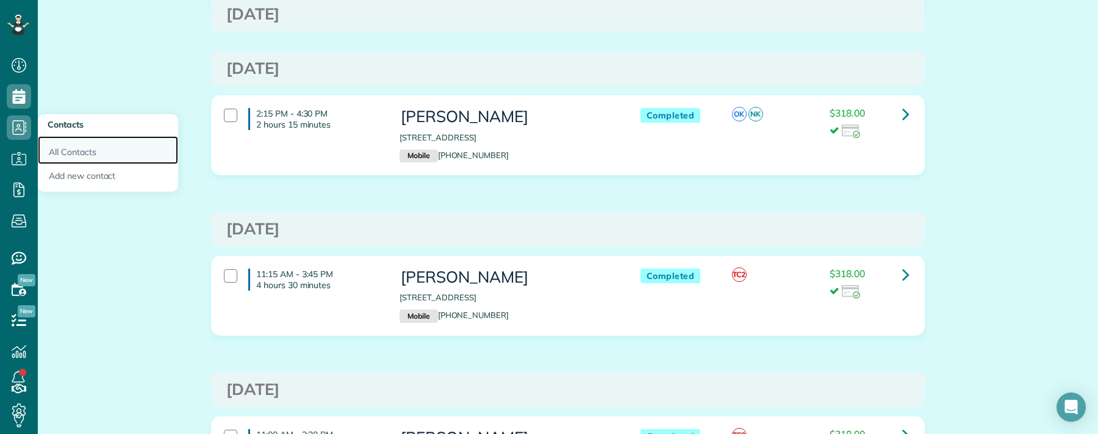
click at [74, 154] on link "All Contacts" at bounding box center [108, 150] width 140 height 28
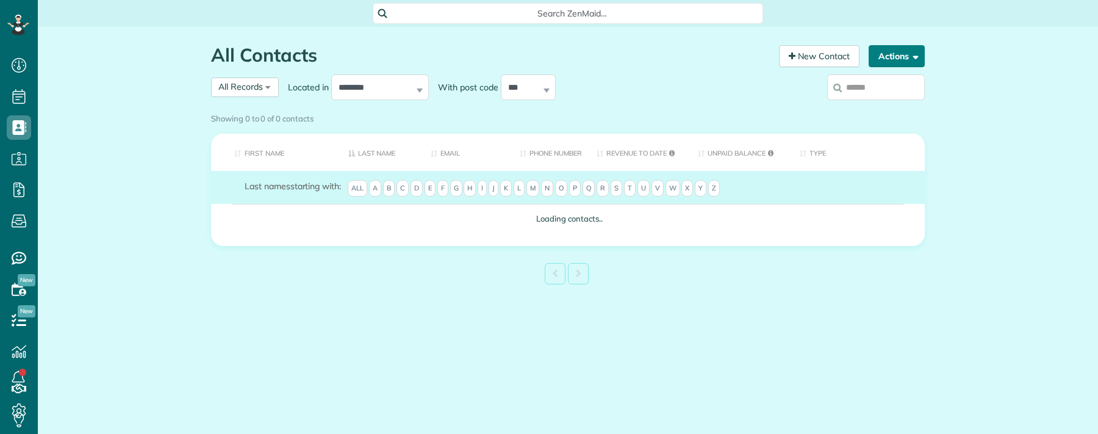
scroll to position [5, 5]
type input "****"
click at [877, 108] on div "Showing 0 to 0 of 0 contacts" at bounding box center [568, 118] width 732 height 21
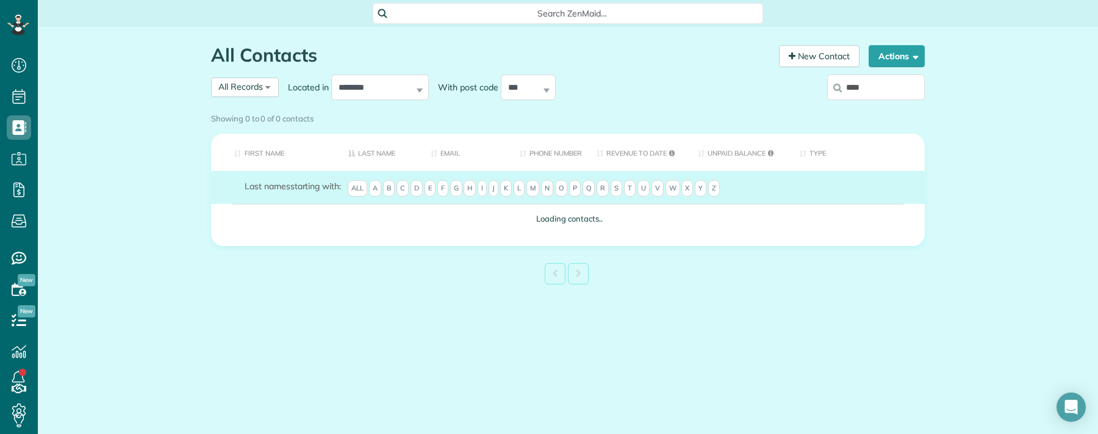
click at [877, 108] on div "Showing 0 to 0 of 0 contacts" at bounding box center [568, 118] width 732 height 21
click at [891, 108] on div "Showing 0 to 0 of 0 contacts" at bounding box center [568, 118] width 732 height 21
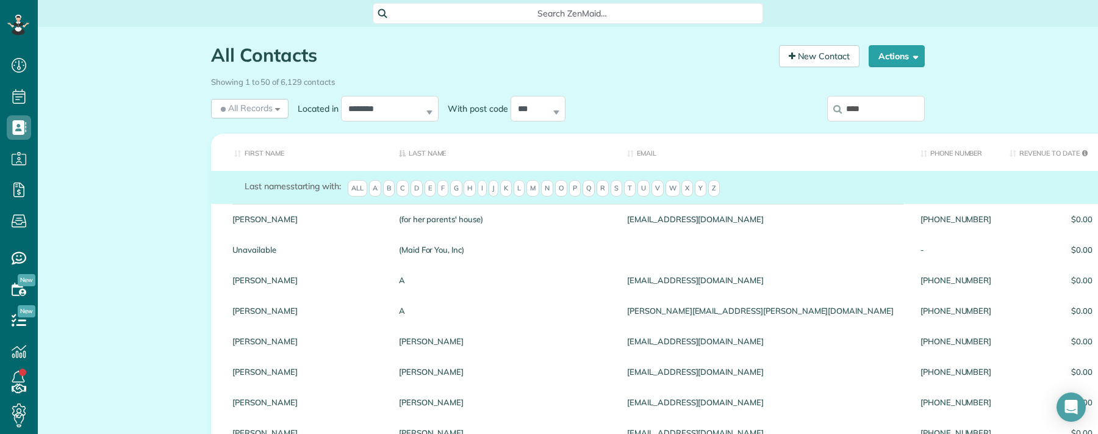
click at [884, 112] on input "****" at bounding box center [876, 109] width 98 height 26
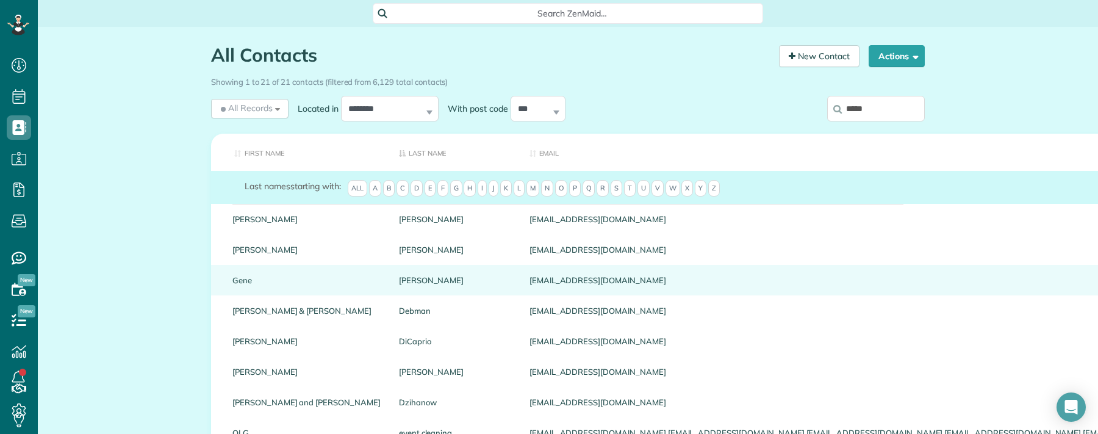
type input "****"
click at [399, 279] on link "Dabdoub" at bounding box center [455, 280] width 112 height 9
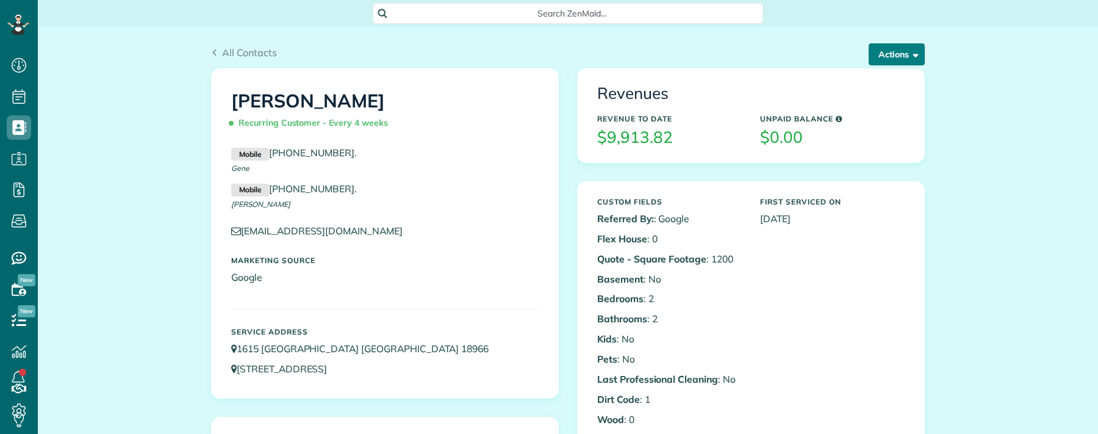
click at [897, 57] on button "Actions" at bounding box center [897, 54] width 56 height 22
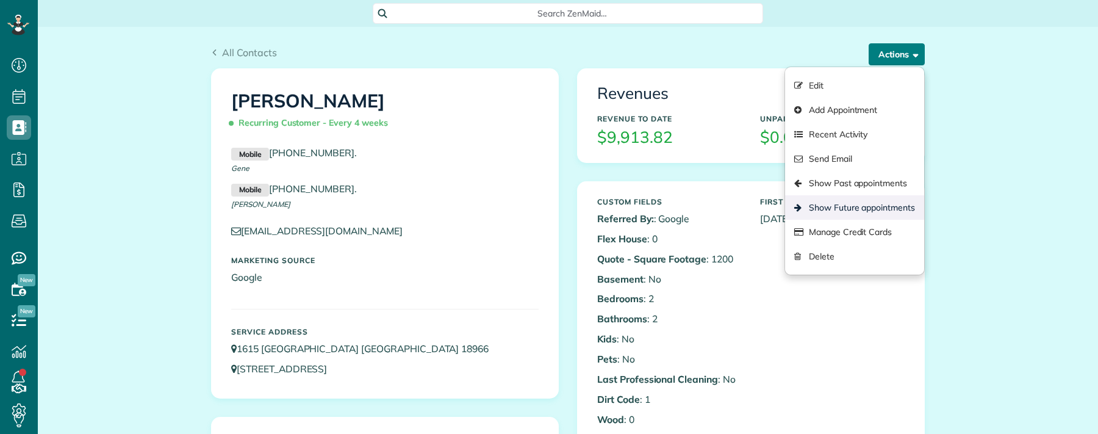
scroll to position [5, 5]
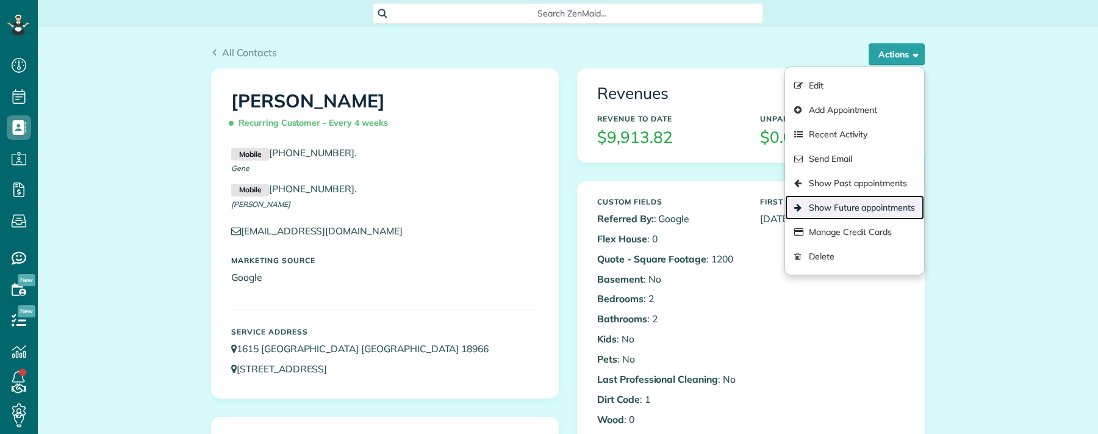
click at [869, 210] on link "Show Future appointments" at bounding box center [854, 207] width 139 height 24
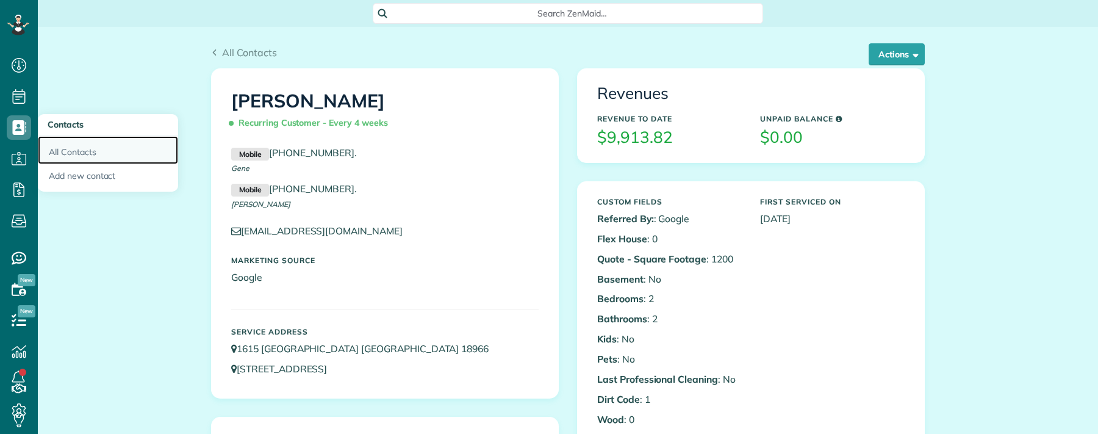
click at [108, 153] on link "All Contacts" at bounding box center [108, 150] width 140 height 28
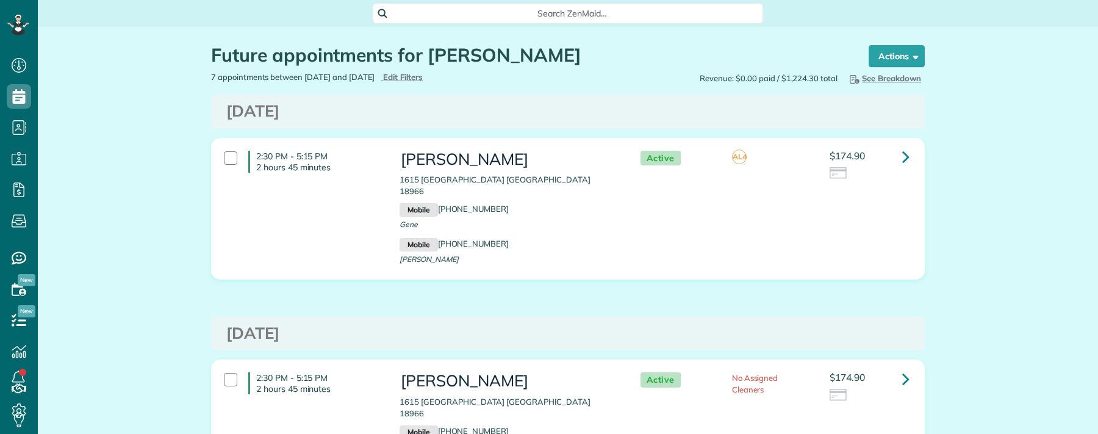
scroll to position [5, 5]
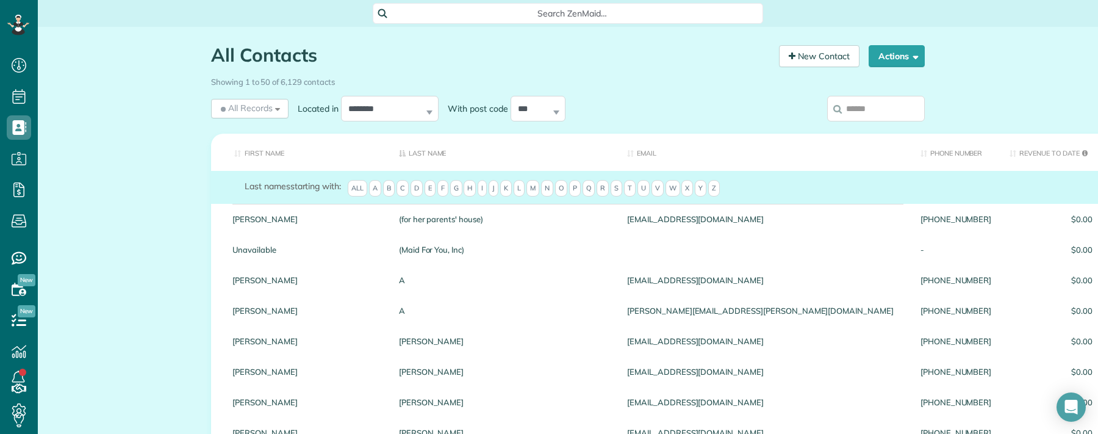
scroll to position [5, 5]
click at [256, 111] on span "All Records" at bounding box center [245, 108] width 54 height 12
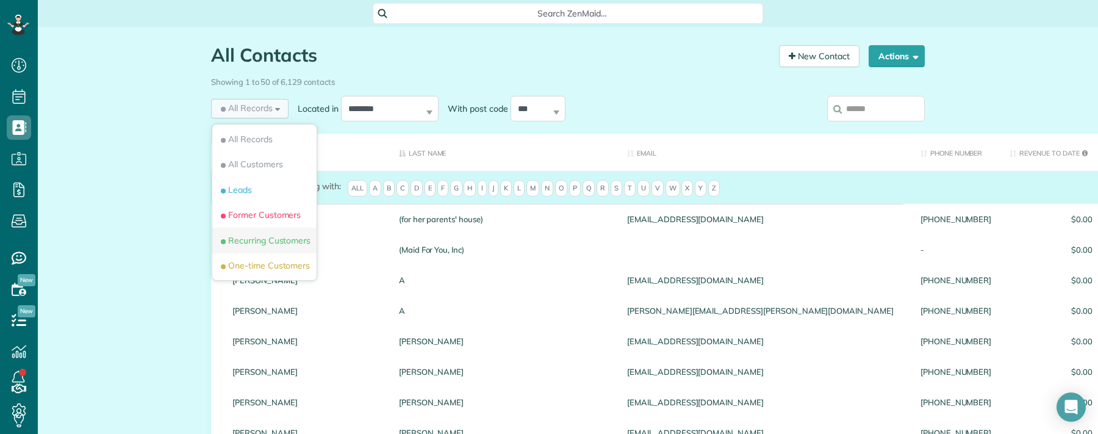
click at [293, 240] on span "Recurring Customers" at bounding box center [264, 240] width 92 height 12
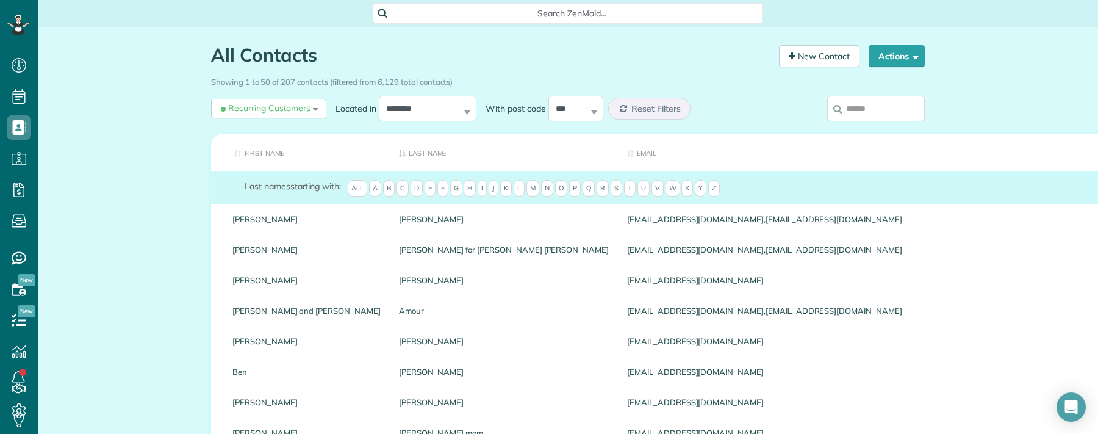
drag, startPoint x: 866, startPoint y: 116, endPoint x: 973, endPoint y: 132, distance: 108.0
click at [866, 115] on input "search" at bounding box center [876, 109] width 98 height 26
click at [665, 109] on span "Reset Filters" at bounding box center [656, 108] width 49 height 11
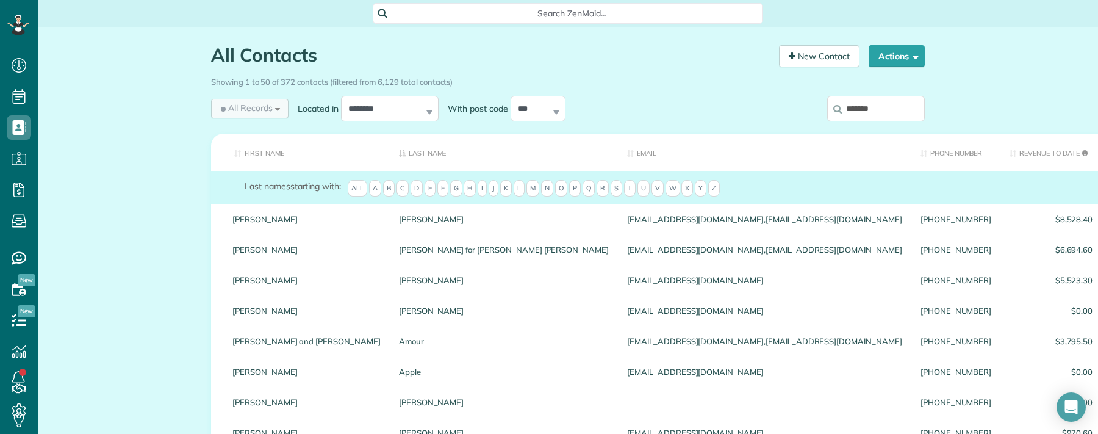
click at [266, 111] on span "All Records" at bounding box center [245, 108] width 54 height 12
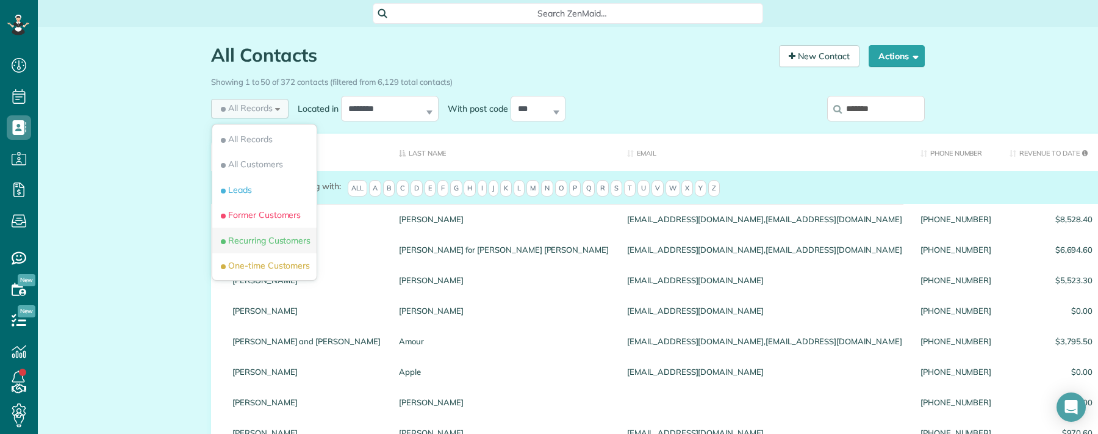
click at [285, 238] on span "Recurring Customers" at bounding box center [264, 240] width 92 height 12
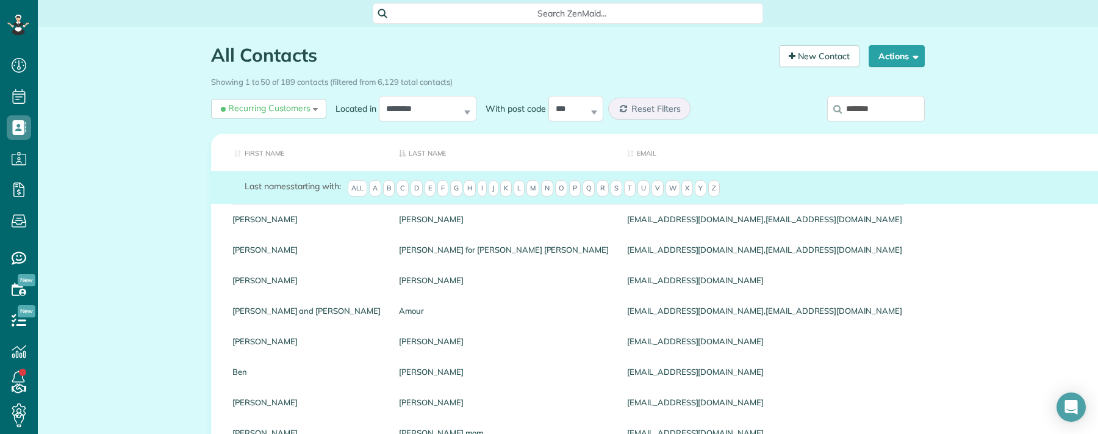
click at [843, 111] on input "*******" at bounding box center [876, 109] width 98 height 26
drag, startPoint x: 907, startPoint y: 113, endPoint x: 876, endPoint y: 105, distance: 32.7
click at [827, 115] on input "**********" at bounding box center [876, 109] width 98 height 26
drag, startPoint x: 914, startPoint y: 107, endPoint x: 810, endPoint y: 116, distance: 104.1
click at [810, 116] on div "**********" at bounding box center [842, 111] width 165 height 37
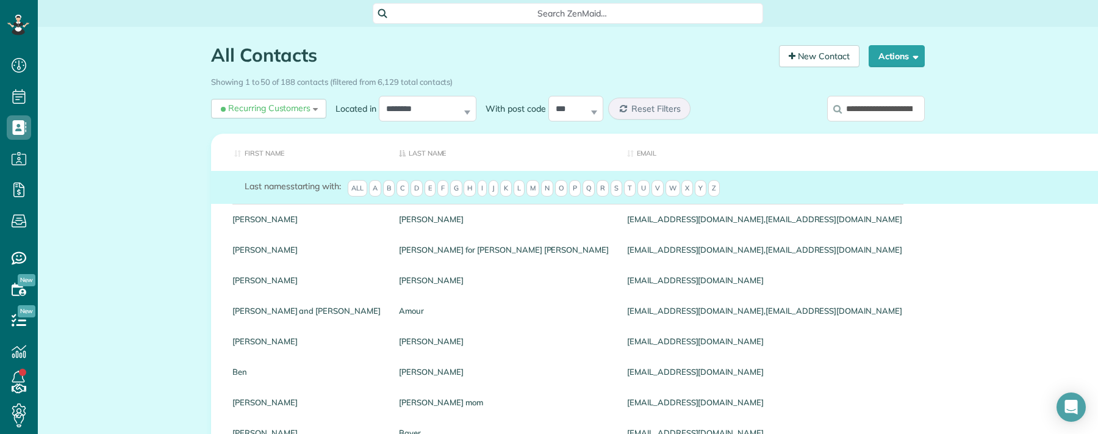
drag, startPoint x: 911, startPoint y: 107, endPoint x: 783, endPoint y: 76, distance: 132.0
click at [807, 101] on div "**********" at bounding box center [842, 111] width 165 height 37
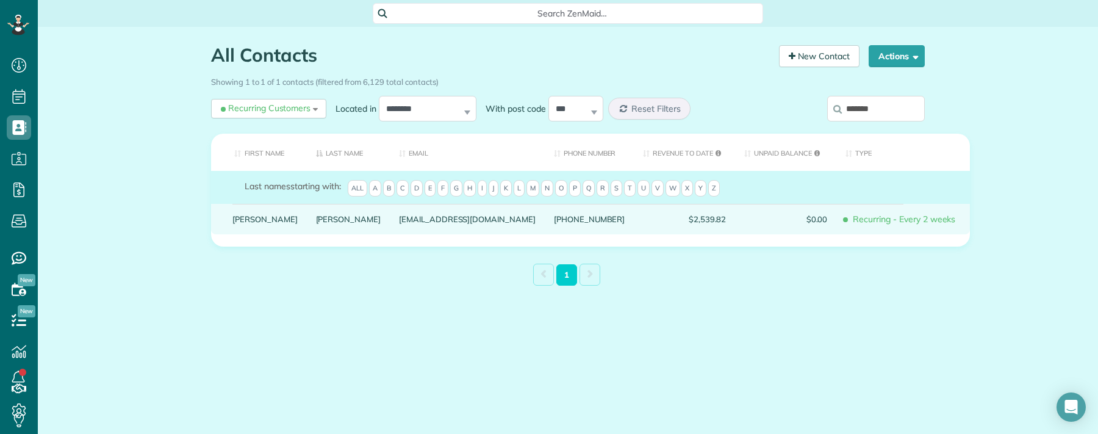
type input "*******"
click at [316, 223] on link "McBride" at bounding box center [348, 219] width 65 height 9
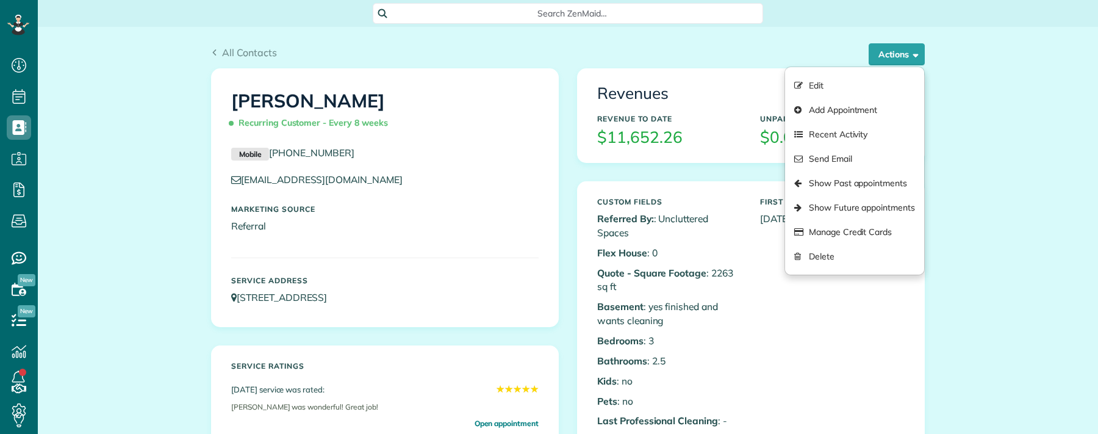
click at [874, 187] on link "Show Past appointments" at bounding box center [854, 183] width 139 height 24
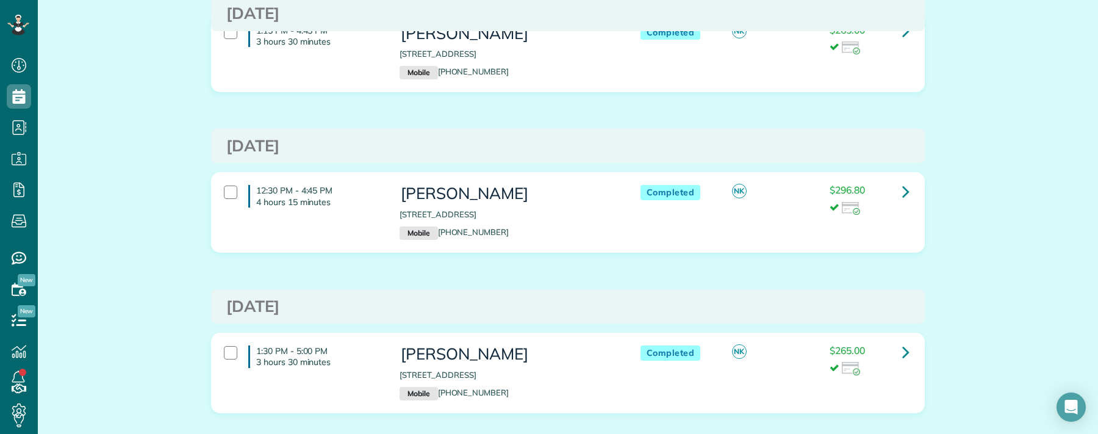
scroll to position [133, 0]
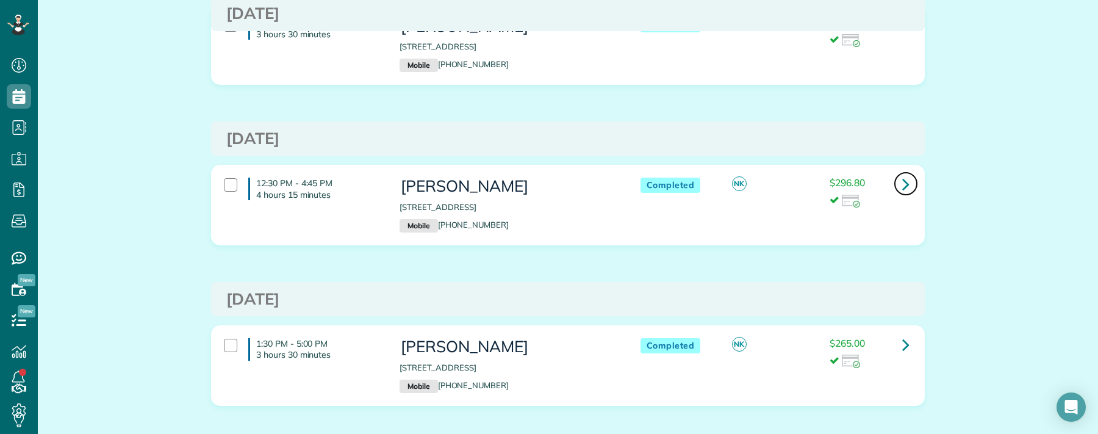
click at [904, 185] on link at bounding box center [906, 183] width 24 height 24
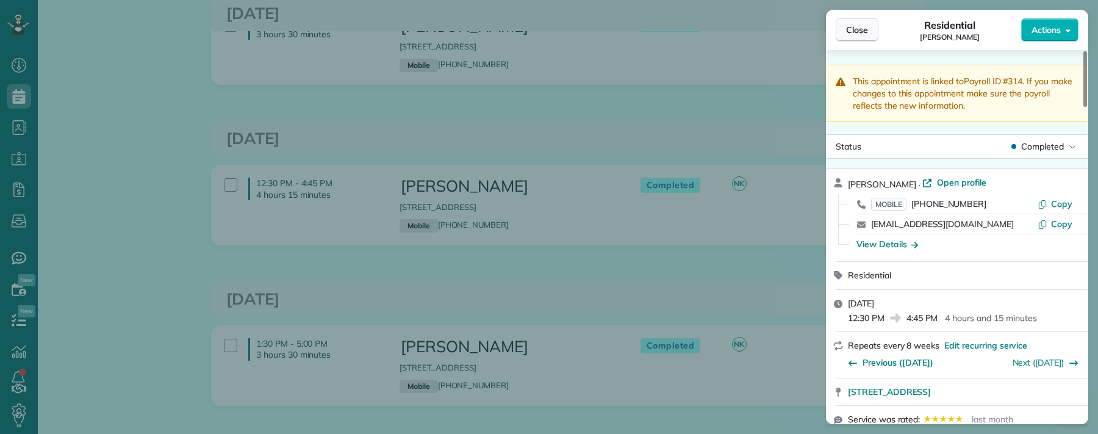
click at [847, 35] on span "Close" at bounding box center [857, 30] width 22 height 12
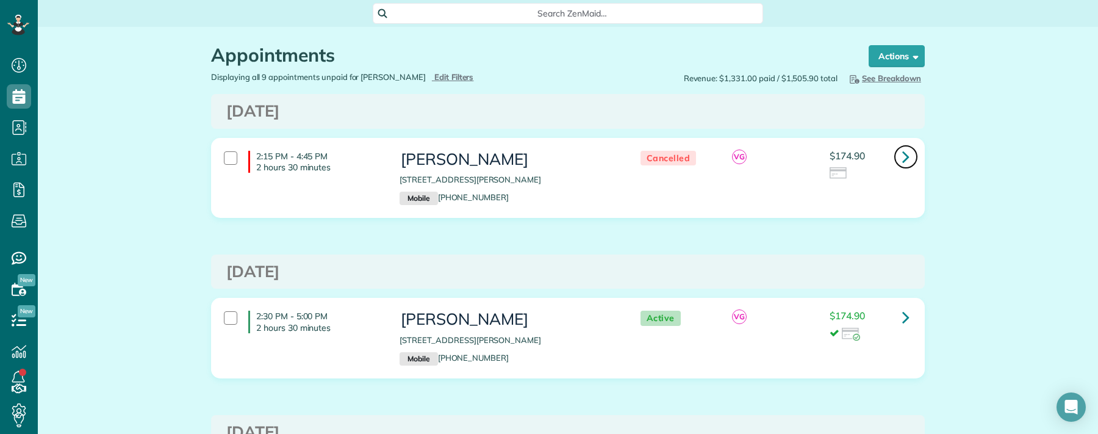
click at [902, 157] on icon at bounding box center [905, 156] width 7 height 21
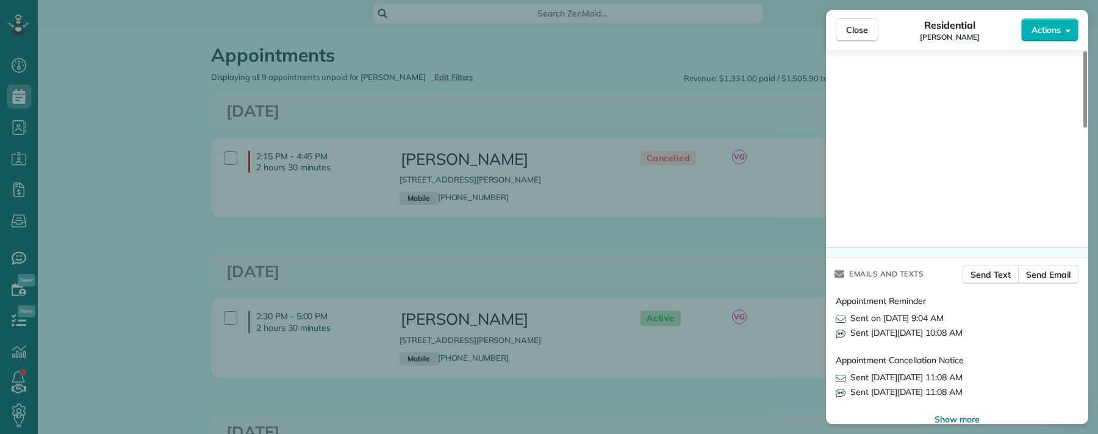
scroll to position [1133, 0]
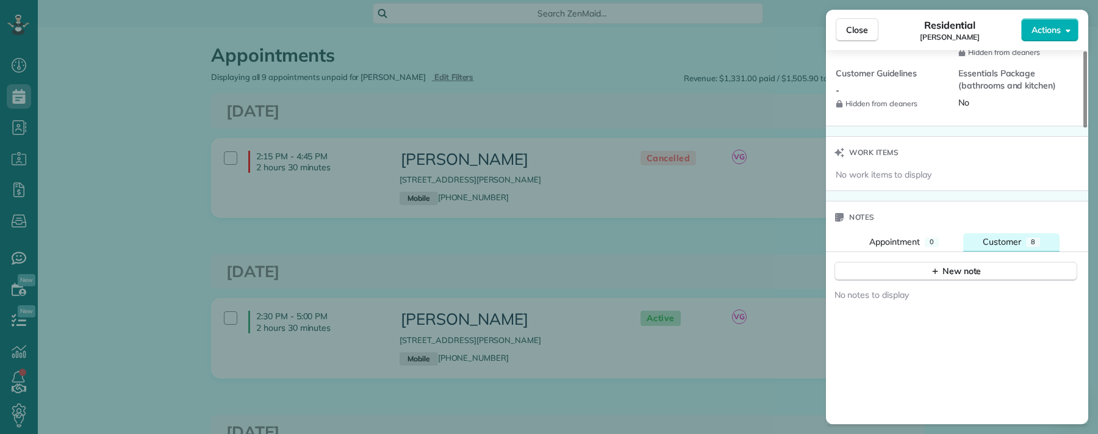
click at [1010, 247] on span "Customer" at bounding box center [1002, 241] width 38 height 11
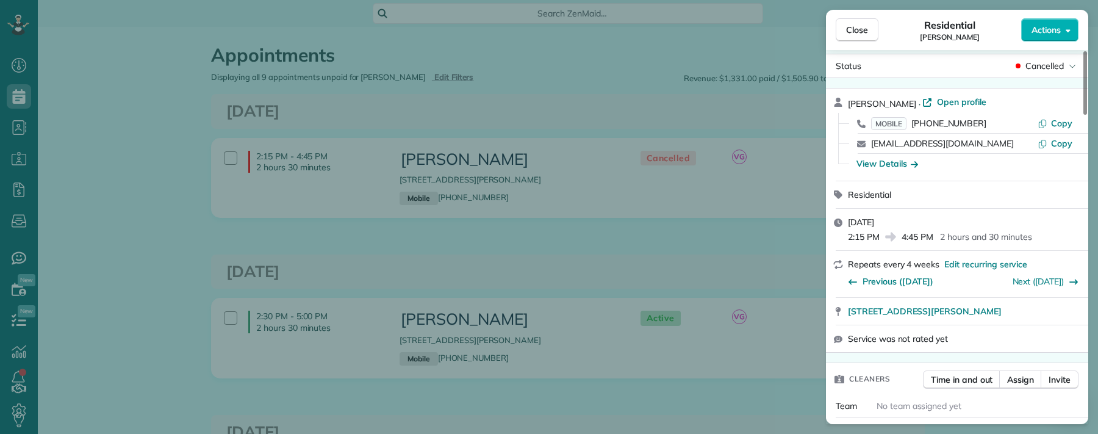
scroll to position [0, 0]
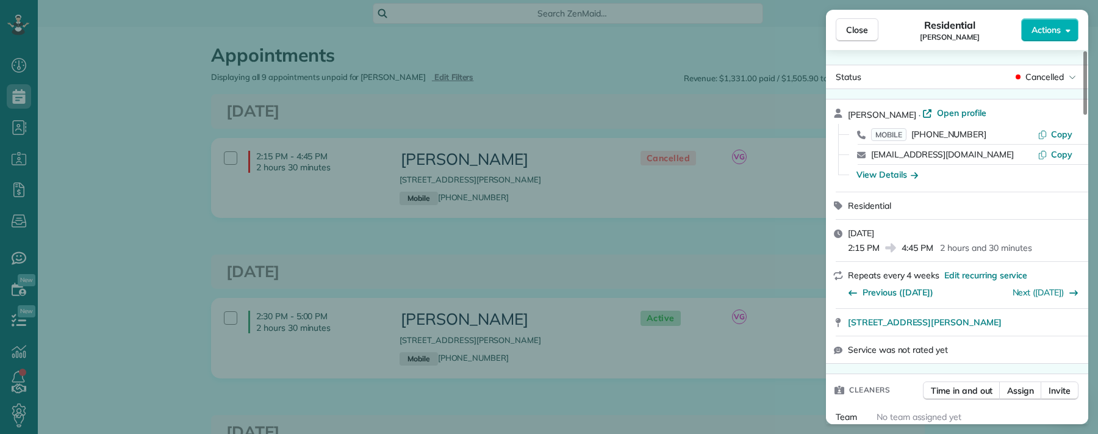
click at [979, 114] on span "Open profile" at bounding box center [961, 113] width 49 height 12
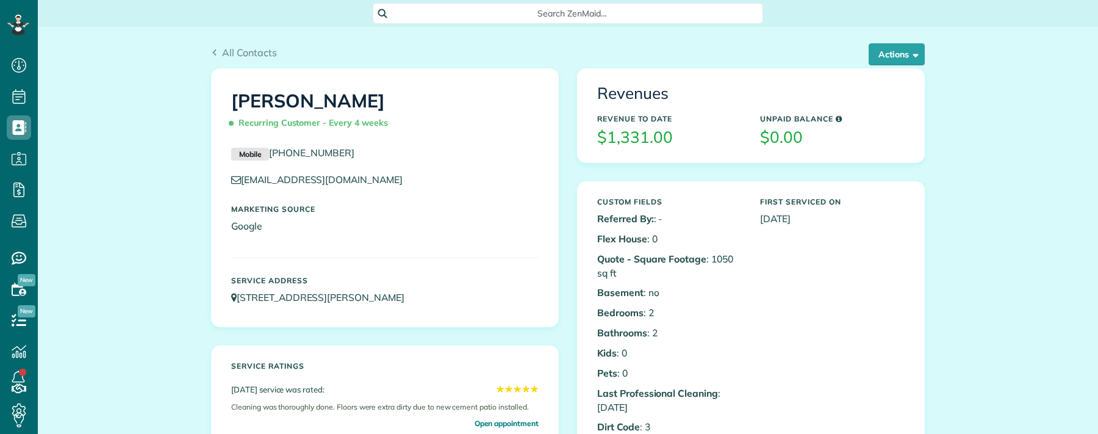
scroll to position [5, 5]
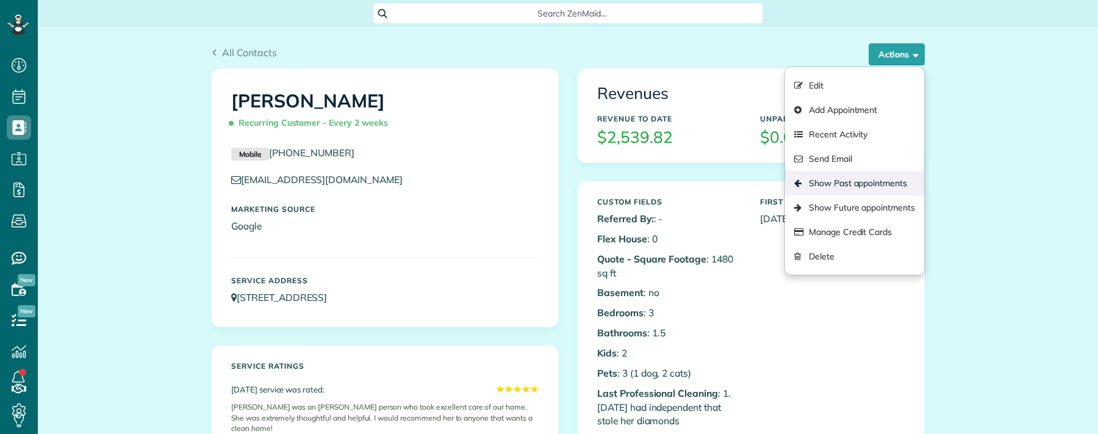
scroll to position [5, 5]
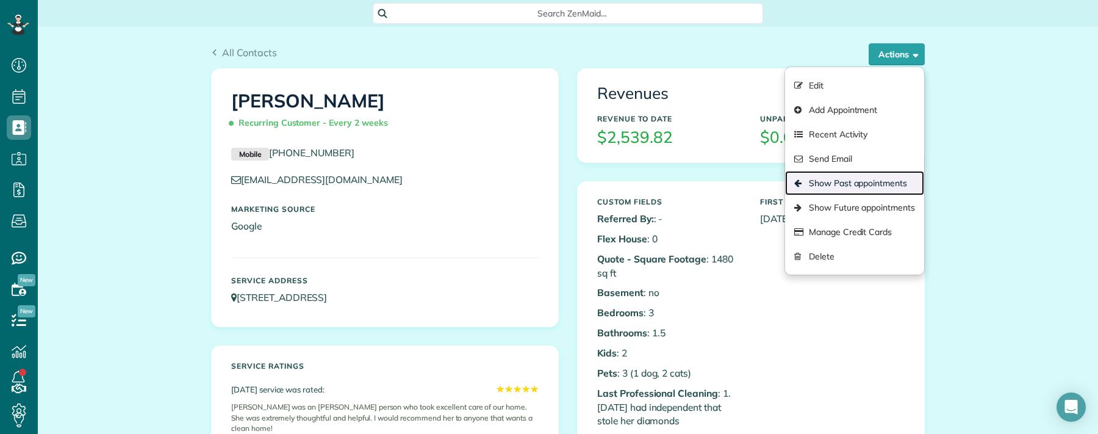
click at [846, 187] on link "Show Past appointments" at bounding box center [854, 183] width 139 height 24
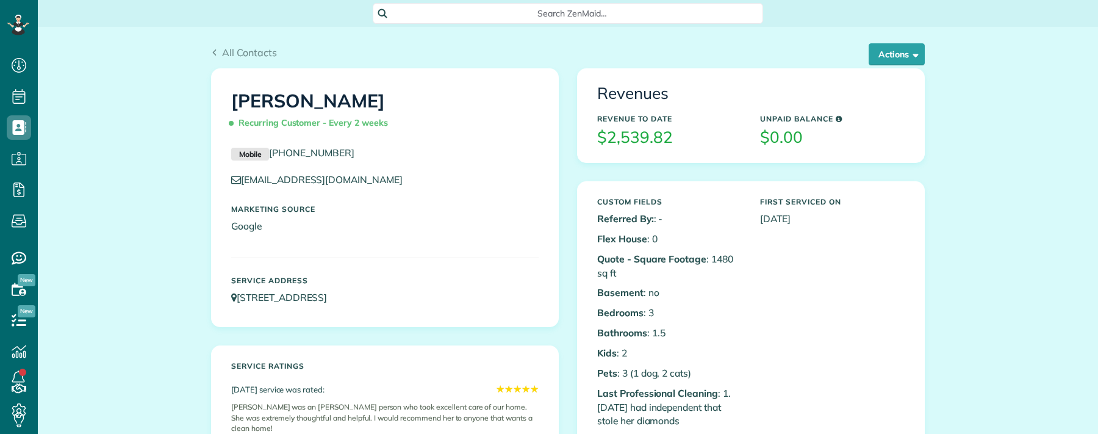
scroll to position [5, 5]
drag, startPoint x: 912, startPoint y: 55, endPoint x: 879, endPoint y: 68, distance: 35.0
click at [912, 55] on span "button" at bounding box center [913, 53] width 9 height 9
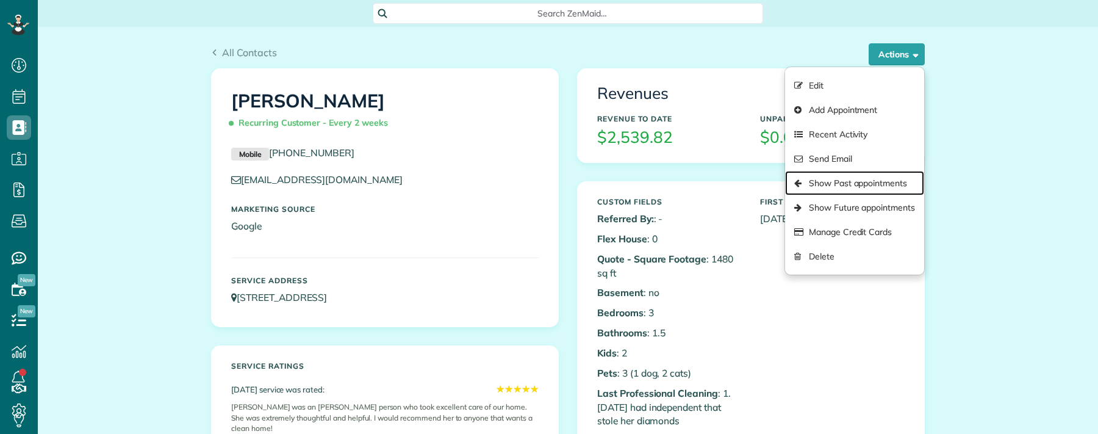
click at [807, 184] on link "Show Past appointments" at bounding box center [854, 183] width 139 height 24
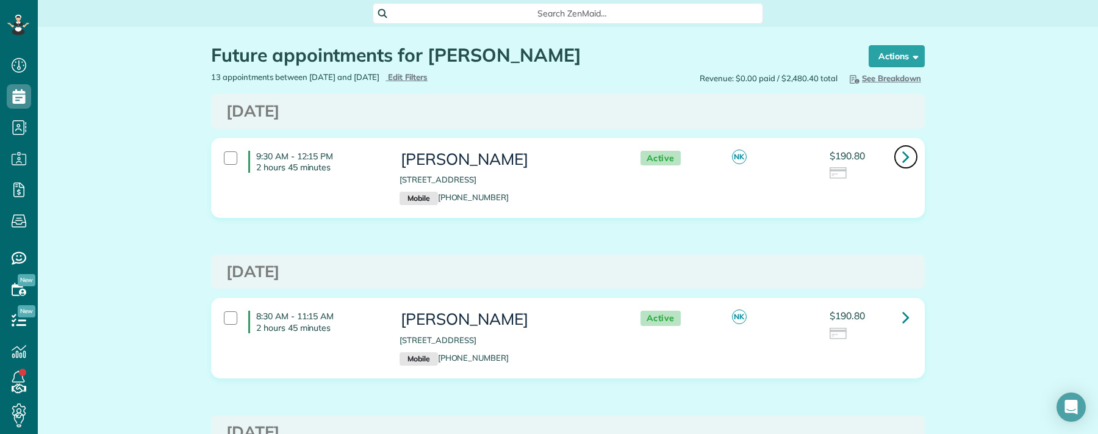
click at [902, 160] on icon at bounding box center [905, 156] width 7 height 21
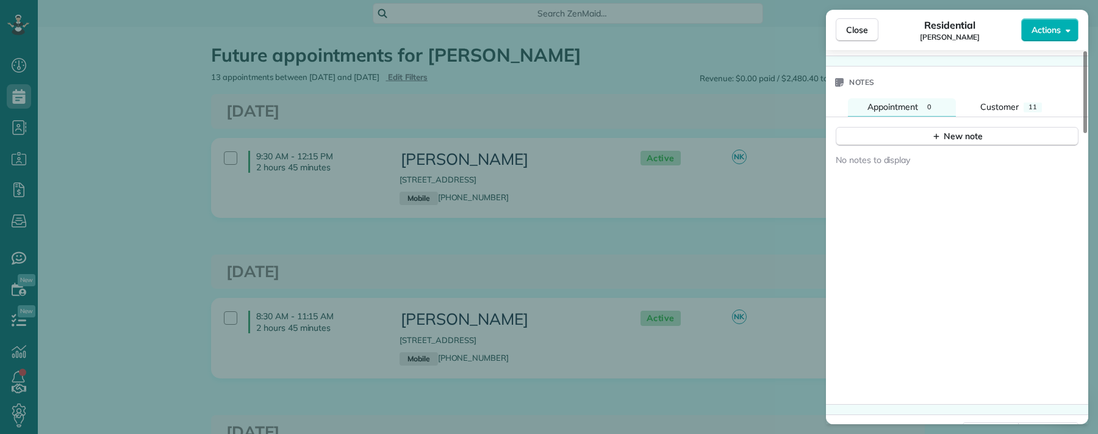
scroll to position [1221, 0]
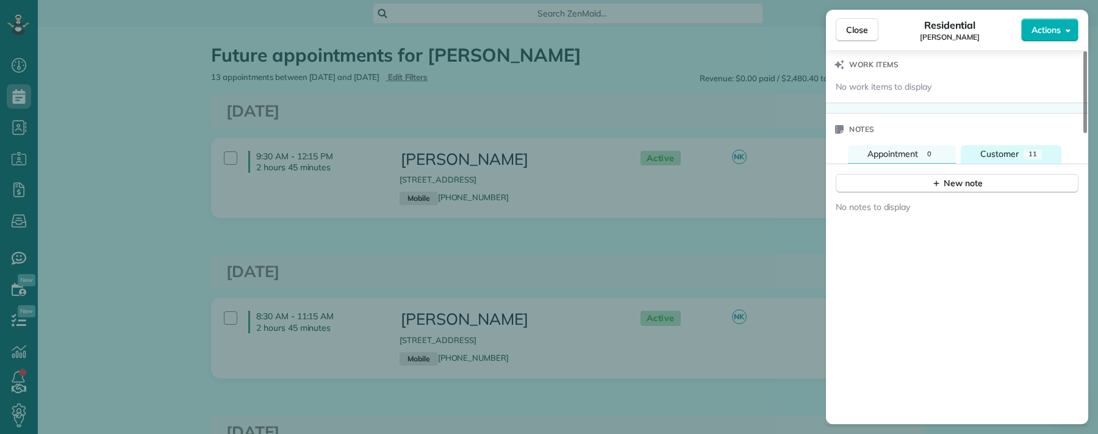
click at [1007, 153] on span "Customer" at bounding box center [1000, 153] width 38 height 11
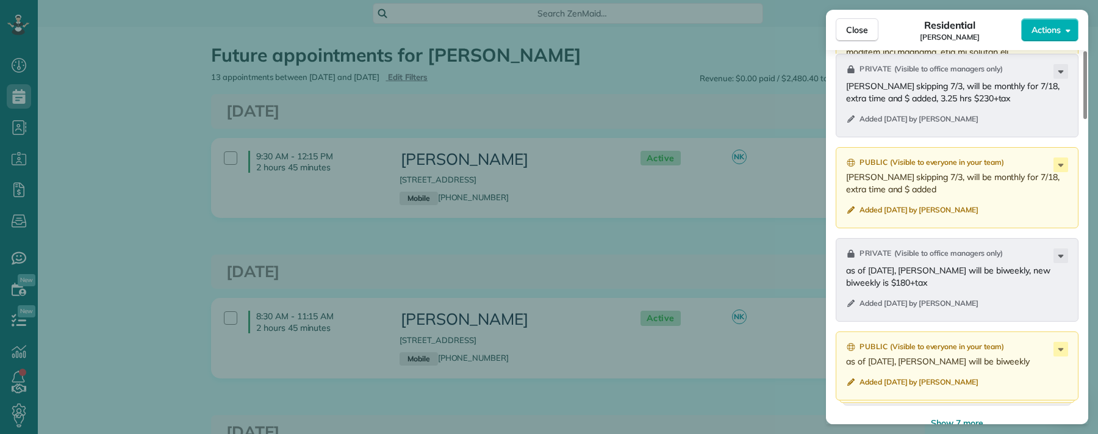
scroll to position [1686, 0]
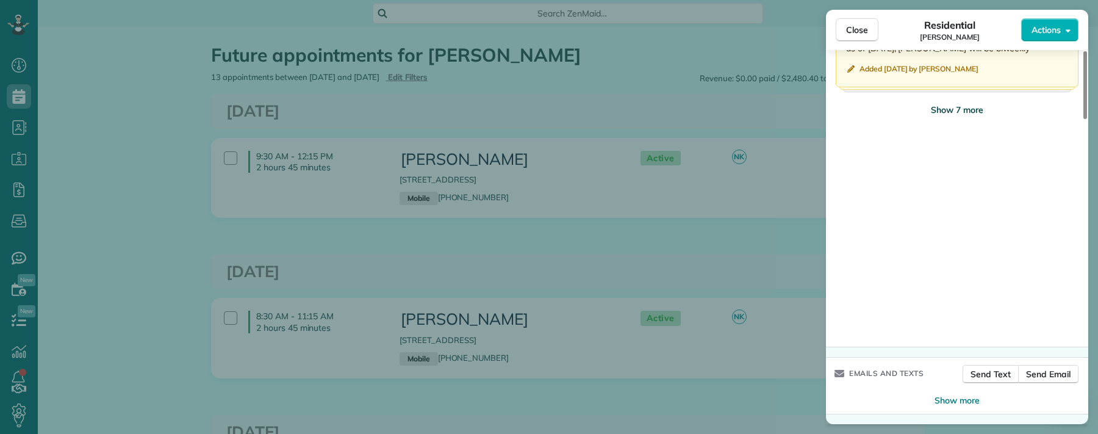
click at [957, 110] on span "Show 7 more" at bounding box center [957, 110] width 52 height 12
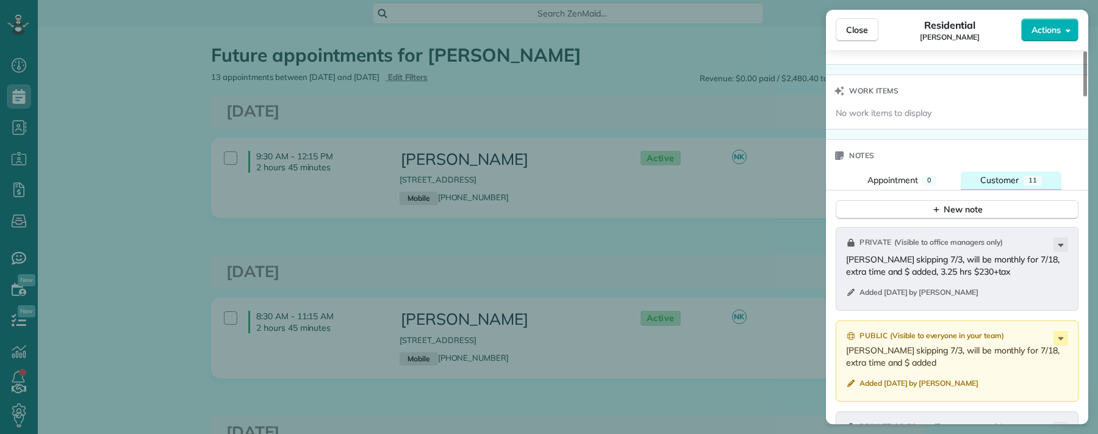
scroll to position [1236, 0]
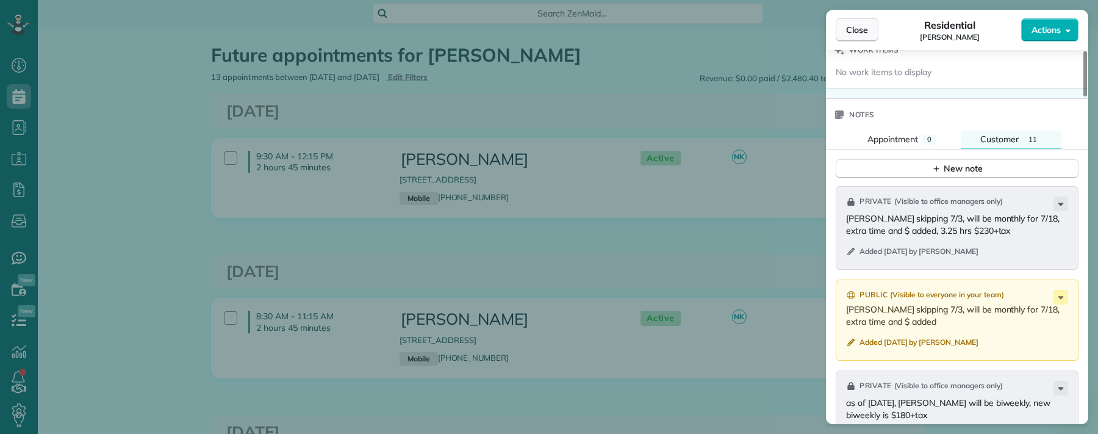
drag, startPoint x: 859, startPoint y: 27, endPoint x: 869, endPoint y: 38, distance: 14.7
click at [859, 27] on span "Close" at bounding box center [857, 30] width 22 height 12
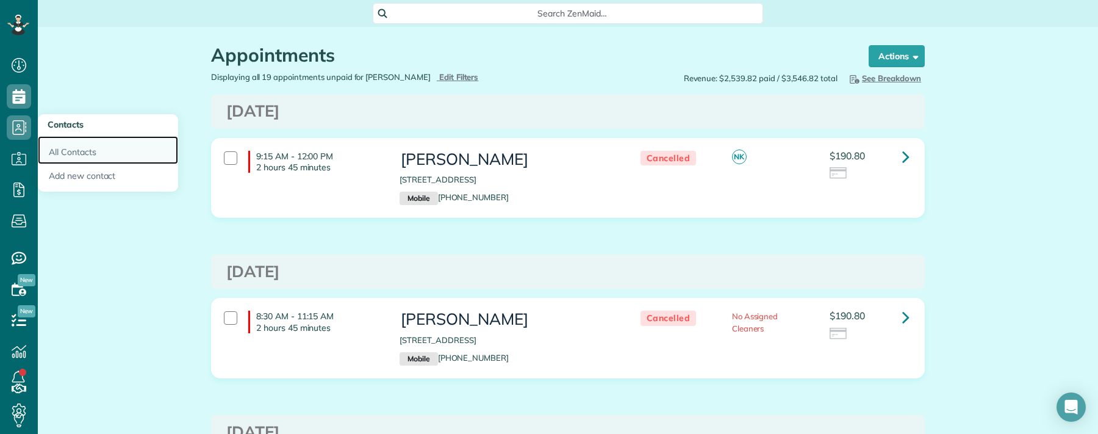
click at [95, 152] on link "All Contacts" at bounding box center [108, 150] width 140 height 28
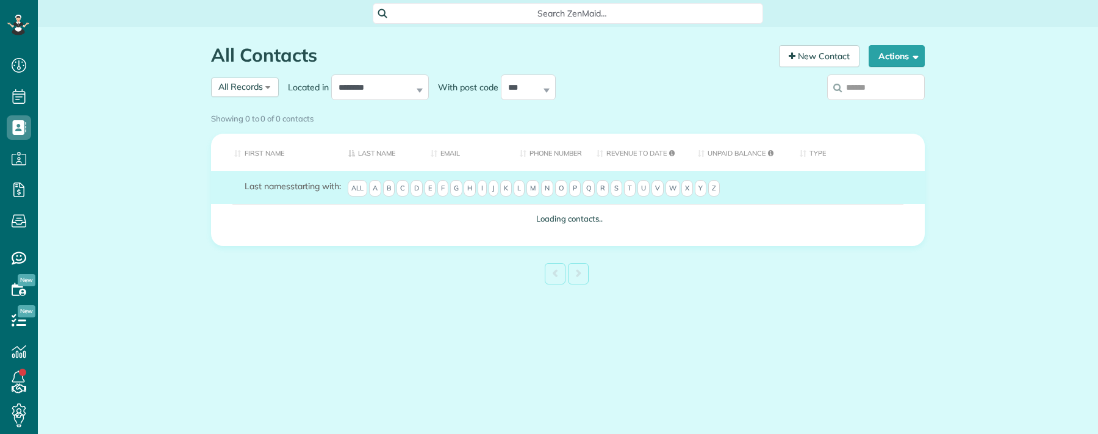
scroll to position [5, 5]
type input "******"
click at [882, 108] on div "Showing 0 to 0 of 0 contacts" at bounding box center [568, 118] width 732 height 21
click at [884, 108] on div "Showing 0 to 0 of 0 contacts" at bounding box center [568, 118] width 732 height 21
click at [885, 108] on div "Showing 0 to 0 of 0 contacts" at bounding box center [568, 118] width 732 height 21
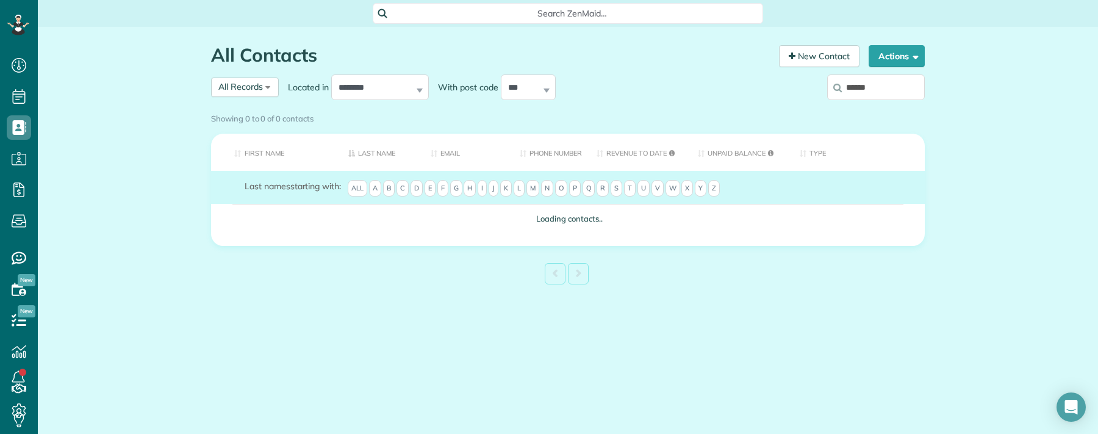
click at [886, 108] on div "Showing 0 to 0 of 0 contacts" at bounding box center [568, 118] width 732 height 21
click at [887, 108] on div "Showing 0 to 0 of 0 contacts" at bounding box center [568, 118] width 732 height 21
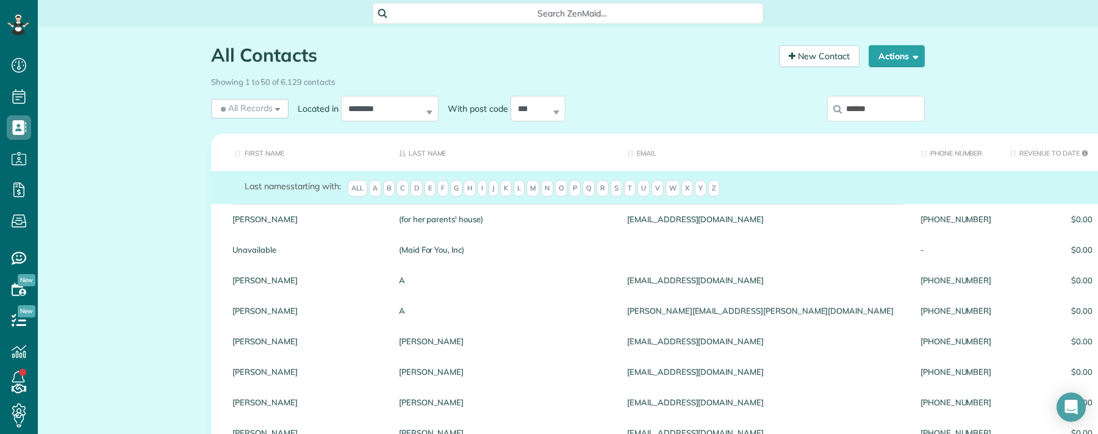
click at [883, 116] on input "******" at bounding box center [876, 109] width 98 height 26
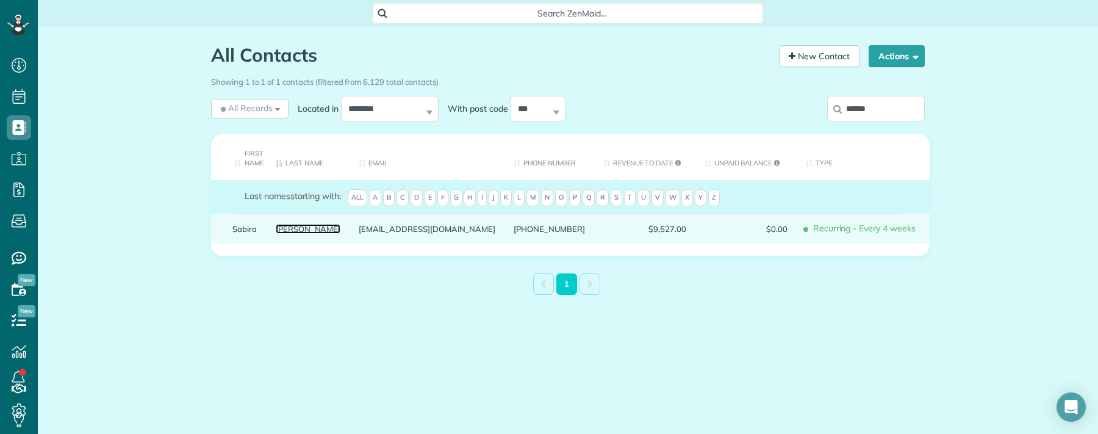
click at [291, 233] on link "De Piero" at bounding box center [308, 229] width 65 height 9
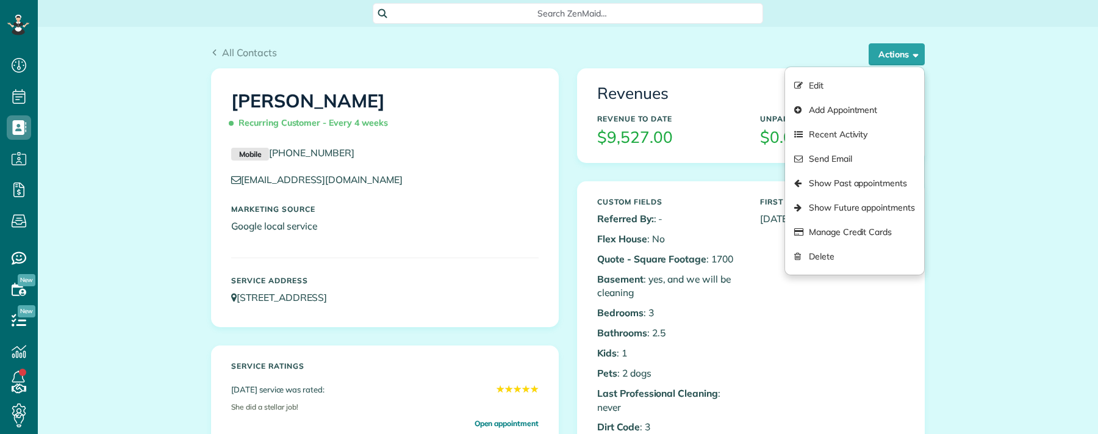
click at [886, 175] on link "Show Past appointments" at bounding box center [854, 183] width 139 height 24
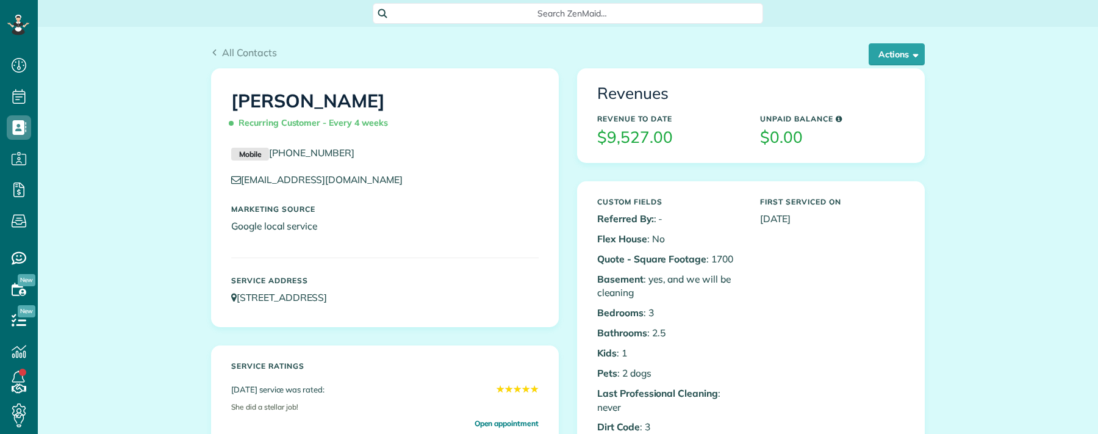
scroll to position [5, 5]
click at [912, 52] on button "Actions" at bounding box center [897, 54] width 56 height 22
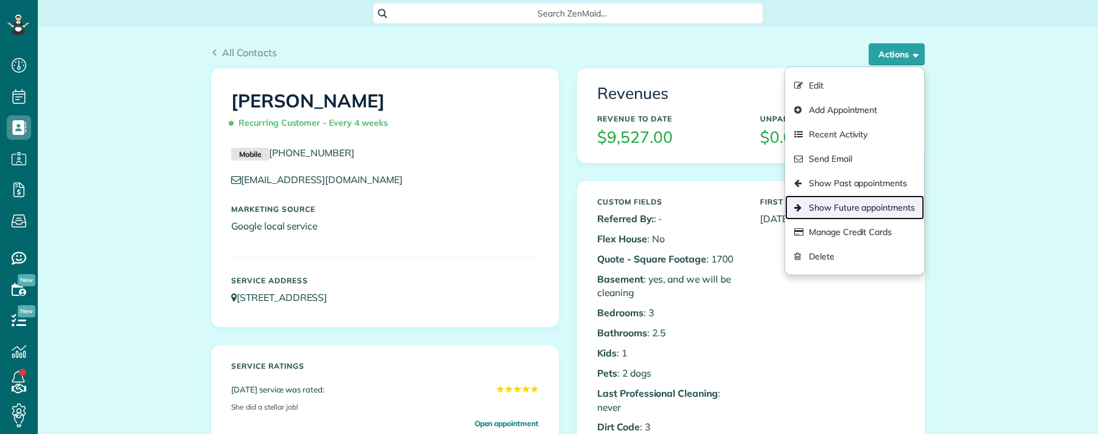
click at [897, 200] on link "Show Future appointments" at bounding box center [854, 207] width 139 height 24
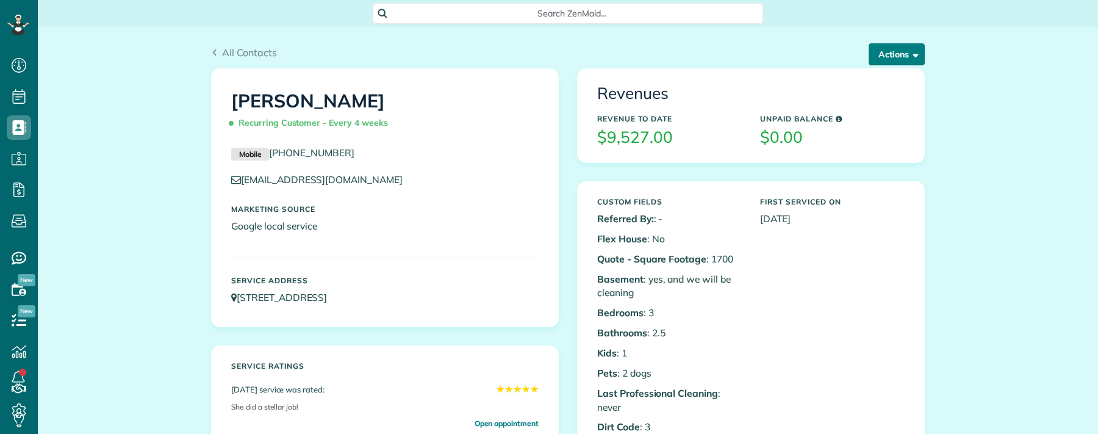
click at [915, 56] on button "Actions" at bounding box center [897, 54] width 56 height 22
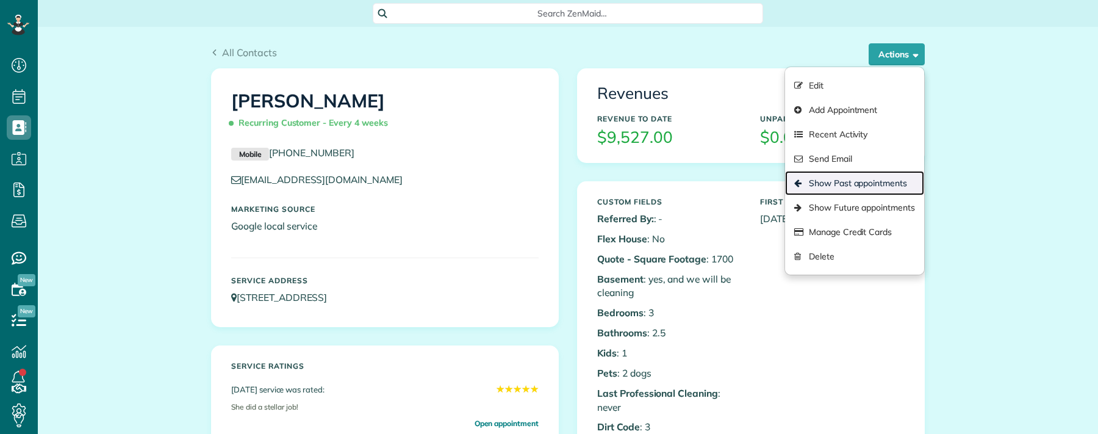
click at [895, 188] on link "Show Past appointments" at bounding box center [854, 183] width 139 height 24
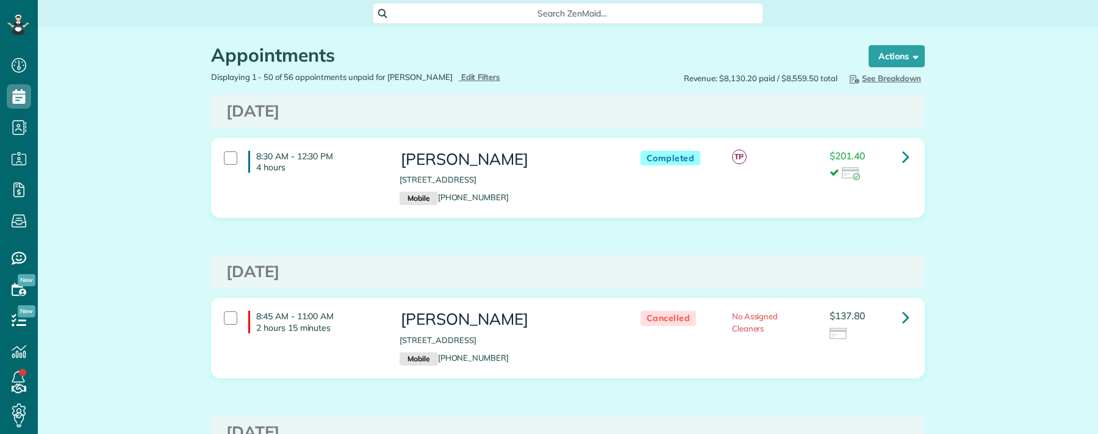
scroll to position [5, 5]
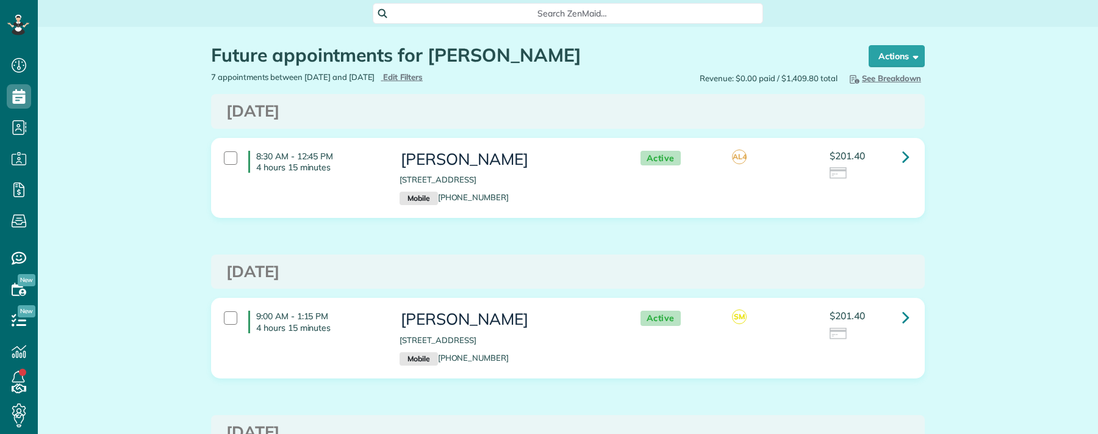
scroll to position [5, 5]
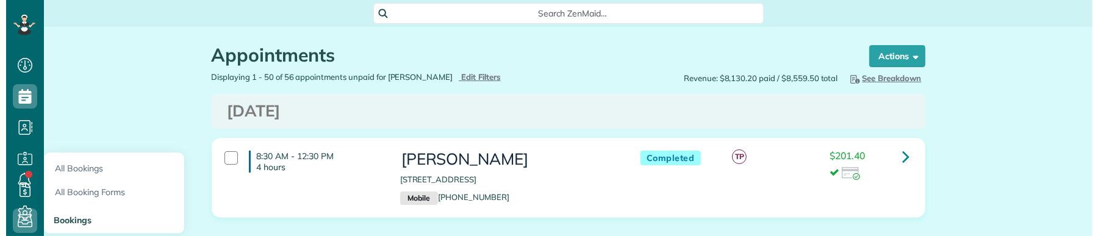
scroll to position [236, 37]
